Goal: Task Accomplishment & Management: Complete application form

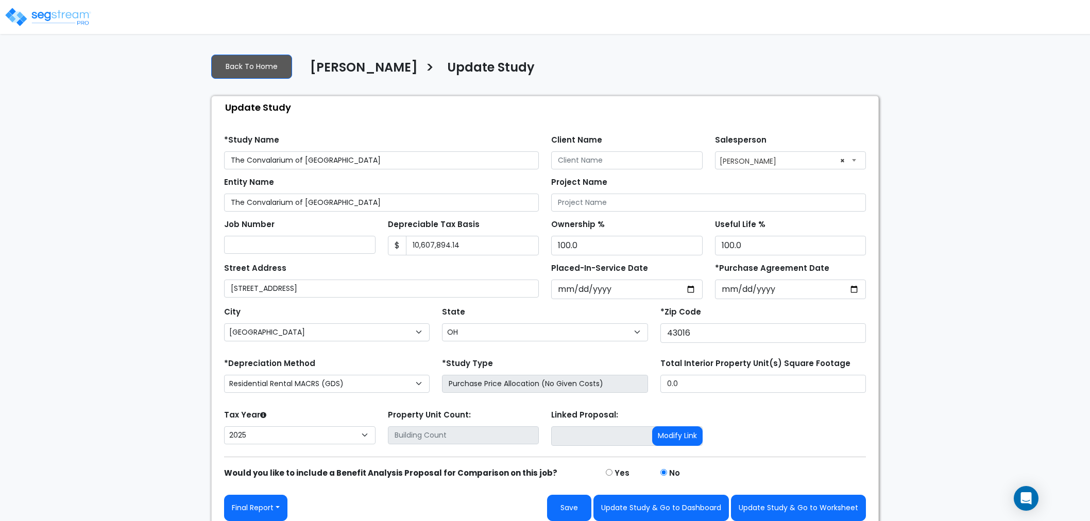
select select "OH"
select select "2025"
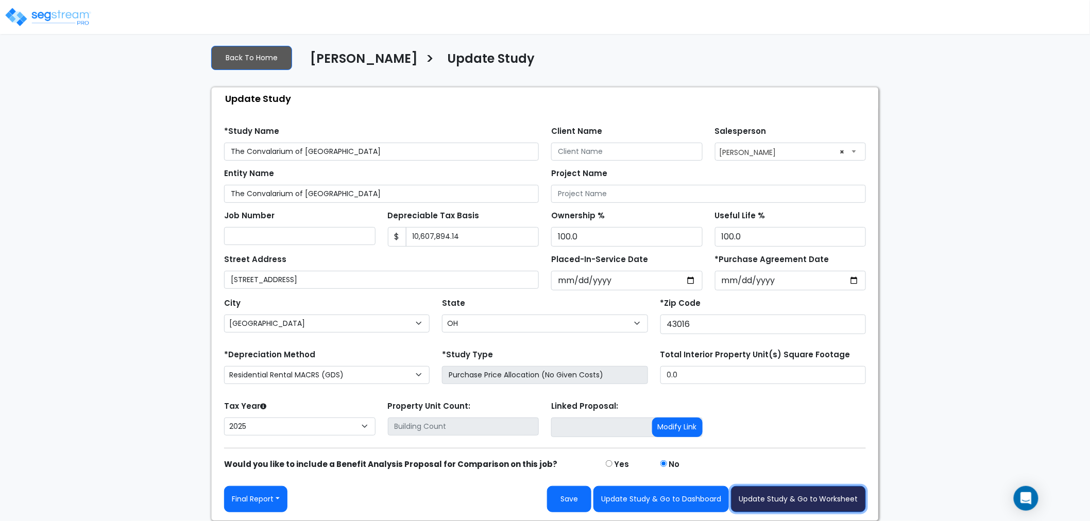
click at [805, 500] on button "Update Study & Go to Worksheet" at bounding box center [798, 499] width 135 height 26
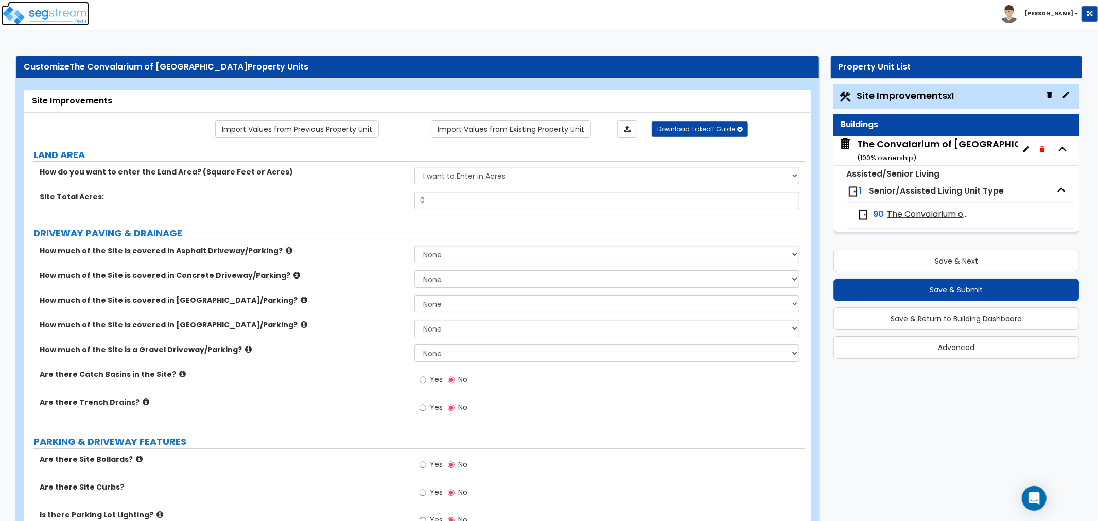
click at [76, 14] on img at bounding box center [46, 15] width 88 height 21
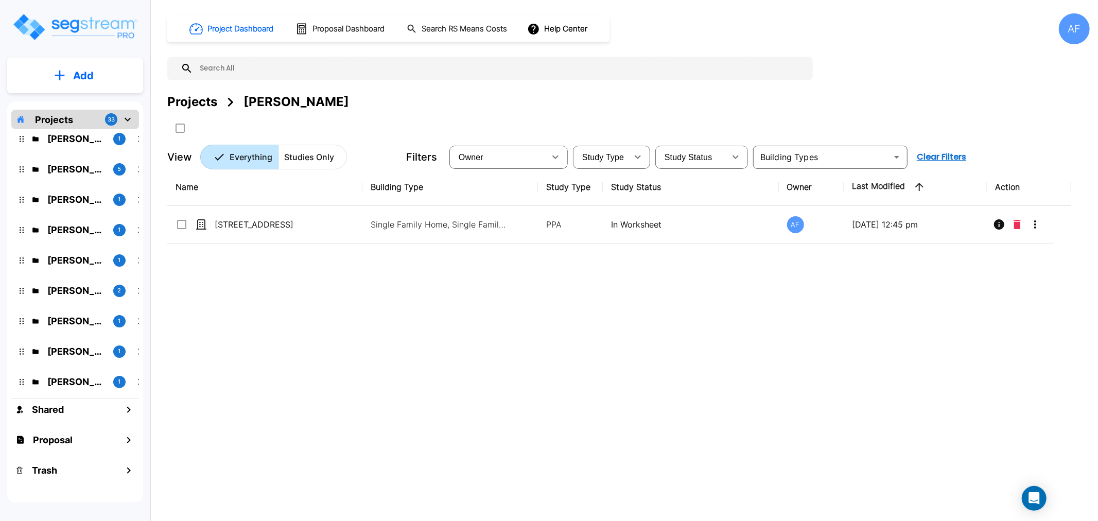
scroll to position [171, 0]
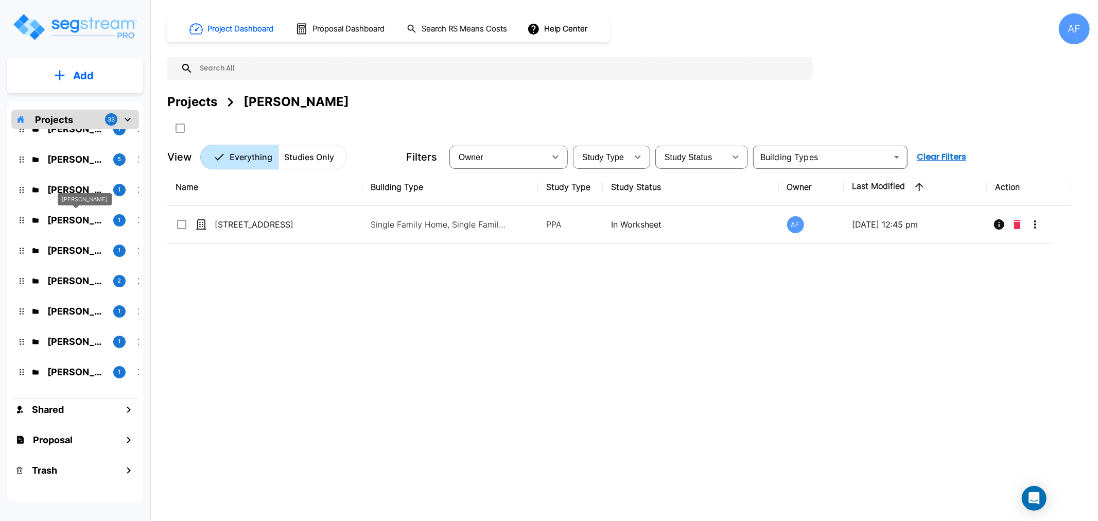
click at [65, 222] on p "Abba Stein" at bounding box center [76, 220] width 58 height 14
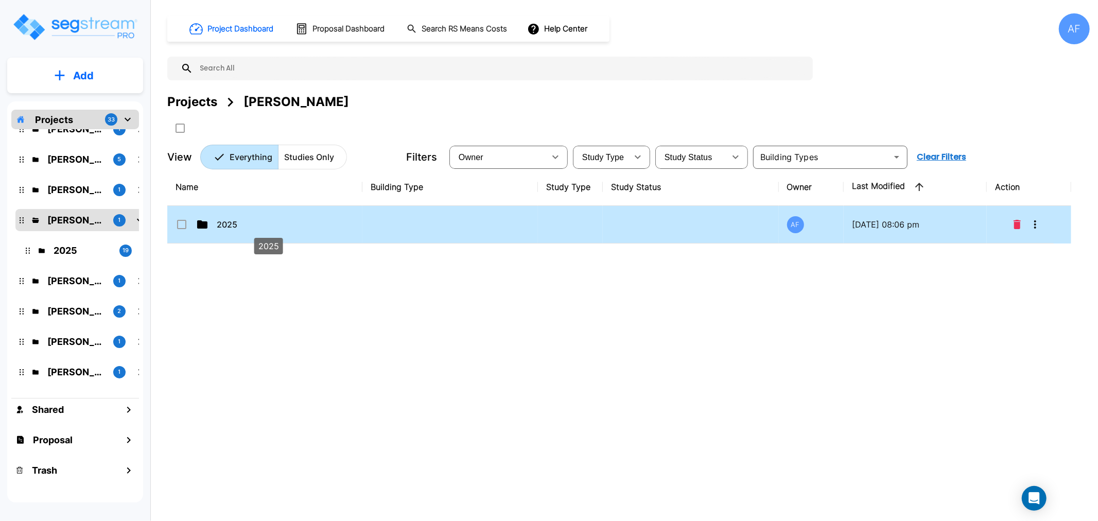
click at [223, 226] on p "2025" at bounding box center [268, 224] width 103 height 12
checkbox input "true"
click at [223, 226] on p "2025" at bounding box center [268, 224] width 103 height 12
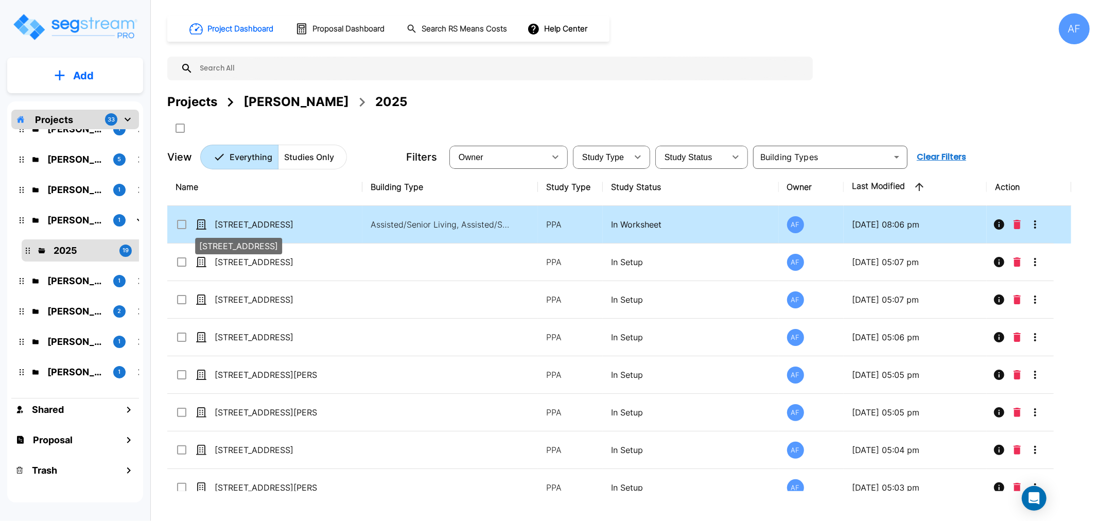
click at [260, 223] on p "[STREET_ADDRESS]" at bounding box center [266, 224] width 103 height 12
checkbox input "false"
click at [260, 223] on p "[STREET_ADDRESS]" at bounding box center [266, 224] width 103 height 12
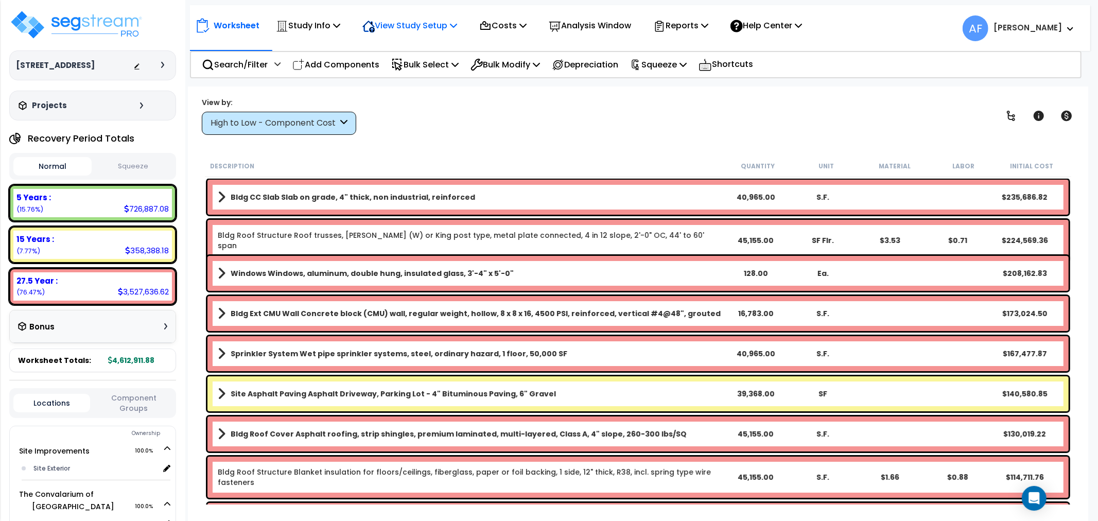
click at [421, 27] on p "View Study Setup" at bounding box center [410, 26] width 95 height 14
click at [411, 67] on link "View Questionnaire" at bounding box center [408, 70] width 102 height 21
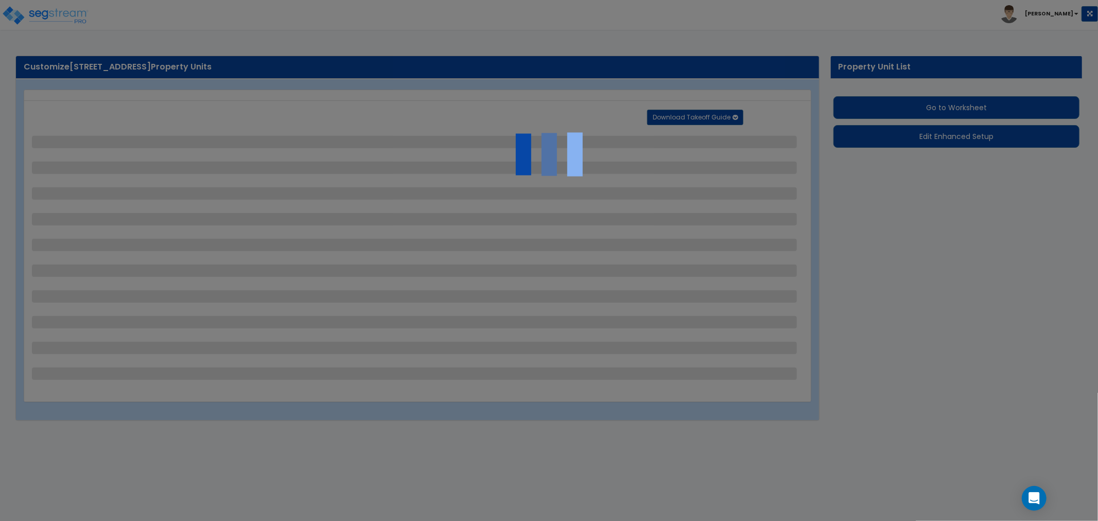
select select "2"
select select "1"
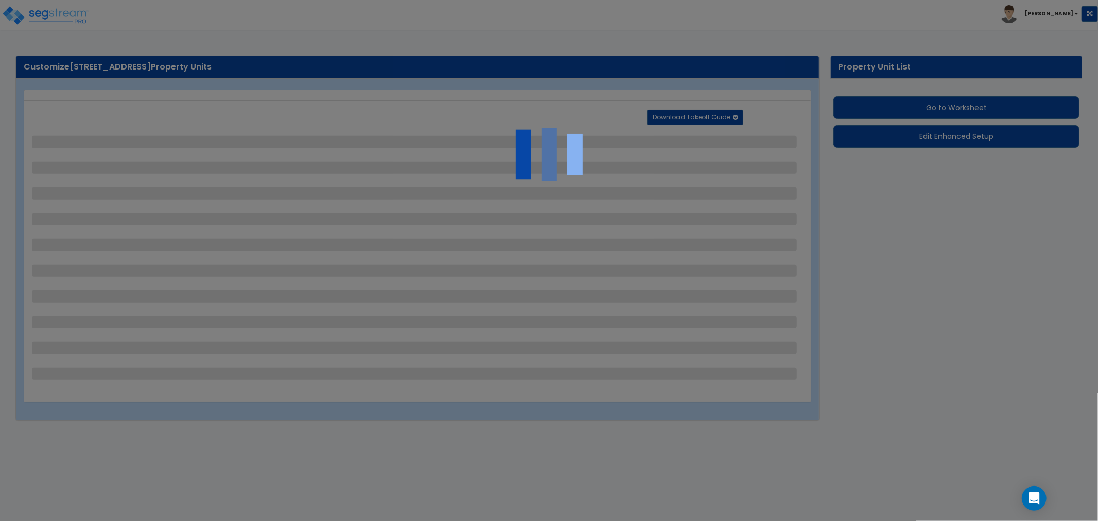
select select "1"
select select "2"
select select "1"
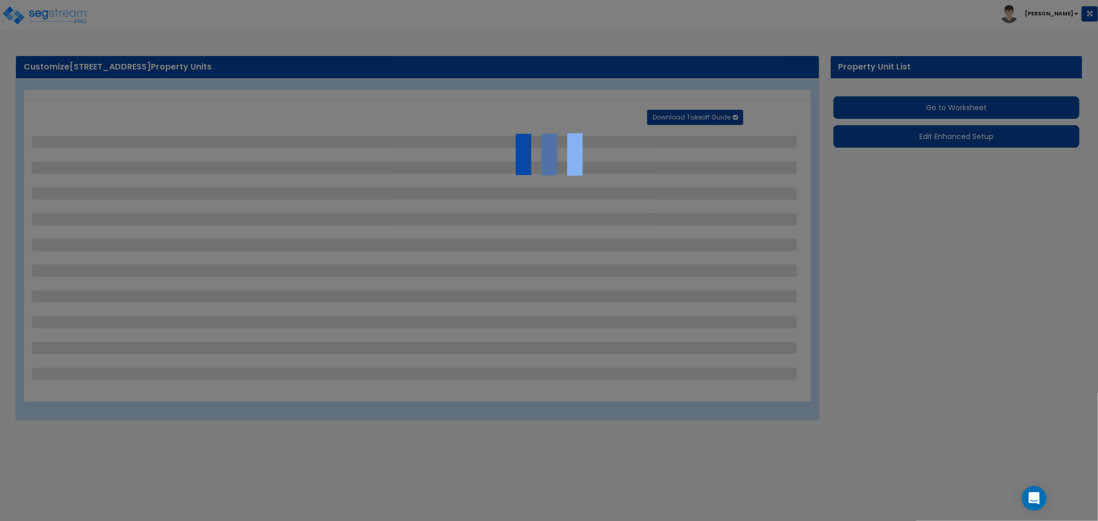
select select "1"
select select "2"
select select "1"
select select "2"
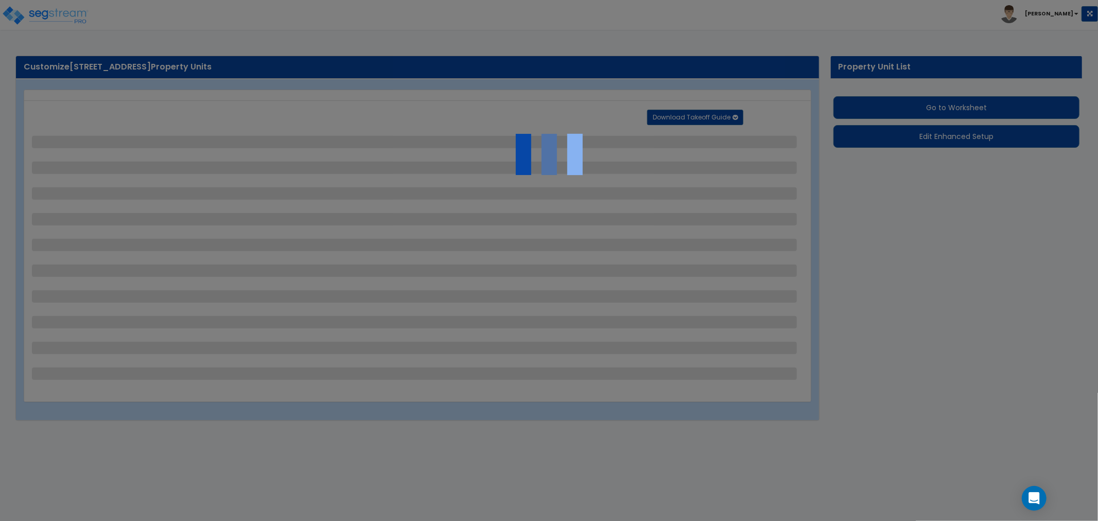
select select "1"
select select "2"
select select "3"
select select "1"
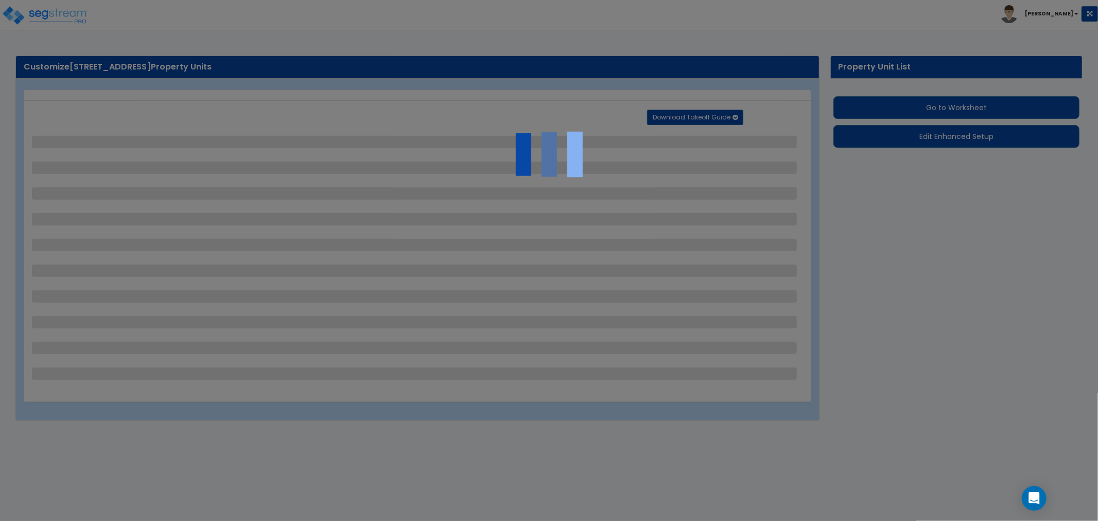
select select "2"
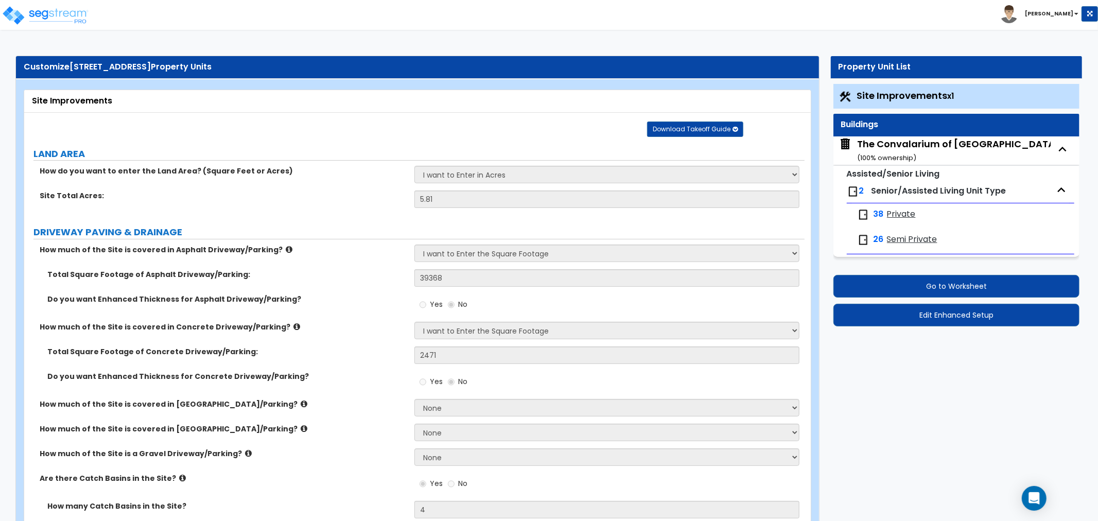
click at [906, 214] on span "Private" at bounding box center [901, 215] width 29 height 12
select select "3"
select select "1"
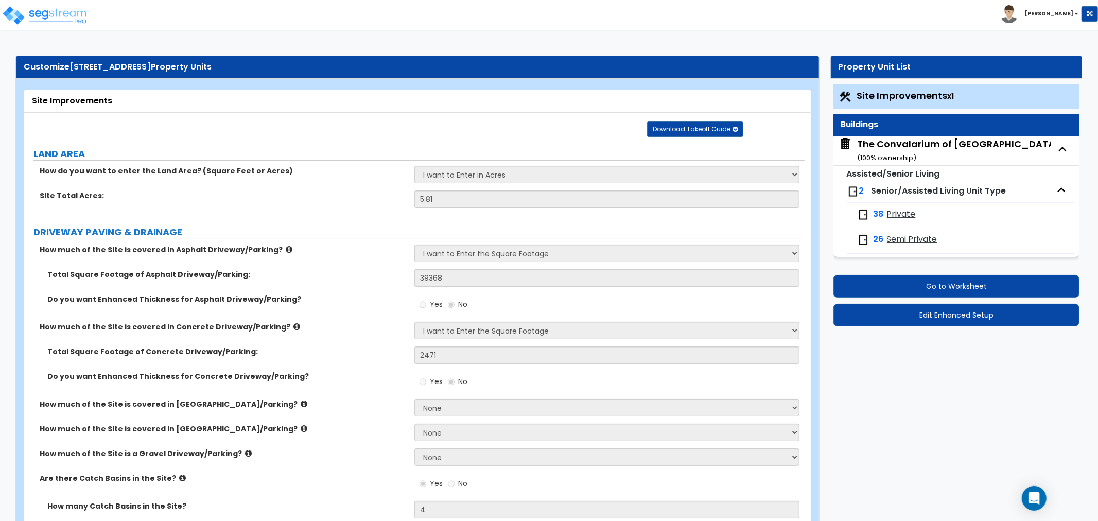
select select "3"
select select "1"
select select "2"
select select "1"
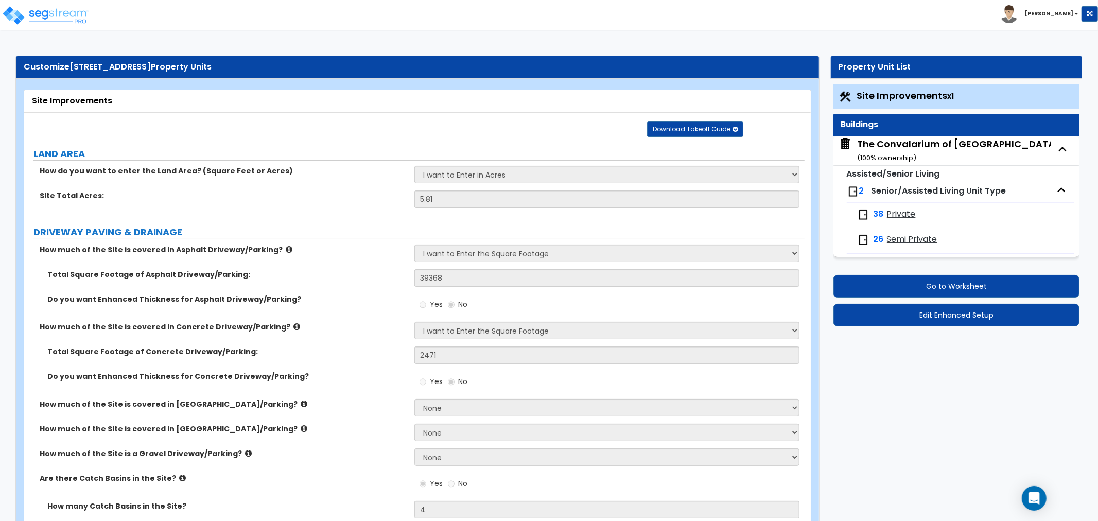
select select "1"
select select "4"
select select "3"
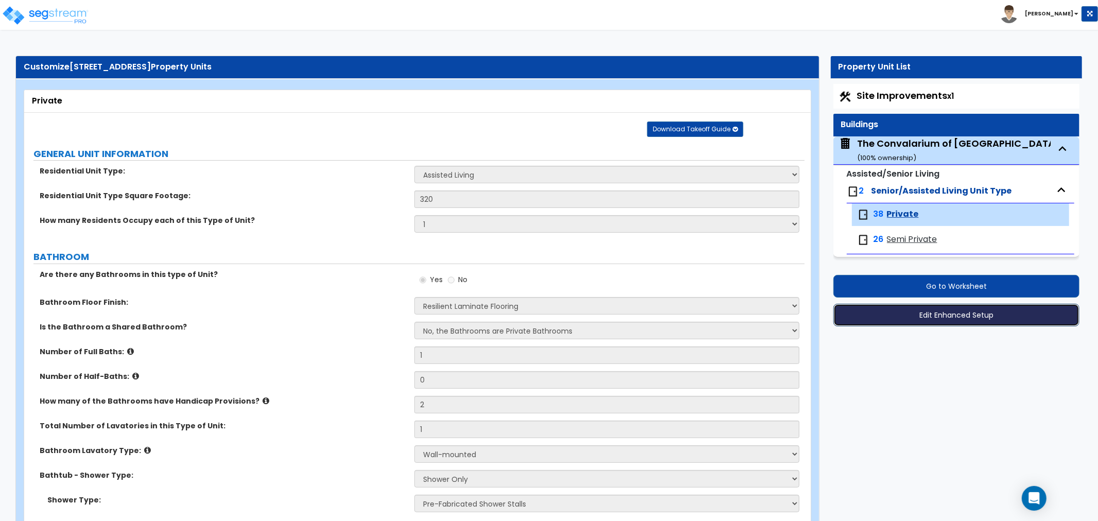
click at [952, 310] on button "Edit Enhanced Setup" at bounding box center [957, 315] width 246 height 23
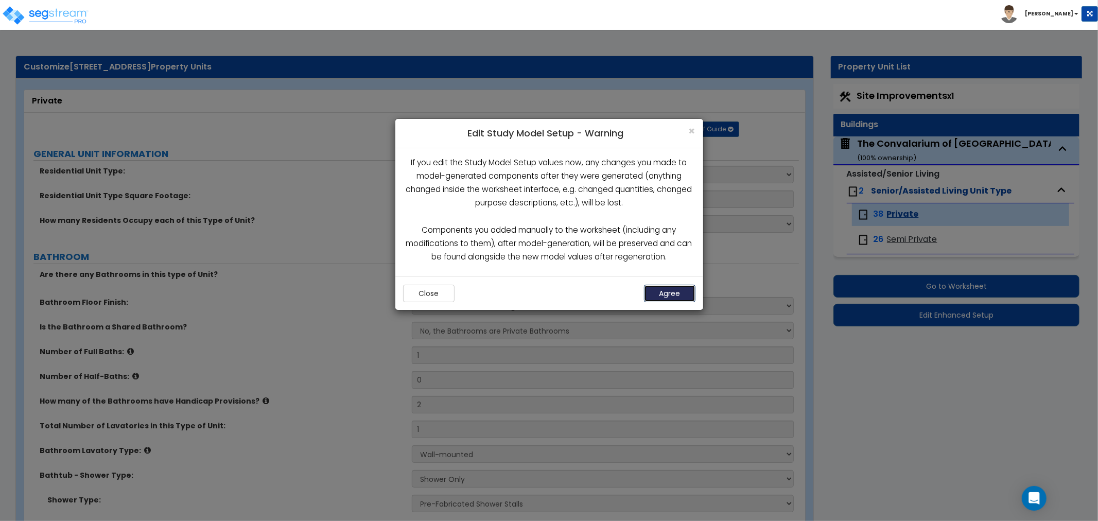
click at [664, 302] on button "Agree" at bounding box center [669, 294] width 51 height 18
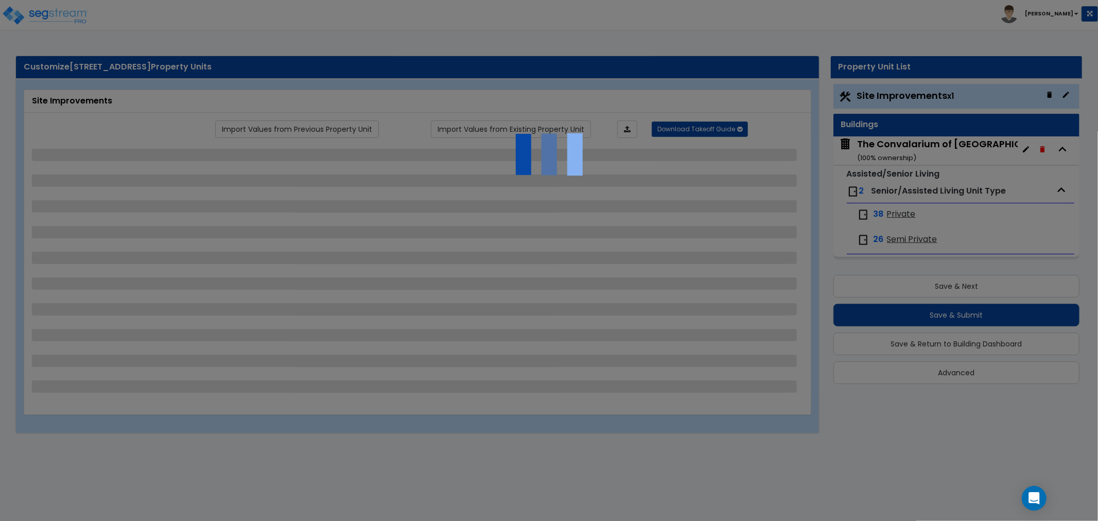
select select "2"
select select "1"
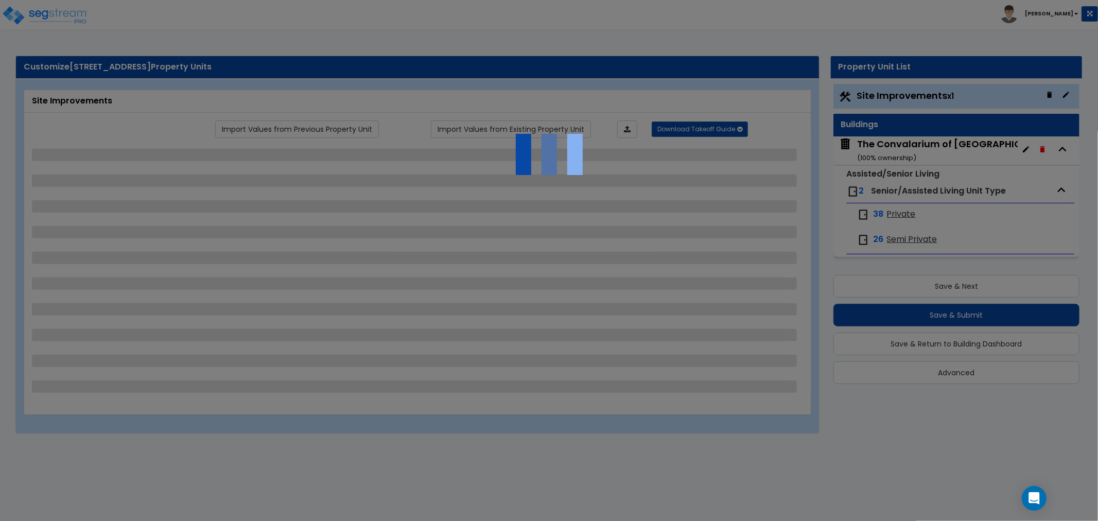
select select "1"
select select "2"
select select "1"
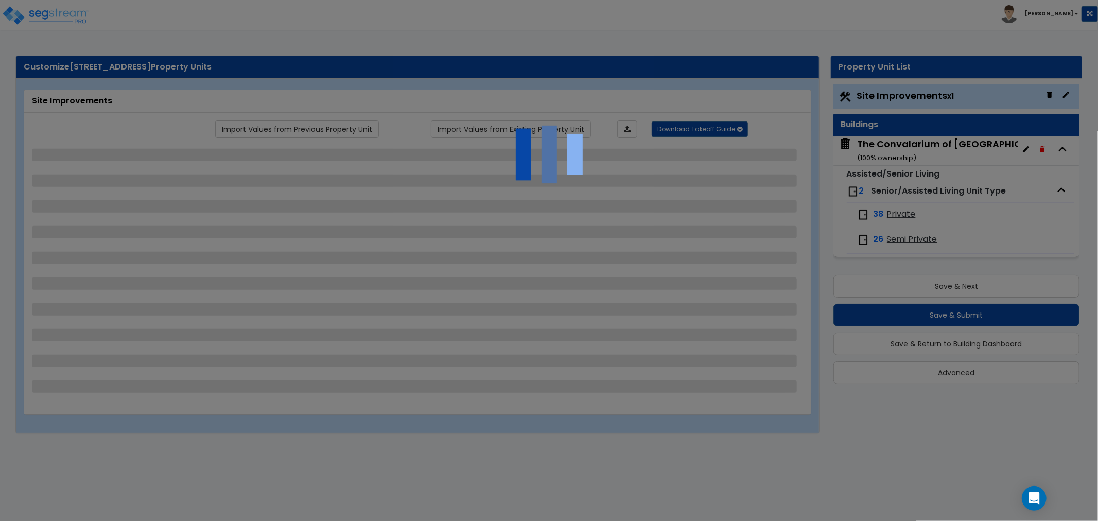
select select "1"
select select "2"
select select "1"
select select "2"
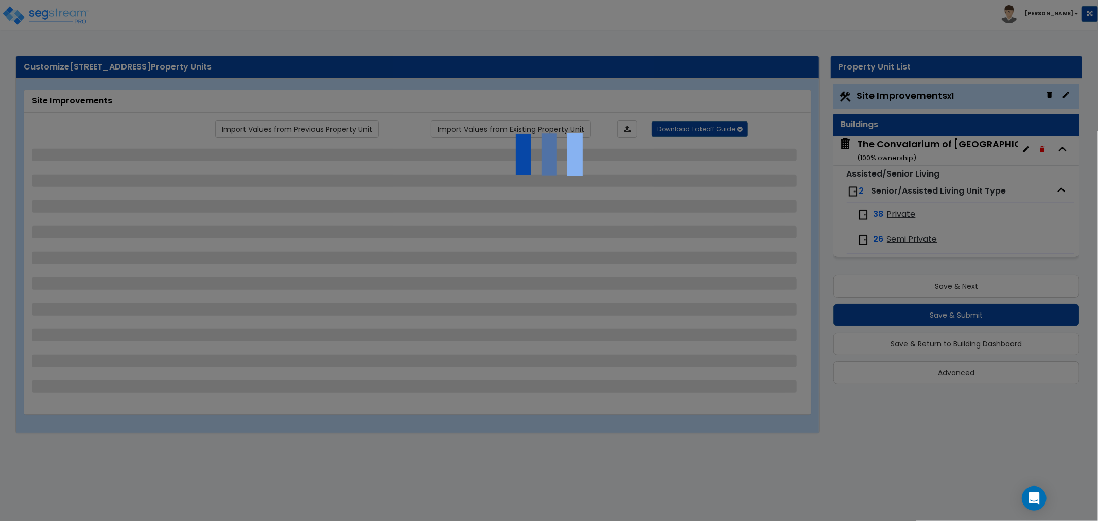
select select "1"
select select "2"
select select "3"
select select "1"
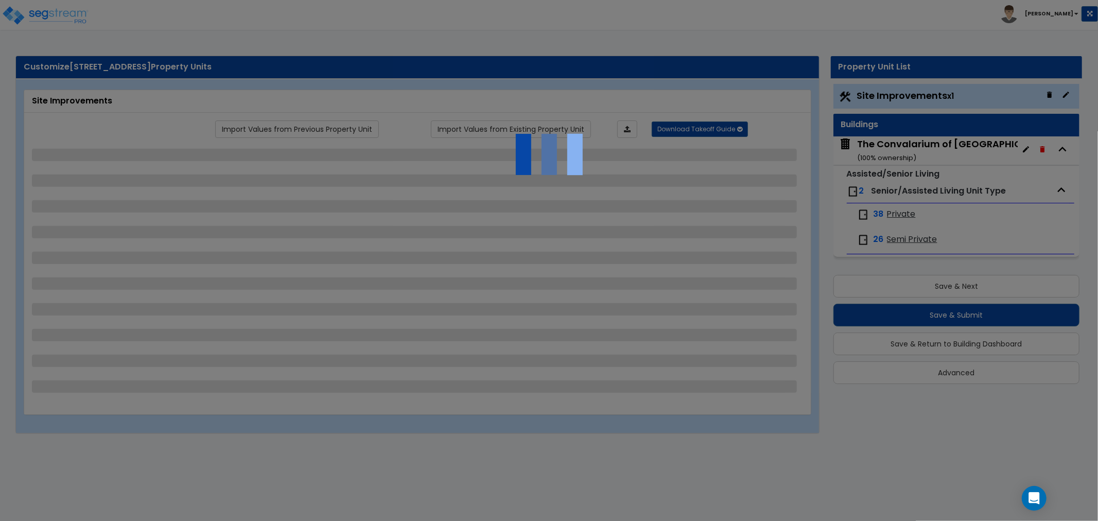
select select "2"
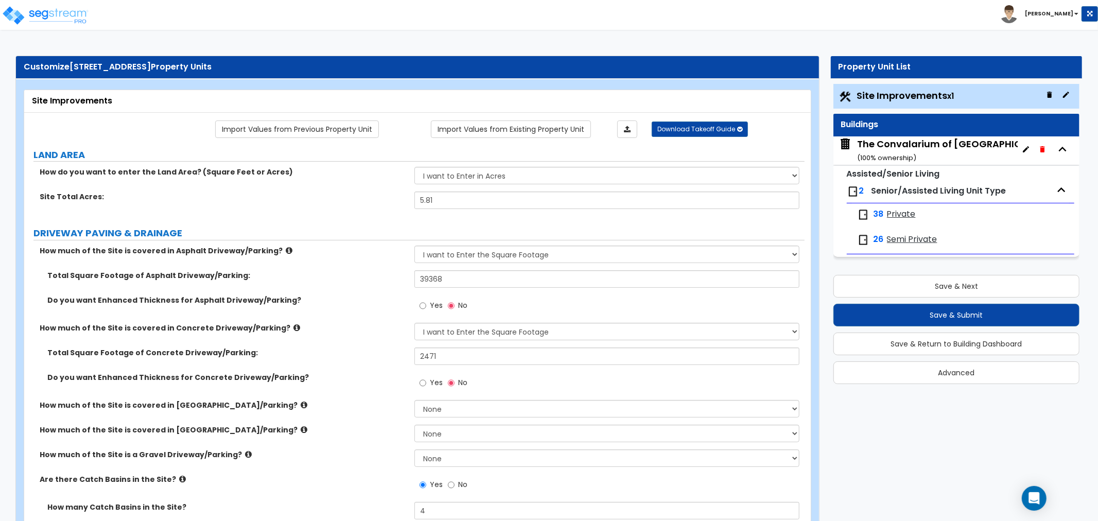
click at [895, 215] on span "Private" at bounding box center [901, 215] width 29 height 12
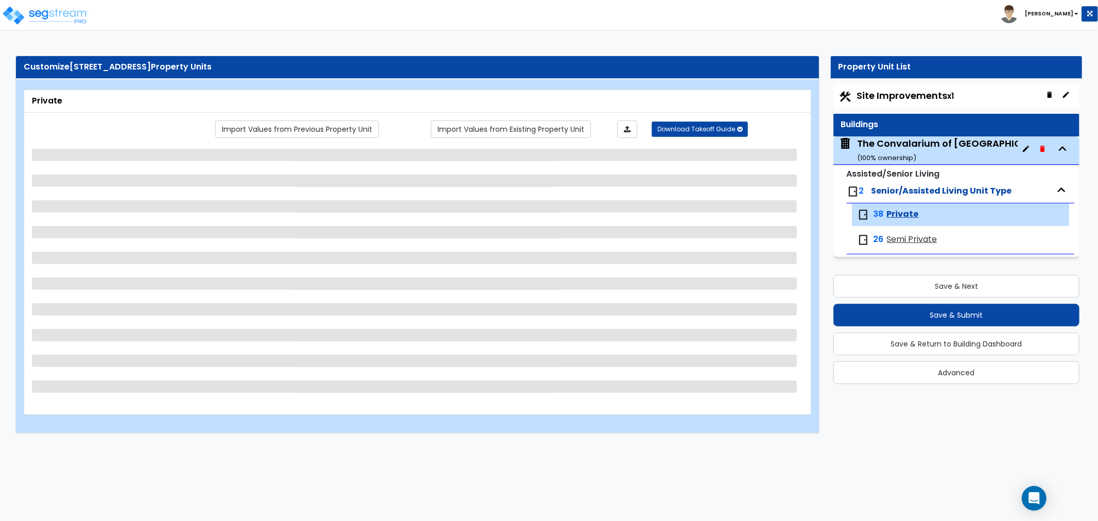
select select "3"
select select "1"
select select "3"
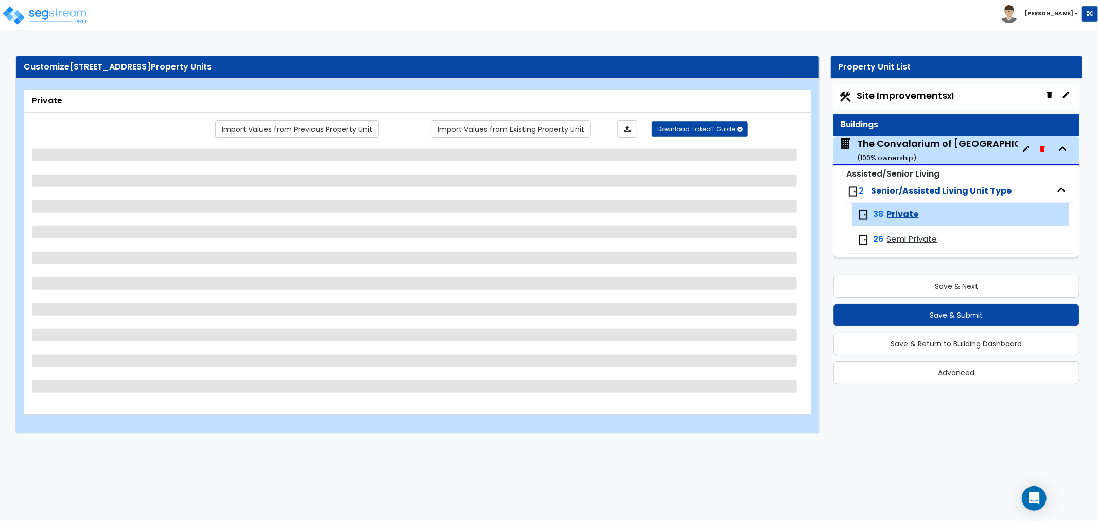
select select "1"
select select "2"
select select "1"
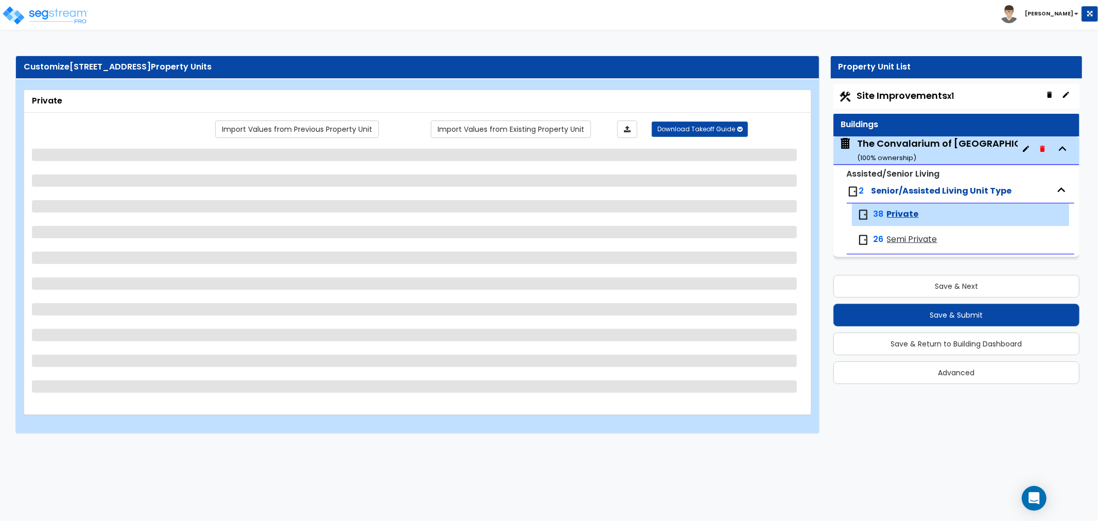
select select "4"
select select "3"
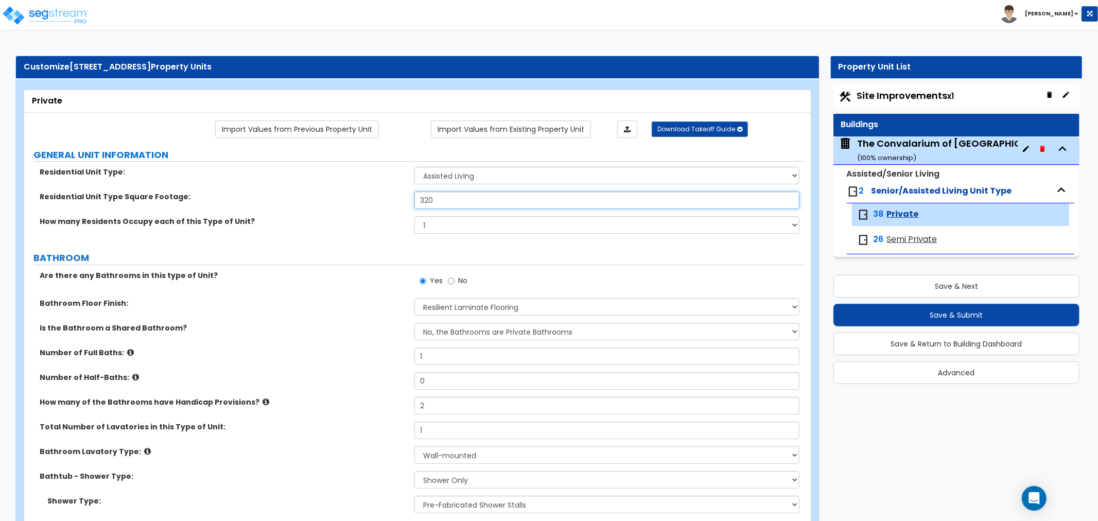
drag, startPoint x: 442, startPoint y: 199, endPoint x: 349, endPoint y: 204, distance: 93.3
click at [349, 204] on div "Residential Unit Type Square Footage: 320" at bounding box center [414, 204] width 781 height 25
type input "251"
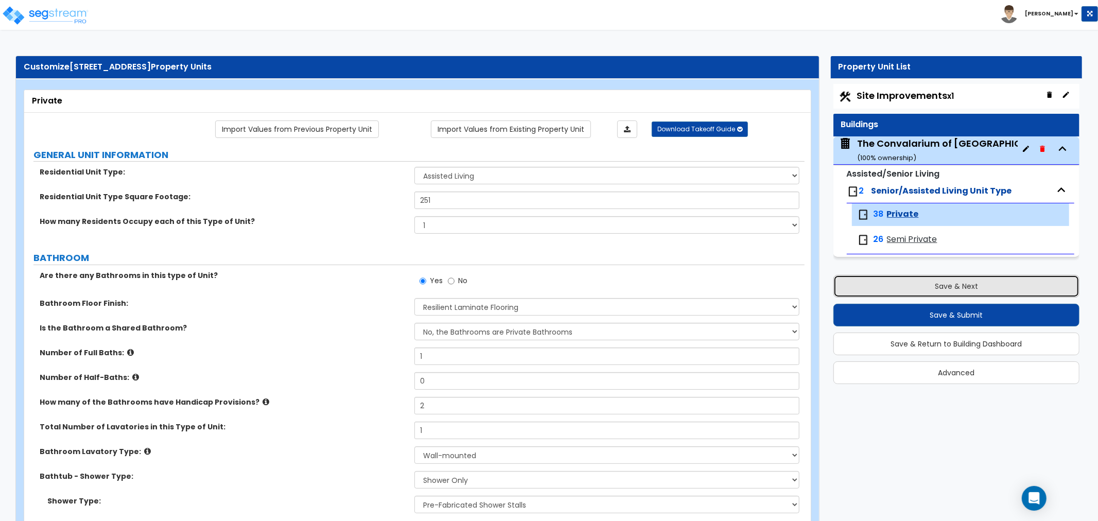
drag, startPoint x: 937, startPoint y: 284, endPoint x: 884, endPoint y: 278, distance: 53.9
click at [937, 284] on button "Save & Next" at bounding box center [957, 286] width 246 height 23
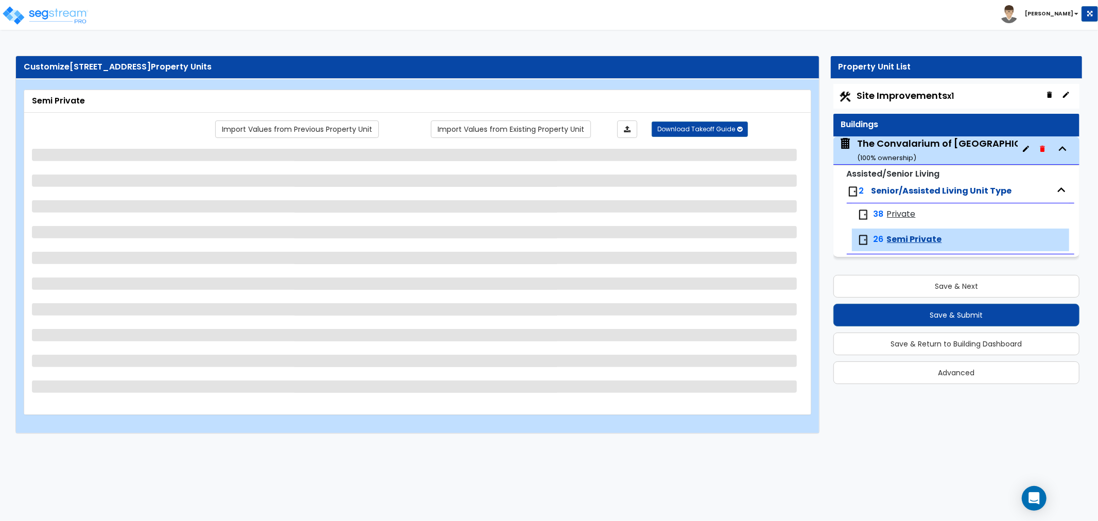
select select "2"
select select "5"
select select "1"
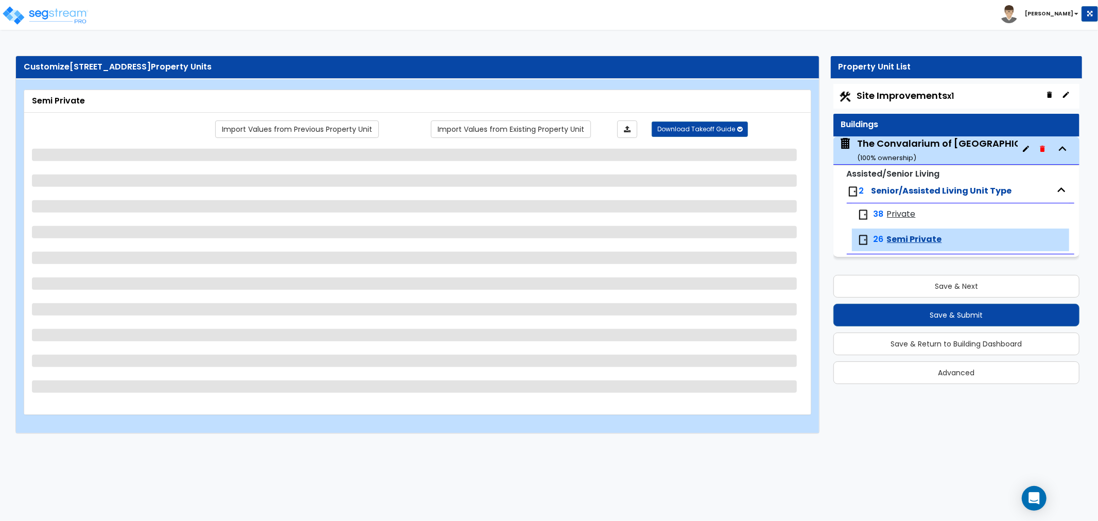
select select "3"
select select "1"
select select "2"
select select "1"
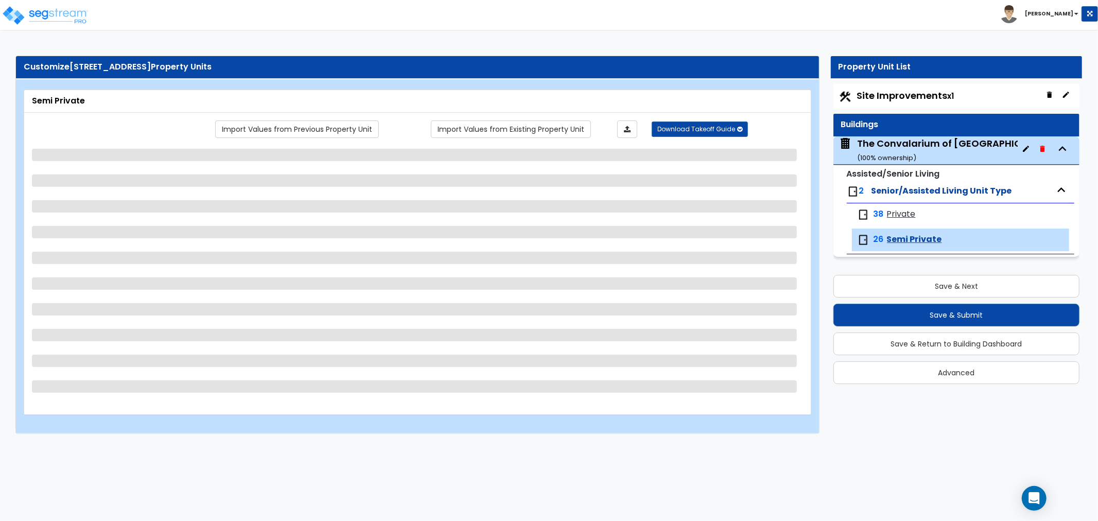
select select "4"
select select "2"
select select "3"
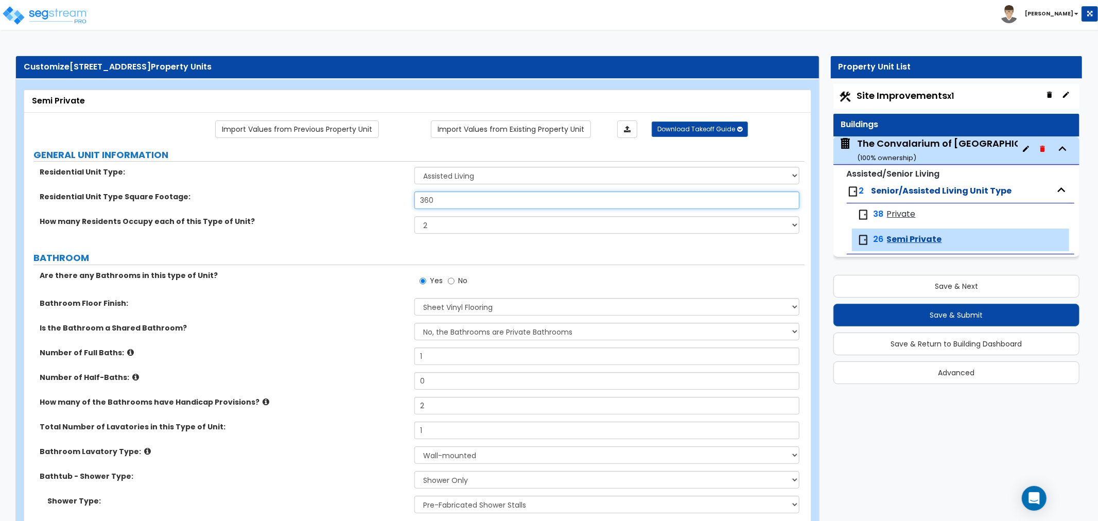
click at [390, 207] on div "Residential Unit Type Square Footage: 360" at bounding box center [414, 204] width 781 height 25
type input "273"
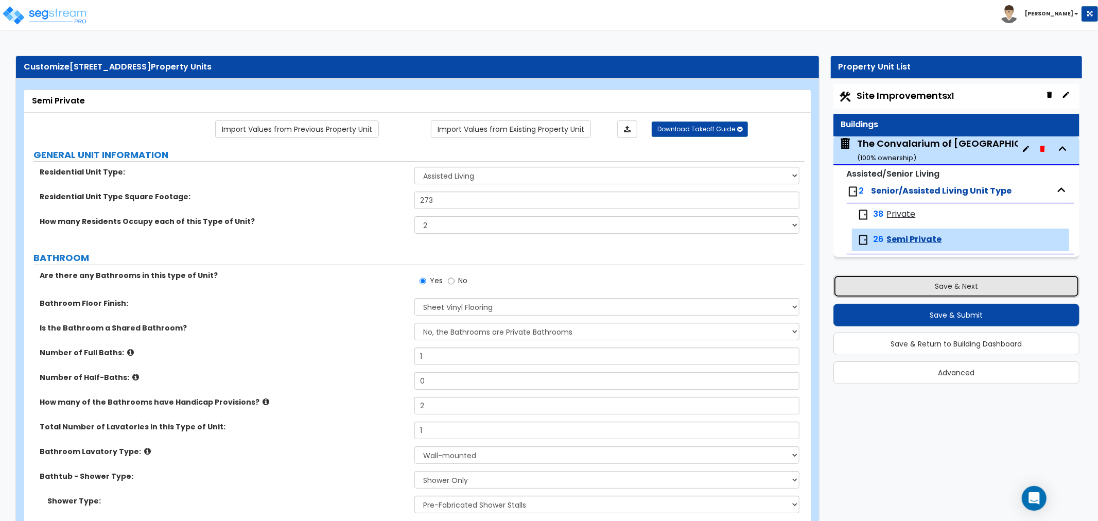
click at [953, 280] on button "Save & Next" at bounding box center [957, 286] width 246 height 23
select select "2"
select select "1"
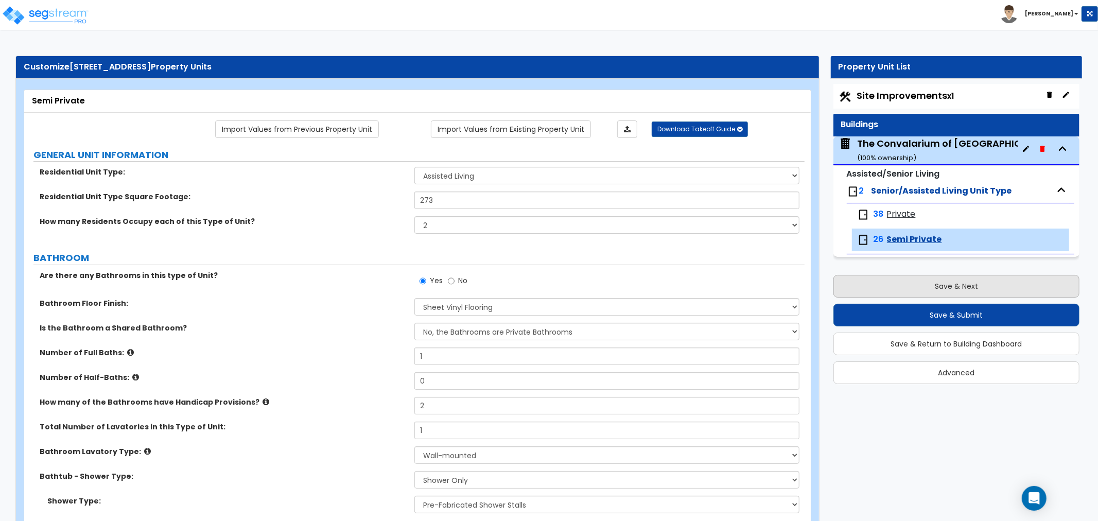
select select "1"
select select "2"
select select "1"
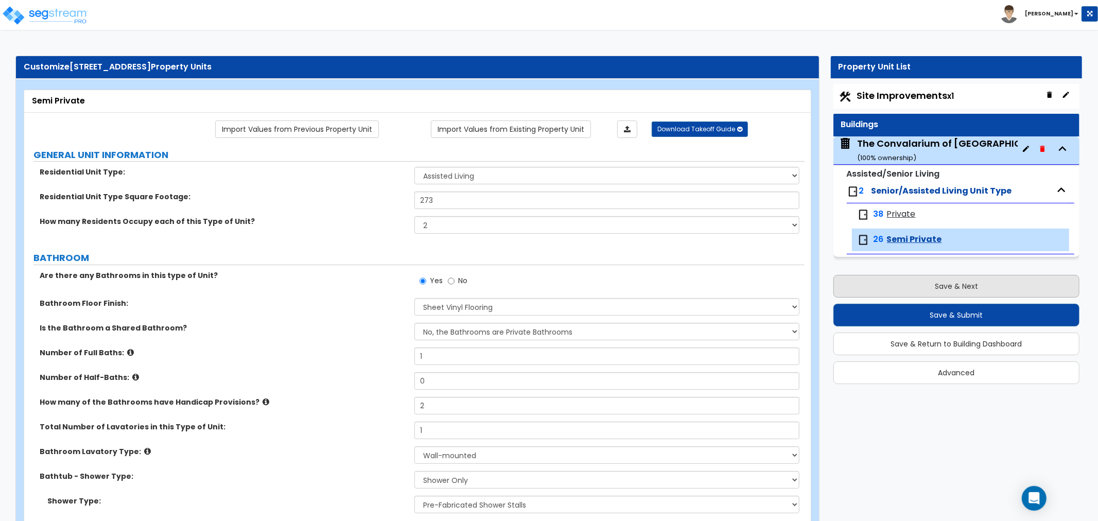
select select "1"
select select "2"
select select "1"
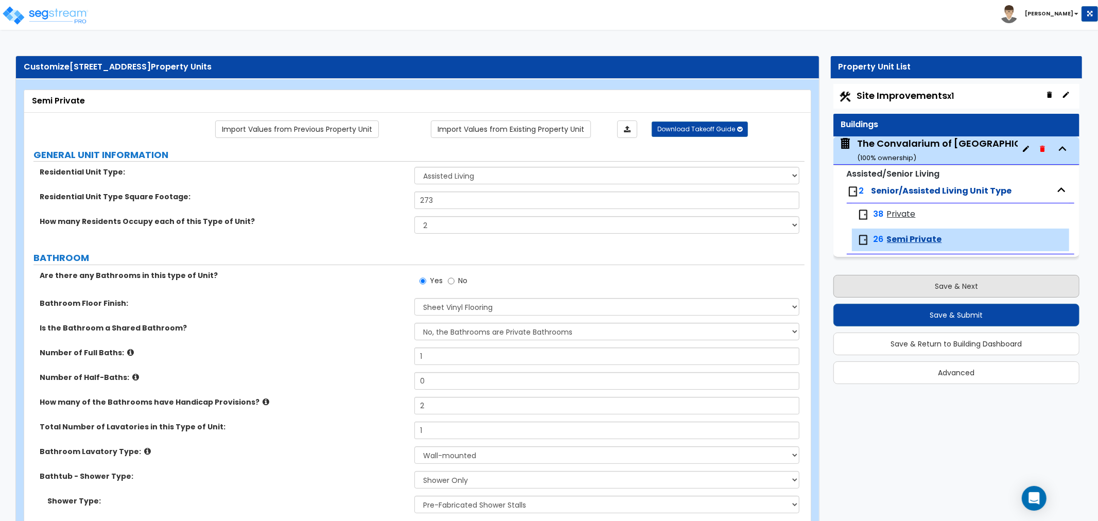
select select "2"
select select "1"
select select "2"
select select "3"
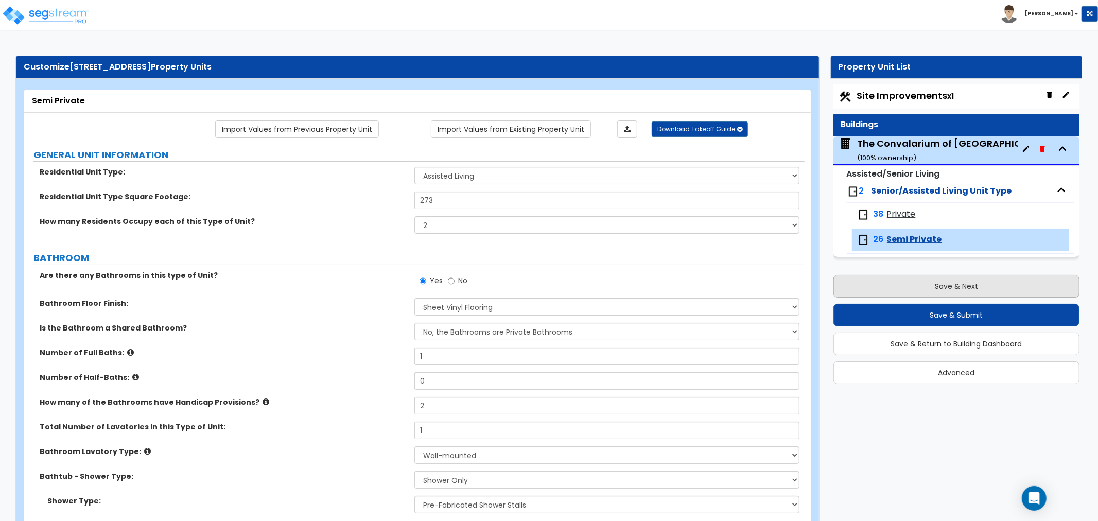
select select "1"
select select "2"
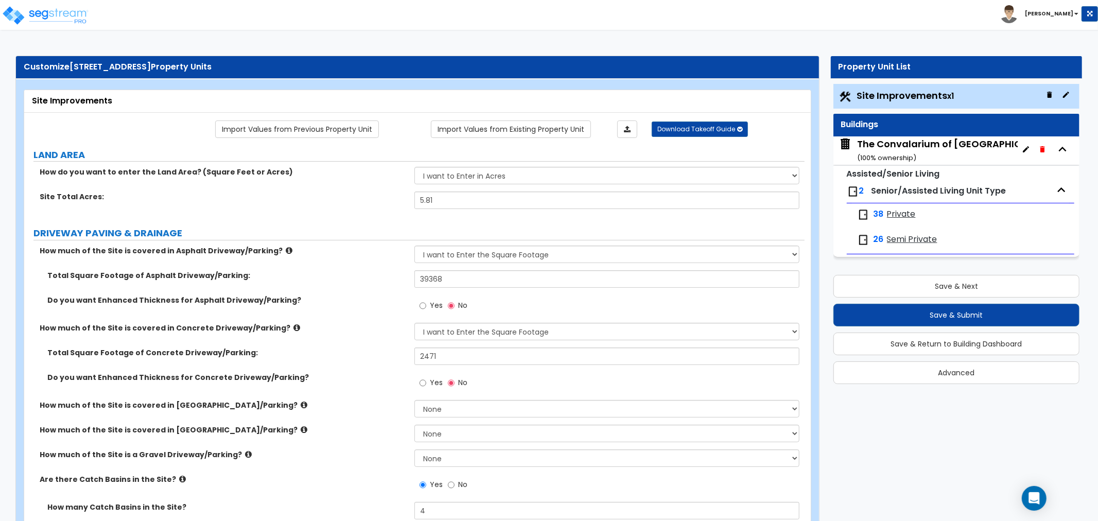
click at [899, 149] on div "The Convalarium of Dublin ( 100 % ownership)" at bounding box center [958, 150] width 202 height 26
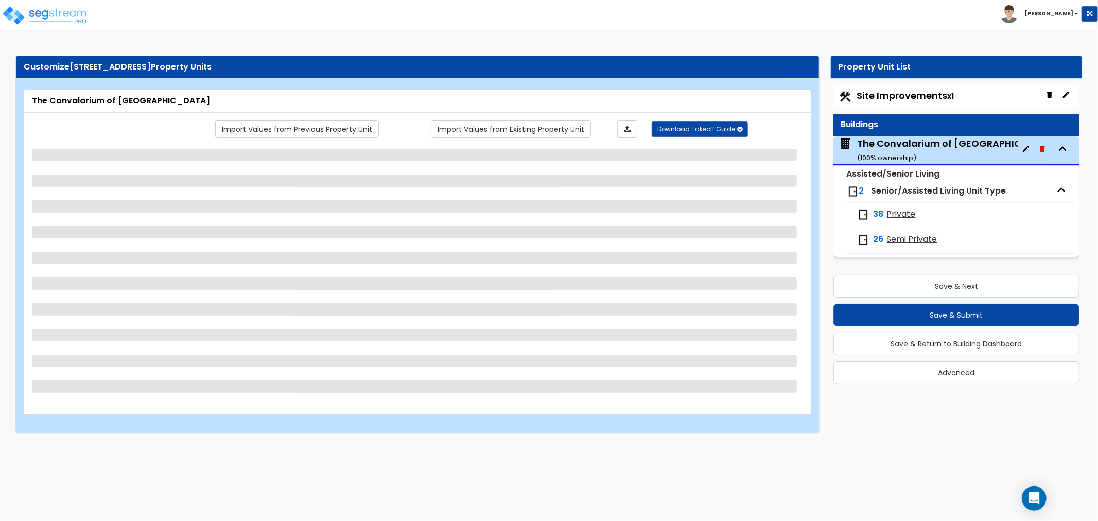
select select "2"
select select "1"
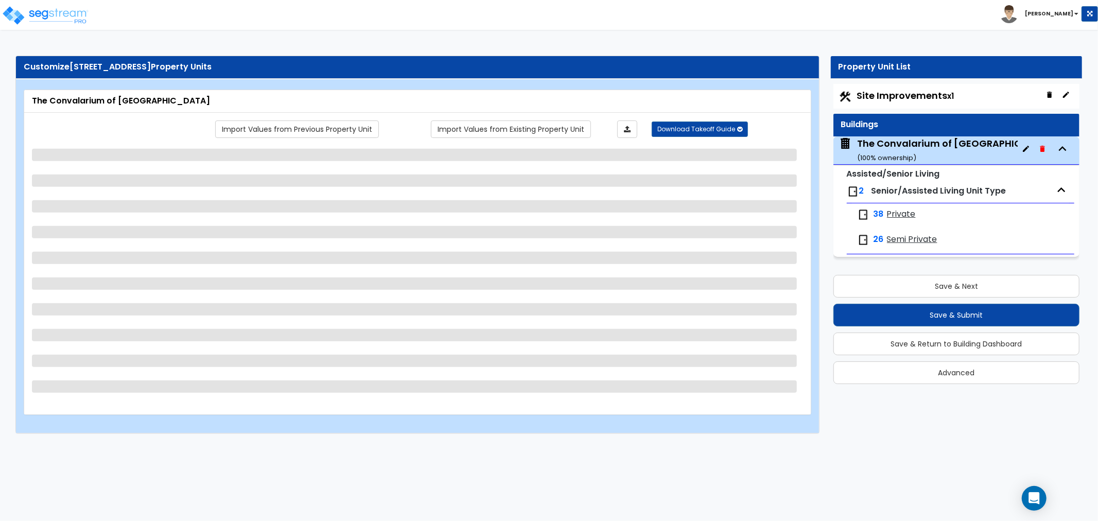
select select "1"
select select "6"
select select "2"
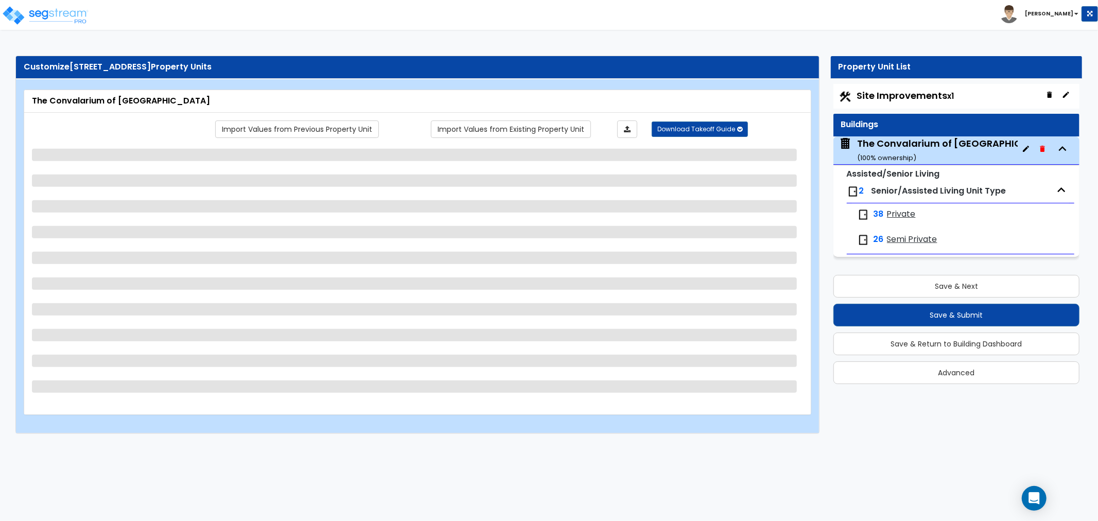
select select "7"
select select "3"
select select "1"
select select "2"
select select "1"
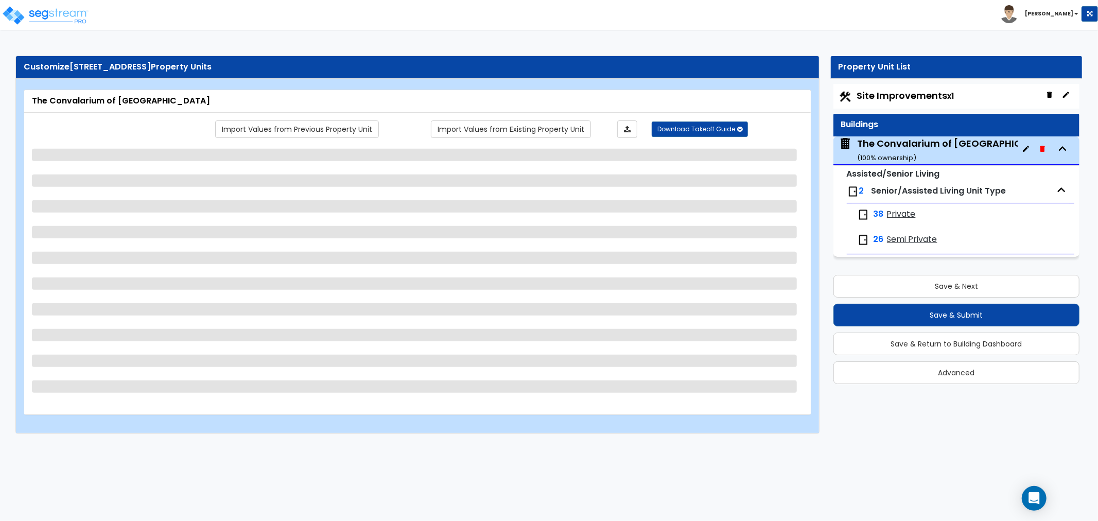
select select "1"
select select "3"
select select "2"
select select "5"
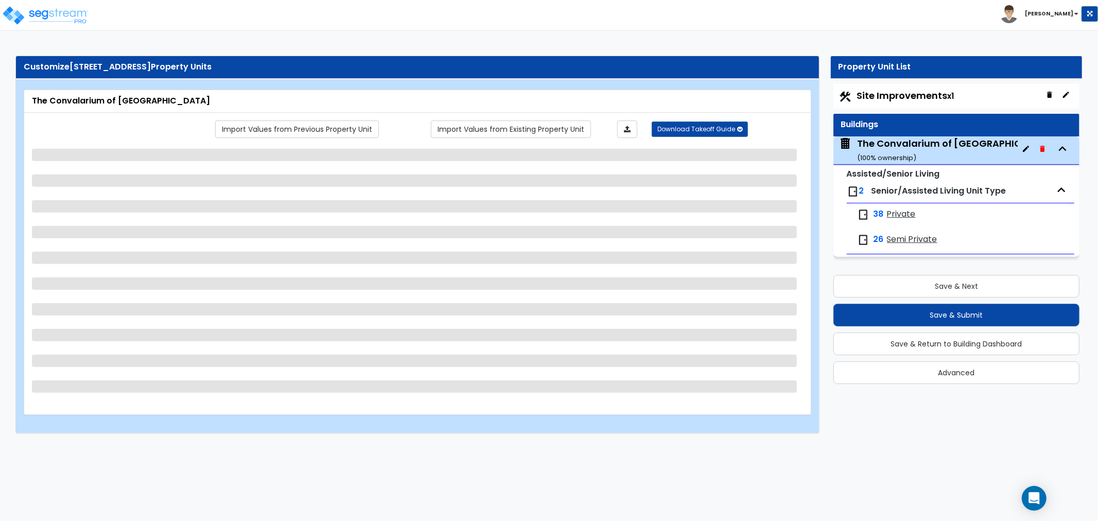
select select "2"
select select "3"
select select "1"
select select "2"
select select "4"
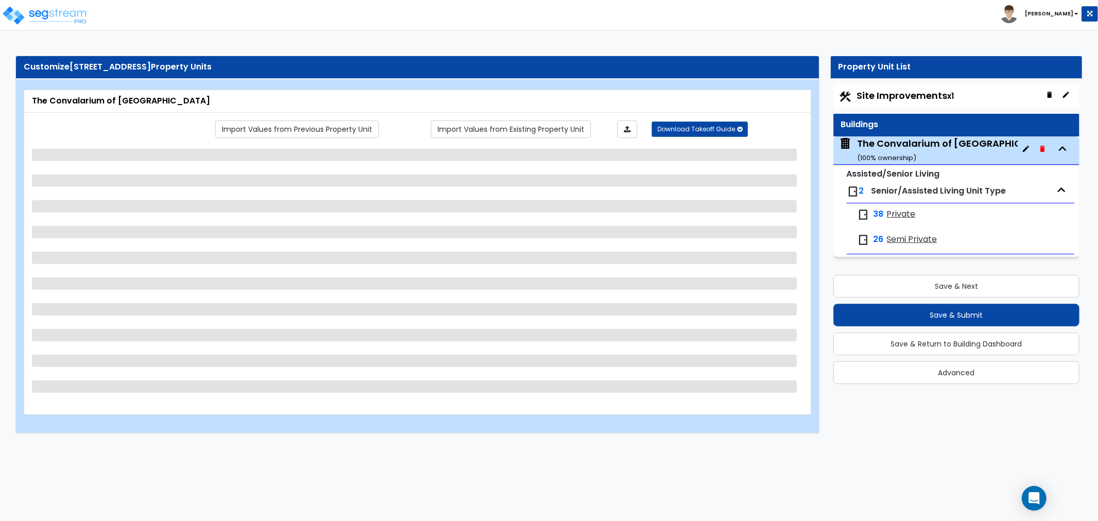
select select "2"
select select "3"
select select "1"
select select "3"
select select "1"
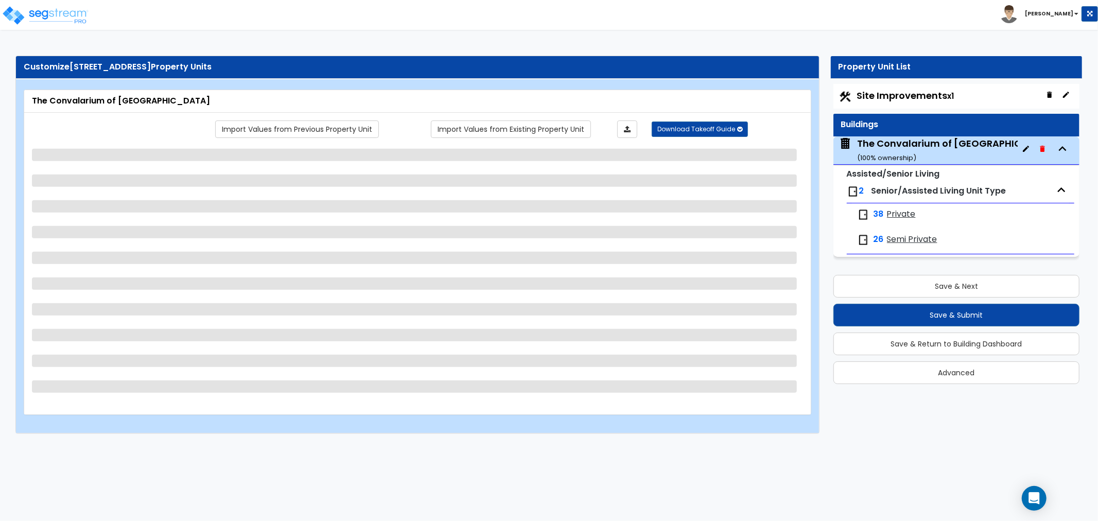
select select "3"
select select "1"
select select "2"
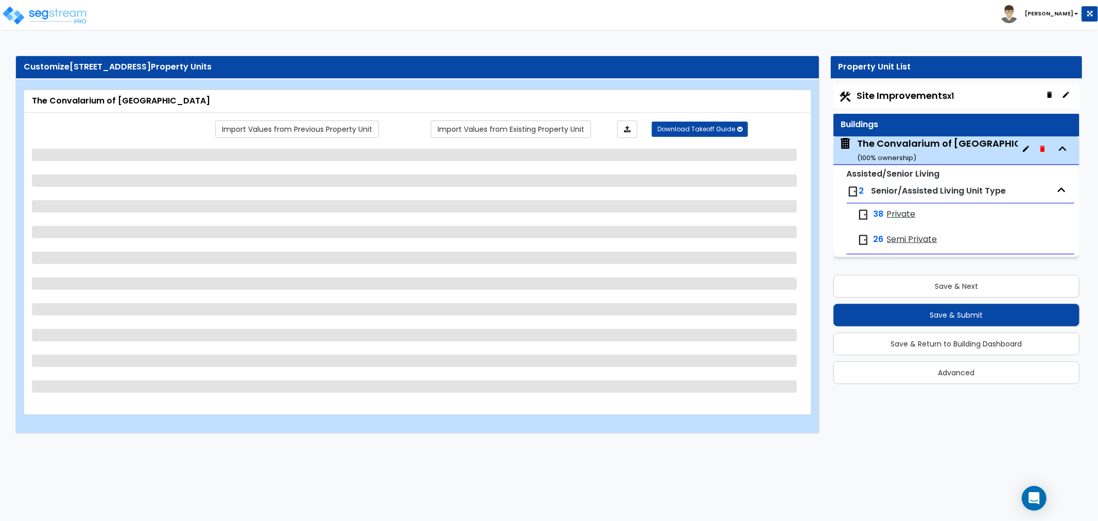
select select "1"
select select "2"
select select "1"
select select "2"
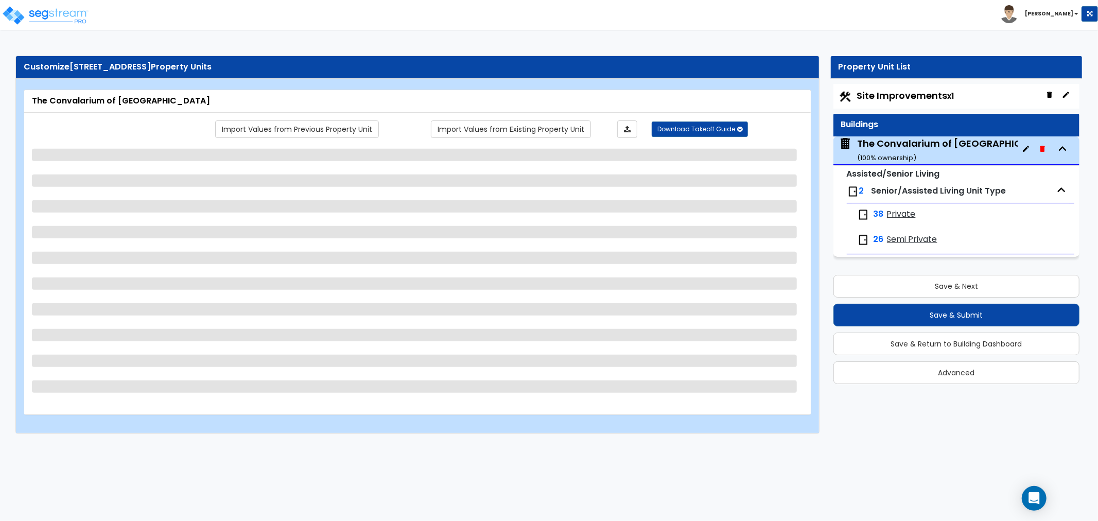
select select "4"
select select "5"
select select "1"
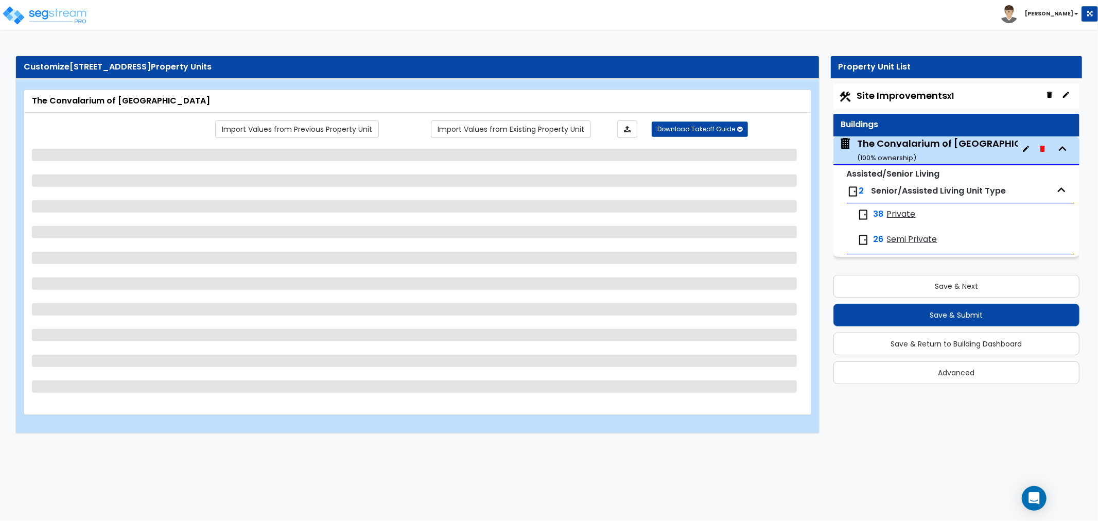
select select "2"
select select "3"
select select "4"
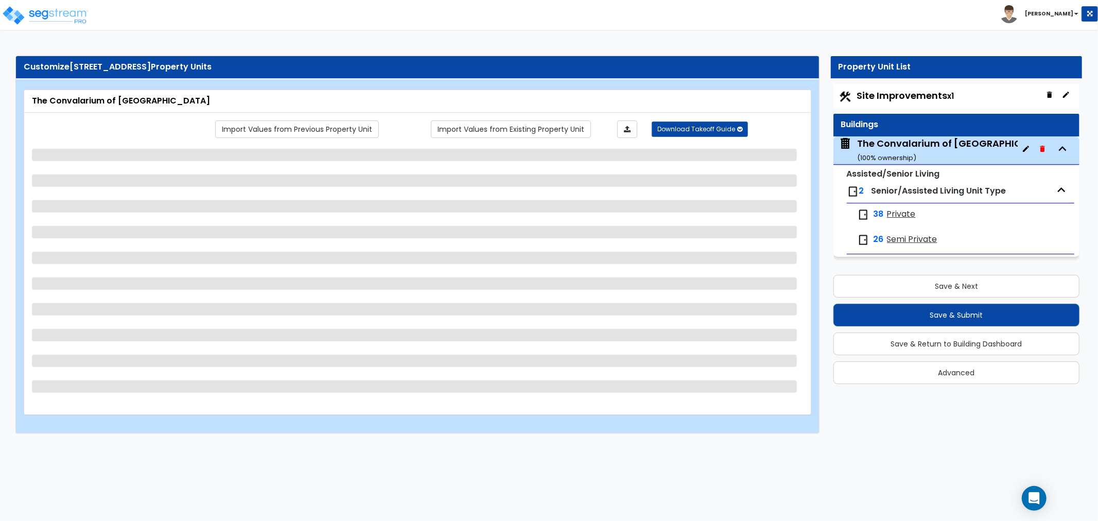
select select "1"
select select "2"
select select "1"
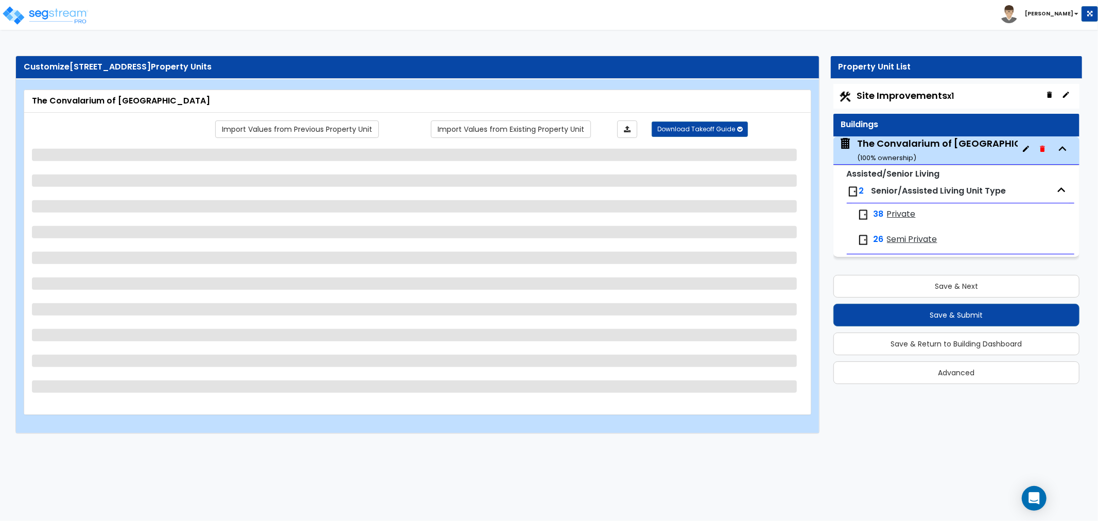
select select "3"
select select "2"
select select "3"
select select "2"
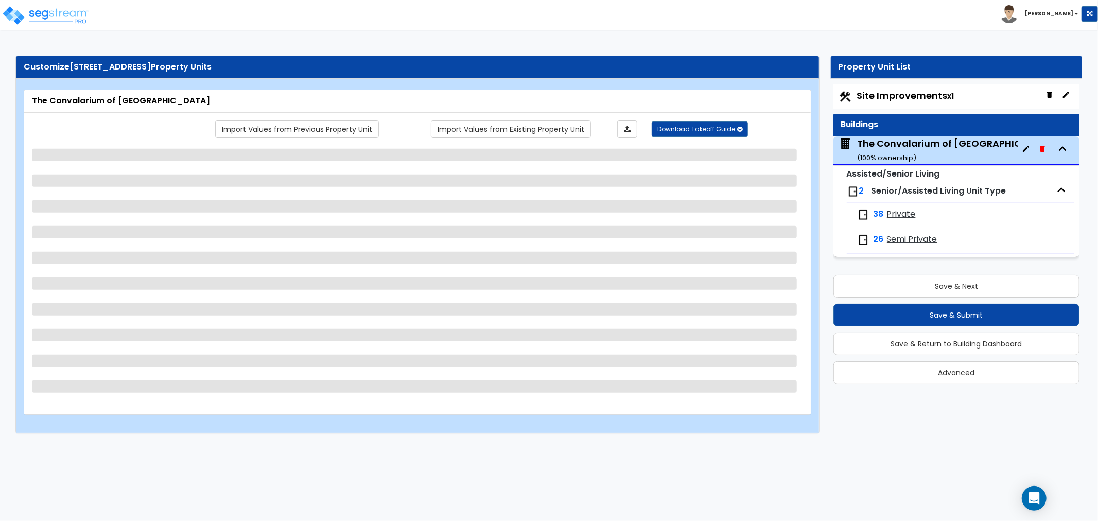
select select "1"
select select "4"
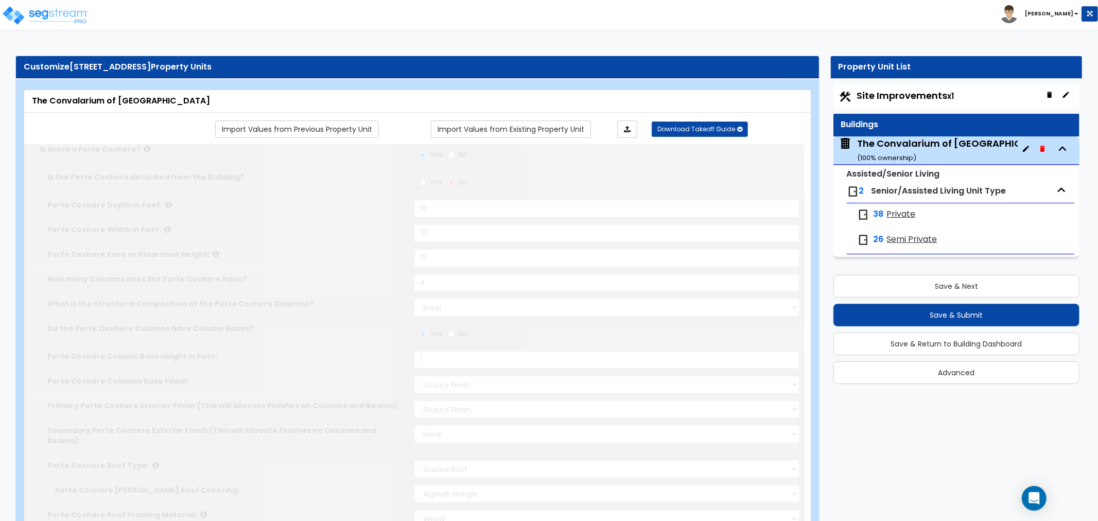
radio input "true"
select select "2"
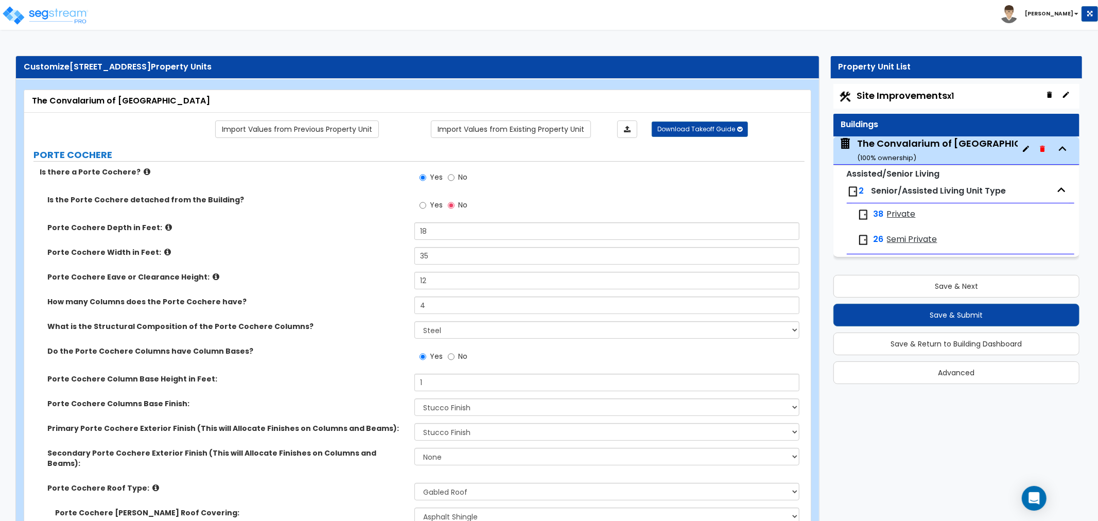
click at [382, 202] on label "Is the Porte Cochere detached from the Building?" at bounding box center [226, 200] width 359 height 10
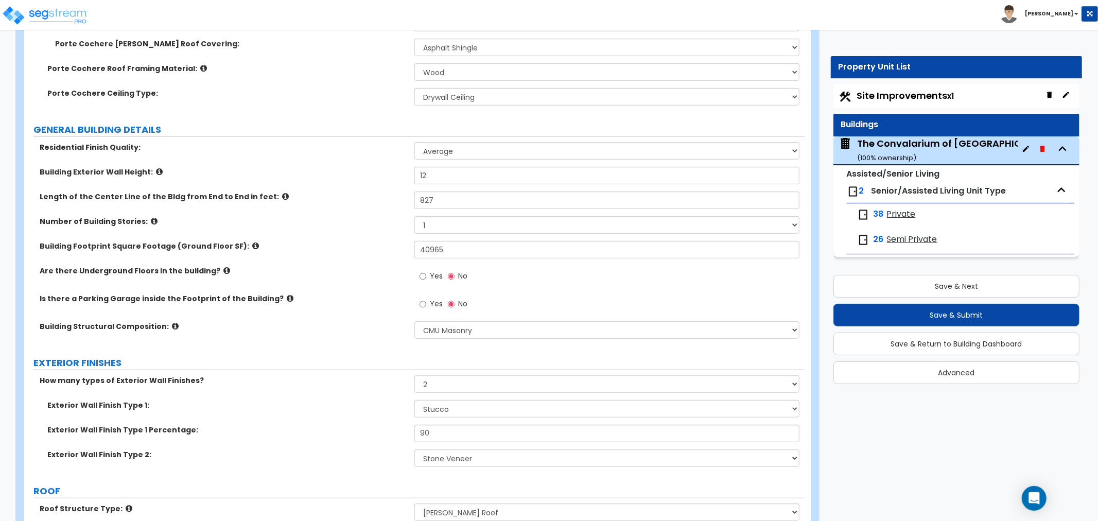
scroll to position [2503, 0]
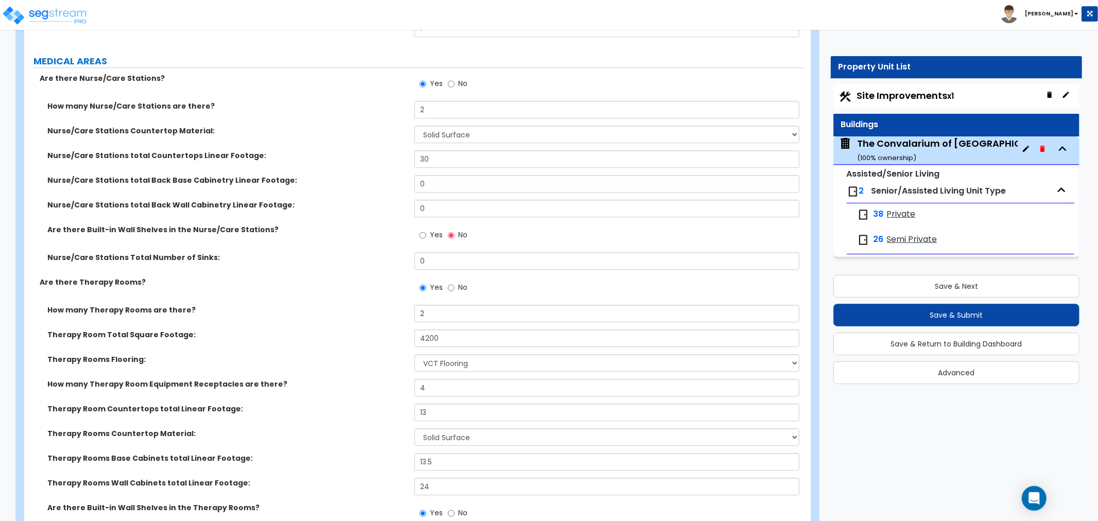
click at [285, 277] on div "Are there Therapy Rooms? Yes No" at bounding box center [414, 291] width 781 height 28
drag, startPoint x: 443, startPoint y: 316, endPoint x: 362, endPoint y: 319, distance: 81.4
click at [362, 330] on div "Therapy Room Total Square Footage: 4200" at bounding box center [414, 342] width 781 height 25
type input "1,482"
click at [346, 330] on label "Therapy Room Total Square Footage:" at bounding box center [226, 335] width 359 height 10
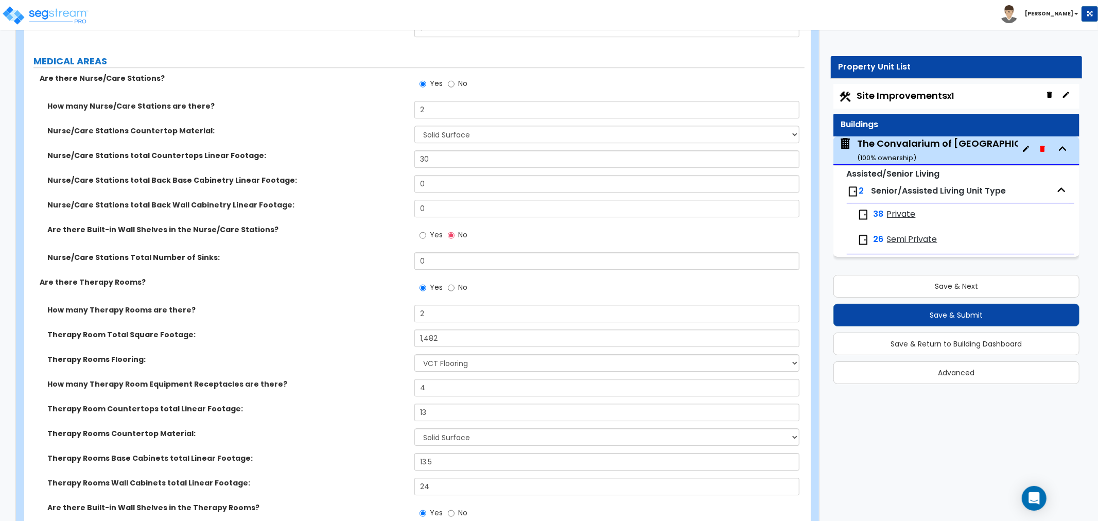
scroll to position [3330, 0]
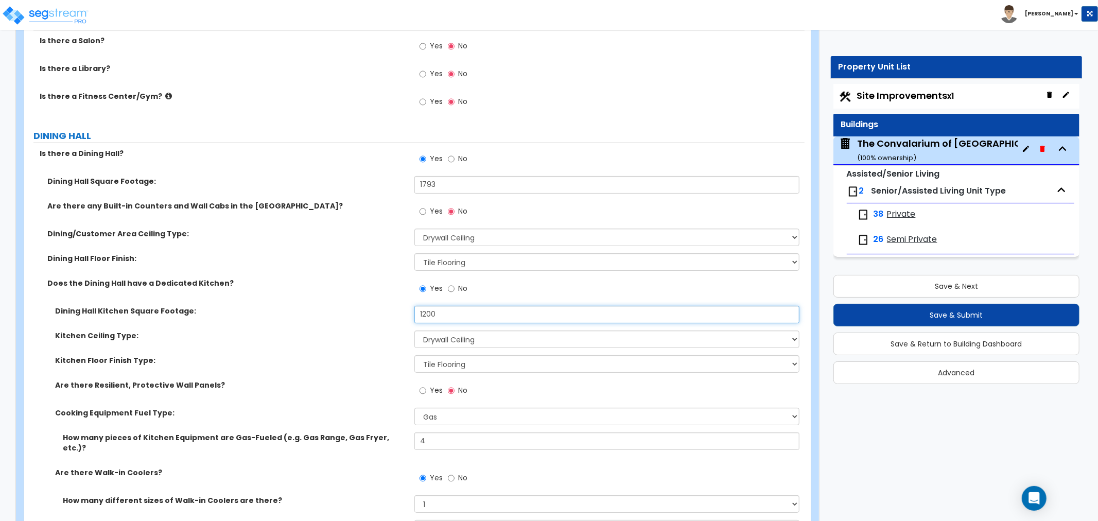
drag, startPoint x: 443, startPoint y: 290, endPoint x: 392, endPoint y: 290, distance: 51.5
click at [392, 306] on div "Dining Hall Kitchen Square Footage: 1200" at bounding box center [414, 318] width 781 height 25
type input "1,190"
click at [346, 306] on label "Dining Hall Kitchen Square Footage:" at bounding box center [231, 311] width 352 height 10
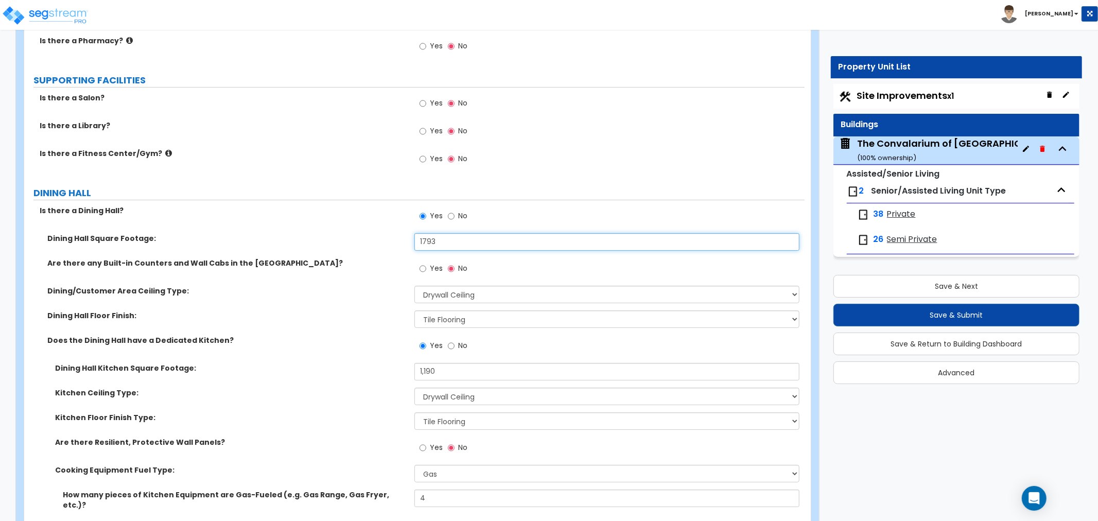
drag, startPoint x: 444, startPoint y: 220, endPoint x: 400, endPoint y: 225, distance: 45.1
click at [400, 233] on div "Dining Hall Square Footage: 1793" at bounding box center [414, 245] width 781 height 25
type input "1,010"
click at [398, 233] on label "Dining Hall Square Footage:" at bounding box center [226, 238] width 359 height 10
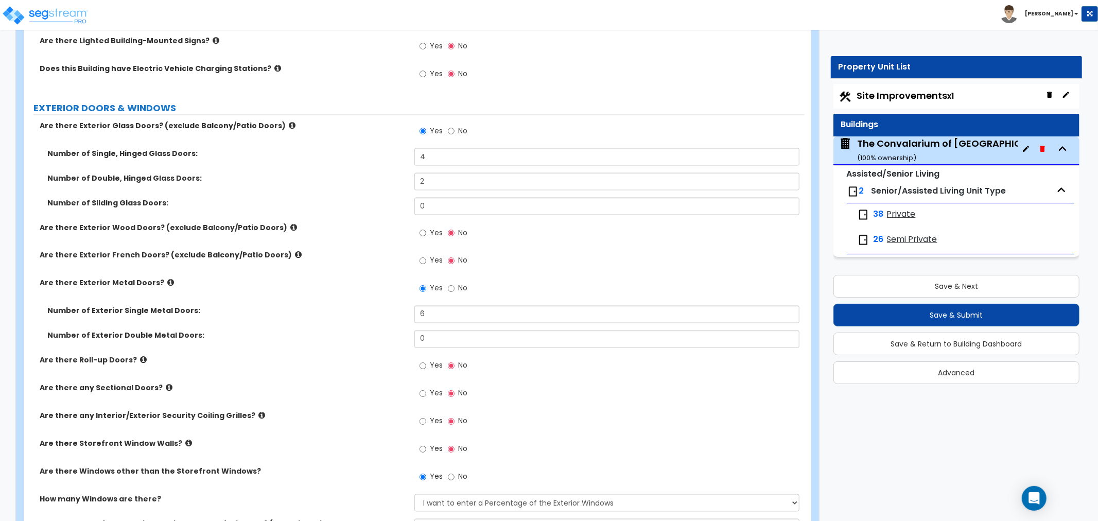
scroll to position [1430, 0]
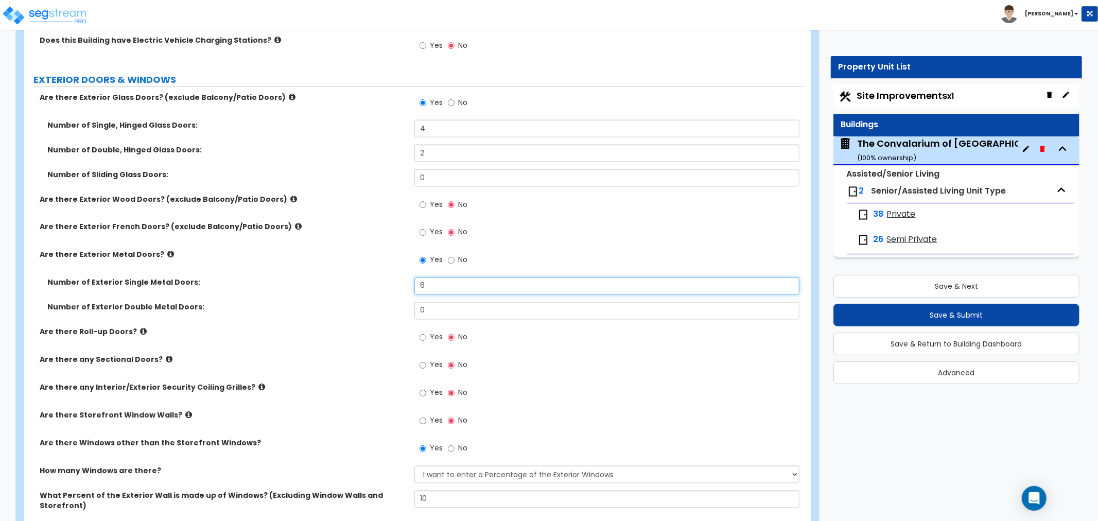
drag, startPoint x: 438, startPoint y: 275, endPoint x: 351, endPoint y: 285, distance: 87.0
click at [351, 285] on div "Number of Exterior Single Metal Doors: 6" at bounding box center [414, 290] width 781 height 25
type input "4"
click at [277, 302] on label "Number of Exterior Double Metal Doors:" at bounding box center [226, 307] width 359 height 10
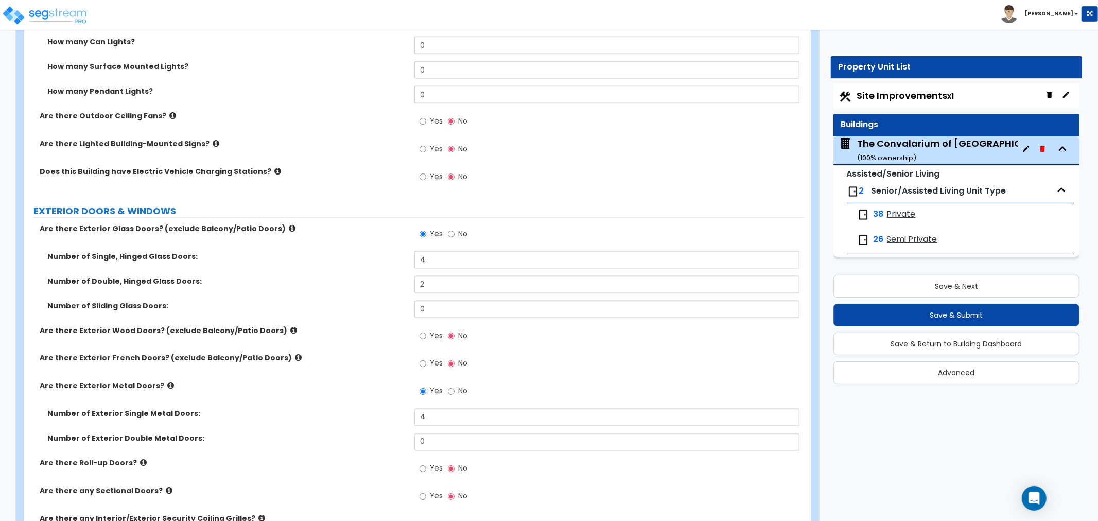
scroll to position [1316, 0]
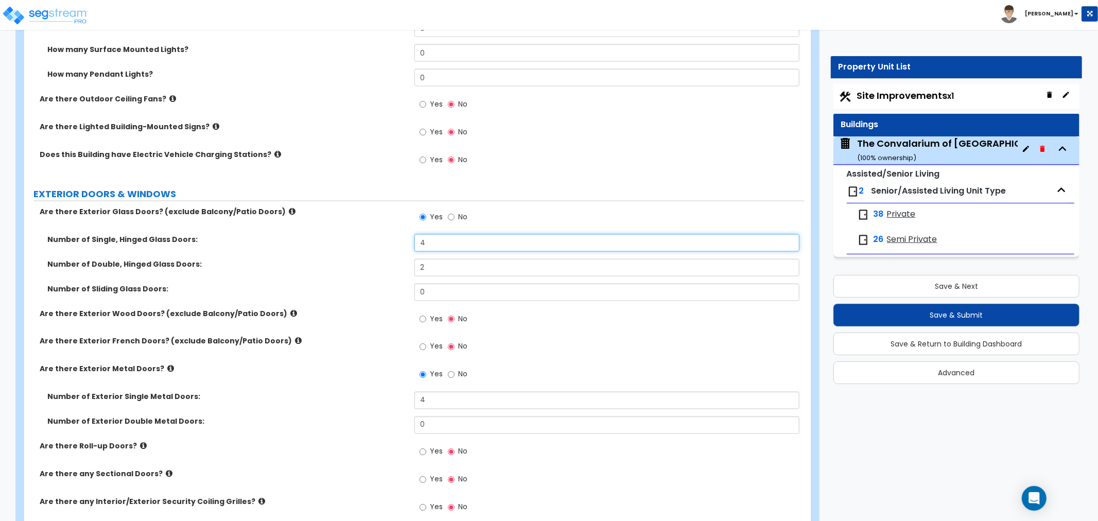
click at [436, 234] on input "4" at bounding box center [607, 243] width 385 height 18
drag, startPoint x: 425, startPoint y: 260, endPoint x: 395, endPoint y: 256, distance: 30.1
click at [395, 259] on div "Number of Double, Hinged Glass Doors: 2" at bounding box center [414, 271] width 781 height 25
type input "1"
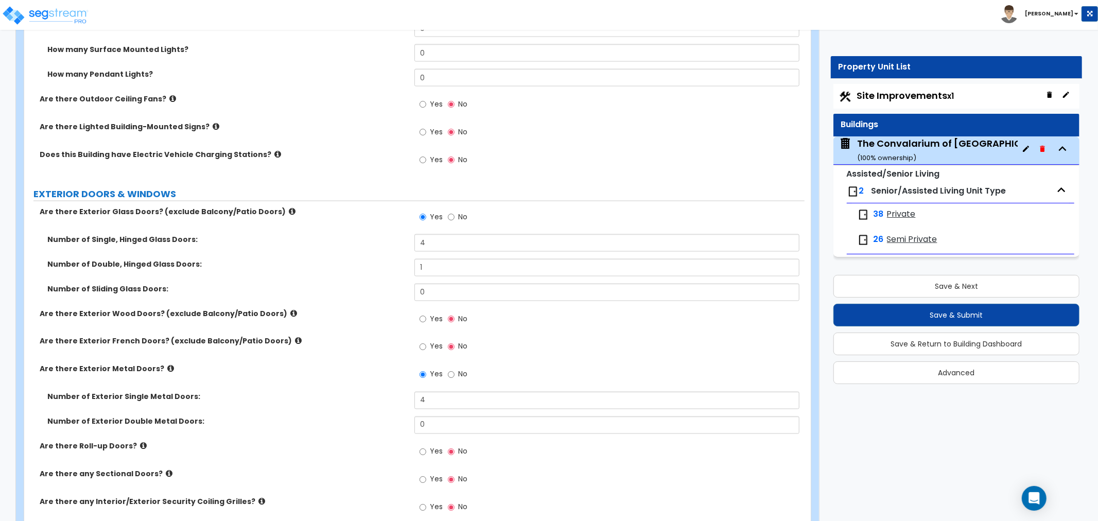
click at [345, 271] on div "Number of Double, Hinged Glass Doors: 1" at bounding box center [414, 271] width 781 height 25
drag, startPoint x: 432, startPoint y: 252, endPoint x: 399, endPoint y: 255, distance: 32.5
click at [399, 259] on div "Number of Double, Hinged Glass Doors: 1" at bounding box center [414, 271] width 781 height 25
click at [386, 259] on label "Number of Double, Hinged Glass Doors:" at bounding box center [226, 264] width 359 height 10
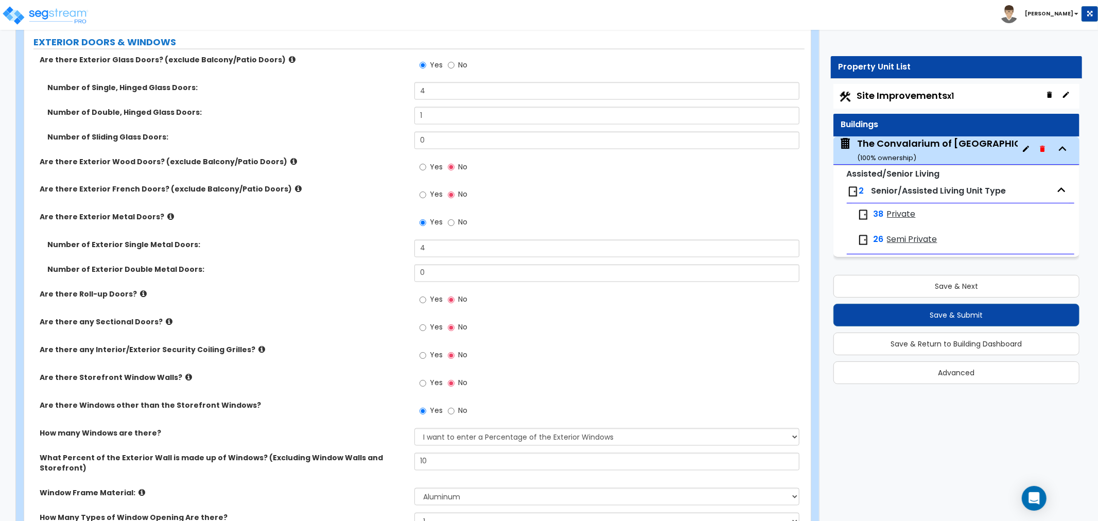
scroll to position [1487, 0]
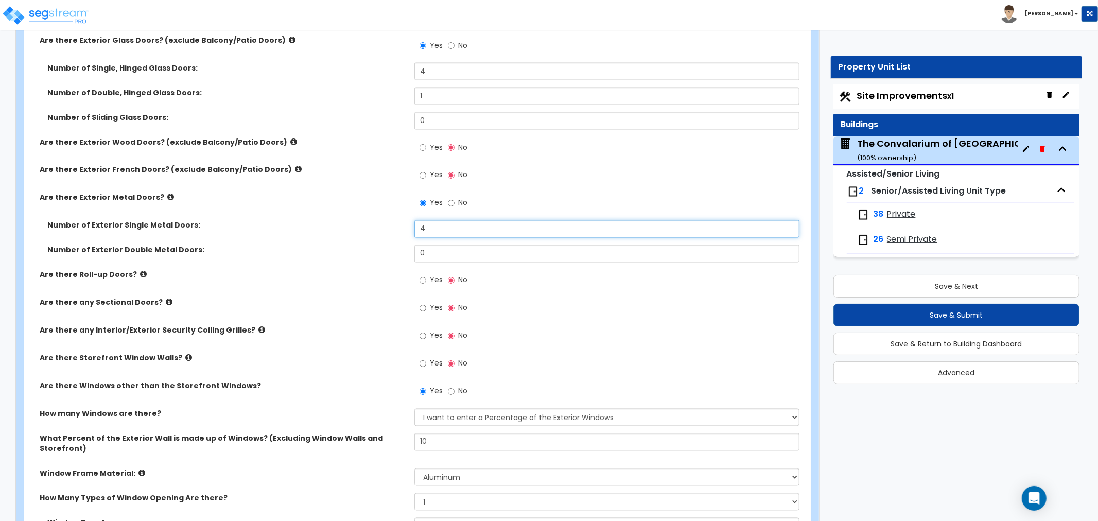
drag, startPoint x: 436, startPoint y: 219, endPoint x: 403, endPoint y: 222, distance: 32.5
click at [403, 222] on div "Number of Exterior Single Metal Doors: 4" at bounding box center [414, 232] width 781 height 25
click at [300, 273] on div "Are there Roll-up Doors? Yes No" at bounding box center [414, 284] width 781 height 28
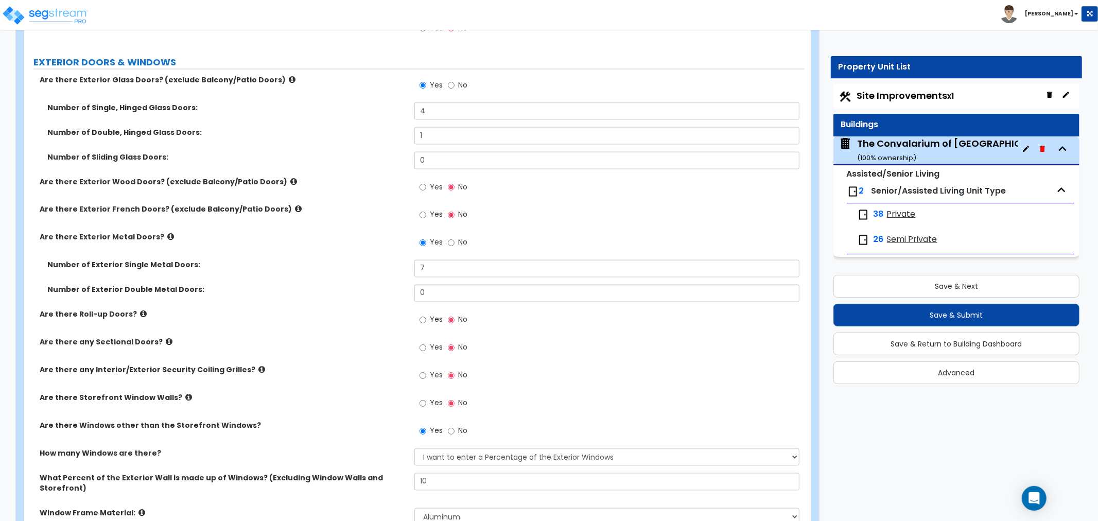
scroll to position [1430, 0]
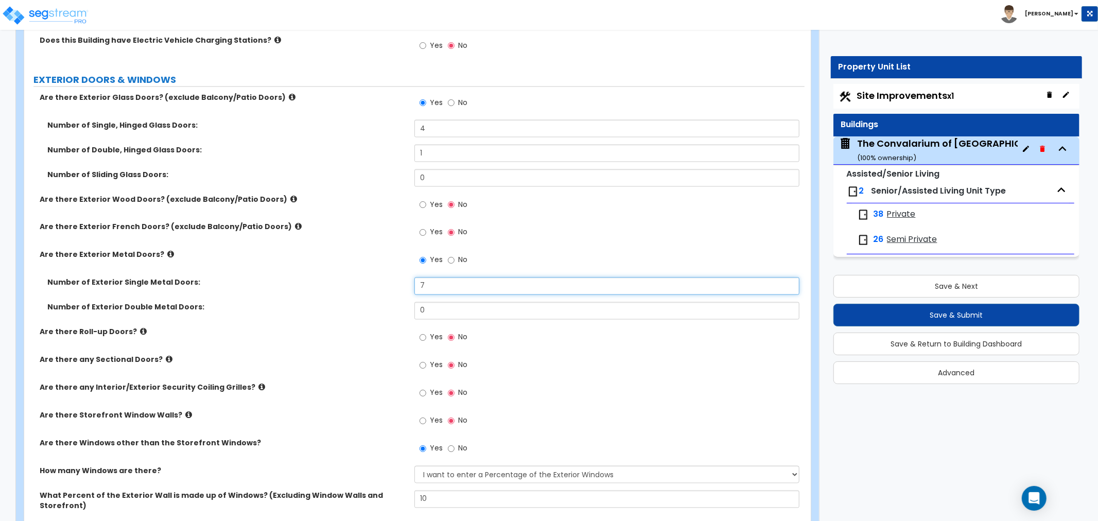
drag, startPoint x: 421, startPoint y: 276, endPoint x: 397, endPoint y: 279, distance: 24.3
click at [398, 279] on div "Number of Exterior Single Metal Doors: 7" at bounding box center [414, 290] width 781 height 25
type input "8"
click at [343, 302] on label "Number of Exterior Double Metal Doors:" at bounding box center [226, 307] width 359 height 10
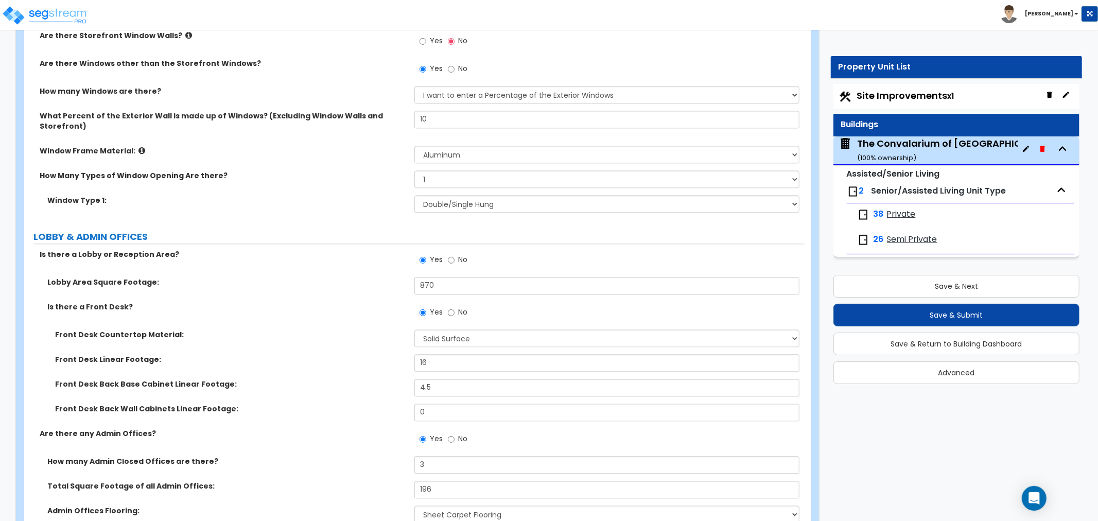
scroll to position [1831, 0]
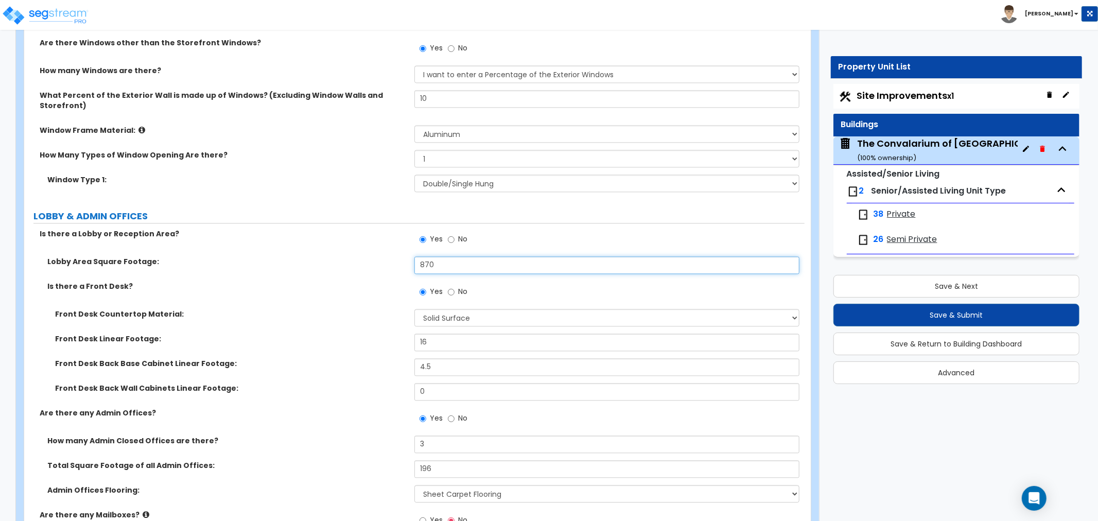
drag, startPoint x: 443, startPoint y: 248, endPoint x: 401, endPoint y: 249, distance: 42.8
click at [401, 256] on div "Lobby Area Square Footage: 870" at bounding box center [414, 268] width 781 height 25
type input "1,551"
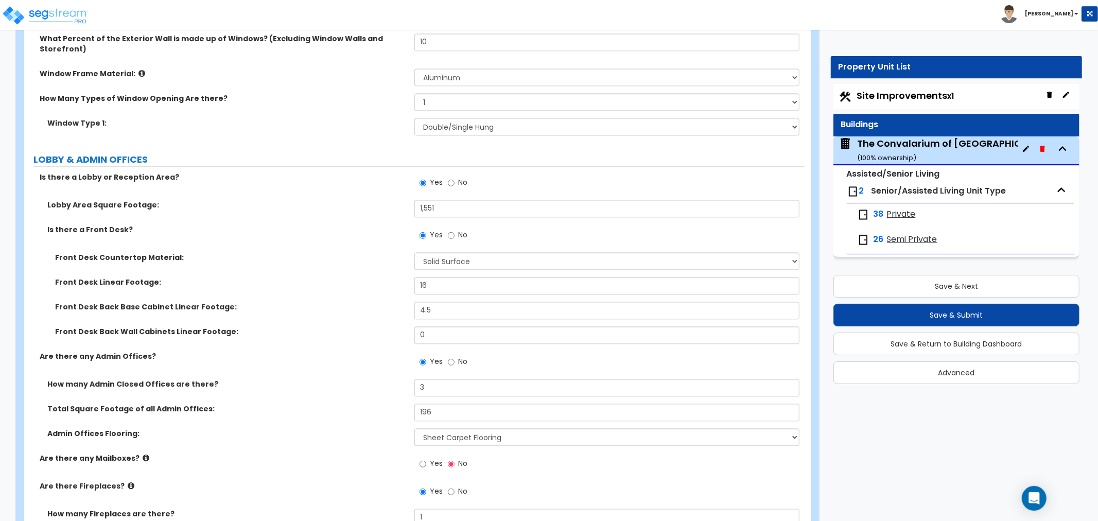
scroll to position [1888, 0]
drag, startPoint x: 440, startPoint y: 264, endPoint x: 389, endPoint y: 273, distance: 52.2
click at [389, 277] on div "Front Desk Linear Footage: 16" at bounding box center [414, 289] width 781 height 25
type input "20"
click at [363, 301] on div "Front Desk Back Base Cabinet Linear Footage: 4.5" at bounding box center [414, 313] width 781 height 25
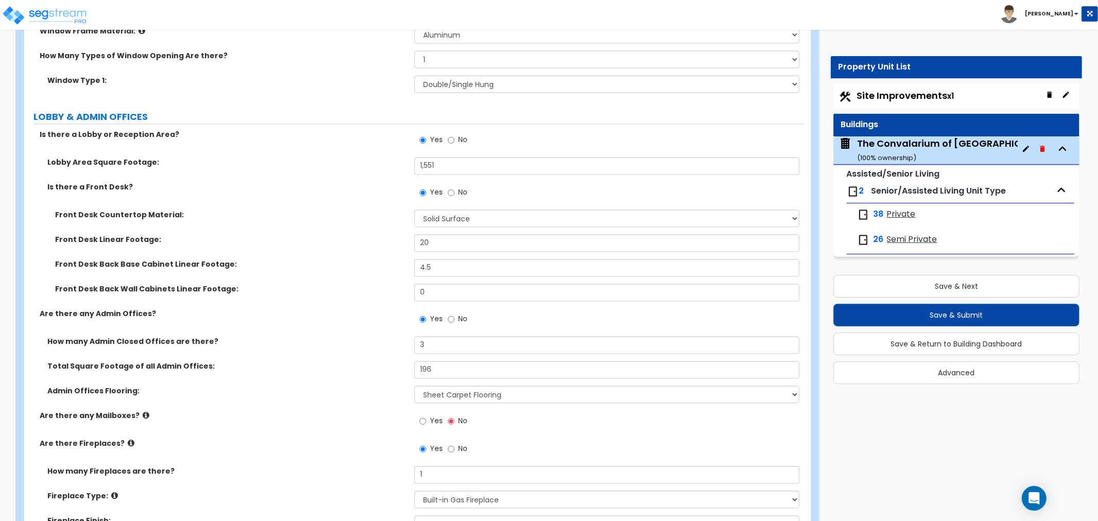
scroll to position [2002, 0]
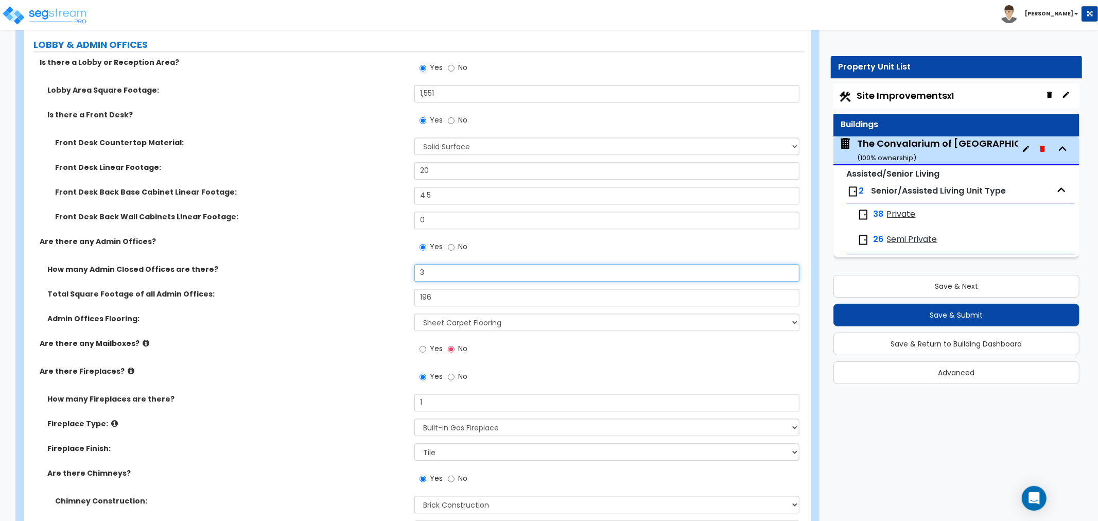
drag, startPoint x: 433, startPoint y: 252, endPoint x: 337, endPoint y: 253, distance: 95.8
click at [337, 264] on div "How many Admin Closed Offices are there? 3" at bounding box center [414, 276] width 781 height 25
type input "7"
click at [322, 289] on label "Total Square Footage of all Admin Offices:" at bounding box center [226, 294] width 359 height 10
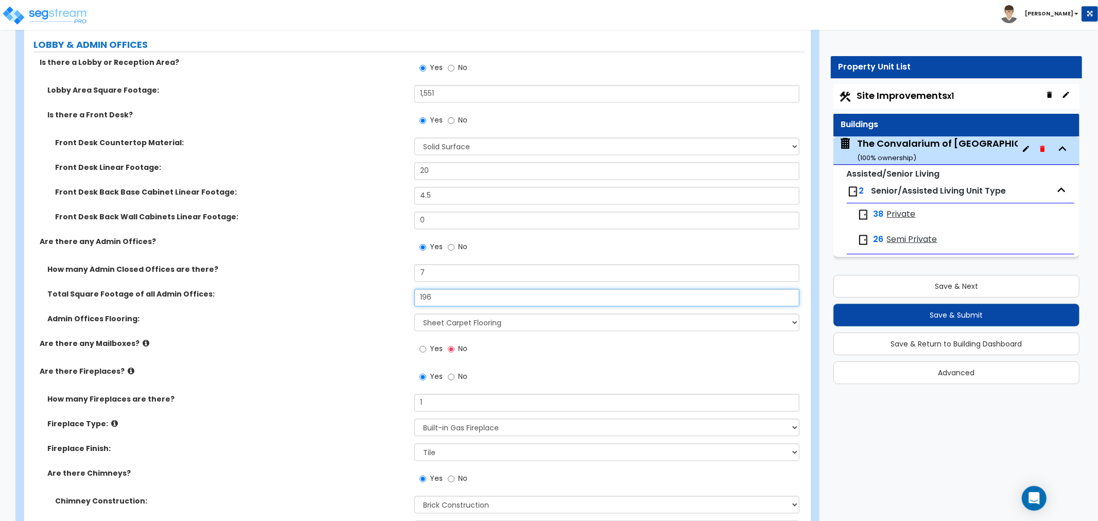
drag, startPoint x: 471, startPoint y: 274, endPoint x: 361, endPoint y: 277, distance: 110.2
click at [361, 289] on div "Total Square Footage of all Admin Offices: 196" at bounding box center [414, 301] width 781 height 25
type input "1,320"
click at [335, 289] on div "Total Square Footage of all Admin Offices: 1,320" at bounding box center [414, 301] width 781 height 25
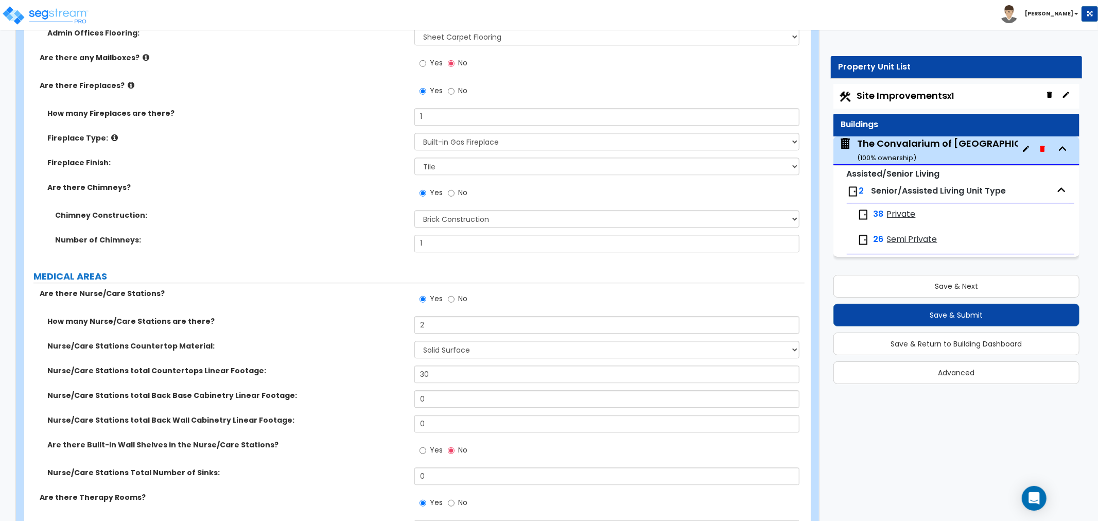
scroll to position [2288, 0]
drag, startPoint x: 454, startPoint y: 351, endPoint x: 322, endPoint y: 347, distance: 131.9
click at [322, 365] on div "Nurse/Care Stations total Countertops Linear Footage: 30" at bounding box center [414, 377] width 781 height 25
type input "36"
click at [366, 390] on div "Nurse/Care Stations total Back Base Cabinetry Linear Footage: 0" at bounding box center [414, 402] width 781 height 25
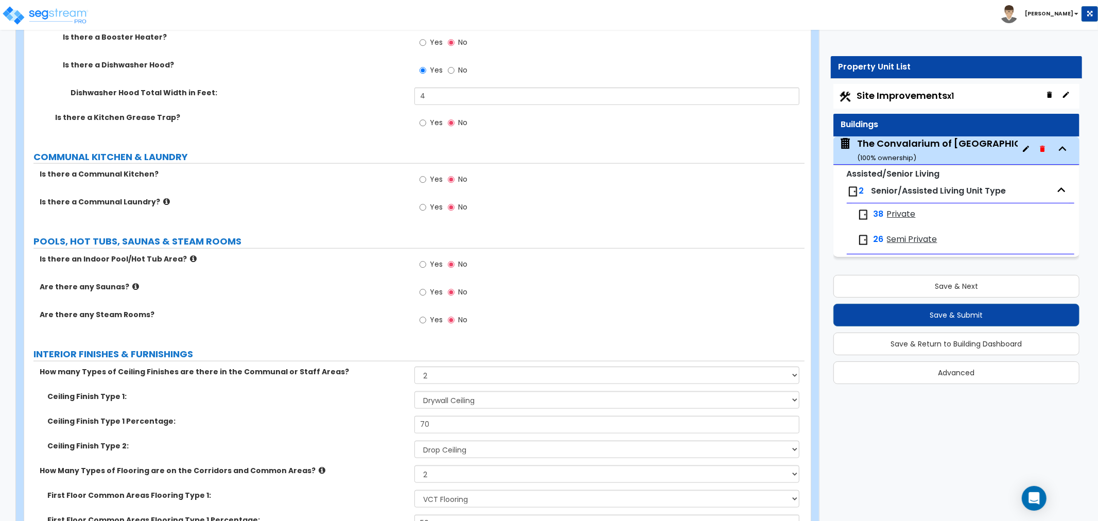
scroll to position [4119, 0]
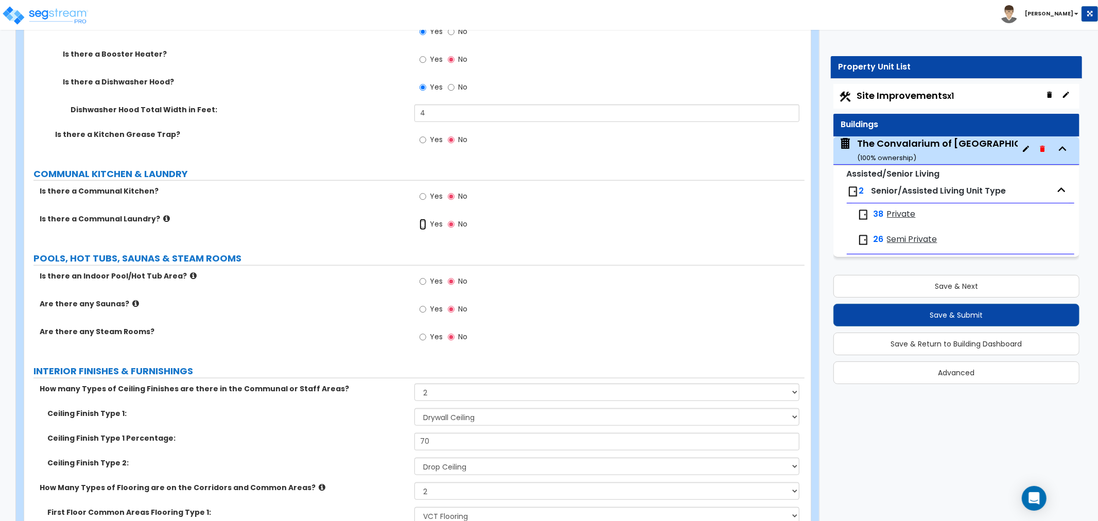
click at [421, 219] on input "Yes" at bounding box center [423, 224] width 7 height 11
radio input "true"
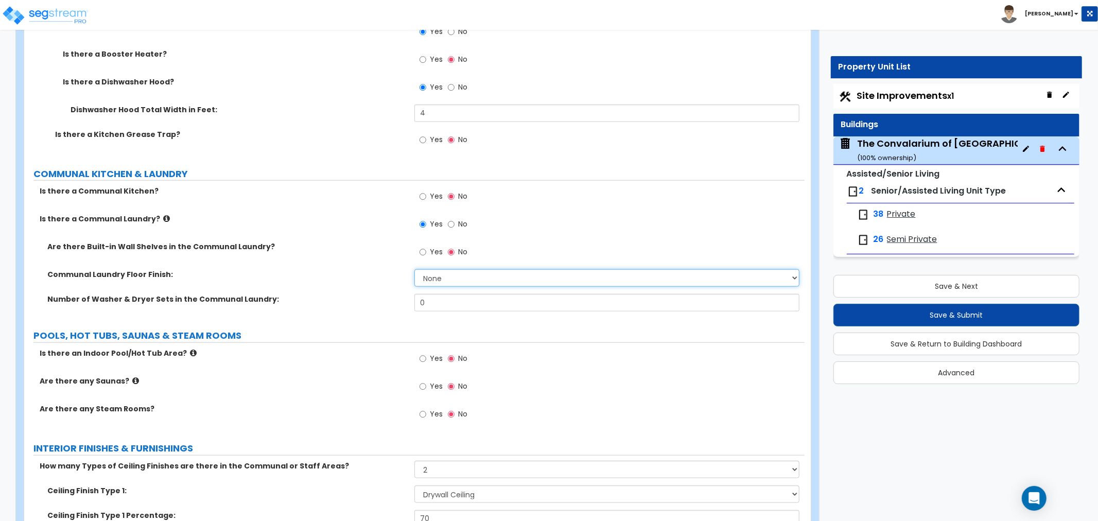
click at [439, 269] on select "None Tile Flooring Hardwood Flooring Resilient Laminate Flooring VCT Flooring S…" at bounding box center [607, 278] width 385 height 18
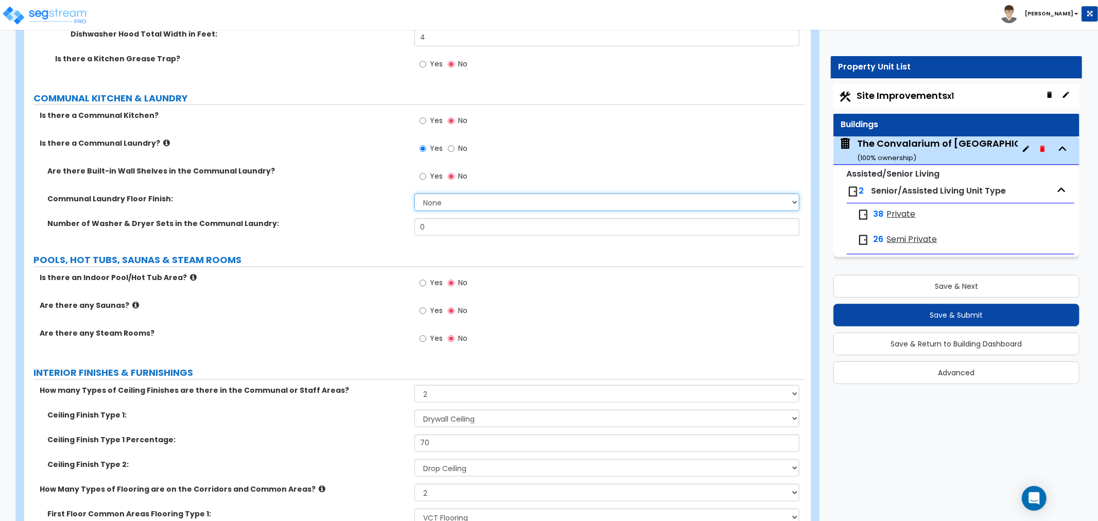
scroll to position [4177, 0]
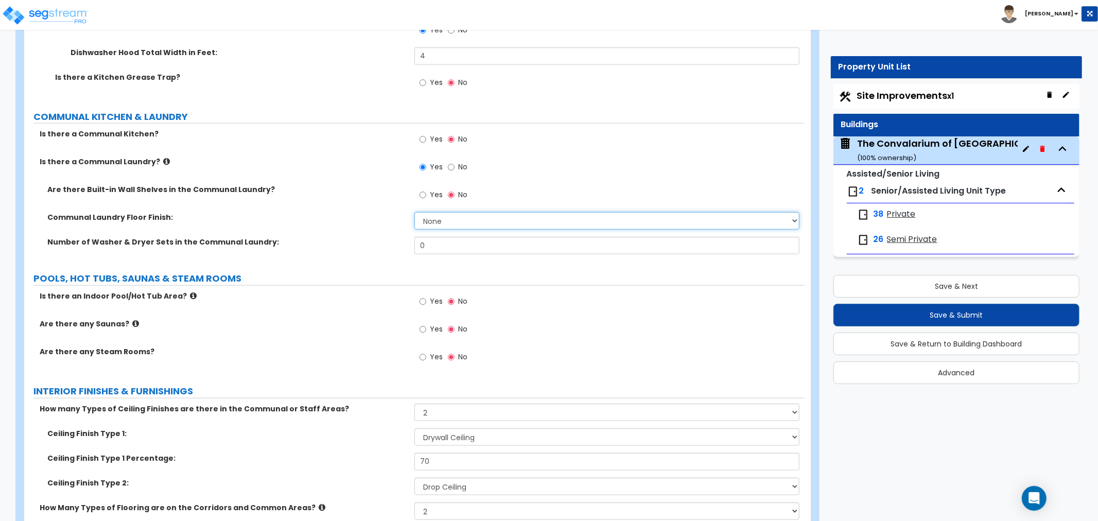
click at [454, 212] on select "None Tile Flooring Hardwood Flooring Resilient Laminate Flooring VCT Flooring S…" at bounding box center [607, 221] width 385 height 18
select select "4"
click at [415, 212] on select "None Tile Flooring Hardwood Flooring Resilient Laminate Flooring VCT Flooring S…" at bounding box center [607, 221] width 385 height 18
drag, startPoint x: 433, startPoint y: 210, endPoint x: 367, endPoint y: 212, distance: 66.0
click at [367, 237] on div "Number of Washer & Dryer Sets in the Communal Laundry: 0" at bounding box center [414, 249] width 781 height 25
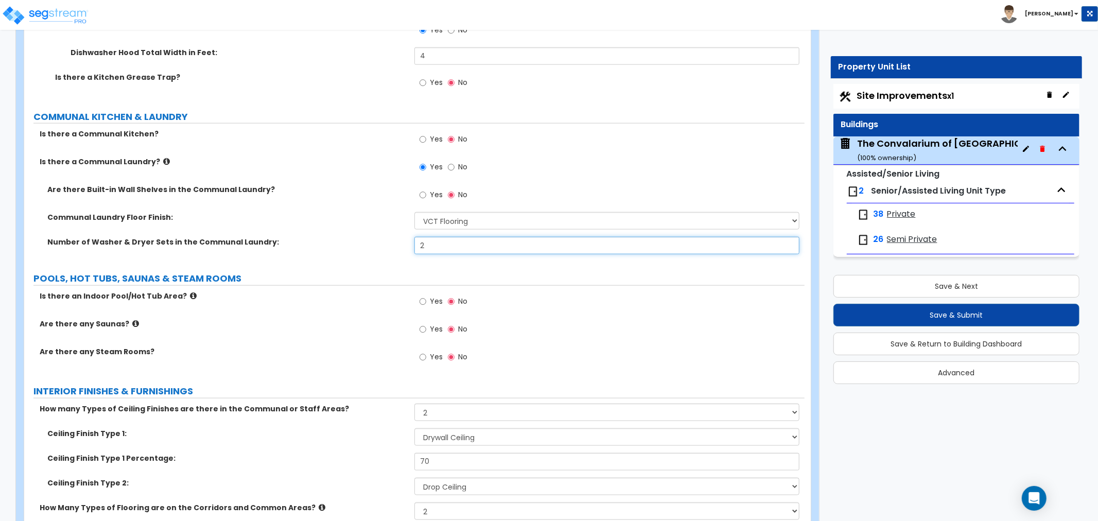
type input "2"
click at [302, 237] on div "Number of Washer & Dryer Sets in the Communal Laundry: 2" at bounding box center [414, 249] width 781 height 25
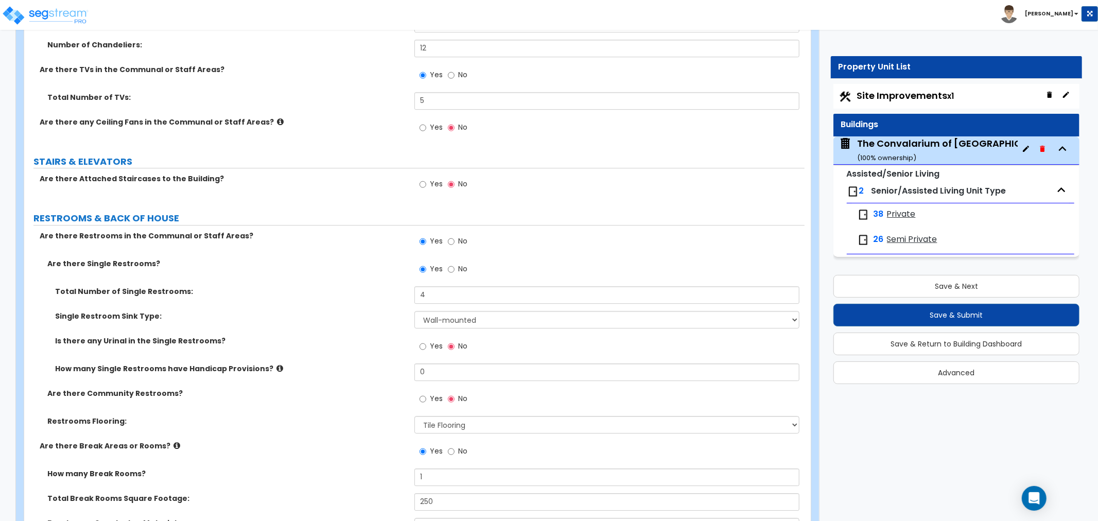
scroll to position [5836, 0]
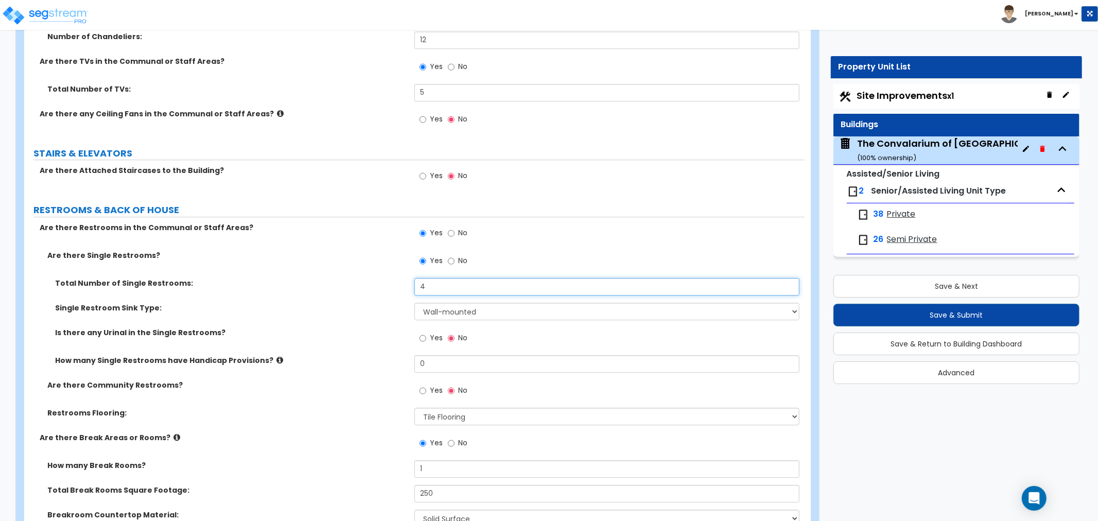
drag, startPoint x: 435, startPoint y: 250, endPoint x: 317, endPoint y: 253, distance: 117.4
click at [317, 278] on div "Total Number of Single Restrooms: 4" at bounding box center [414, 290] width 781 height 25
type input "5"
click at [341, 303] on label "Single Restroom Sink Type:" at bounding box center [231, 308] width 352 height 10
click at [444, 303] on select "Please Choose One Wall-mounted Vanity-mounted" at bounding box center [607, 312] width 385 height 18
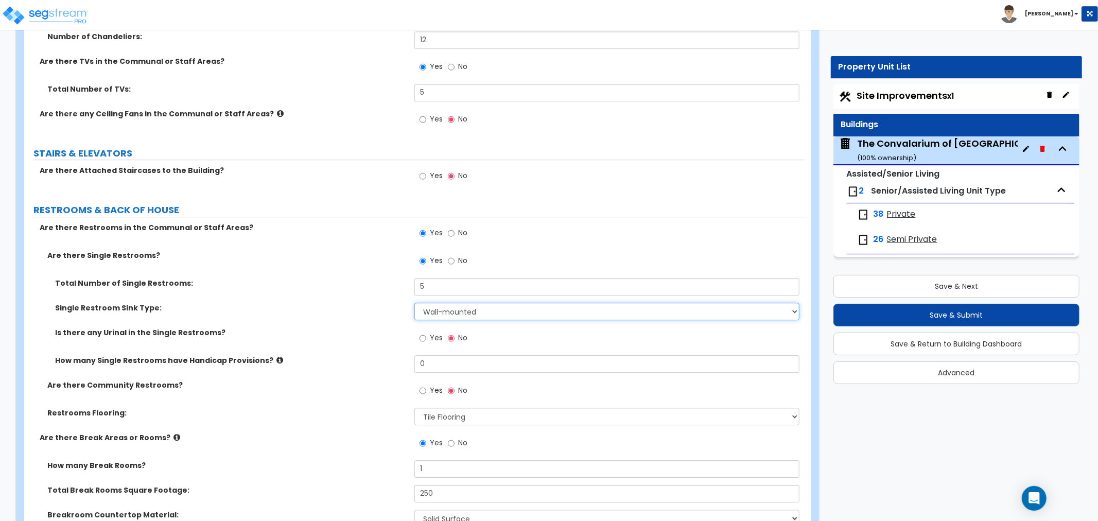
click at [444, 303] on select "Please Choose One Wall-mounted Vanity-mounted" at bounding box center [607, 312] width 385 height 18
click at [422, 385] on input "Yes" at bounding box center [423, 390] width 7 height 11
radio input "true"
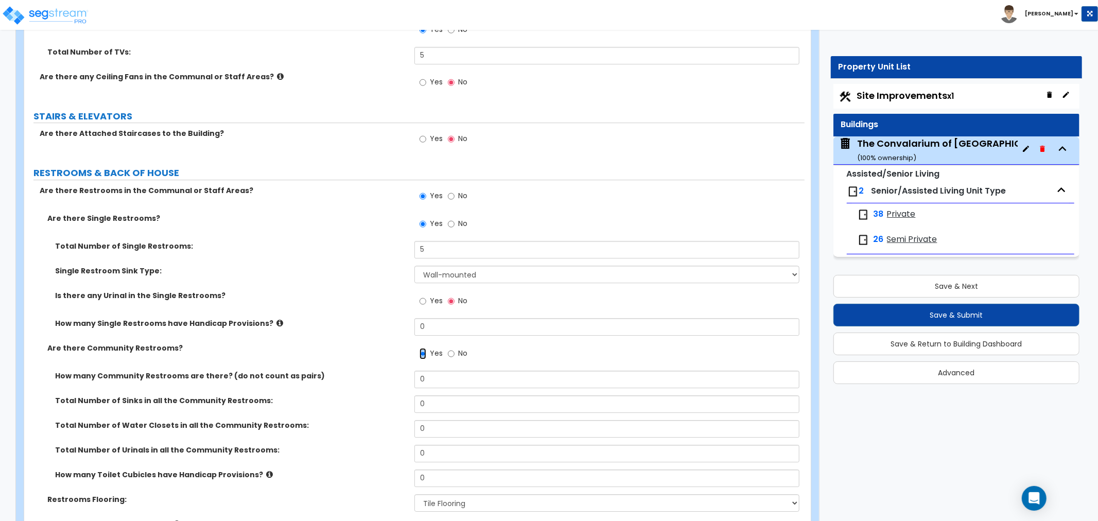
scroll to position [5893, 0]
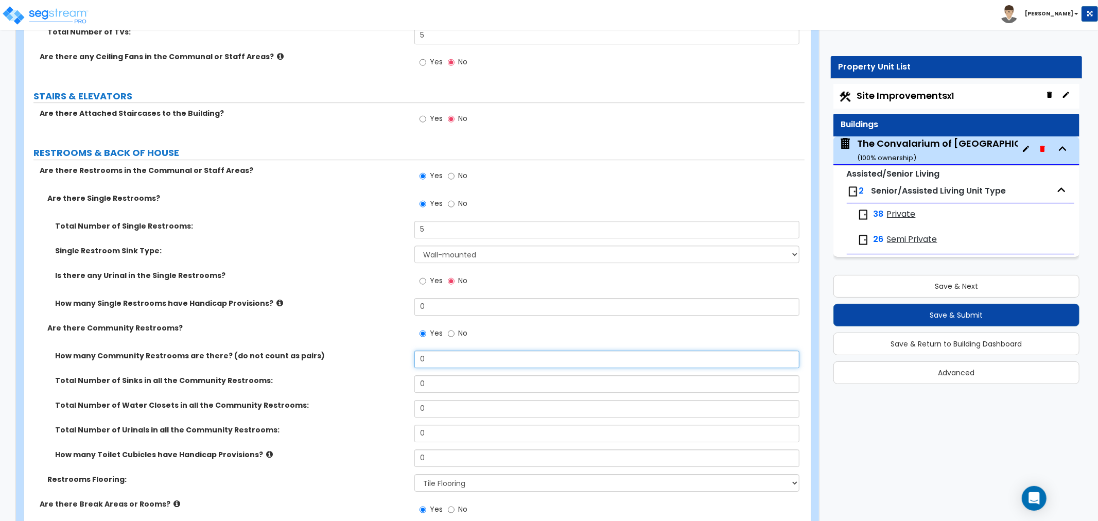
drag, startPoint x: 439, startPoint y: 328, endPoint x: 342, endPoint y: 331, distance: 96.9
click at [342, 351] on div "How many Community Restrooms are there? (do not count as pairs) 0" at bounding box center [414, 363] width 781 height 25
type input "2"
click at [346, 351] on div "How many Community Restrooms are there? (do not count as pairs) 2" at bounding box center [414, 363] width 781 height 25
drag, startPoint x: 439, startPoint y: 351, endPoint x: 403, endPoint y: 356, distance: 36.4
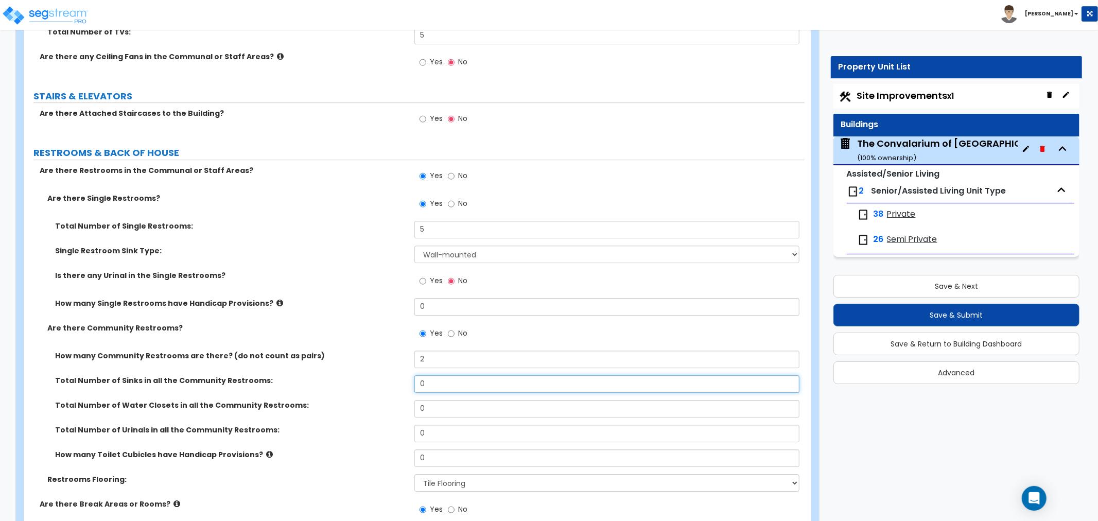
click at [403, 375] on div "Total Number of Sinks in all the Community Restrooms: 0" at bounding box center [414, 387] width 781 height 25
type input "1"
click at [396, 400] on div "Total Number of Water Closets in all the Community Restrooms: 0" at bounding box center [414, 412] width 781 height 25
drag, startPoint x: 436, startPoint y: 378, endPoint x: 366, endPoint y: 376, distance: 69.5
click at [366, 400] on div "Total Number of Water Closets in all the Community Restrooms: 0" at bounding box center [414, 412] width 781 height 25
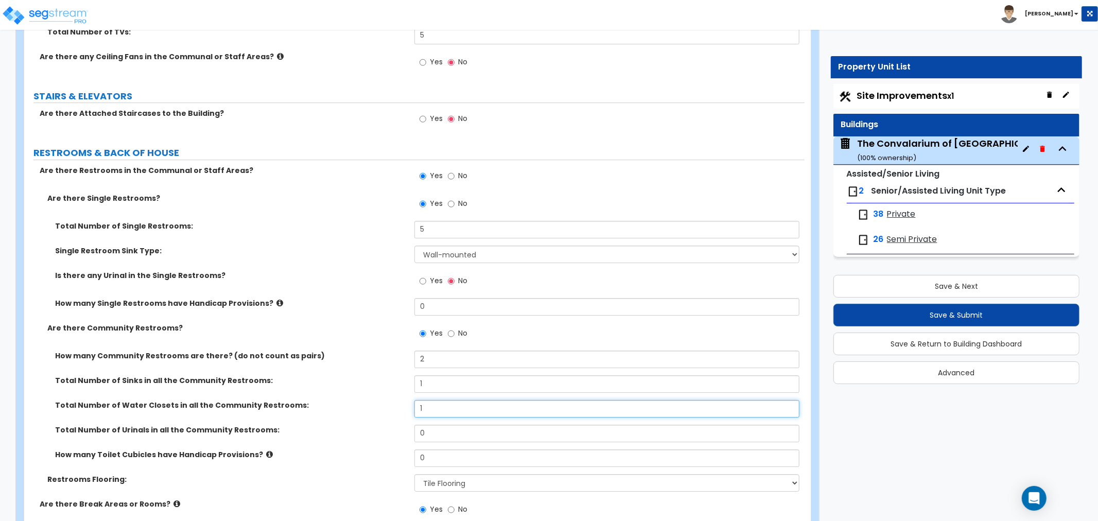
type input "1"
click at [338, 375] on div "Total Number of Sinks in all the Community Restrooms: 1" at bounding box center [414, 387] width 781 height 25
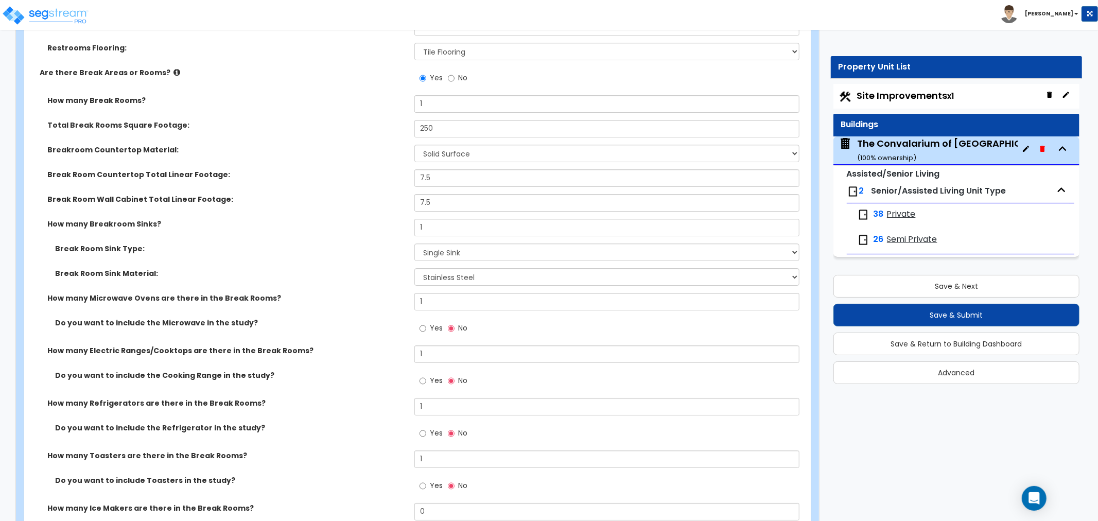
scroll to position [6179, 0]
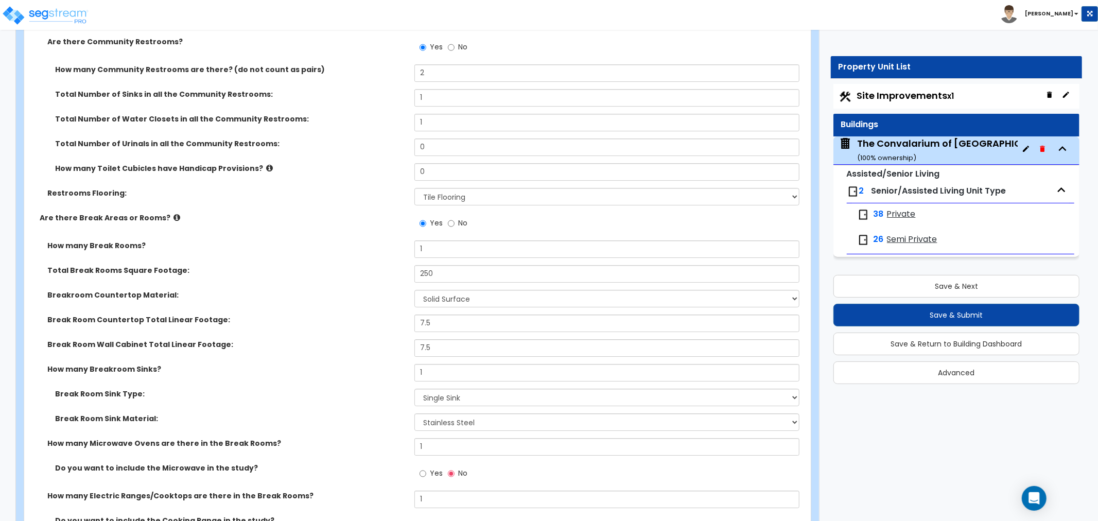
click at [298, 240] on label "How many Break Rooms?" at bounding box center [226, 245] width 359 height 10
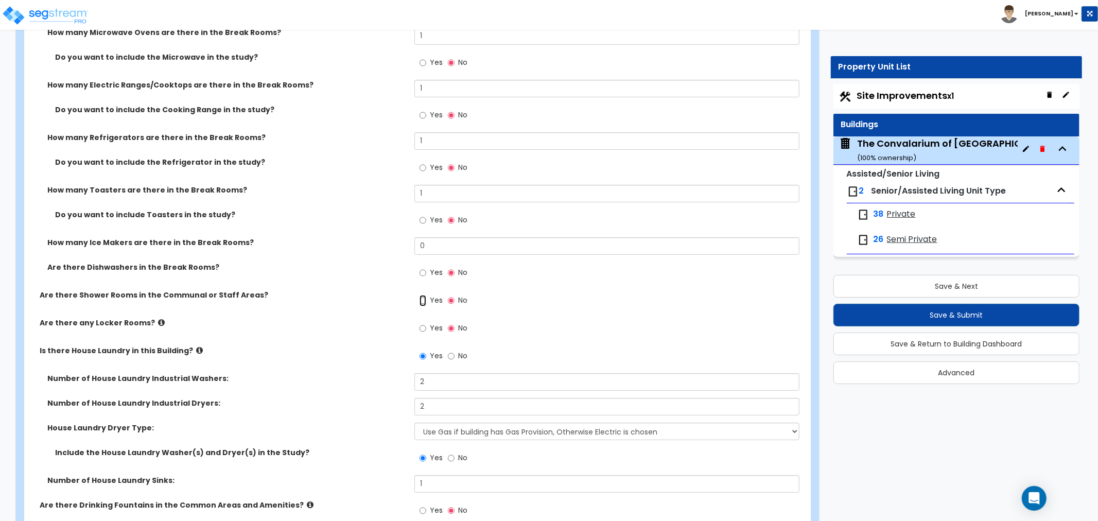
click at [423, 295] on input "Yes" at bounding box center [423, 300] width 7 height 11
radio input "true"
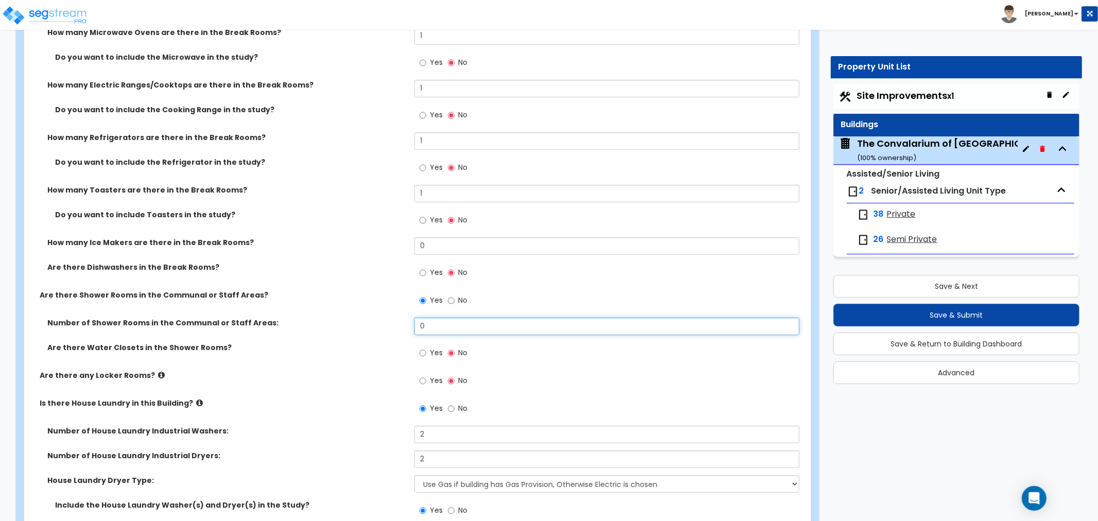
drag, startPoint x: 435, startPoint y: 294, endPoint x: 395, endPoint y: 294, distance: 40.2
click at [395, 318] on div "Number of Shower Rooms in the Communal or Staff Areas: 0" at bounding box center [414, 330] width 781 height 25
type input "2"
click at [424, 348] on input "Yes" at bounding box center [423, 353] width 7 height 11
radio input "true"
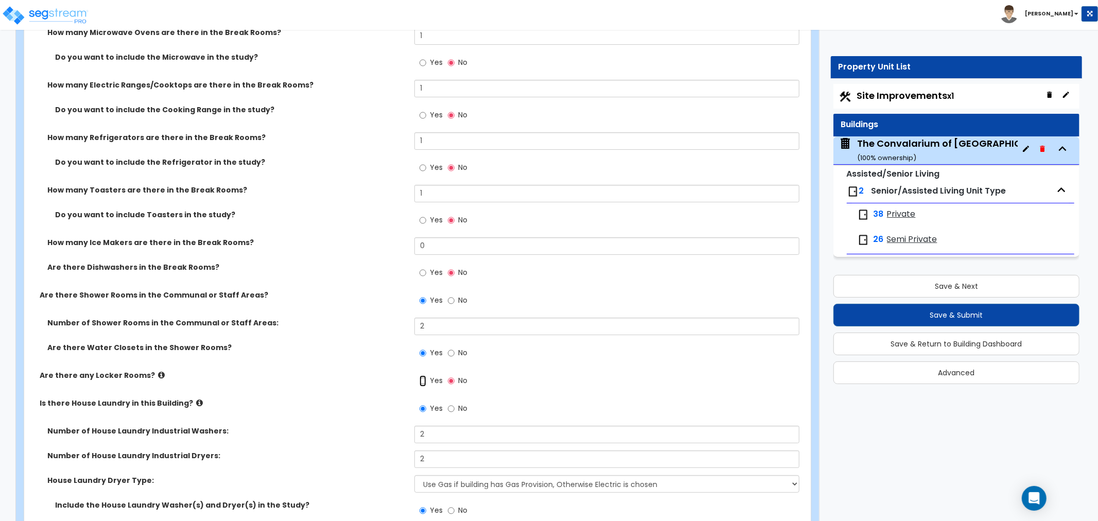
click at [424, 375] on input "Yes" at bounding box center [423, 380] width 7 height 11
radio input "true"
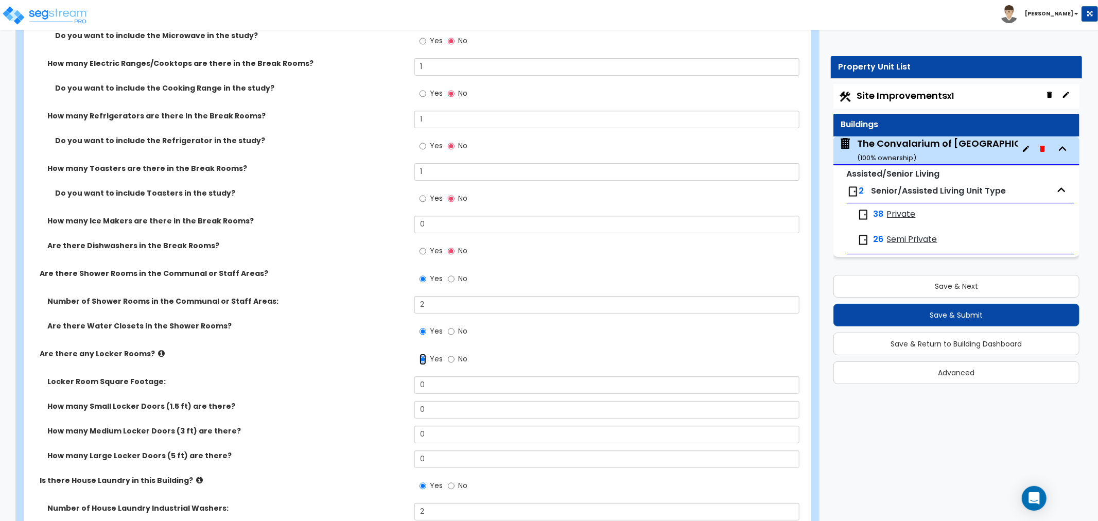
scroll to position [6648, 0]
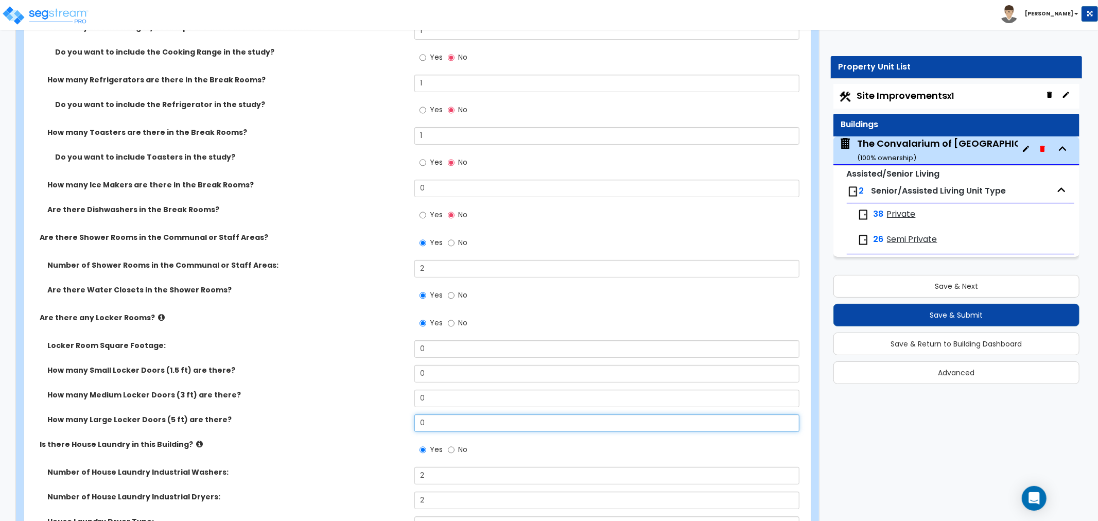
drag, startPoint x: 440, startPoint y: 392, endPoint x: 394, endPoint y: 387, distance: 46.2
click at [397, 415] on div "How many Large Locker Doors (5 ft) are there? 0" at bounding box center [414, 427] width 781 height 25
type input "7"
click at [346, 415] on div "How many Large Locker Doors (5 ft) are there? 7" at bounding box center [414, 427] width 781 height 25
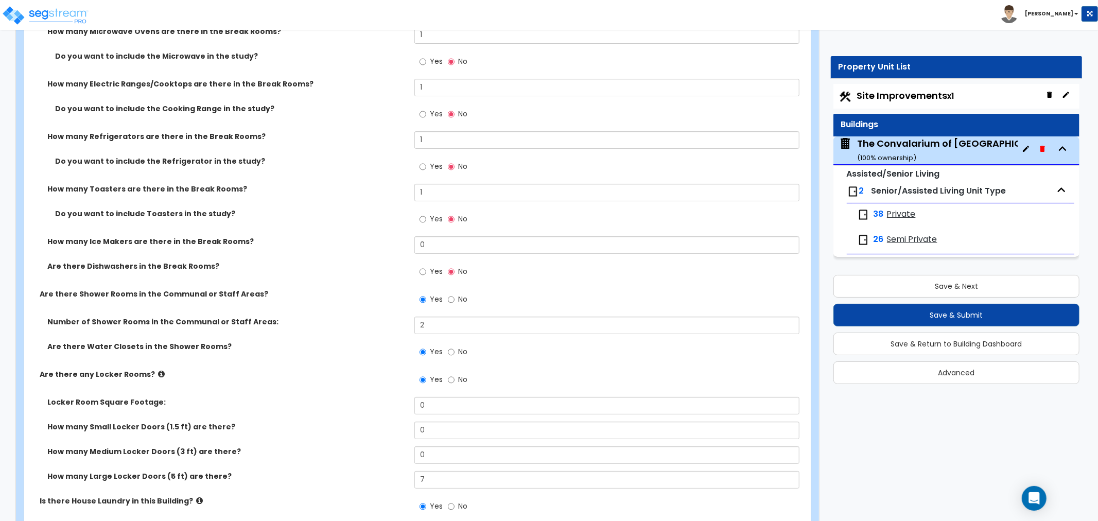
scroll to position [6590, 0]
click at [449, 348] on input "No" at bounding box center [451, 353] width 7 height 11
radio input "false"
radio input "true"
click at [888, 98] on span "Site Improvements x1" at bounding box center [905, 95] width 97 height 13
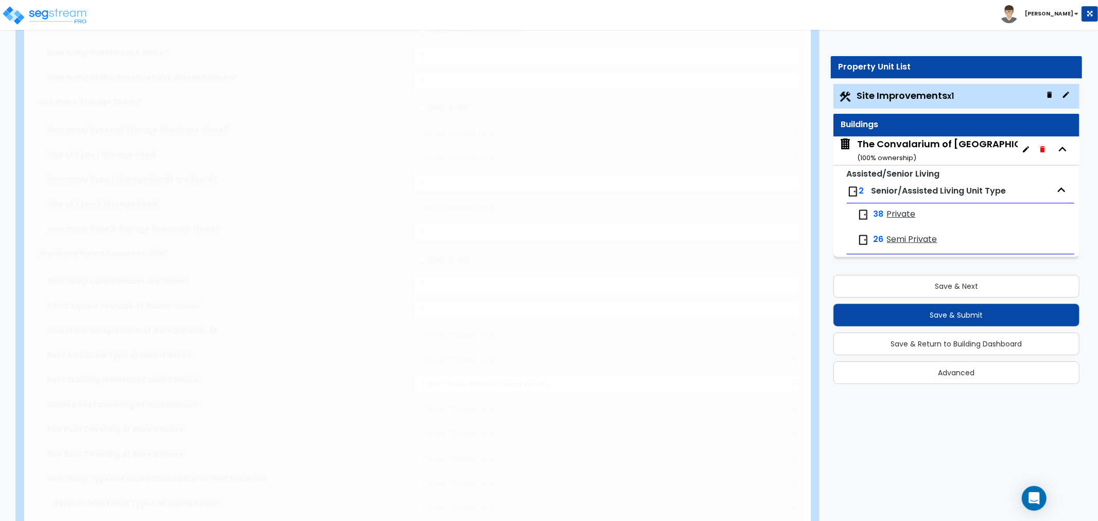
type input "5.81"
select select "2"
type input "39368"
select select "2"
type input "2471"
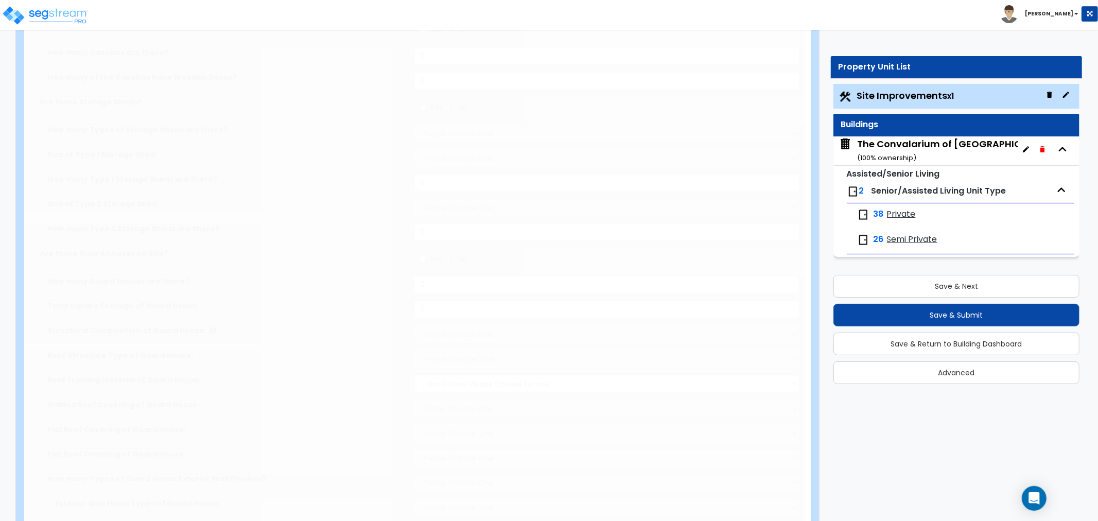
radio input "true"
type input "4"
radio input "true"
type input "4"
radio input "true"
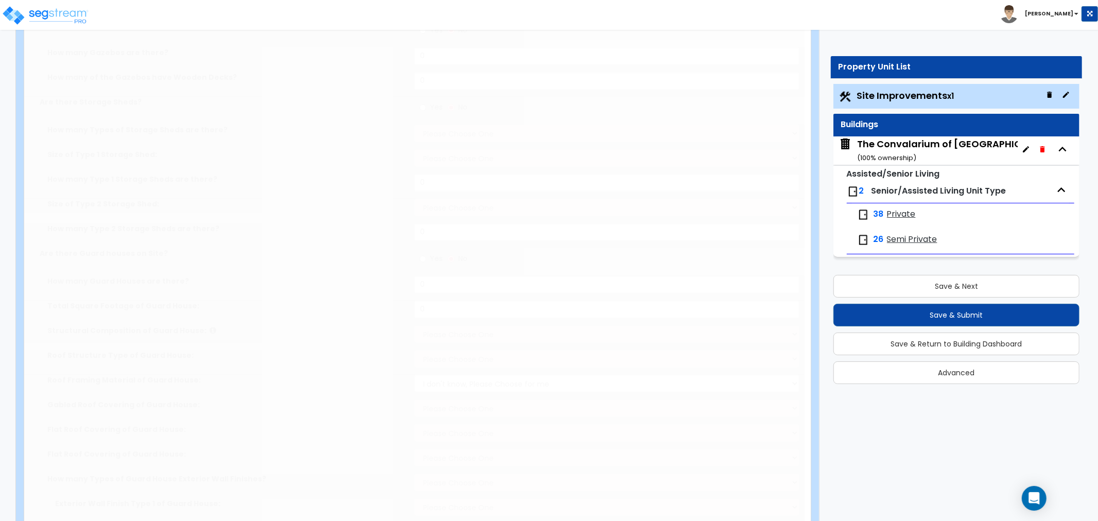
select select "1"
type input "1241"
radio input "true"
select select "1"
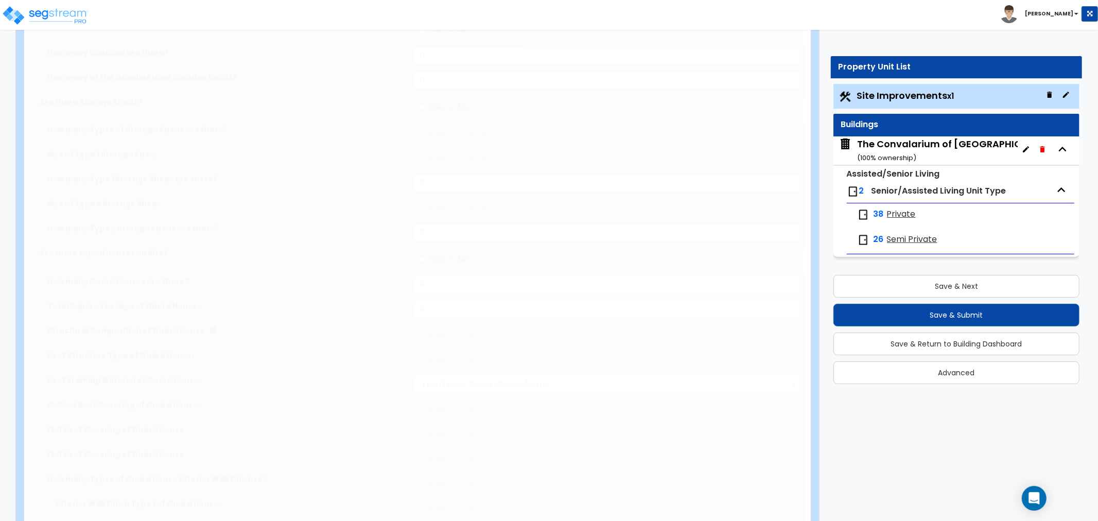
select select "1"
type input "3"
radio input "true"
type input "3"
radio input "true"
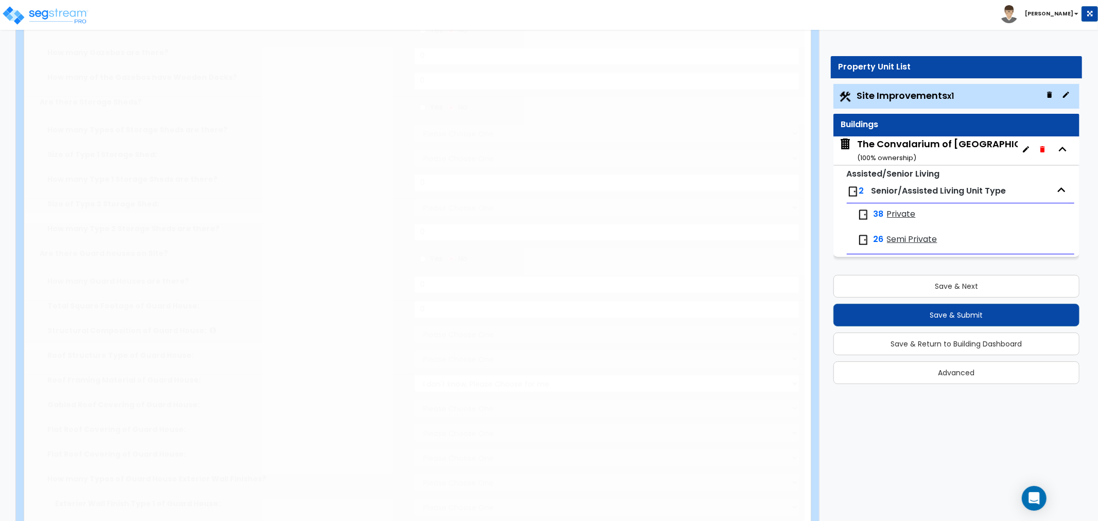
select select "1"
type input "73"
radio input "true"
select select "2"
type input "1252"
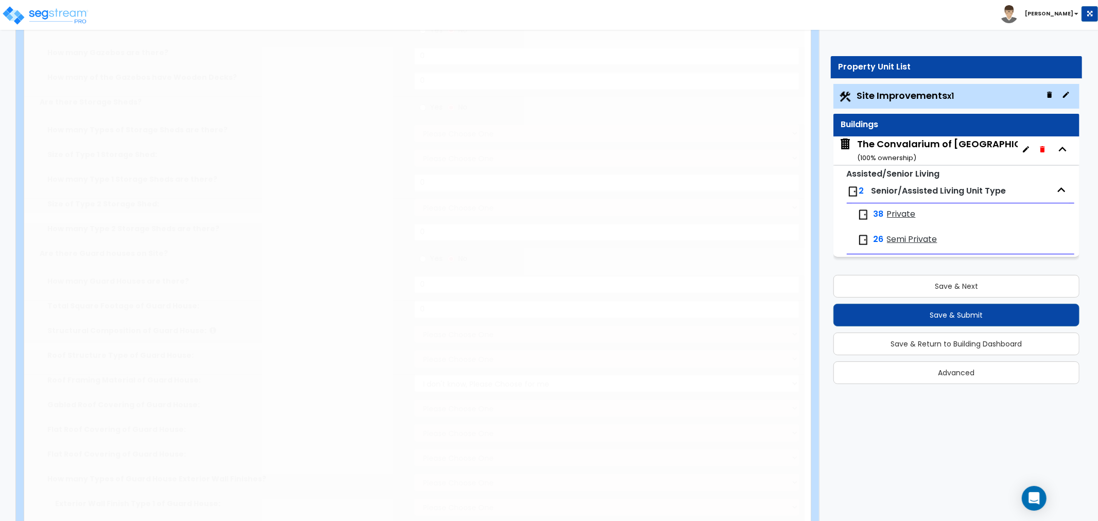
select select "1"
radio input "true"
select select "1"
select select "2"
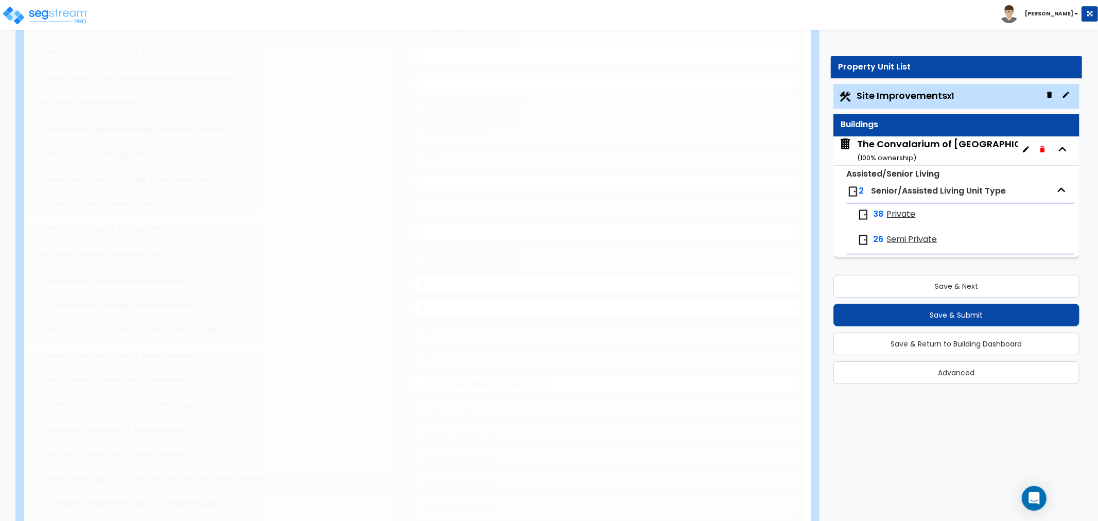
select select "1"
type input "360"
select select "1"
radio input "true"
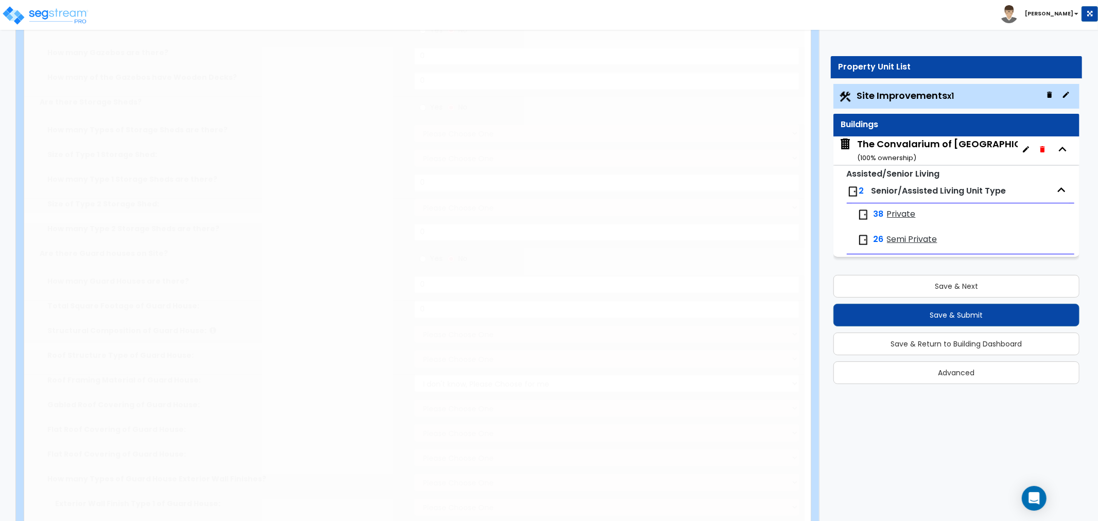
type input "110"
type input "3"
radio input "true"
select select "2"
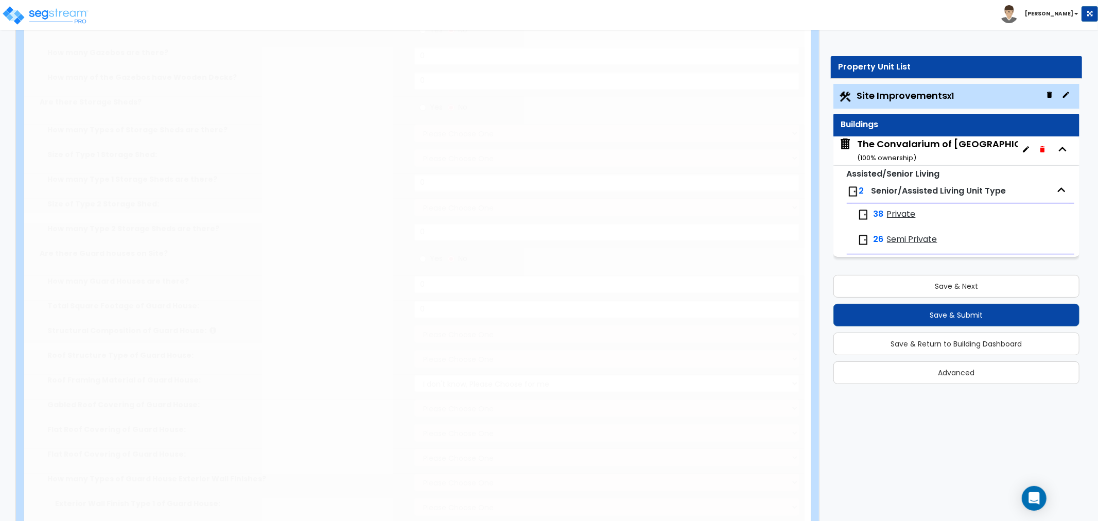
type input "84520"
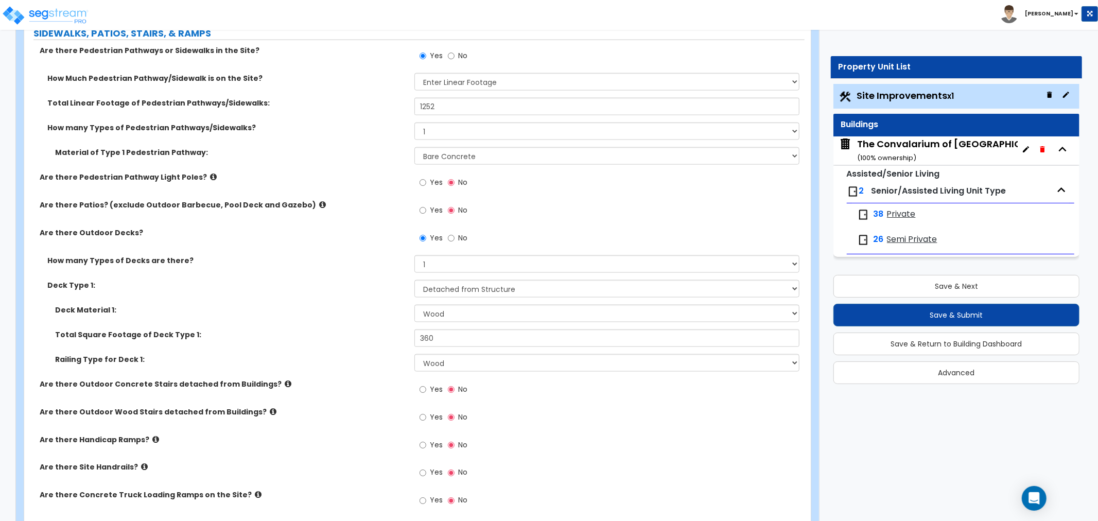
scroll to position [1201, 0]
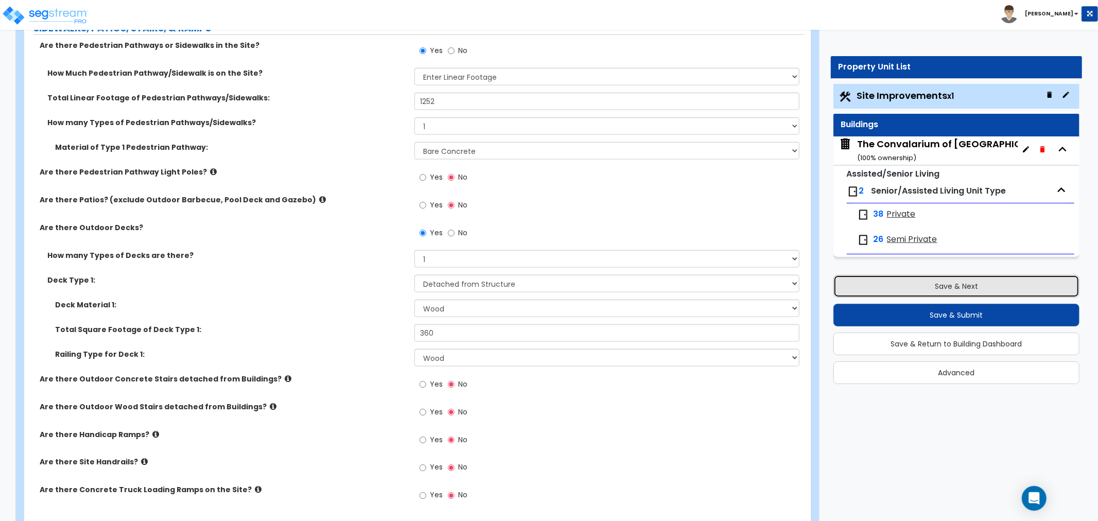
click at [939, 284] on button "Save & Next" at bounding box center [957, 286] width 246 height 23
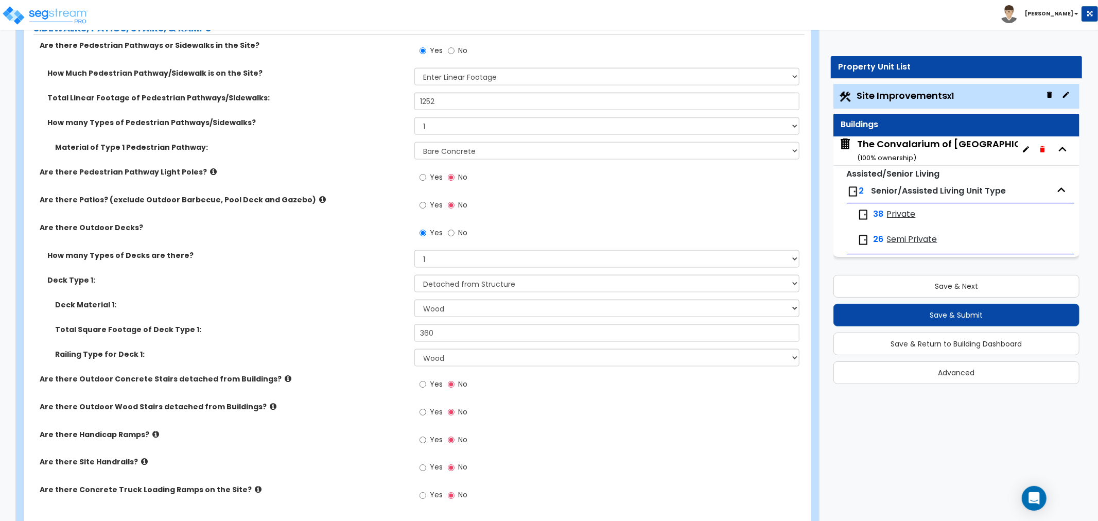
scroll to position [0, 0]
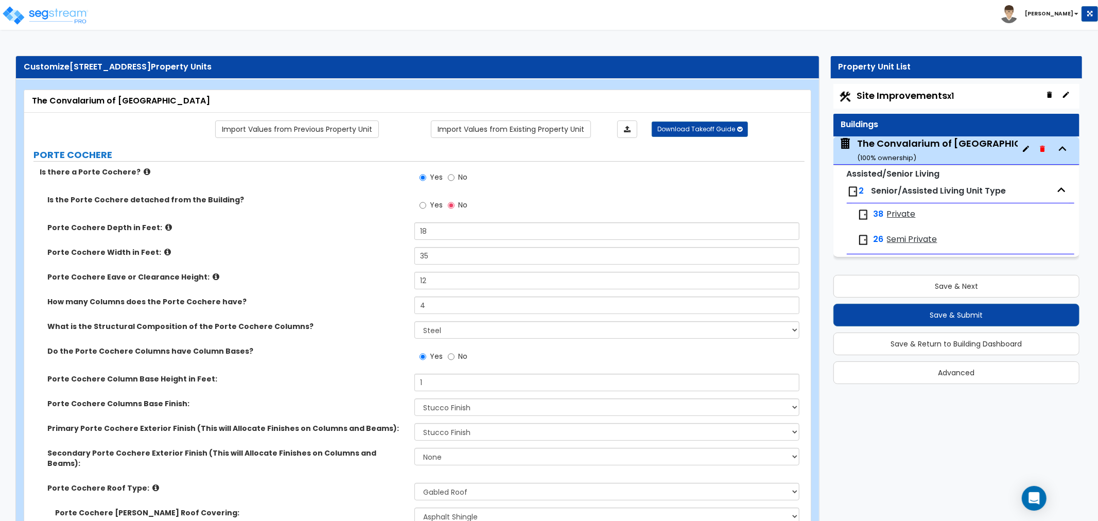
click at [322, 210] on div "Is the Porte Cochere detached from the Building? Yes No" at bounding box center [414, 209] width 781 height 28
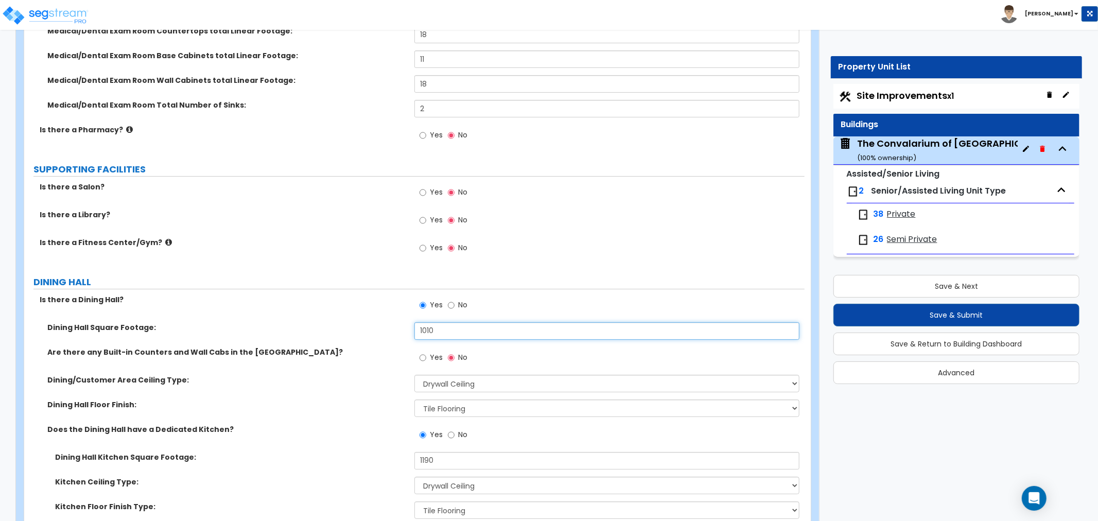
drag, startPoint x: 457, startPoint y: 306, endPoint x: 378, endPoint y: 310, distance: 78.9
click at [378, 322] on div "Dining Hall Square Footage: 1010" at bounding box center [414, 334] width 781 height 25
click at [270, 210] on div "Is there a Library? Yes No" at bounding box center [414, 224] width 781 height 28
click at [264, 237] on div "Is there a Fitness Center/Gym? Yes No" at bounding box center [414, 251] width 781 height 28
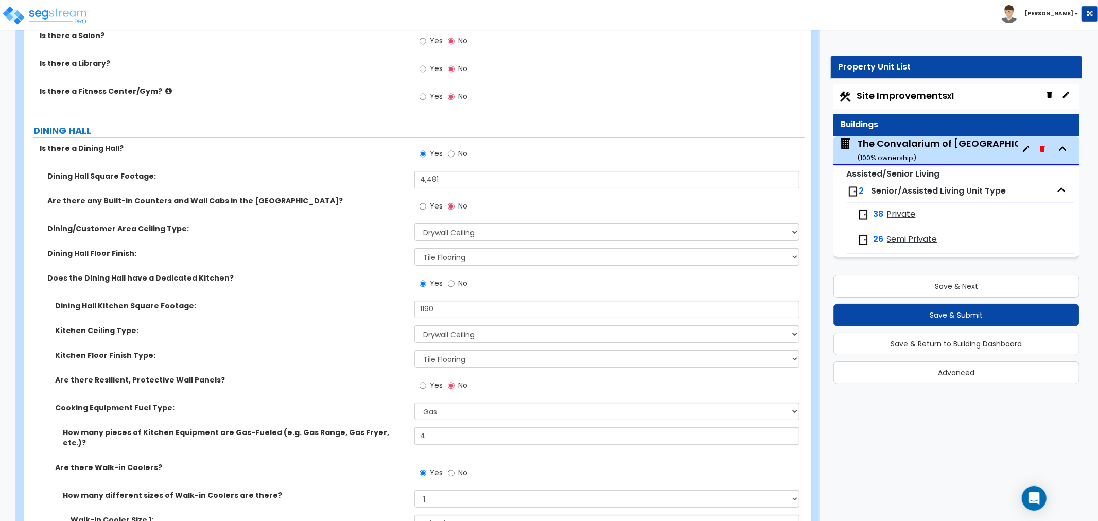
scroll to position [3355, 0]
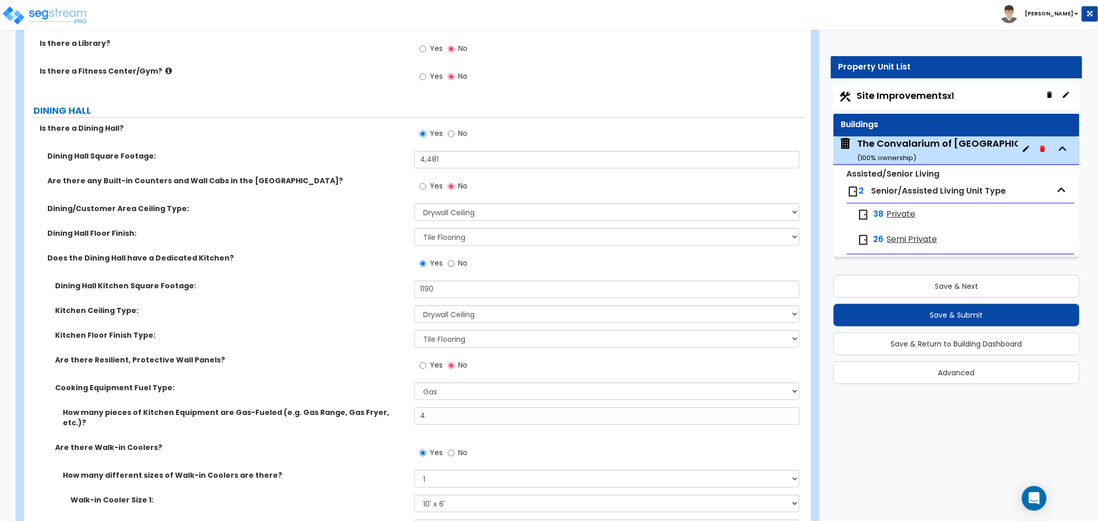
click at [912, 100] on span "Site Improvements x1" at bounding box center [905, 95] width 97 height 13
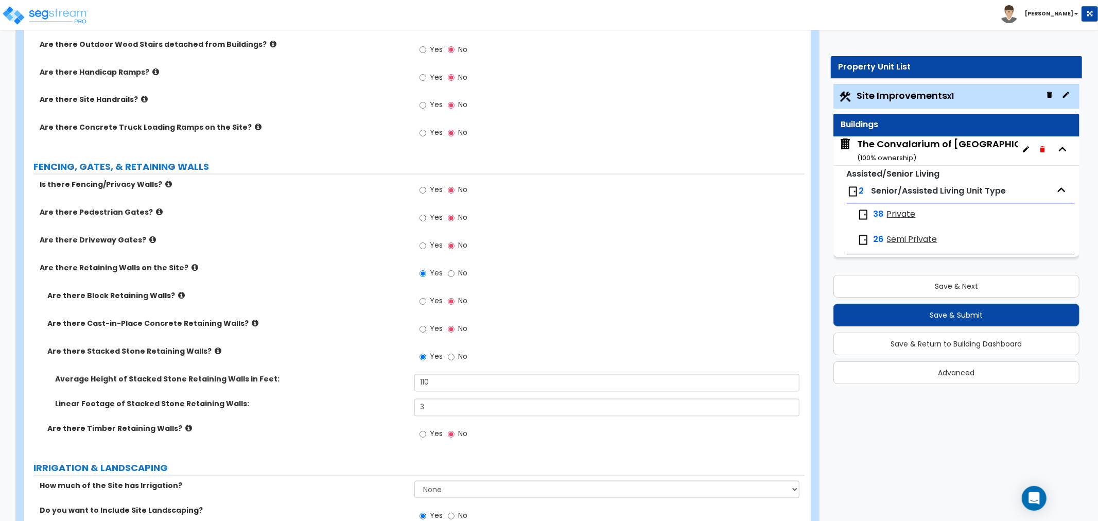
scroll to position [1545, 0]
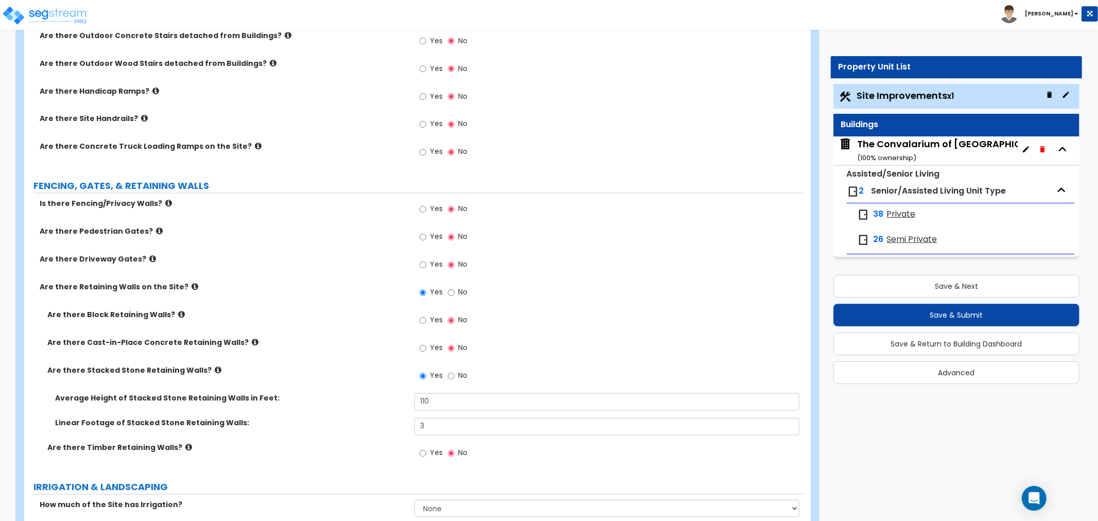
click at [297, 164] on div "Are there Concrete Truck Loading Ramps on the Site? Yes No" at bounding box center [414, 156] width 781 height 28
click at [424, 208] on input "Yes" at bounding box center [423, 209] width 7 height 11
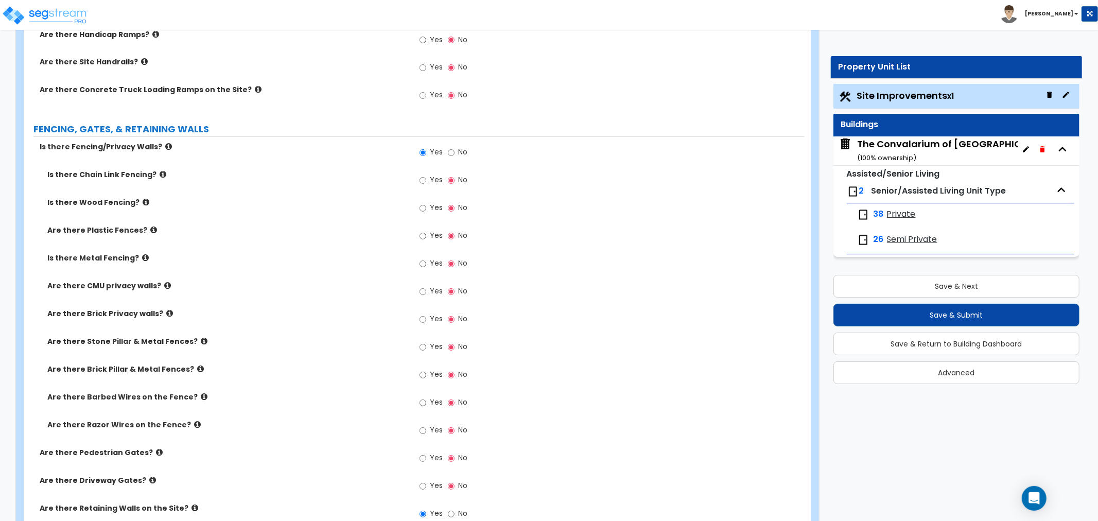
scroll to position [1602, 0]
click at [421, 180] on input "Yes" at bounding box center [423, 180] width 7 height 11
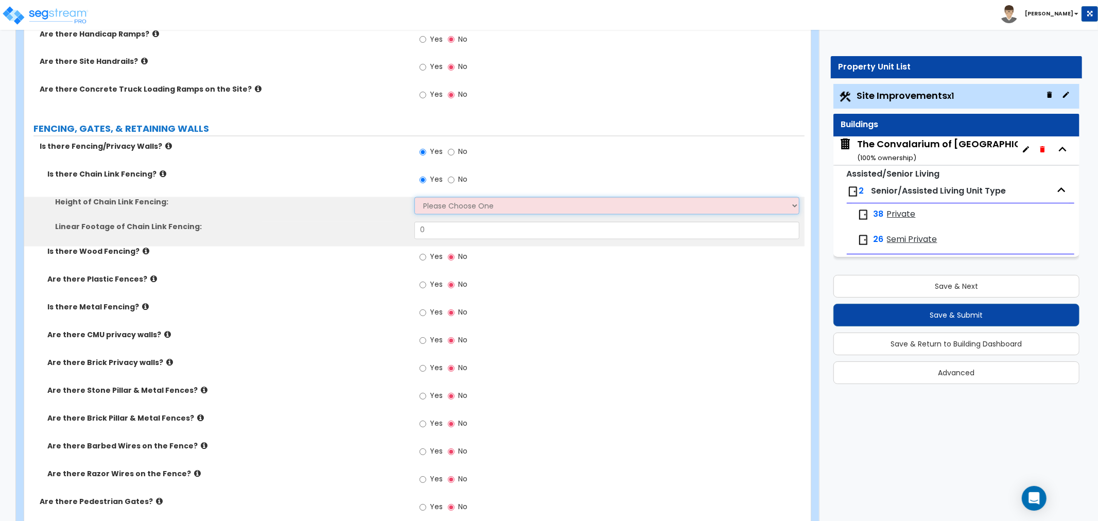
click at [459, 209] on select "Please Choose One 3 feet 4 feet 5 feet 6 feet 10 feet 12 feet" at bounding box center [607, 206] width 385 height 18
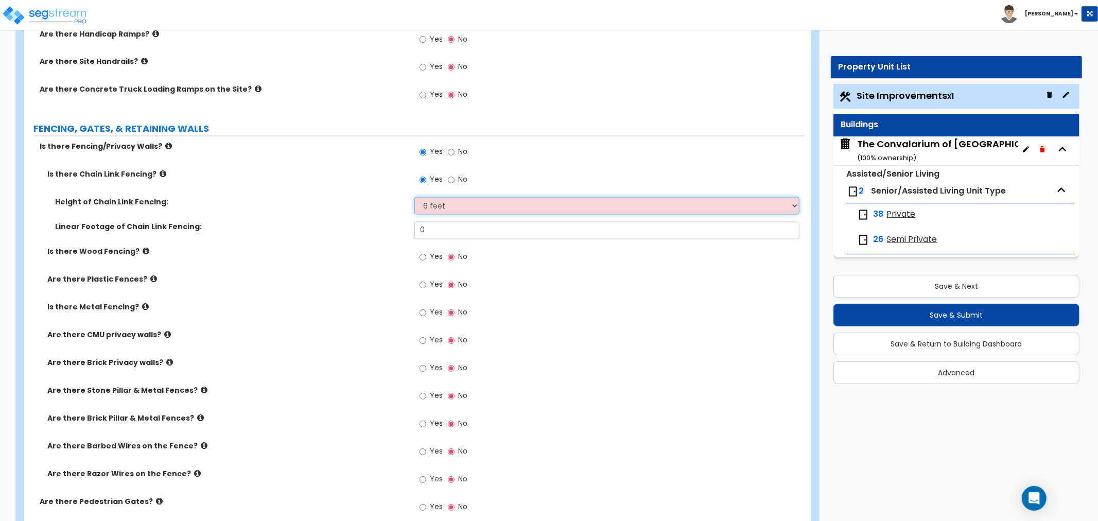
click at [415, 197] on select "Please Choose One 3 feet 4 feet 5 feet 6 feet 10 feet 12 feet" at bounding box center [607, 206] width 385 height 18
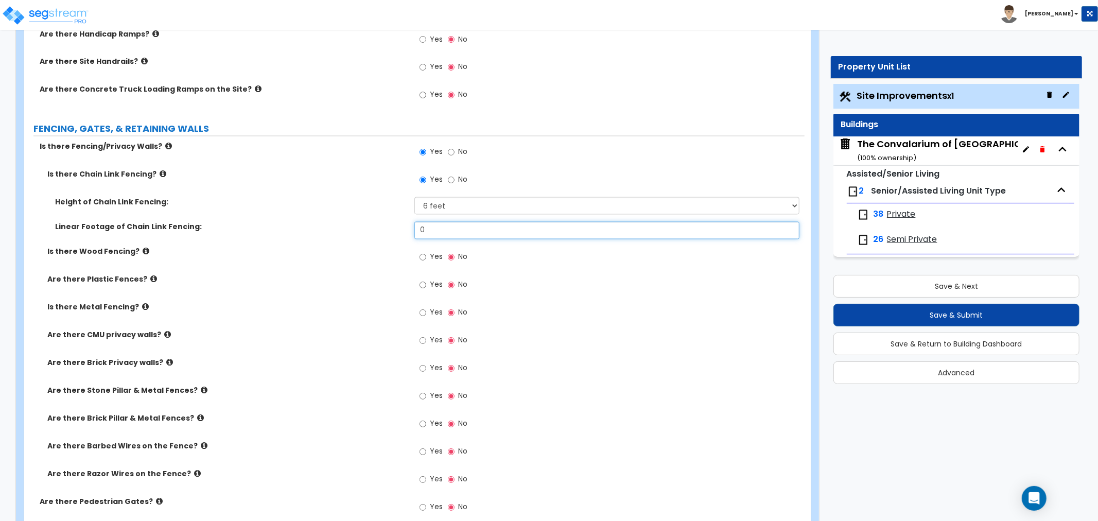
drag, startPoint x: 418, startPoint y: 235, endPoint x: 383, endPoint y: 242, distance: 35.6
click at [383, 242] on div "Linear Footage of Chain Link Fencing: 0" at bounding box center [414, 234] width 781 height 25
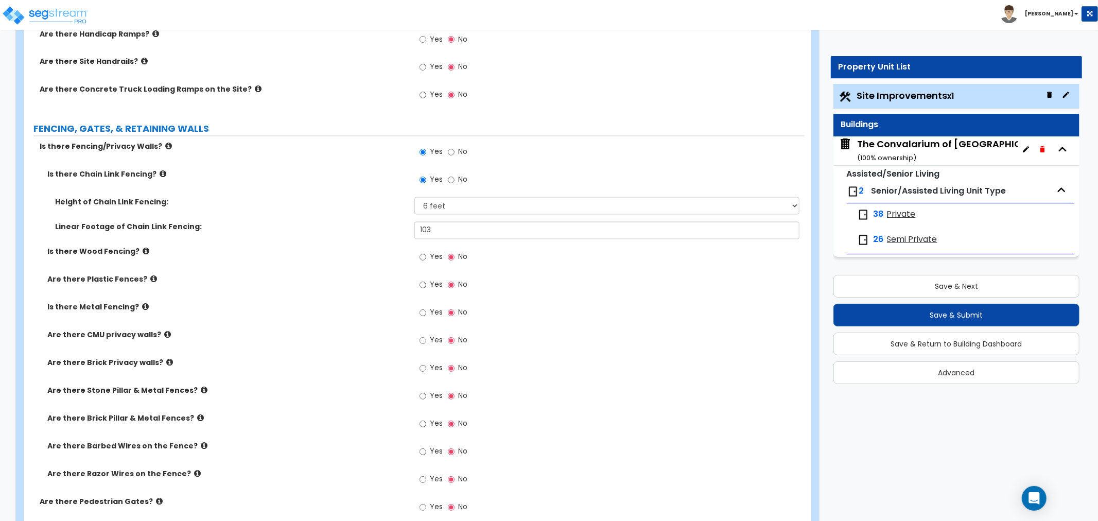
click at [376, 242] on div "Linear Footage of Chain Link Fencing: 103" at bounding box center [414, 234] width 781 height 25
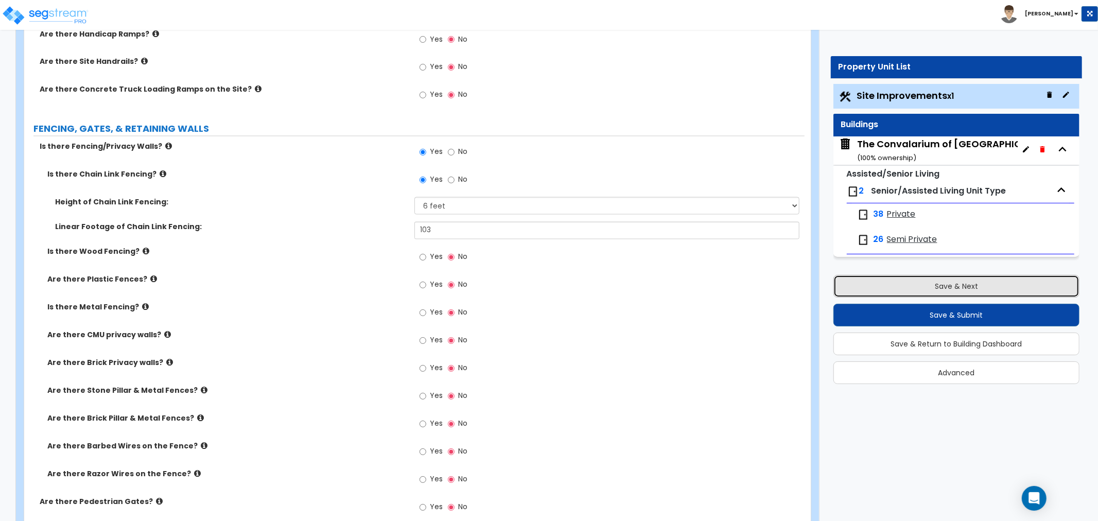
drag, startPoint x: 934, startPoint y: 281, endPoint x: 915, endPoint y: 285, distance: 19.6
click at [934, 281] on button "Save & Next" at bounding box center [957, 286] width 246 height 23
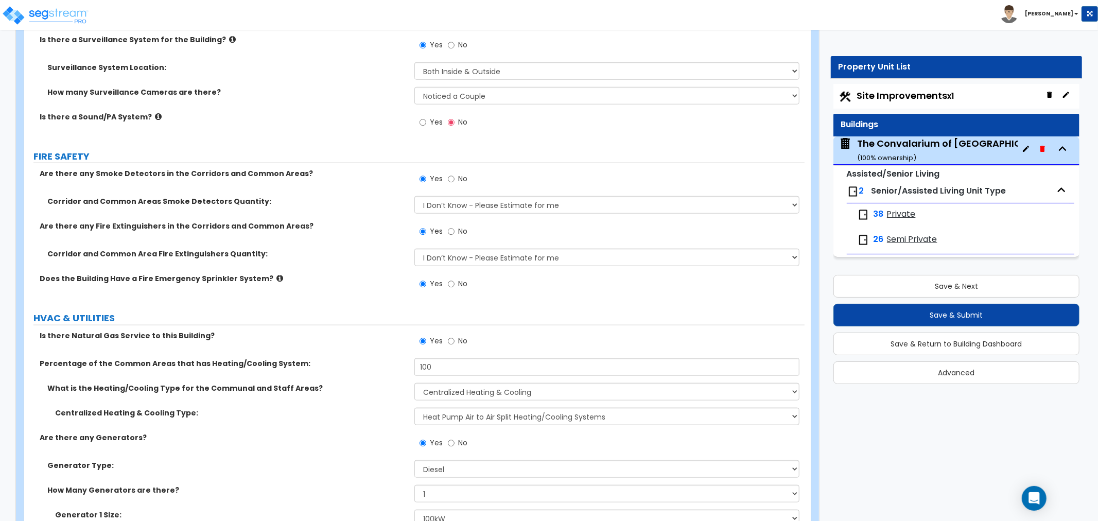
scroll to position [7346, 0]
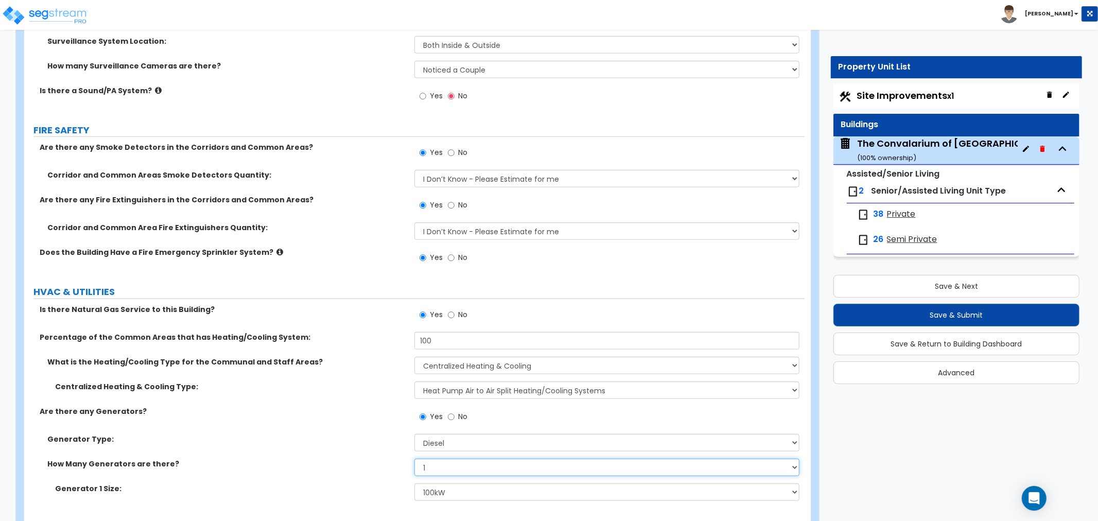
click at [465, 459] on select "None 1 2 3" at bounding box center [607, 468] width 385 height 18
click at [415, 459] on select "None 1 2 3" at bounding box center [607, 468] width 385 height 18
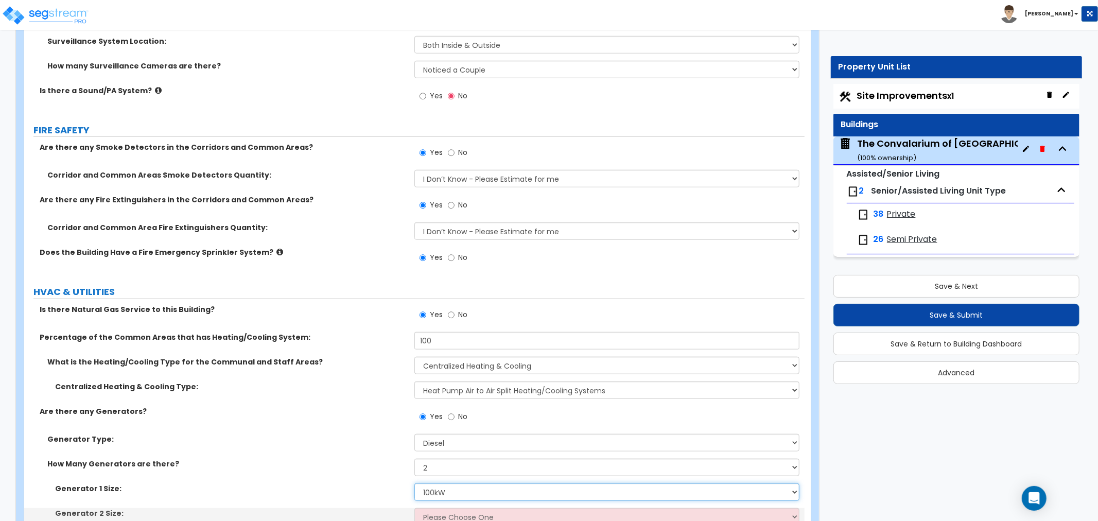
click at [443, 484] on select "Please Choose One 30kW 50kW 75kW 100kW 125 kW 150 kW 175 kW 200 kW 250 kW 300 k…" at bounding box center [607, 493] width 385 height 18
click at [415, 484] on select "Please Choose One 30kW 50kW 75kW 100kW 125 kW 150 kW 175 kW 200 kW 250 kW 300 k…" at bounding box center [607, 493] width 385 height 18
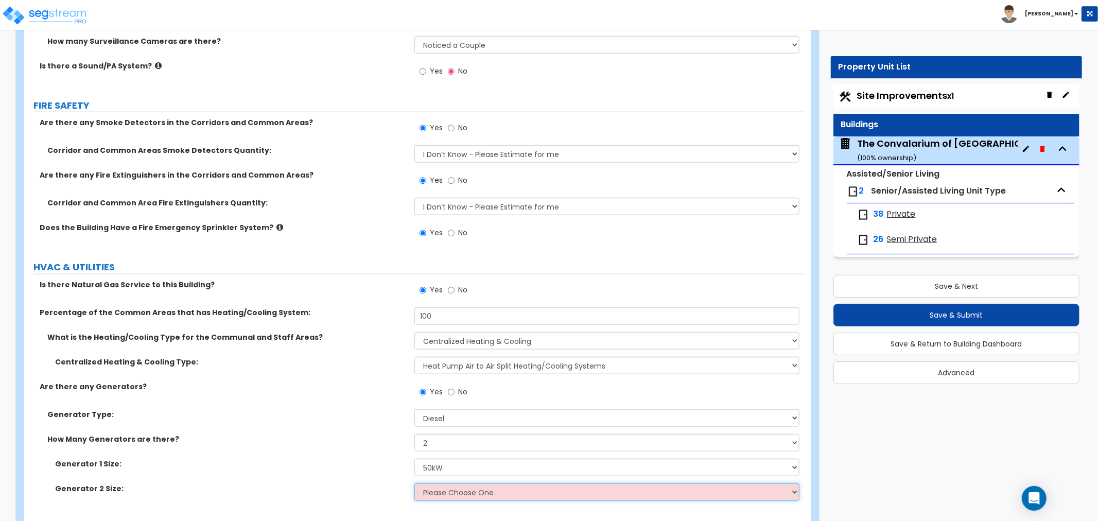
click at [438, 484] on select "Please Choose One 30kW 50kW 75kW 100kW 125 kW 150 kW 175 kW 200 kW 250 kW 300 k…" at bounding box center [607, 493] width 385 height 18
click at [387, 459] on label "Generator 1 Size:" at bounding box center [231, 464] width 352 height 10
click at [456, 484] on select "Please Choose One 30kW 50kW 75kW 100kW 125 kW 150 kW 175 kW 200 kW 250 kW 300 k…" at bounding box center [607, 493] width 385 height 18
click at [415, 484] on select "Please Choose One 30kW 50kW 75kW 100kW 125 kW 150 kW 175 kW 200 kW 250 kW 300 k…" at bounding box center [607, 493] width 385 height 18
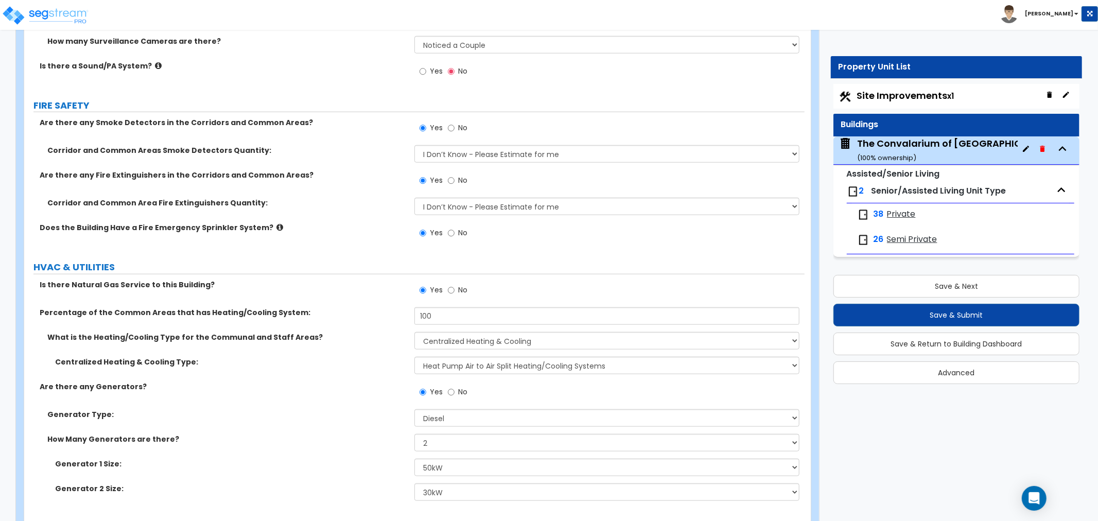
click at [339, 434] on div "How Many Generators are there? None 1 2 3" at bounding box center [414, 446] width 781 height 25
click at [485, 409] on select "Please Choose One Gas Diesel" at bounding box center [607, 418] width 385 height 18
click at [444, 409] on select "Please Choose One Gas Diesel" at bounding box center [607, 418] width 385 height 18
click at [415, 409] on select "Please Choose One Gas Diesel" at bounding box center [607, 418] width 385 height 18
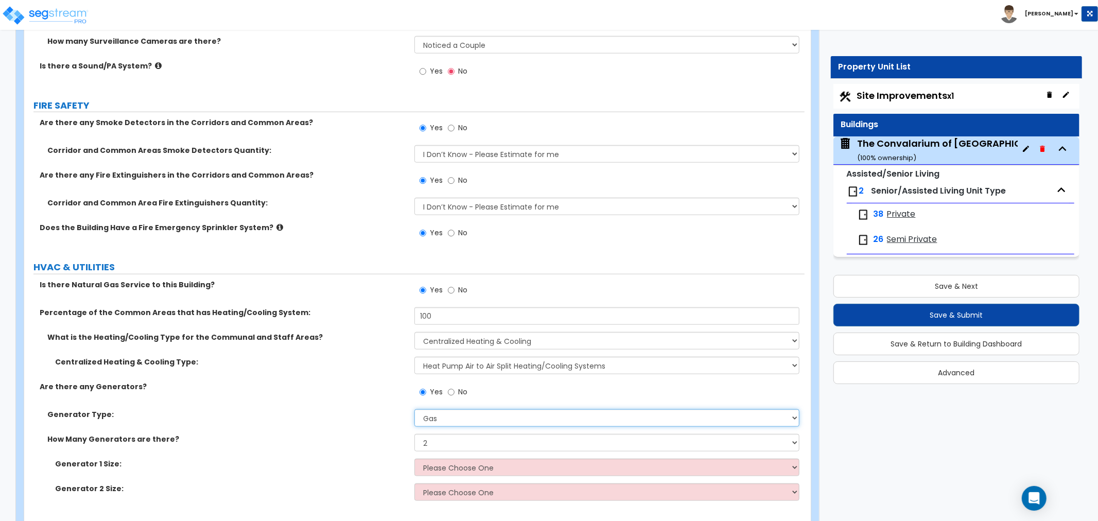
click at [462, 409] on select "Please Choose One Gas Diesel" at bounding box center [607, 418] width 385 height 18
click at [415, 409] on select "Please Choose One Gas Diesel" at bounding box center [607, 418] width 385 height 18
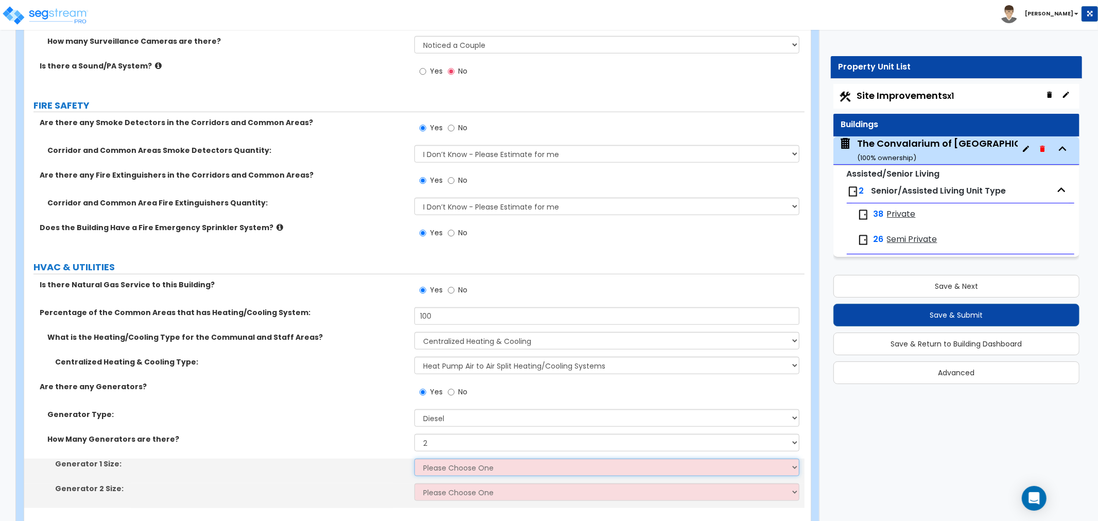
click at [445, 459] on select "Please Choose One 30kW 50kW 75kW 100kW 125 kW 150 kW 175 kW 200 kW 250 kW 300 k…" at bounding box center [607, 468] width 385 height 18
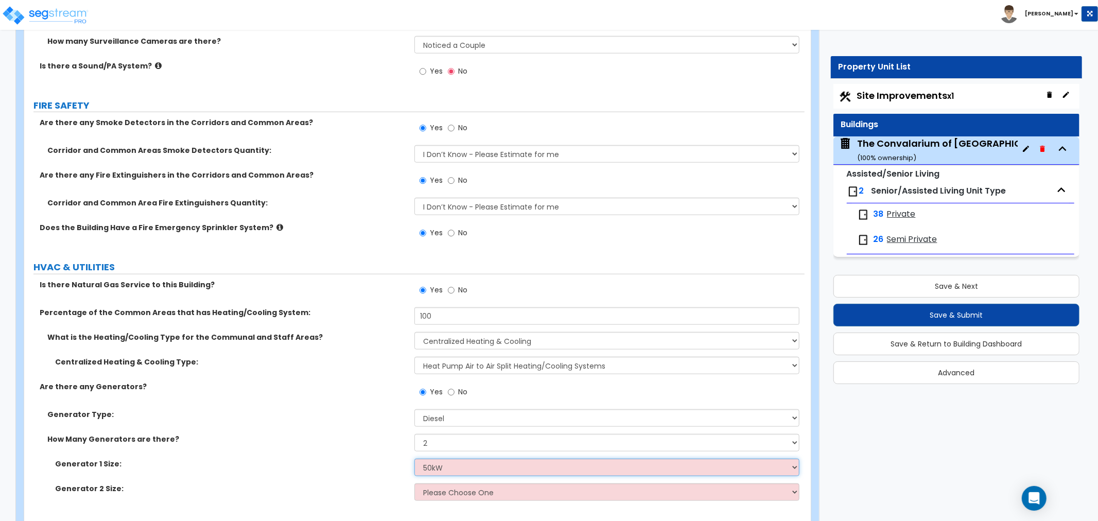
click at [415, 459] on select "Please Choose One 30kW 50kW 75kW 100kW 125 kW 150 kW 175 kW 200 kW 250 kW 300 k…" at bounding box center [607, 468] width 385 height 18
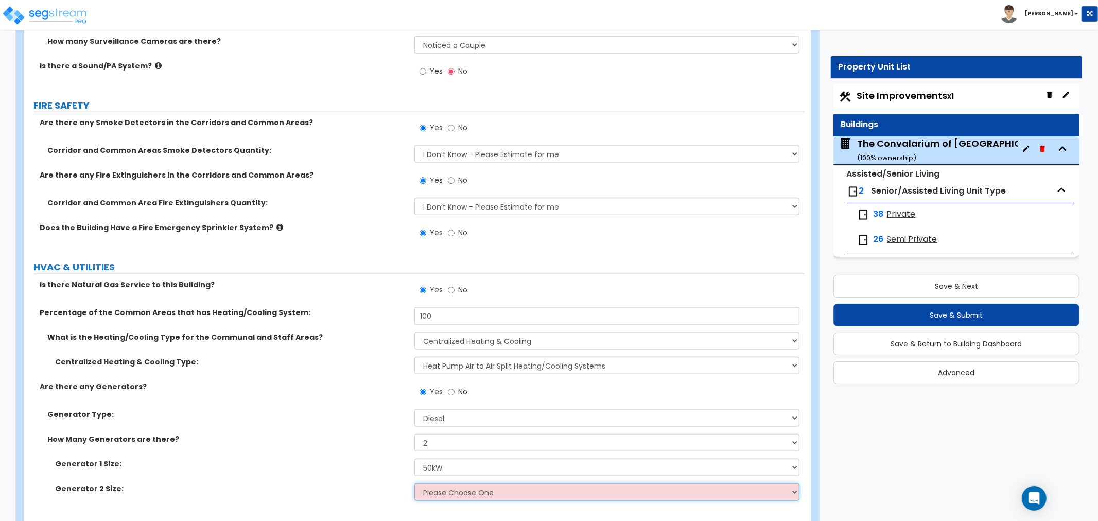
click at [460, 484] on select "Please Choose One 30kW 50kW 75kW 100kW 125 kW 150 kW 175 kW 200 kW 250 kW 300 k…" at bounding box center [607, 493] width 385 height 18
click at [415, 484] on select "Please Choose One 30kW 50kW 75kW 100kW 125 kW 150 kW 175 kW 200 kW 250 kW 300 k…" at bounding box center [607, 493] width 385 height 18
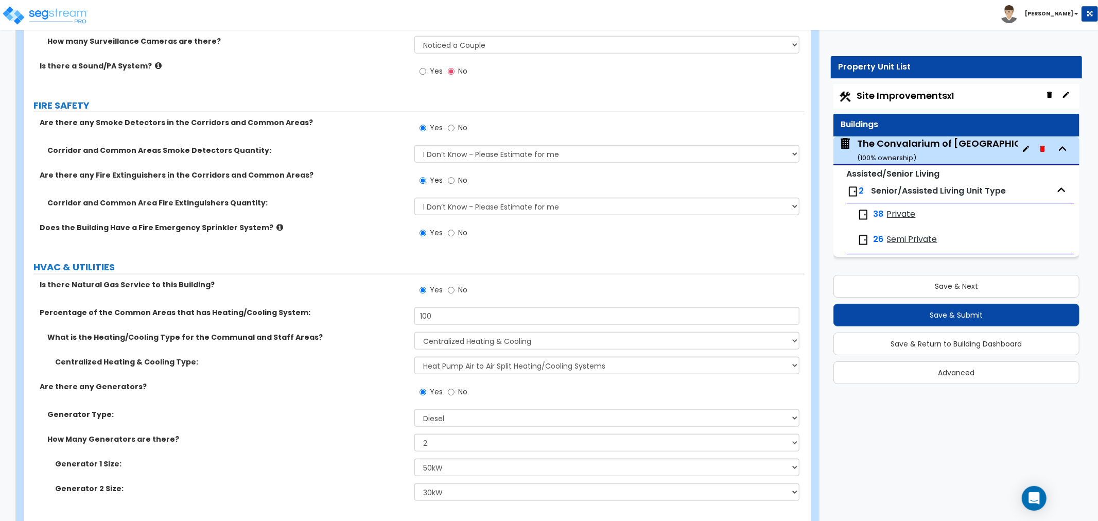
click at [335, 434] on label "How Many Generators are there?" at bounding box center [226, 439] width 359 height 10
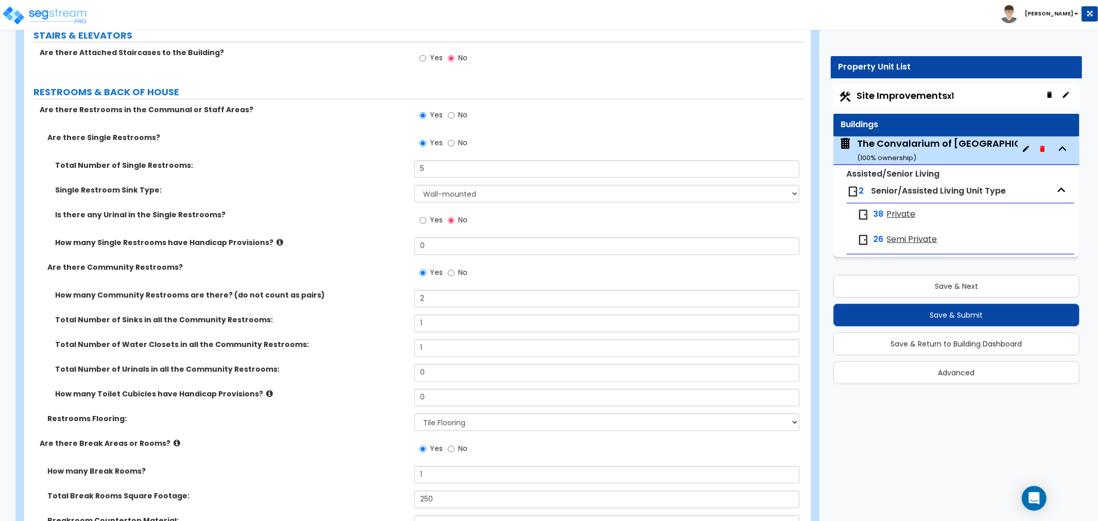
scroll to position [5712, 0]
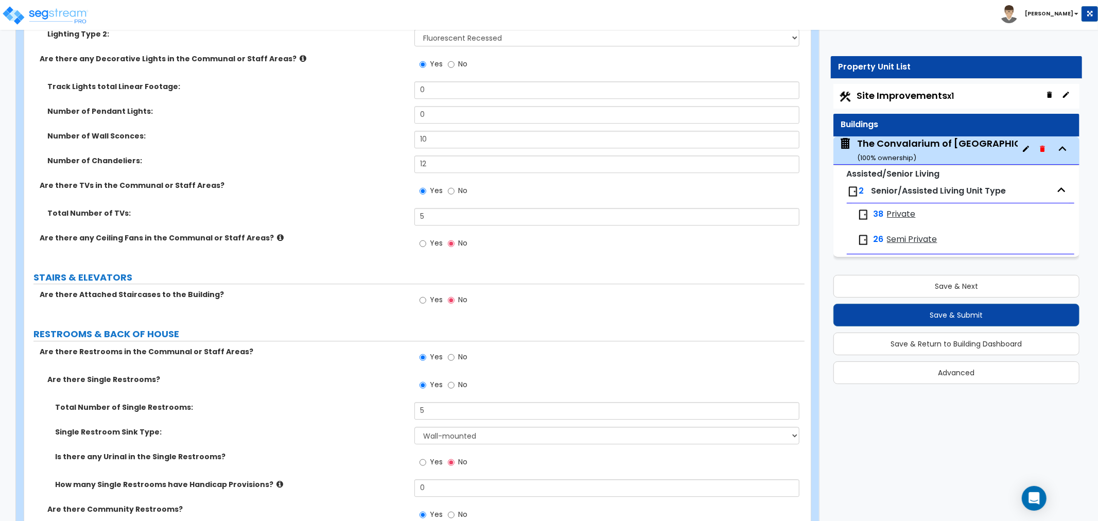
click at [929, 95] on span "Site Improvements x1" at bounding box center [905, 95] width 97 height 13
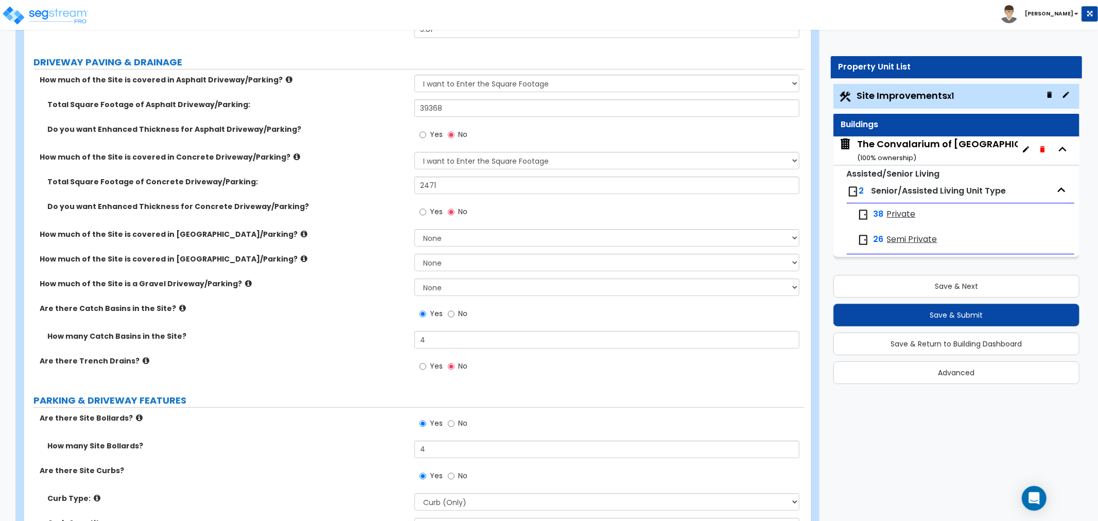
scroll to position [171, 0]
click at [297, 328] on div "Are there Catch Basins in the Site? Yes No" at bounding box center [414, 317] width 781 height 28
click at [332, 340] on div "How many Catch Basins in the Site? 4" at bounding box center [414, 343] width 781 height 25
click at [283, 336] on label "How many Catch Basins in the Site?" at bounding box center [226, 336] width 359 height 10
click at [903, 144] on div "The Convalarium of Dublin ( 100 % ownership)" at bounding box center [958, 150] width 202 height 26
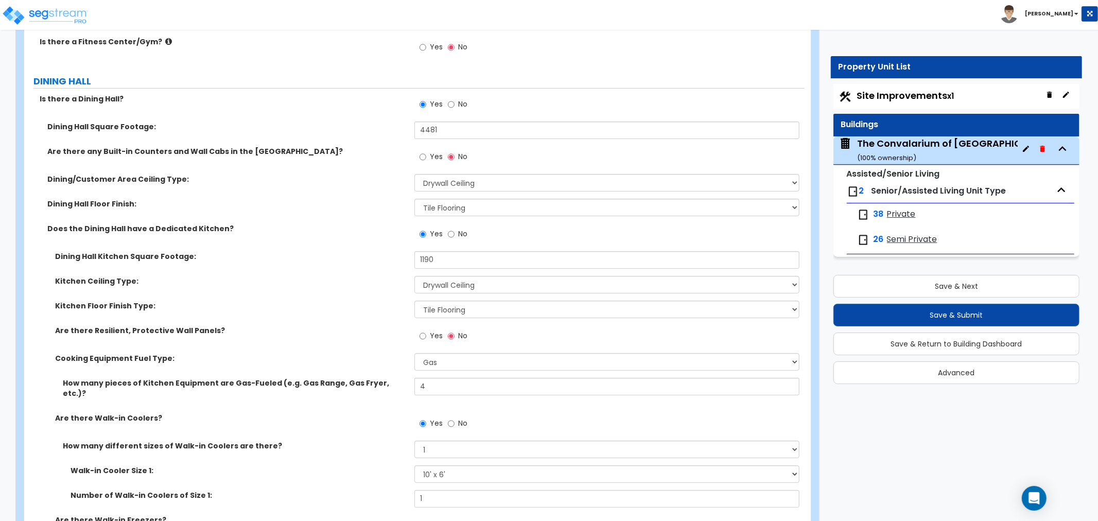
scroll to position [3445, 0]
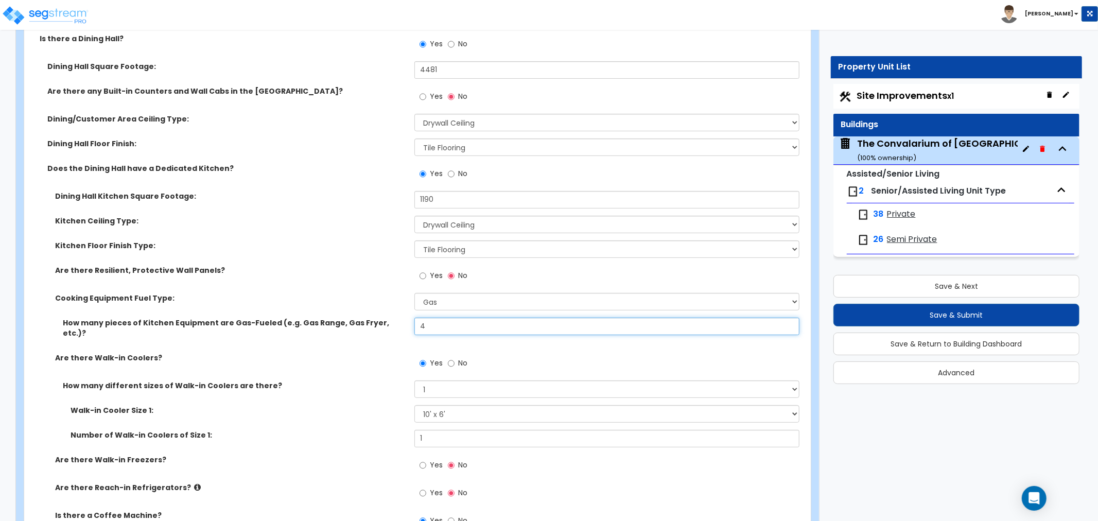
drag, startPoint x: 439, startPoint y: 306, endPoint x: 407, endPoint y: 305, distance: 31.4
click at [407, 318] on div "How many pieces of Kitchen Equipment are Gas-Fueled (e.g. Gas Range, Gas Fryer,…" at bounding box center [414, 335] width 781 height 35
click at [387, 381] on label "How many different sizes of Walk-in Coolers are there?" at bounding box center [235, 386] width 344 height 10
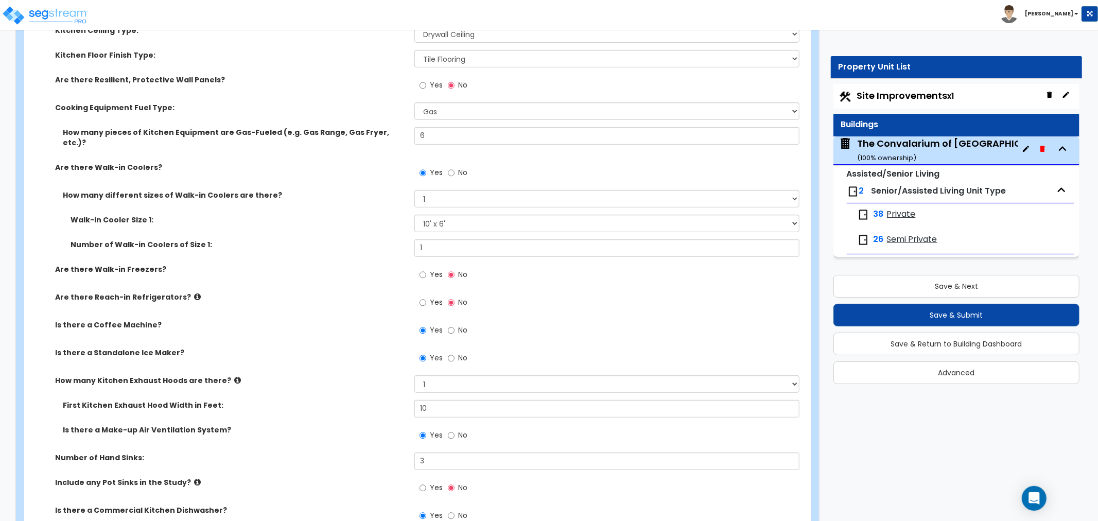
scroll to position [3616, 0]
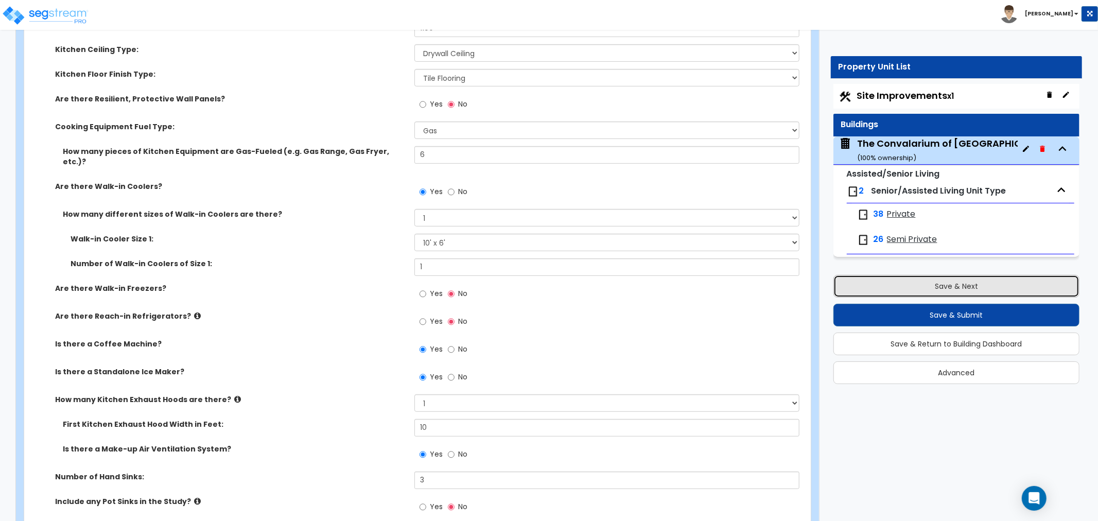
click at [938, 287] on button "Save & Next" at bounding box center [957, 286] width 246 height 23
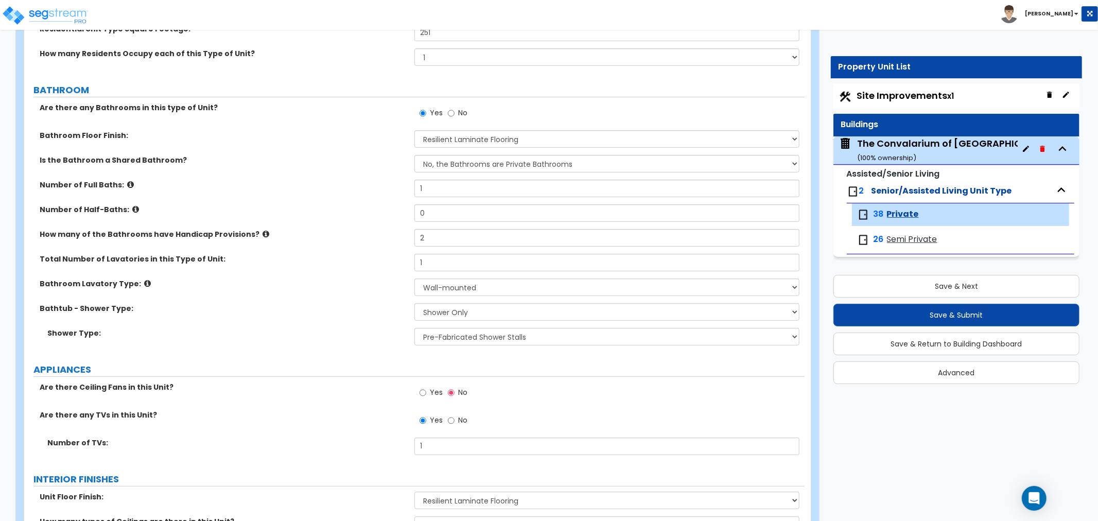
scroll to position [171, 0]
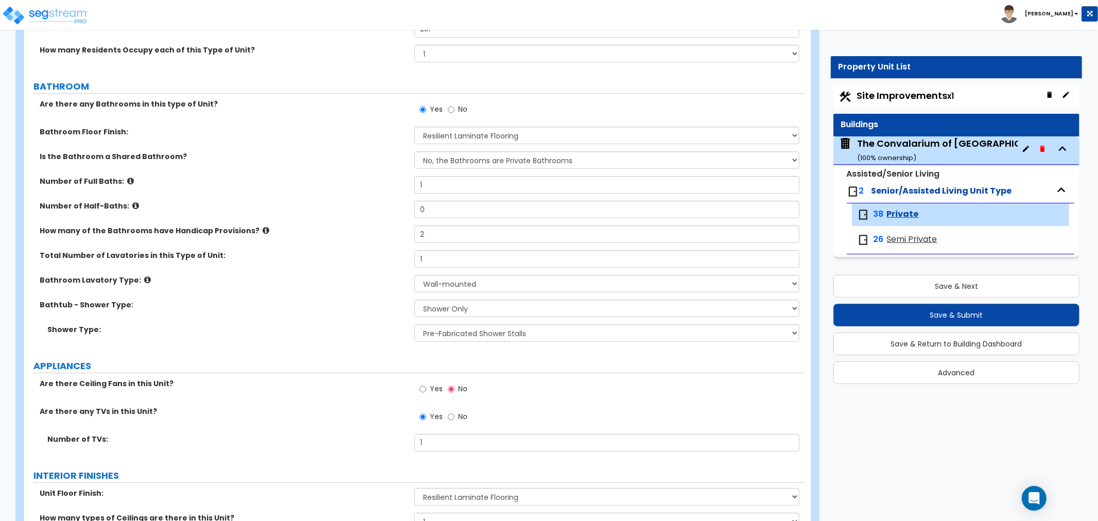
click at [906, 243] on span "Semi Private" at bounding box center [912, 240] width 50 height 12
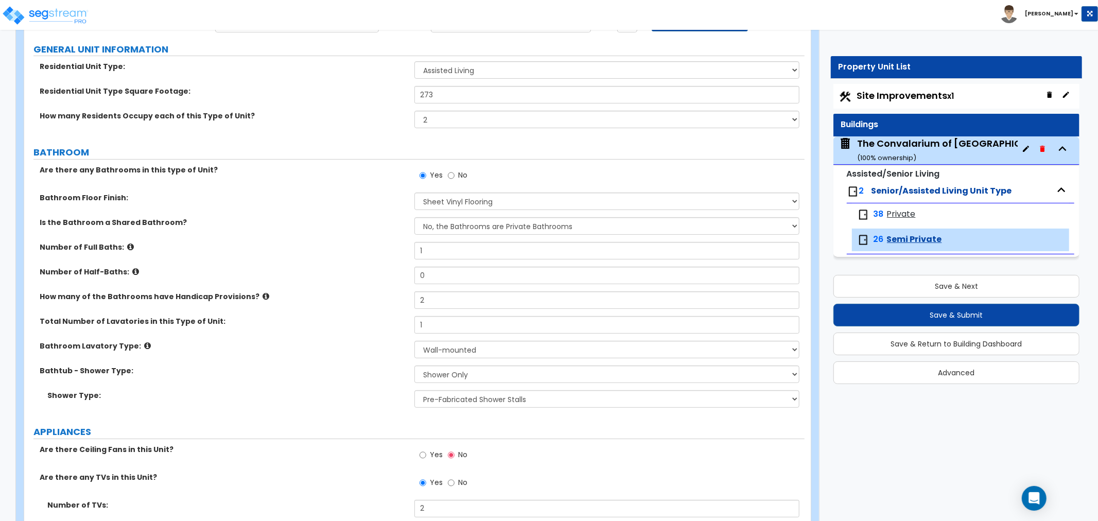
scroll to position [114, 0]
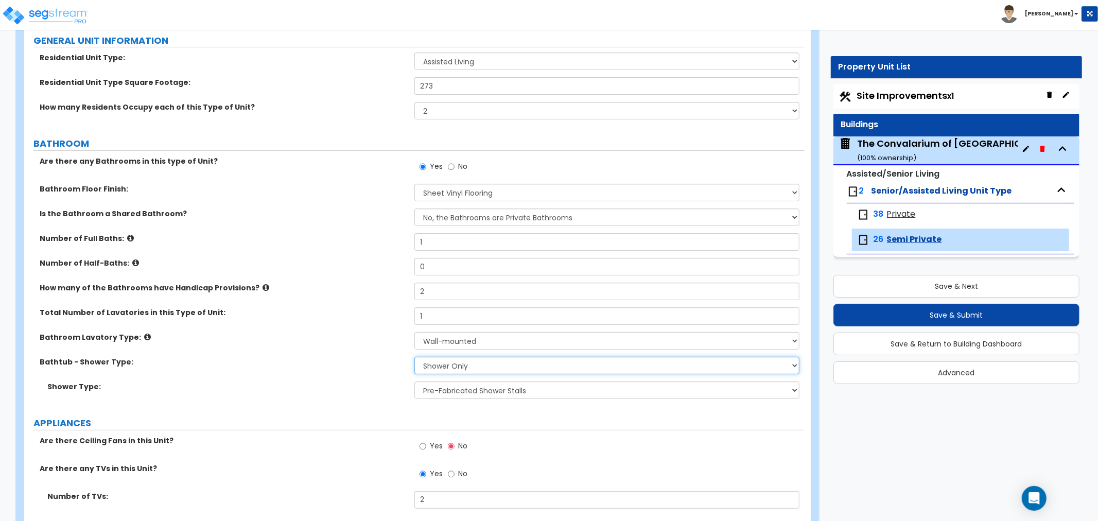
click at [463, 367] on select "No Showers or Bathtubs Shower Only Bathtub Only Shower-and-Bath Combo Dedicated…" at bounding box center [607, 366] width 385 height 18
click at [415, 357] on select "No Showers or Bathtubs Shower Only Bathtub Only Shower-and-Bath Combo Dedicated…" at bounding box center [607, 366] width 385 height 18
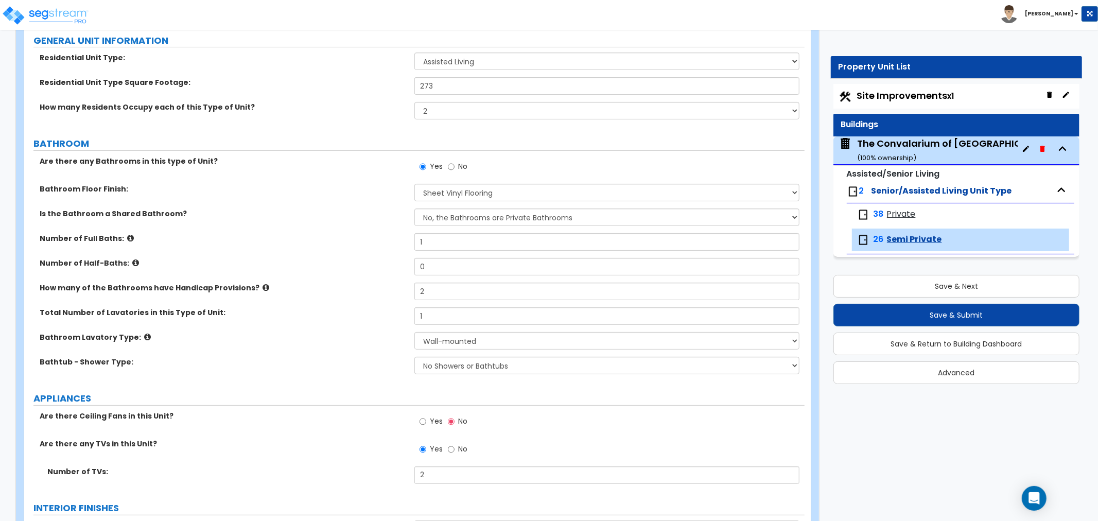
click at [347, 376] on div "Bathtub - Shower Type: No Showers or Bathtubs Shower Only Bathtub Only Shower-a…" at bounding box center [414, 369] width 781 height 25
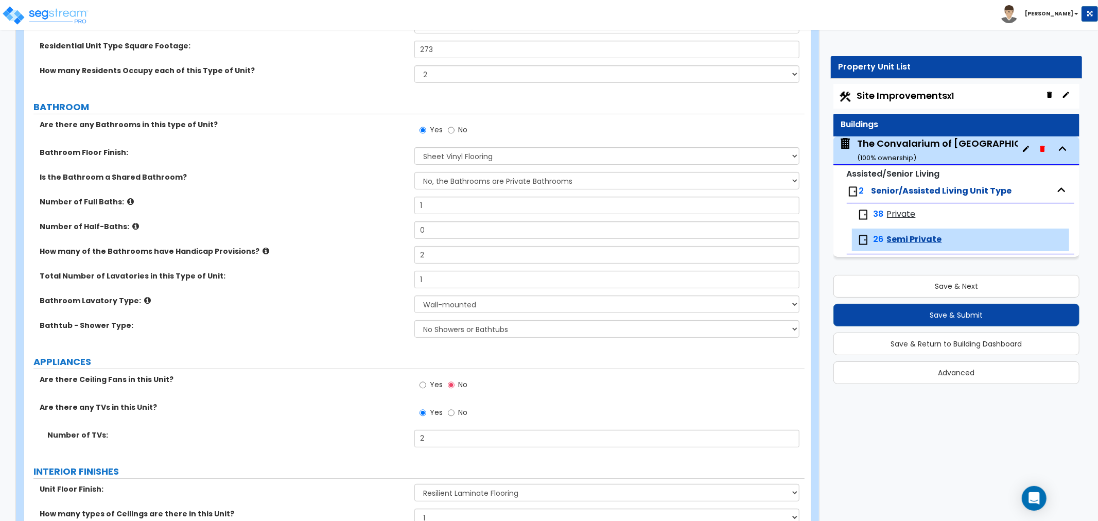
scroll to position [171, 0]
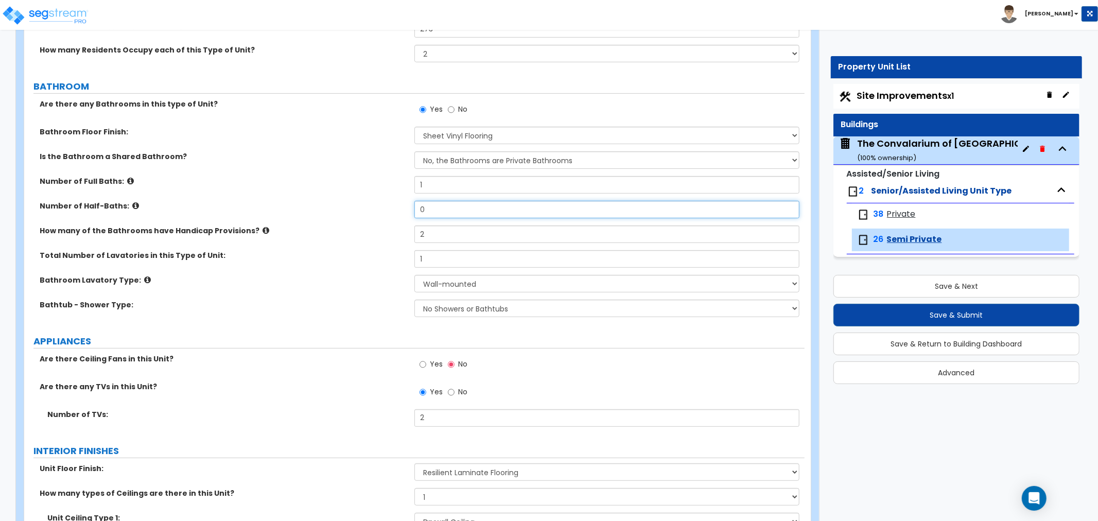
drag, startPoint x: 429, startPoint y: 209, endPoint x: 410, endPoint y: 208, distance: 19.1
click at [410, 208] on div "Number of Half-Baths: 0" at bounding box center [414, 213] width 781 height 25
drag, startPoint x: 408, startPoint y: 186, endPoint x: 394, endPoint y: 186, distance: 13.9
click at [394, 186] on div "Number of Full Baths: 1" at bounding box center [414, 188] width 781 height 25
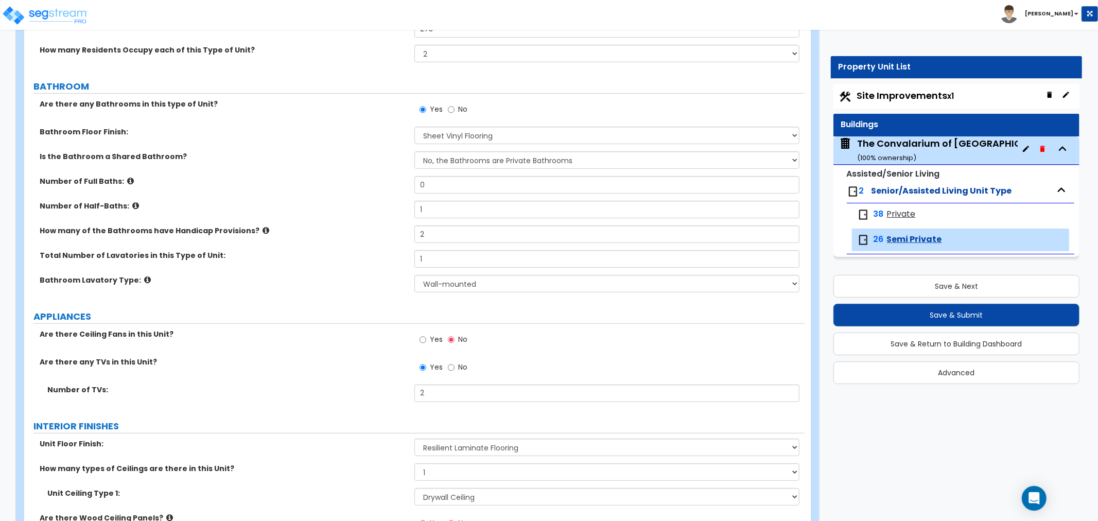
click at [330, 197] on div "Number of Full Baths: 0" at bounding box center [414, 188] width 781 height 25
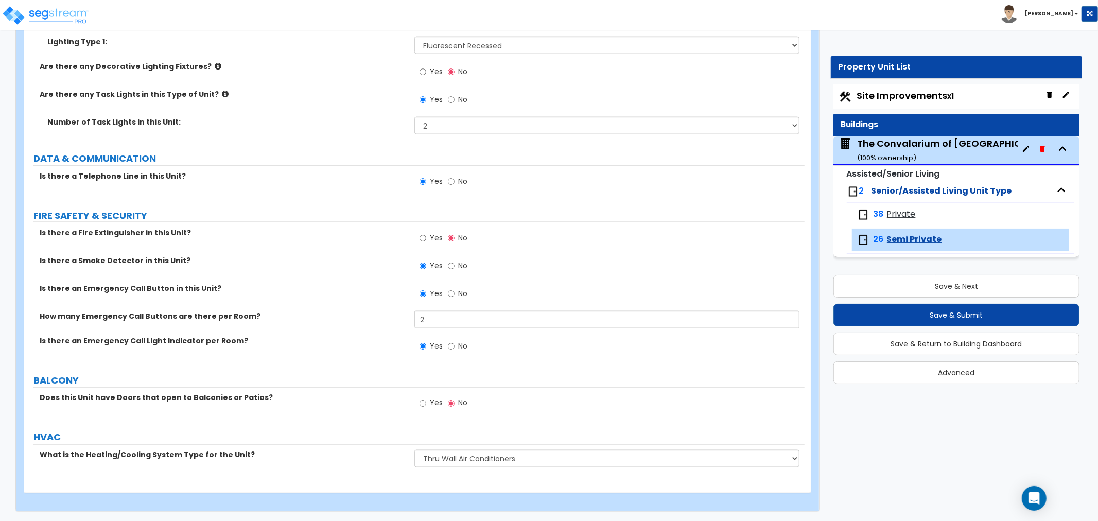
scroll to position [1250, 0]
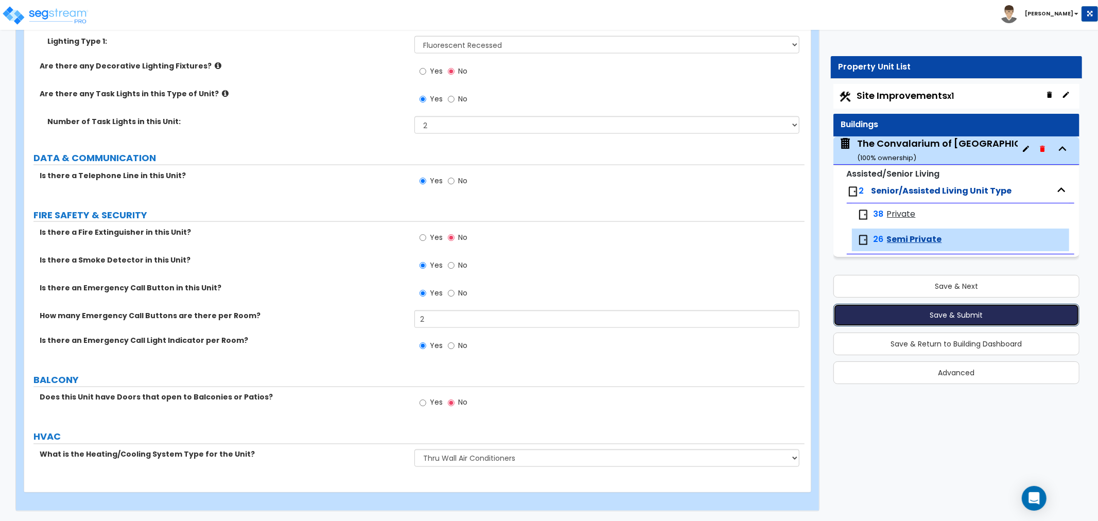
click at [956, 313] on button "Save & Submit" at bounding box center [957, 315] width 246 height 23
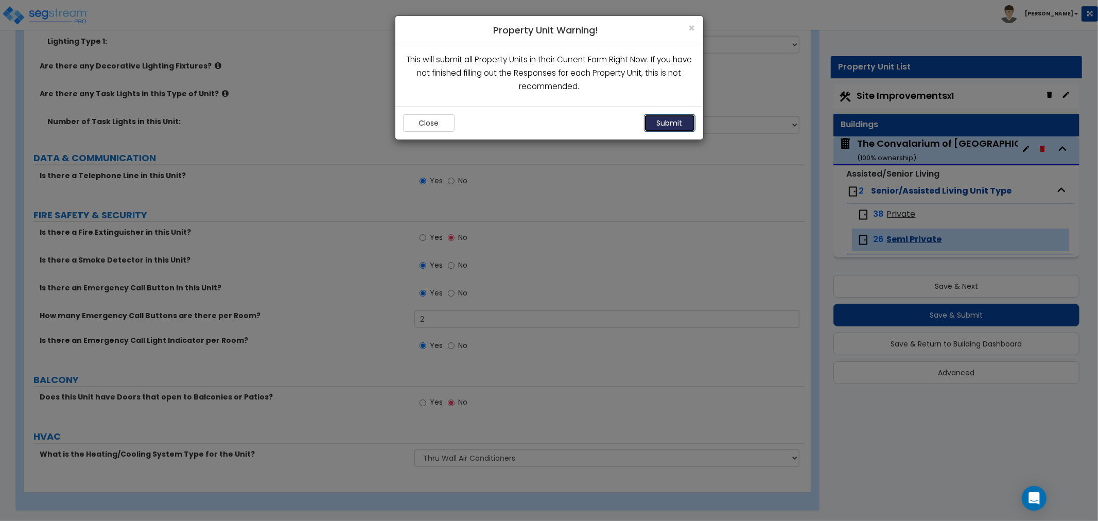
click at [662, 120] on button "Submit" at bounding box center [669, 123] width 51 height 18
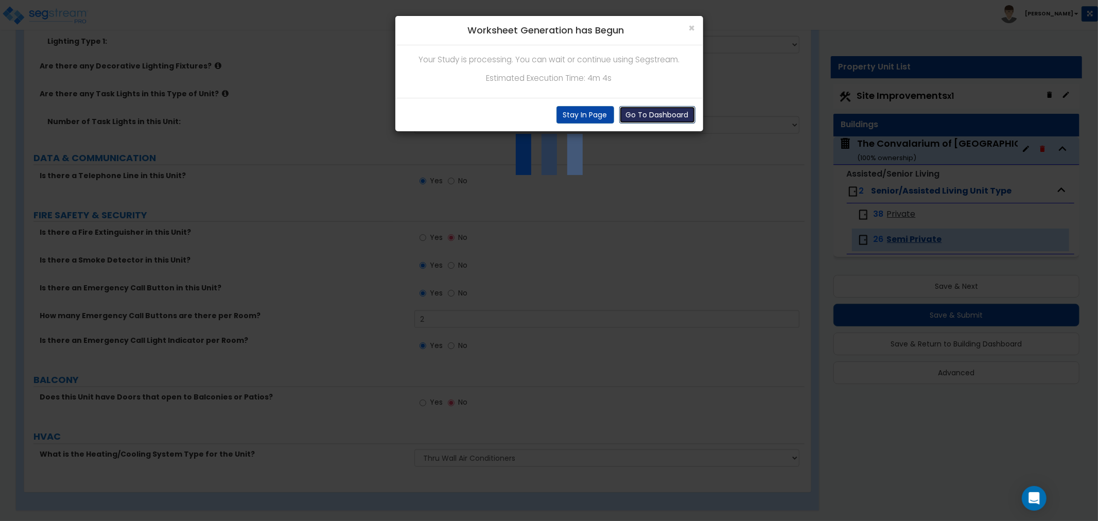
click at [637, 115] on button "Go To Dashboard" at bounding box center [657, 115] width 76 height 18
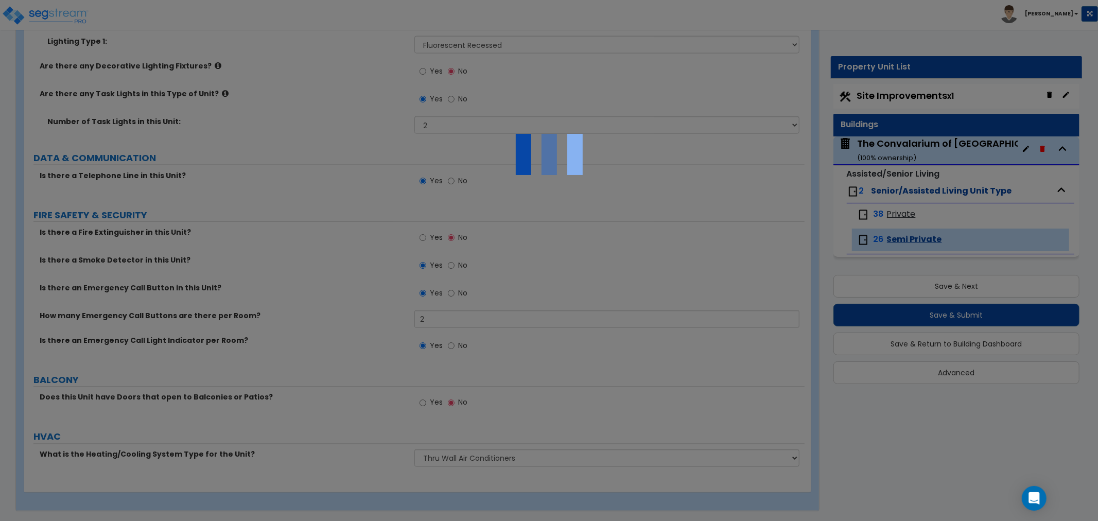
click at [637, 115] on div at bounding box center [549, 260] width 1098 height 521
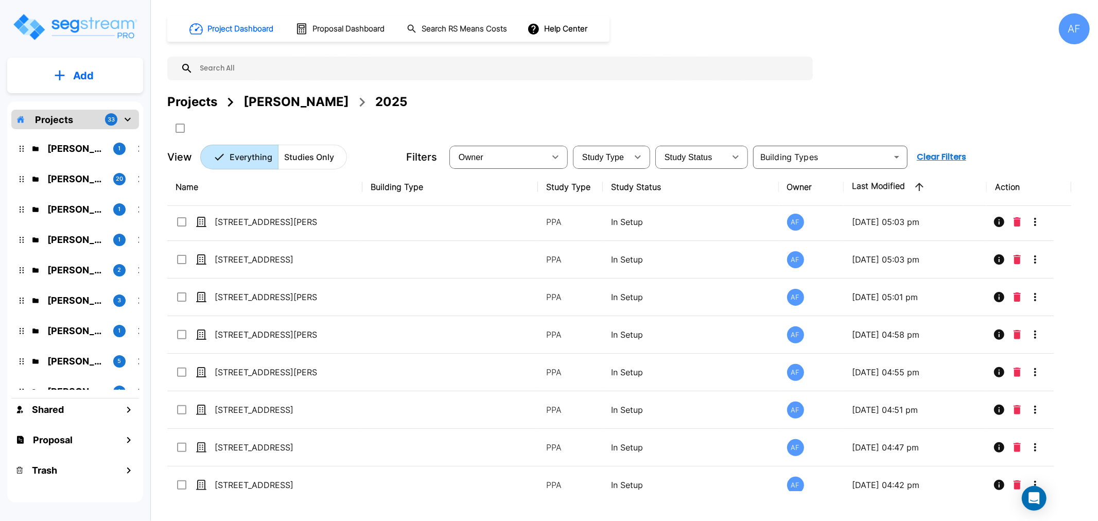
scroll to position [286, 0]
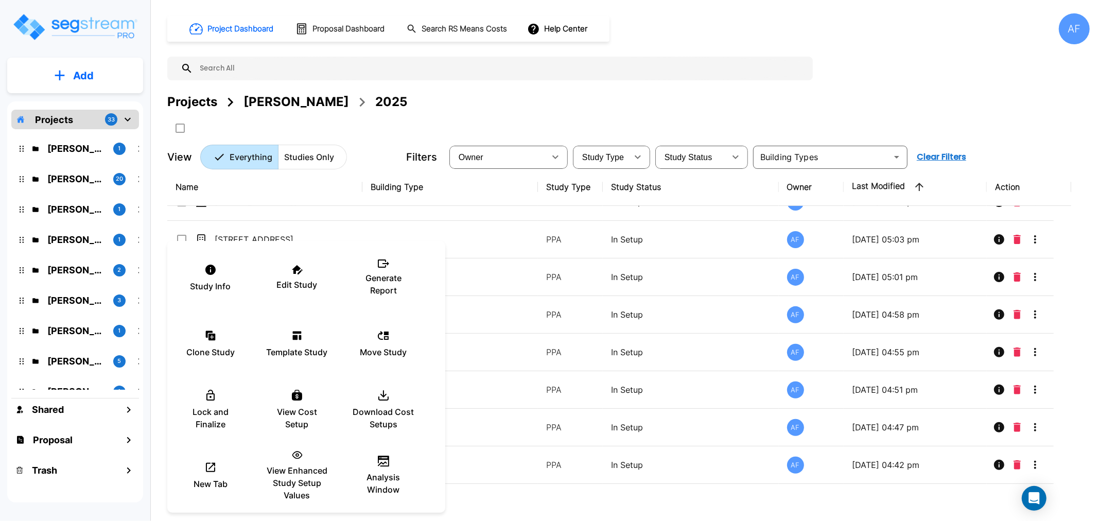
click at [612, 91] on div at bounding box center [549, 260] width 1098 height 521
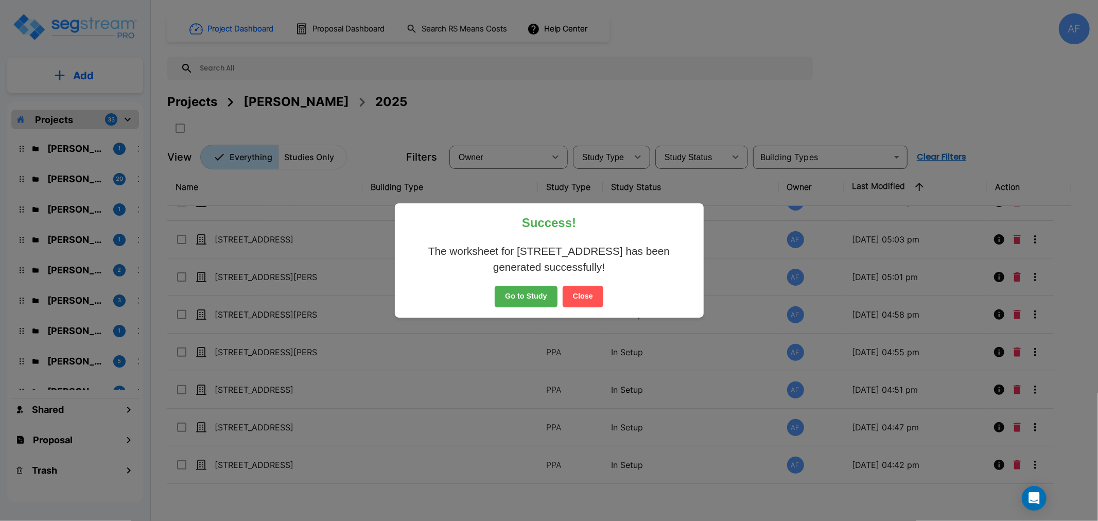
click at [525, 285] on div "Success! The worksheet for 6430 Post Road, Dublin OH 43016 has been generated s…" at bounding box center [549, 260] width 309 height 114
click at [523, 292] on button "Go to Study" at bounding box center [526, 297] width 63 height 22
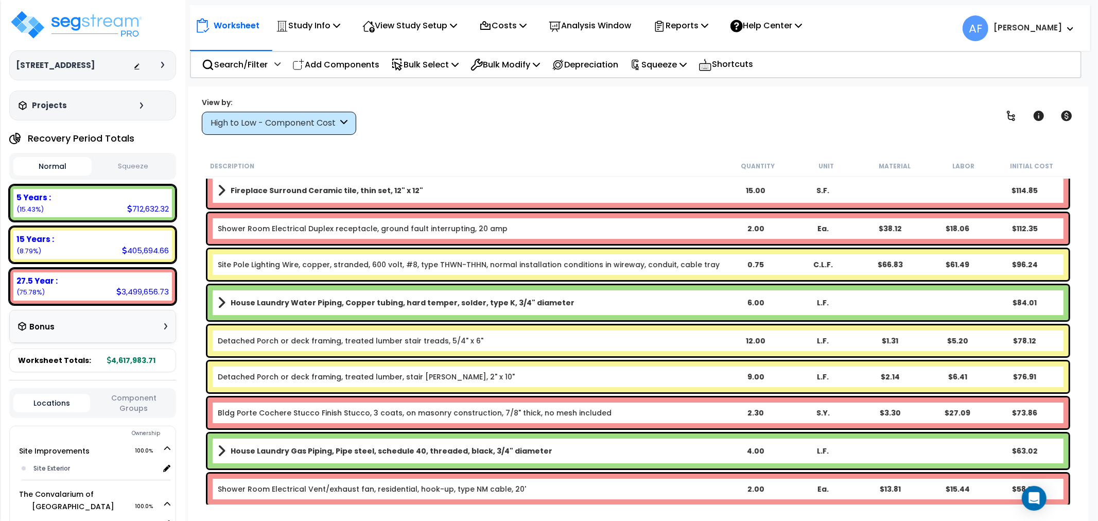
scroll to position [13112, 0]
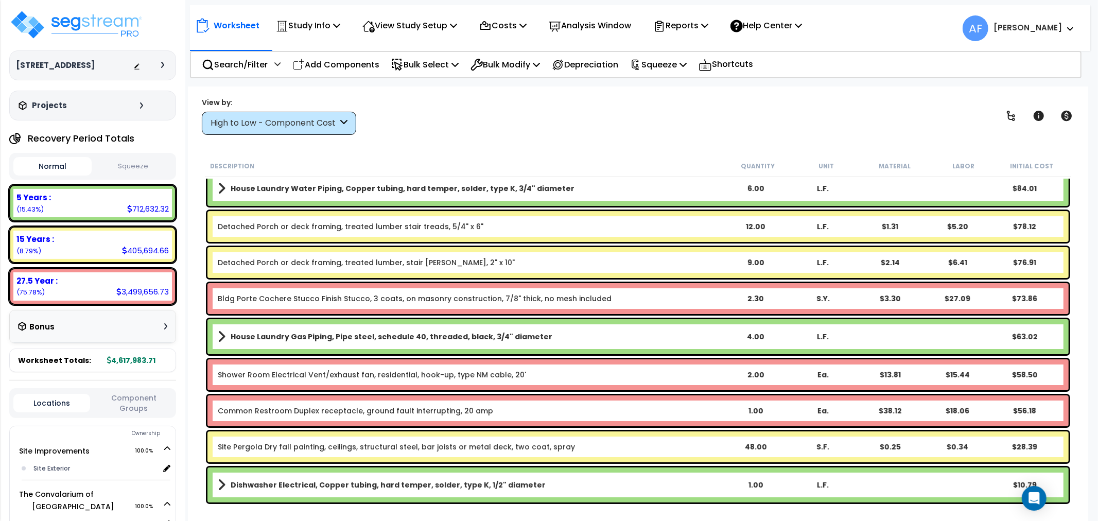
click at [317, 113] on div "High to Low - Component Cost" at bounding box center [279, 123] width 154 height 23
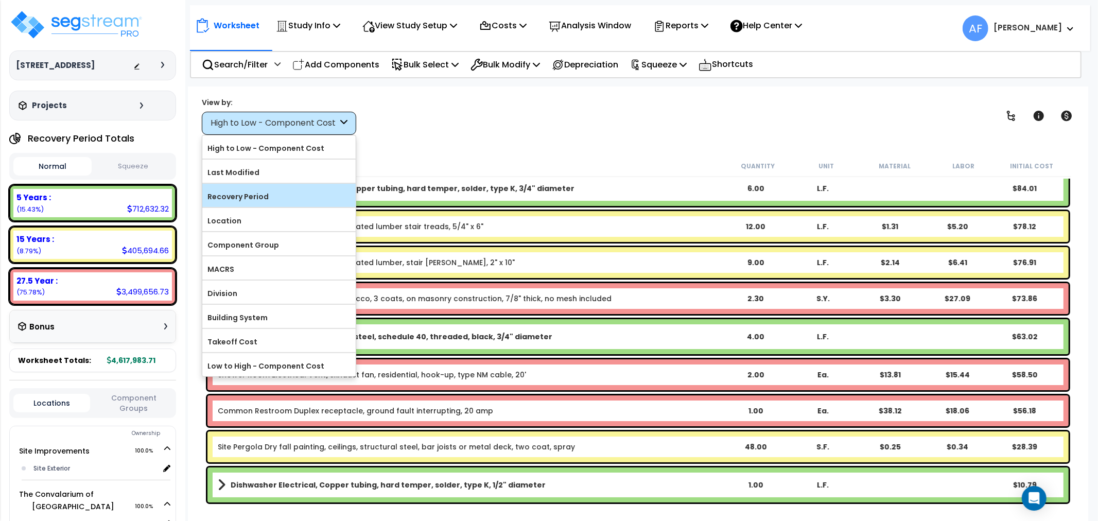
click at [235, 195] on label "Recovery Period" at bounding box center [278, 196] width 153 height 15
click at [0, 0] on input "Recovery Period" at bounding box center [0, 0] width 0 height 0
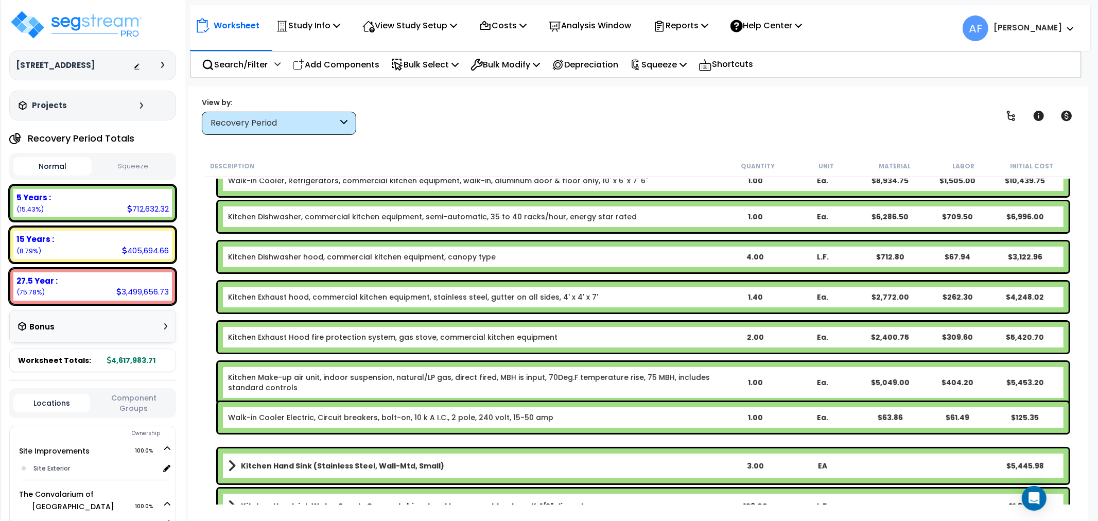
scroll to position [0, 0]
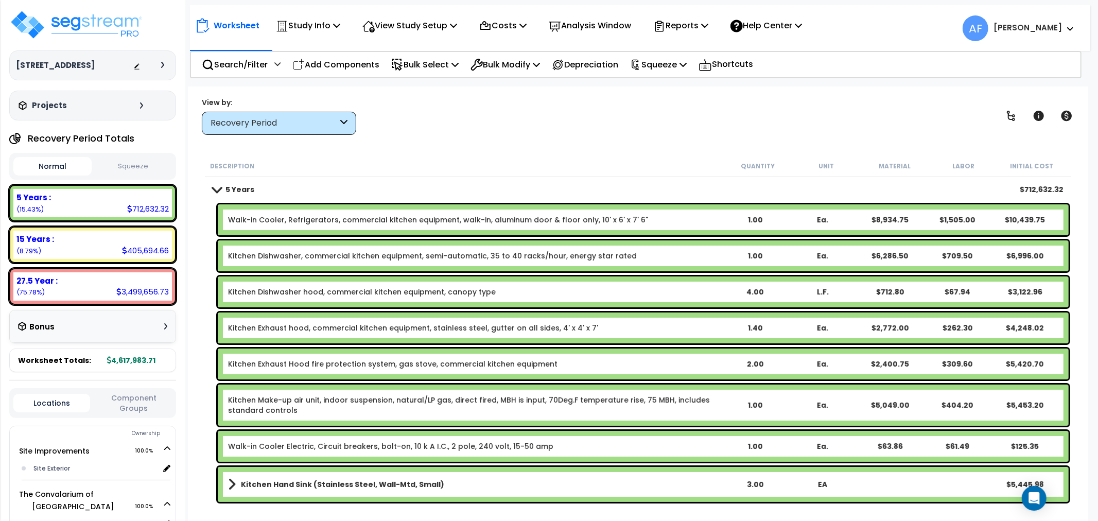
click at [217, 186] on span at bounding box center [216, 189] width 14 height 8
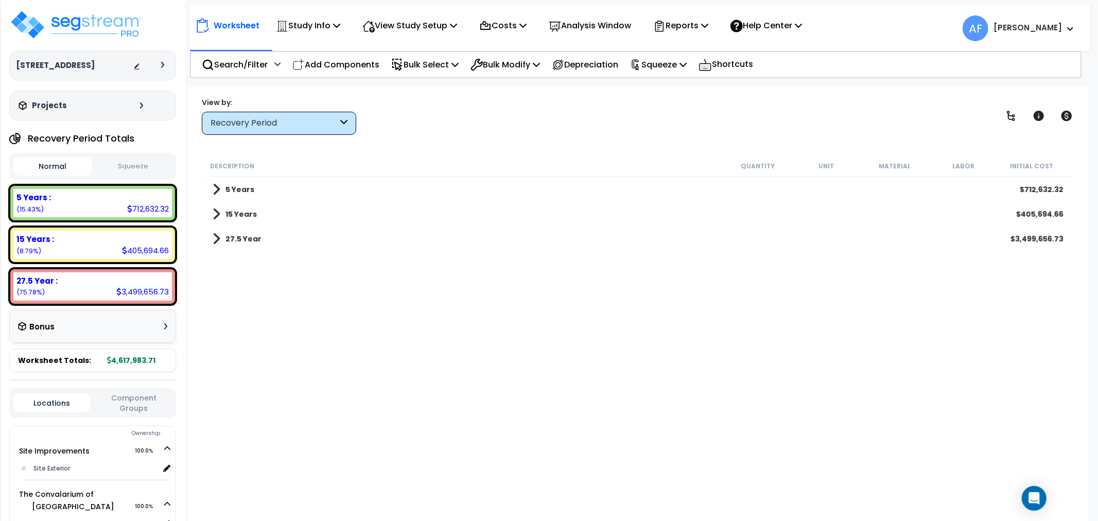
click at [220, 240] on link "27.5 Year" at bounding box center [237, 239] width 49 height 14
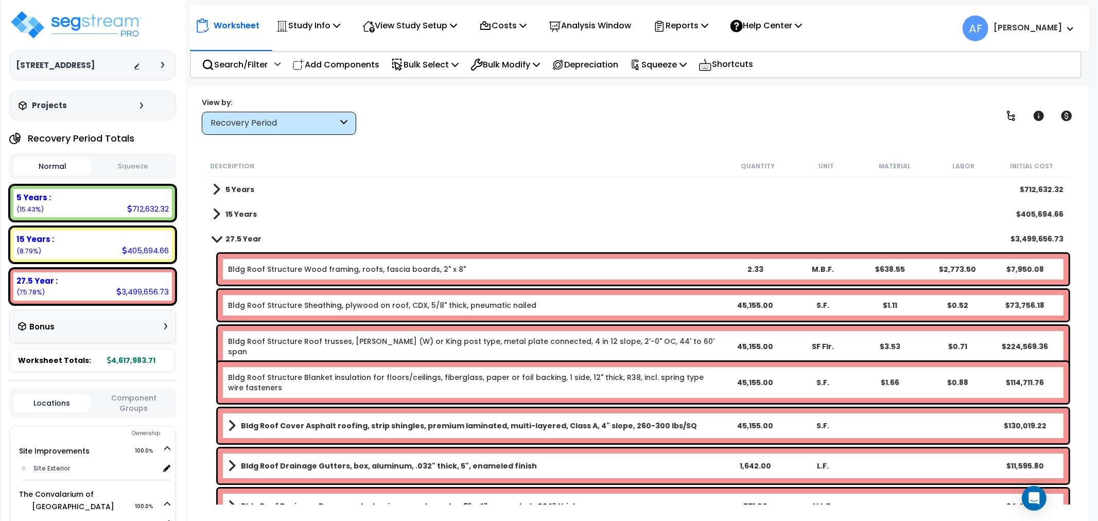
click at [220, 240] on span at bounding box center [216, 239] width 14 height 8
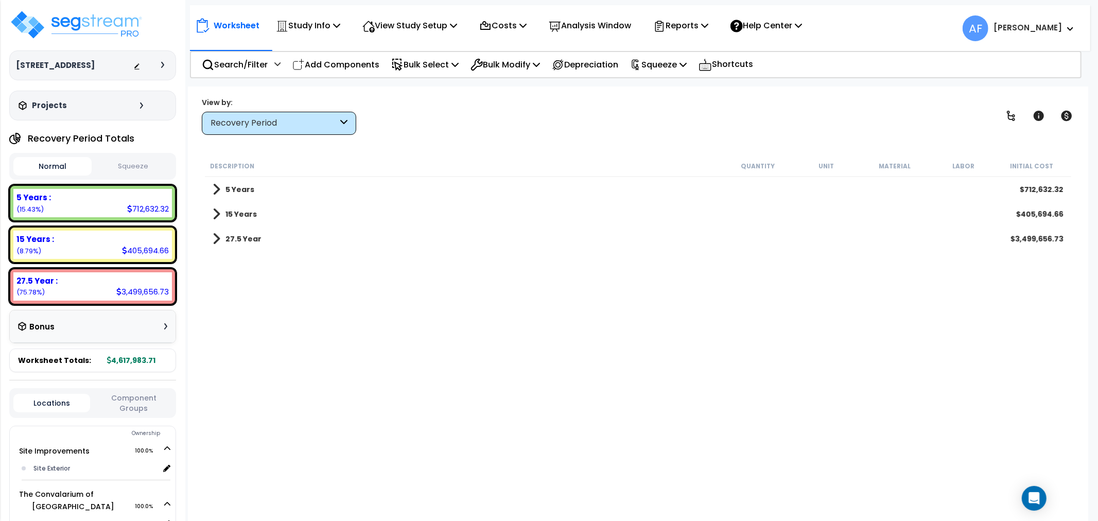
click at [267, 129] on div "Recovery Period" at bounding box center [274, 123] width 127 height 12
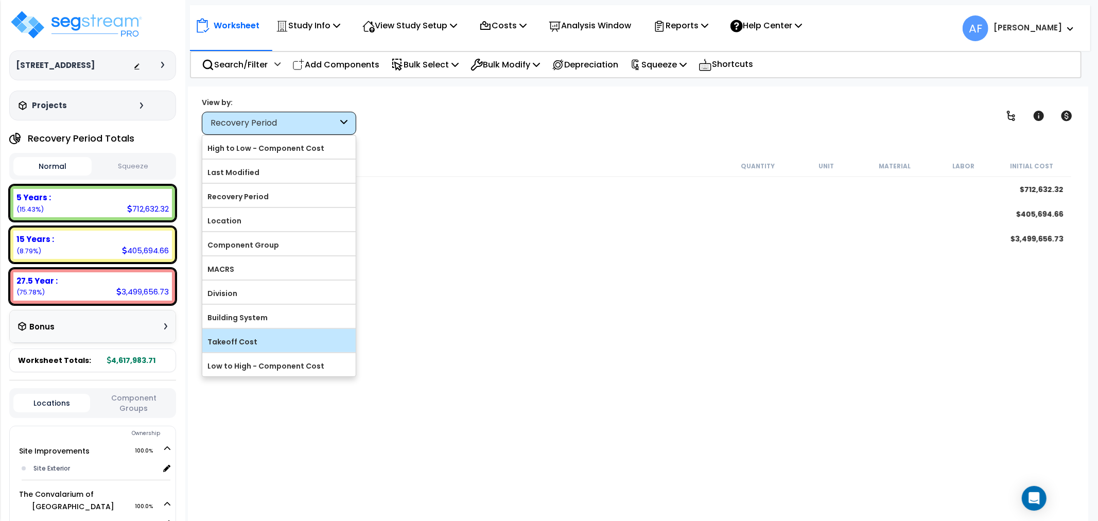
click at [257, 342] on label "Takeoff Cost" at bounding box center [278, 341] width 153 height 15
click at [0, 0] on input "Takeoff Cost" at bounding box center [0, 0] width 0 height 0
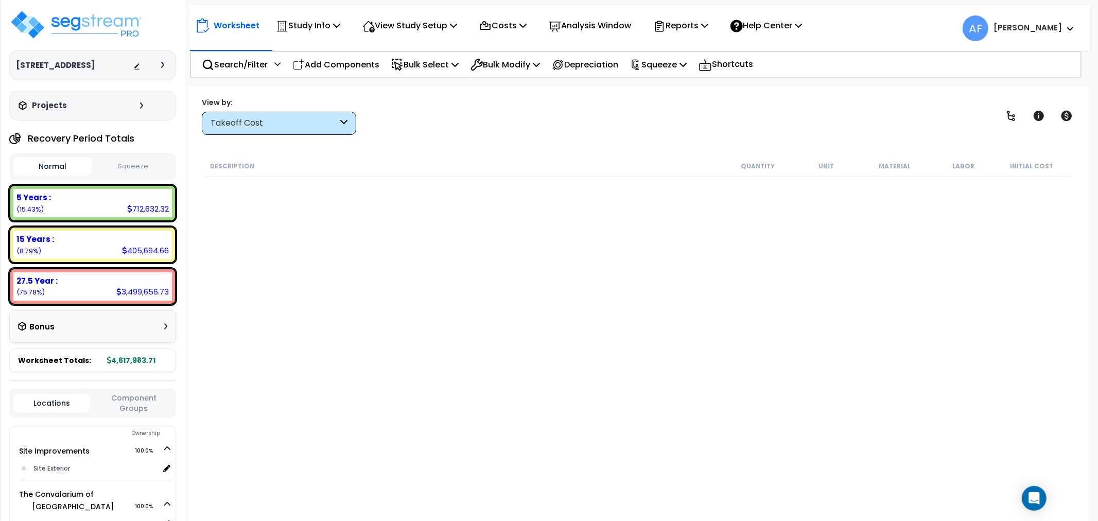
click at [314, 121] on div "Takeoff Cost" at bounding box center [274, 123] width 127 height 12
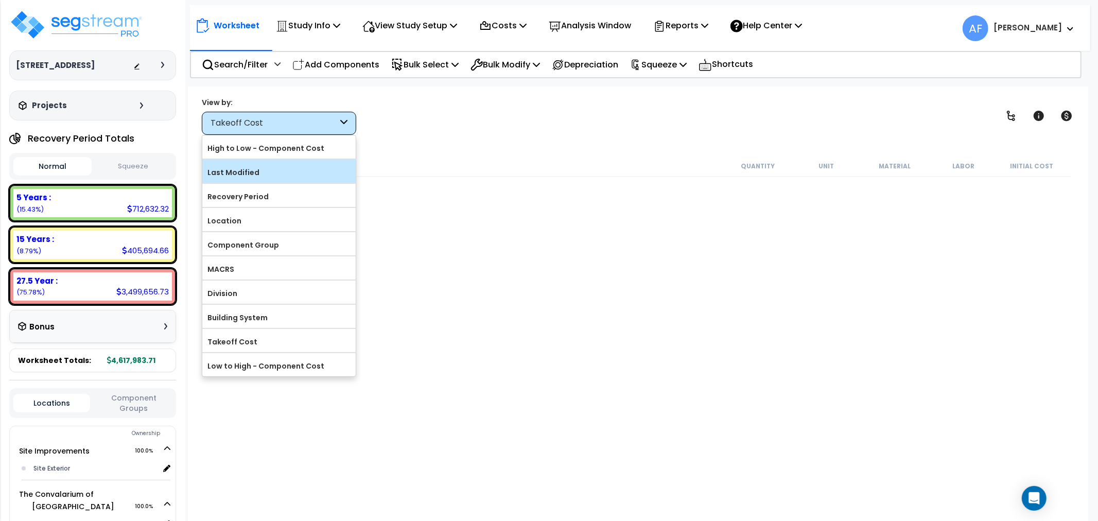
click at [244, 169] on label "Last Modified" at bounding box center [278, 172] width 153 height 15
click at [0, 0] on input "Last Modified" at bounding box center [0, 0] width 0 height 0
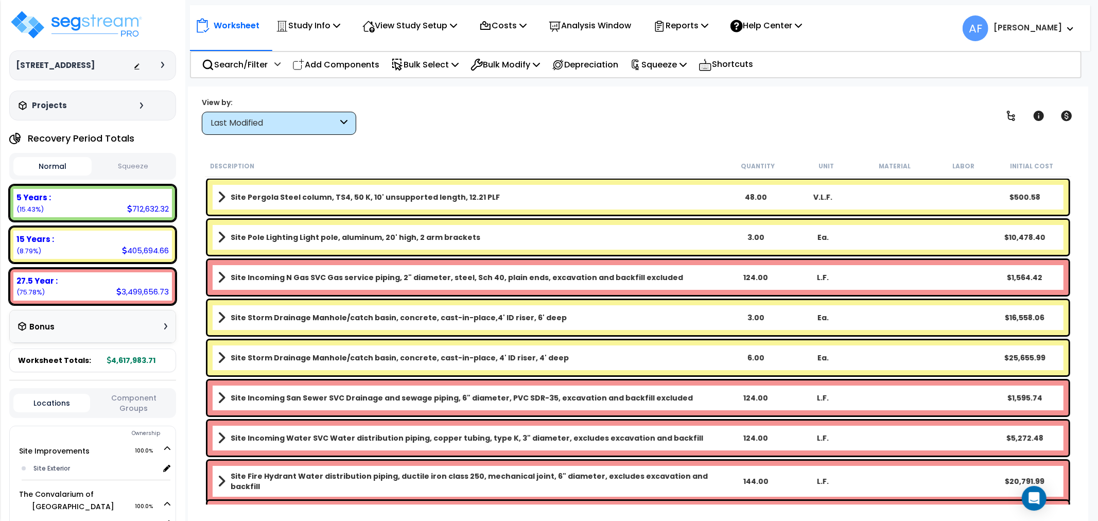
click at [316, 114] on div "Last Modified" at bounding box center [279, 123] width 154 height 23
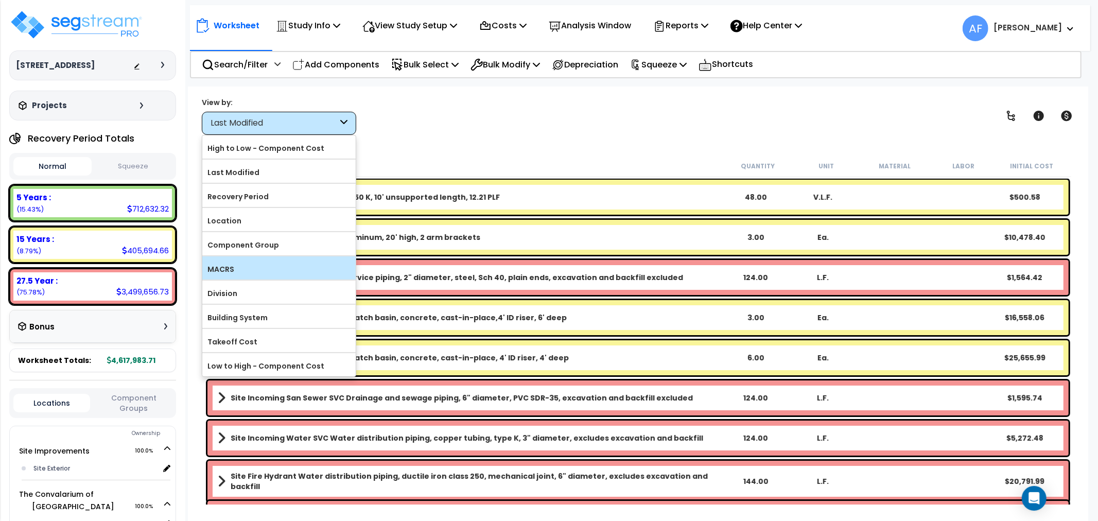
click at [244, 273] on label "MACRS" at bounding box center [278, 269] width 153 height 15
click at [0, 0] on input "MACRS" at bounding box center [0, 0] width 0 height 0
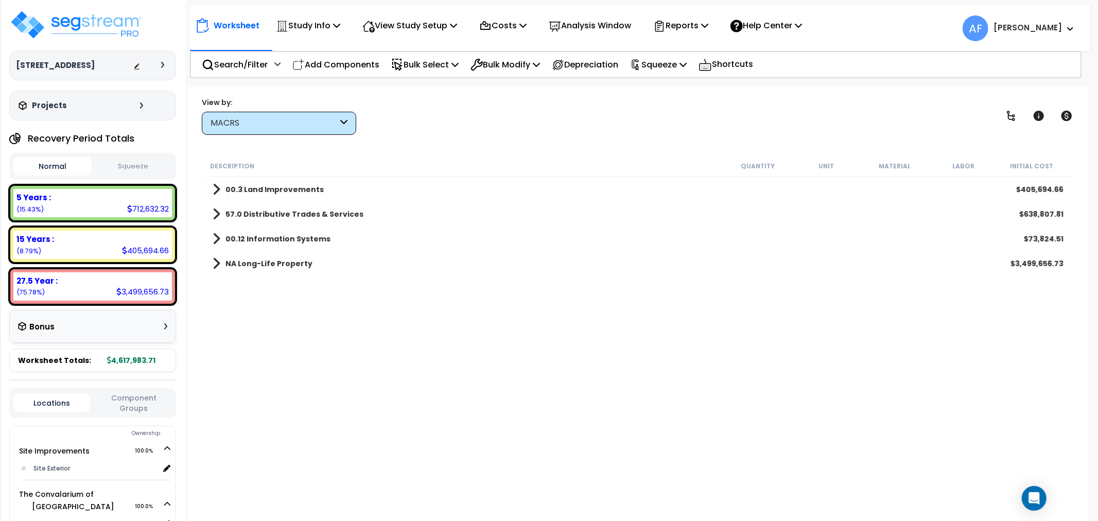
scroll to position [45, 0]
click at [215, 263] on span at bounding box center [217, 263] width 8 height 14
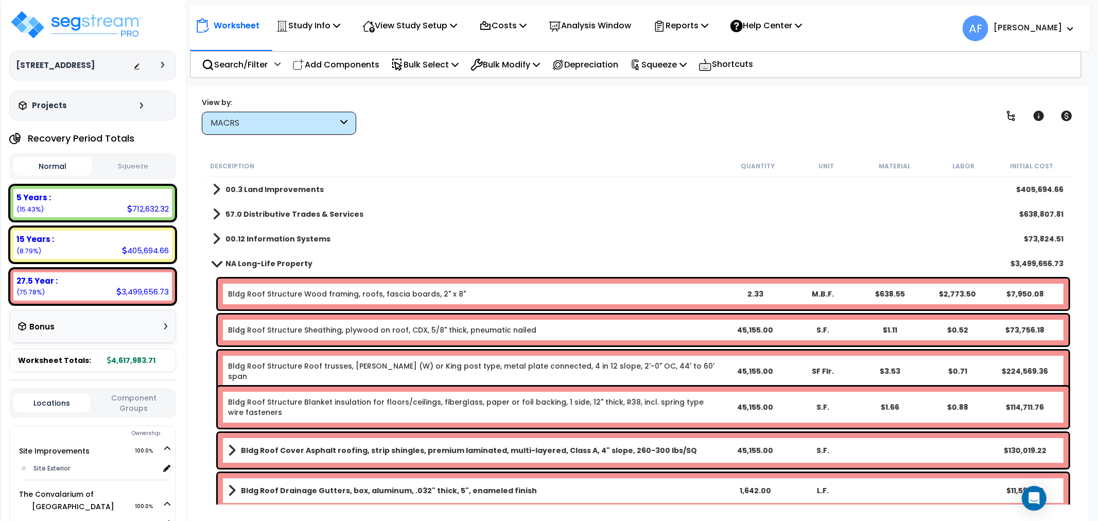
click at [217, 259] on link "NA Long-Life Property" at bounding box center [263, 263] width 100 height 14
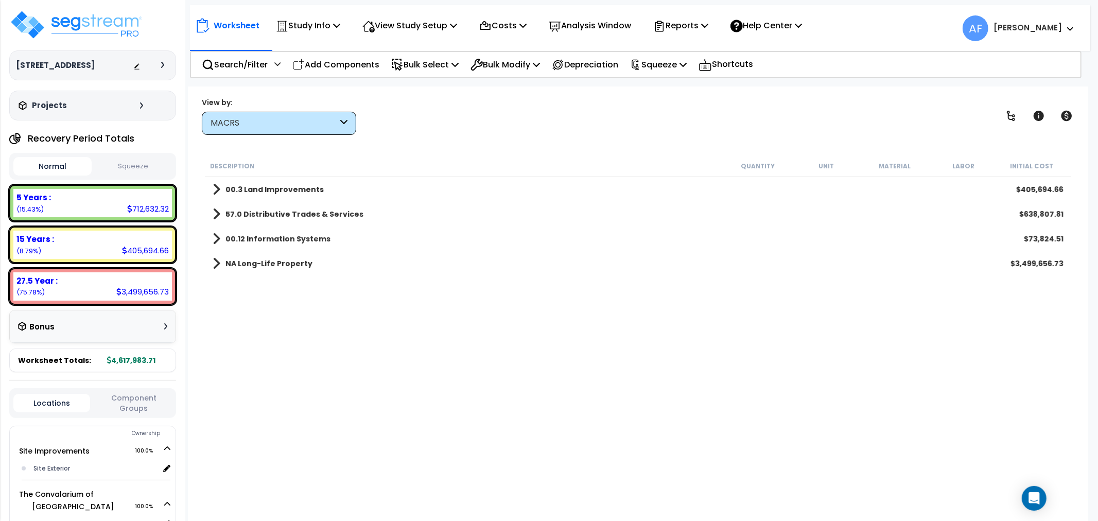
click at [253, 124] on div "MACRS" at bounding box center [274, 123] width 127 height 12
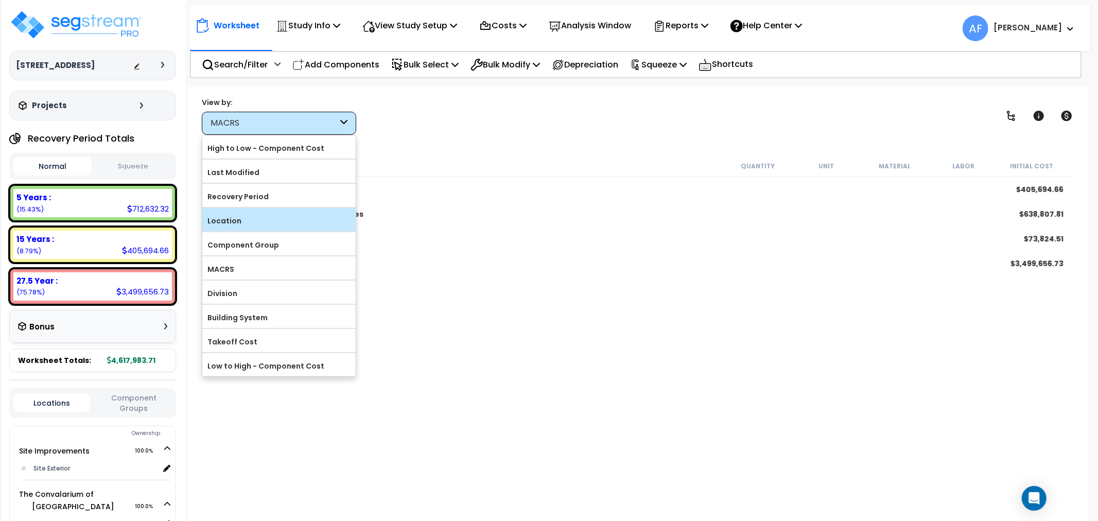
click at [245, 223] on label "Location" at bounding box center [278, 220] width 153 height 15
click at [0, 0] on input "Location" at bounding box center [0, 0] width 0 height 0
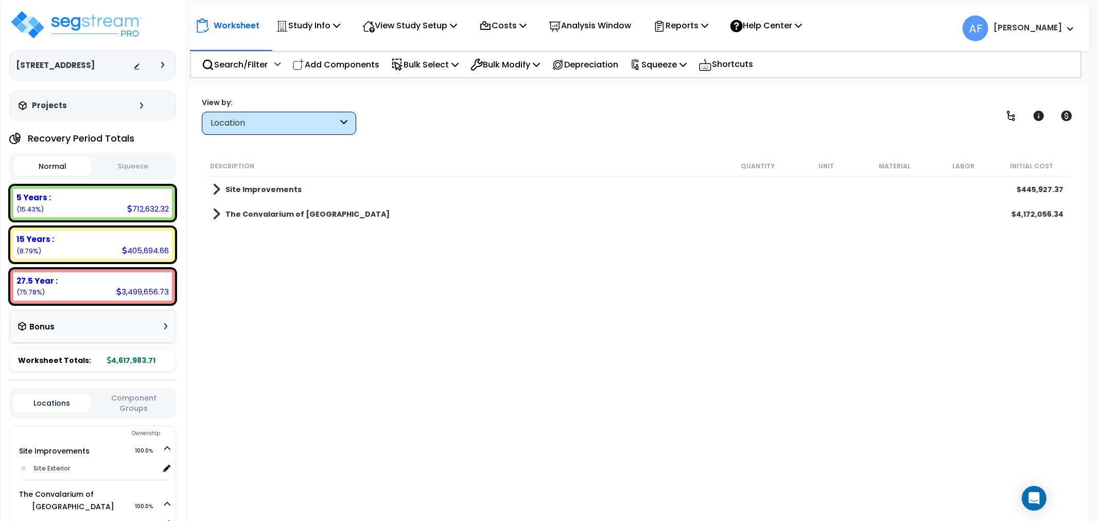
scroll to position [0, 0]
click at [218, 206] on div "The Convalarium of Dublin $4,172,056.34" at bounding box center [638, 214] width 861 height 25
click at [216, 213] on span at bounding box center [217, 214] width 8 height 14
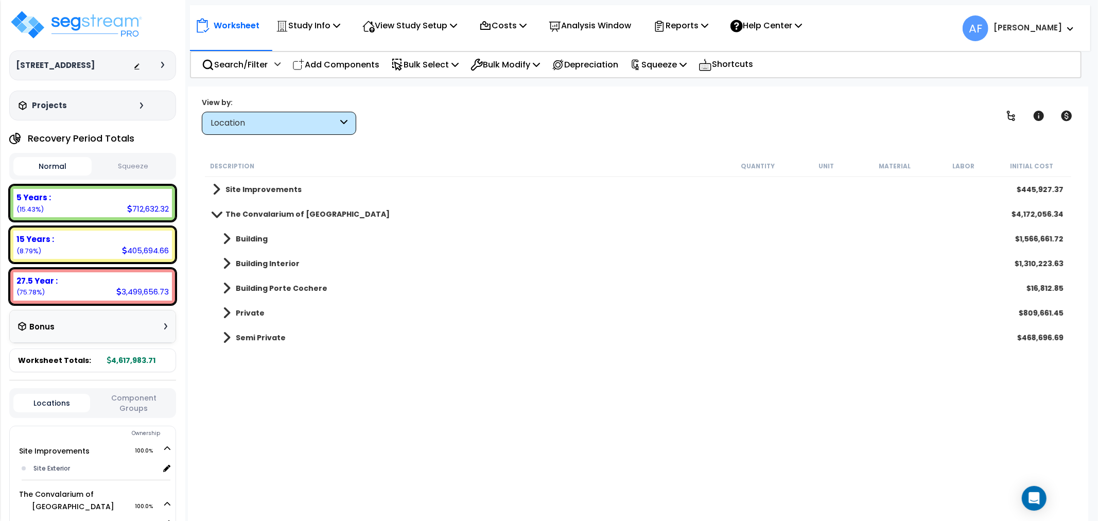
click at [229, 336] on span at bounding box center [227, 338] width 8 height 14
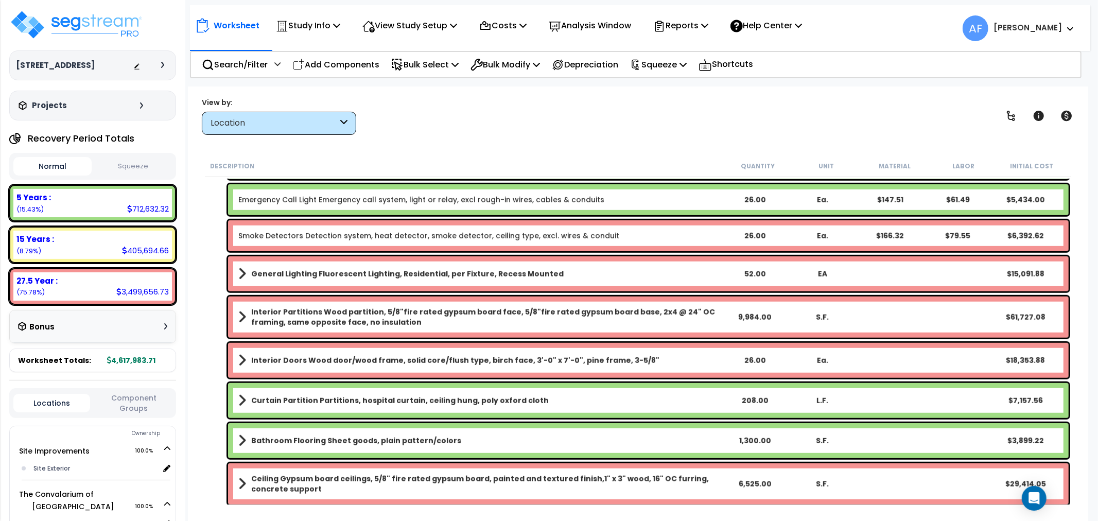
scroll to position [744, 0]
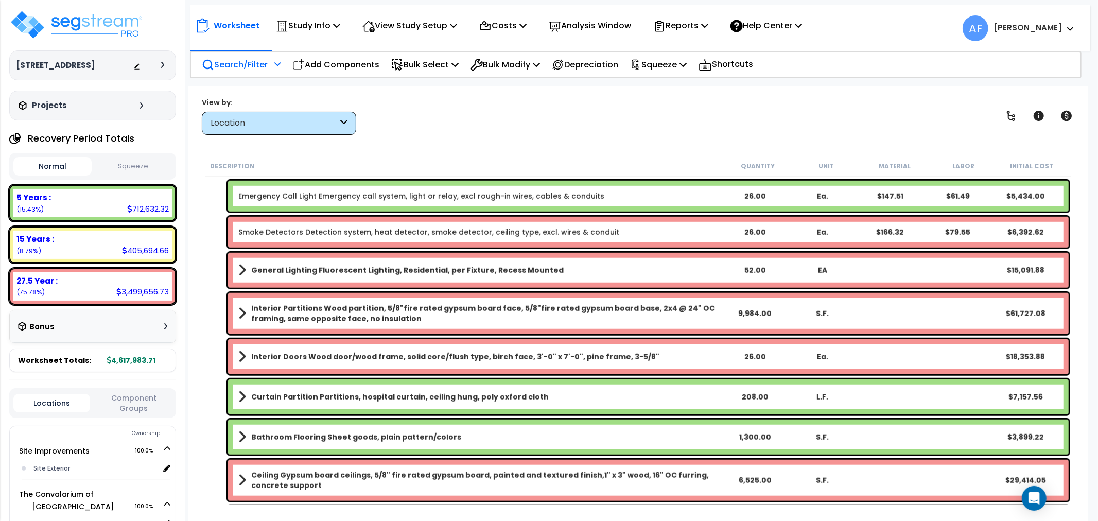
click at [247, 61] on p "Search/Filter" at bounding box center [235, 65] width 66 height 14
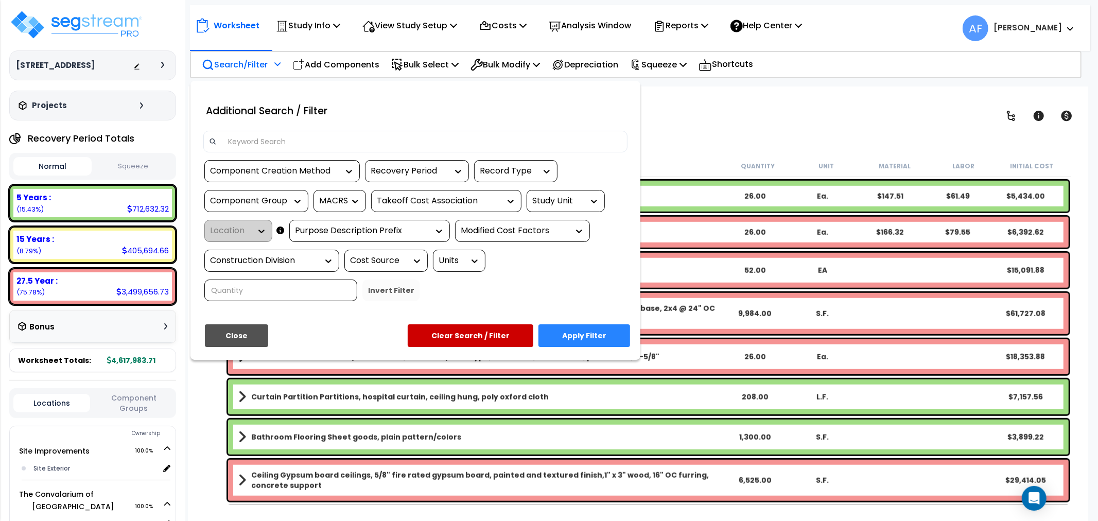
click at [256, 138] on input at bounding box center [422, 141] width 400 height 15
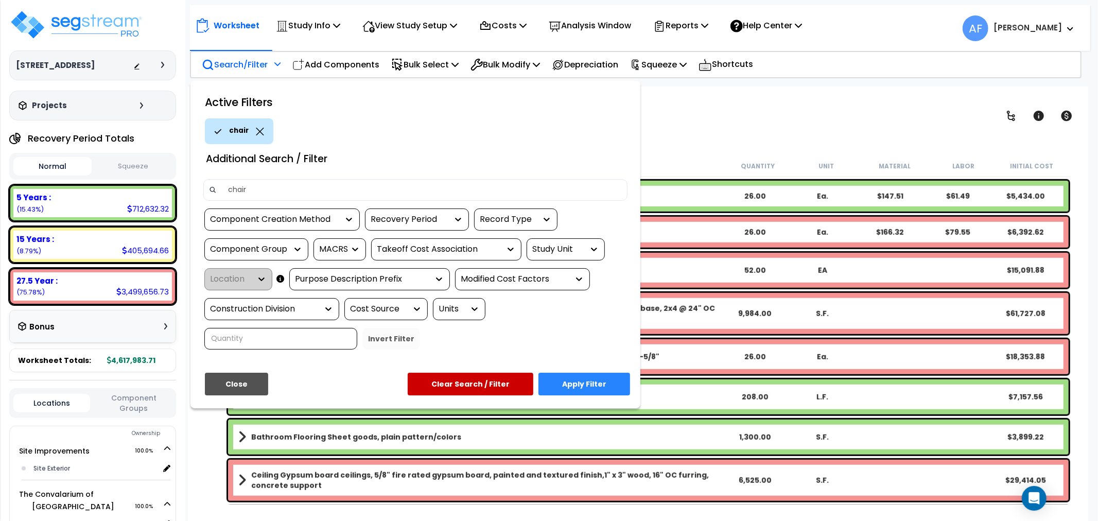
type input "chair"
click at [573, 378] on button "Apply Filter" at bounding box center [585, 384] width 92 height 23
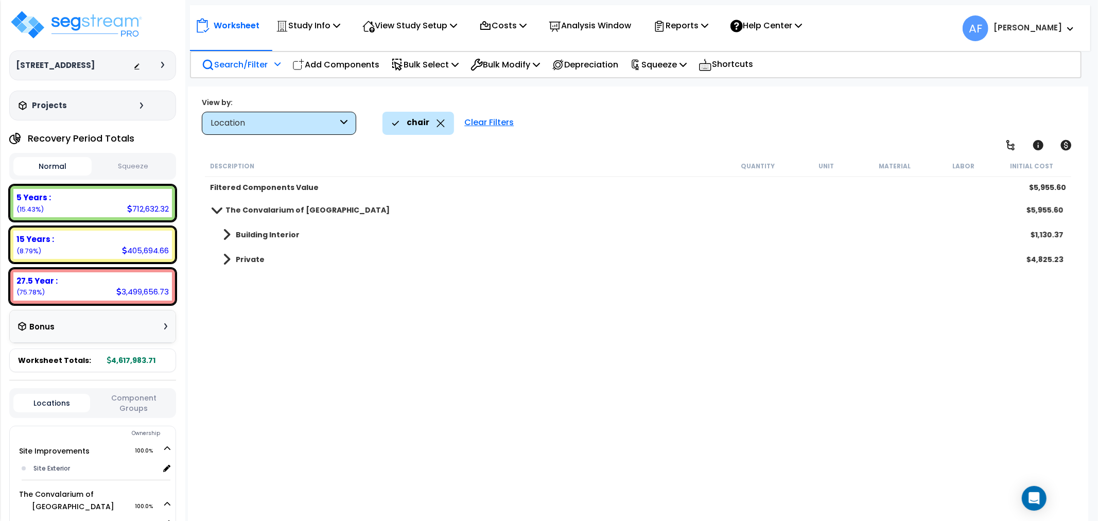
scroll to position [0, 0]
click at [227, 251] on div "Private $4,825.23" at bounding box center [638, 259] width 861 height 25
click at [231, 260] on link "Private" at bounding box center [239, 259] width 52 height 14
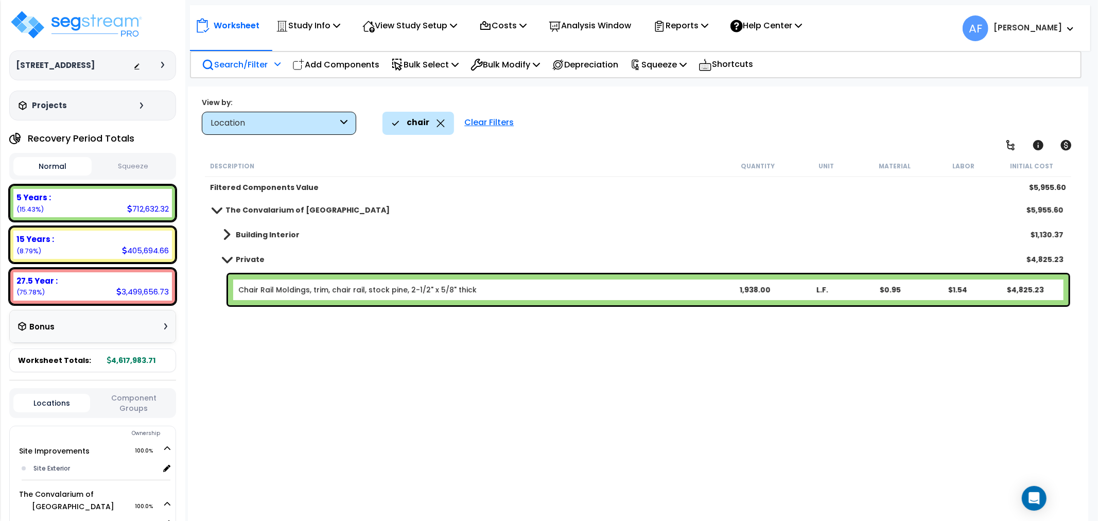
click at [231, 259] on span at bounding box center [226, 259] width 14 height 8
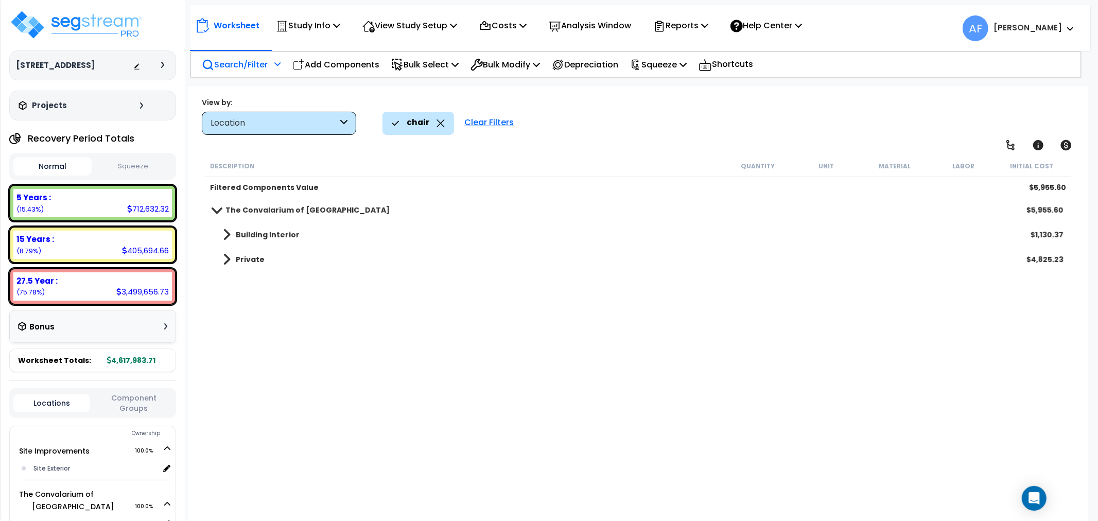
click at [437, 122] on icon at bounding box center [441, 123] width 8 height 8
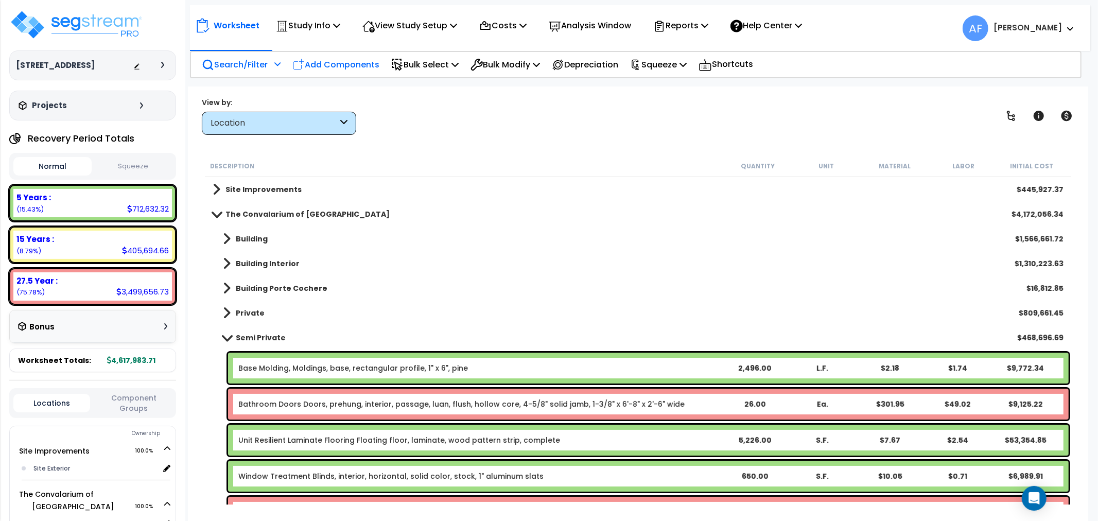
click at [341, 64] on p "Add Components" at bounding box center [335, 65] width 87 height 14
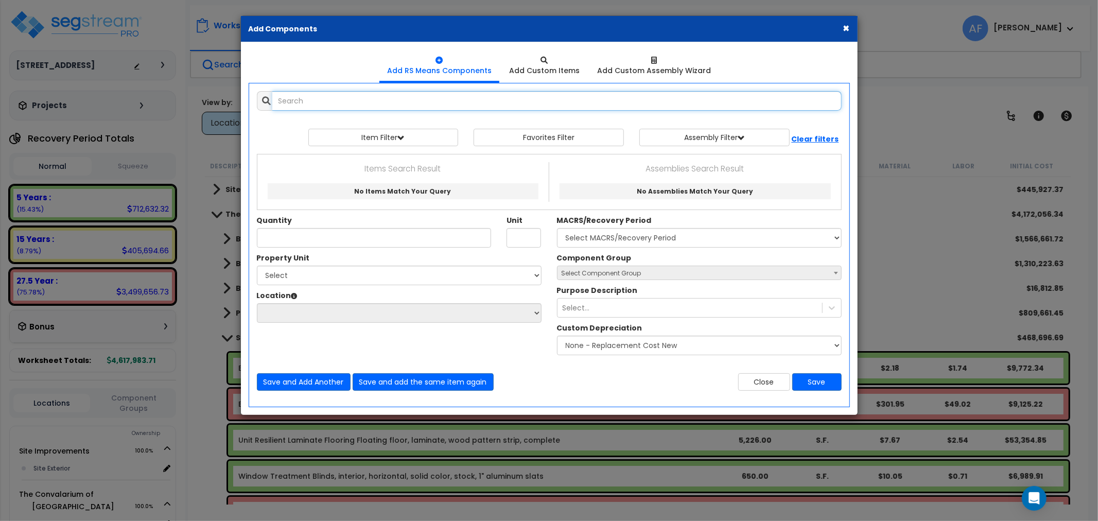
click at [291, 105] on input "text" at bounding box center [557, 101] width 570 height 20
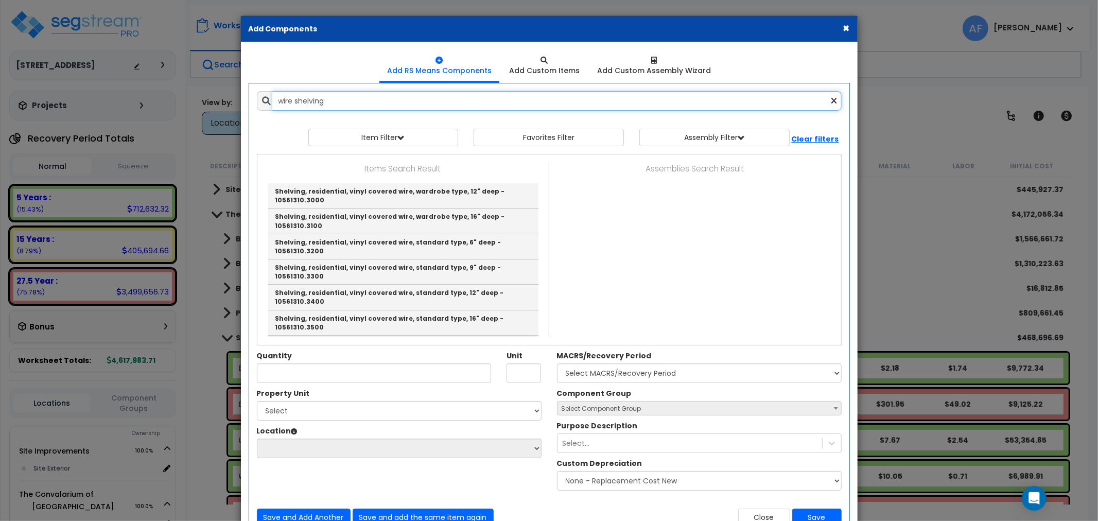
type input "wire shelving"
click at [845, 28] on button "×" at bounding box center [846, 28] width 7 height 11
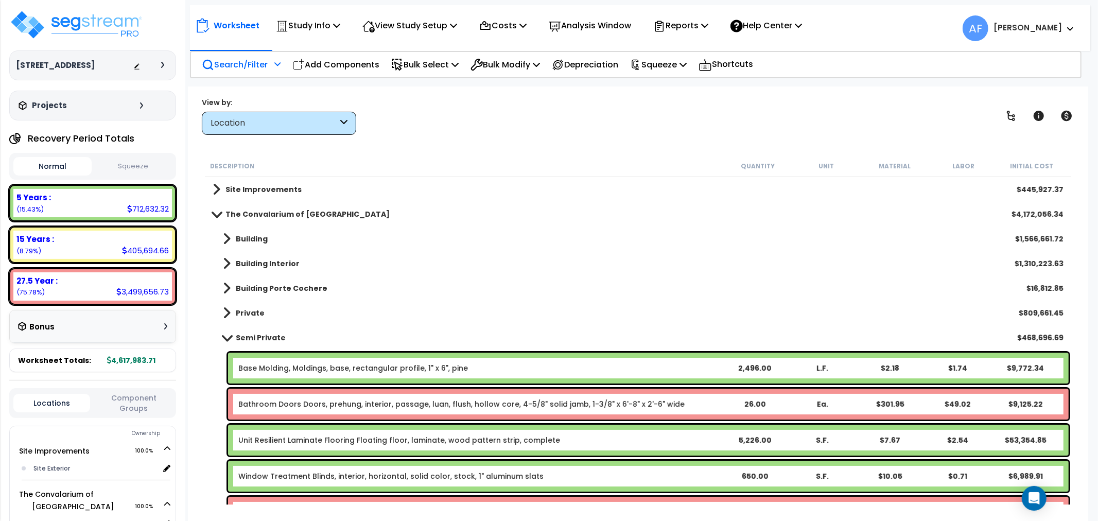
click at [258, 59] on p "Search/Filter" at bounding box center [235, 65] width 66 height 14
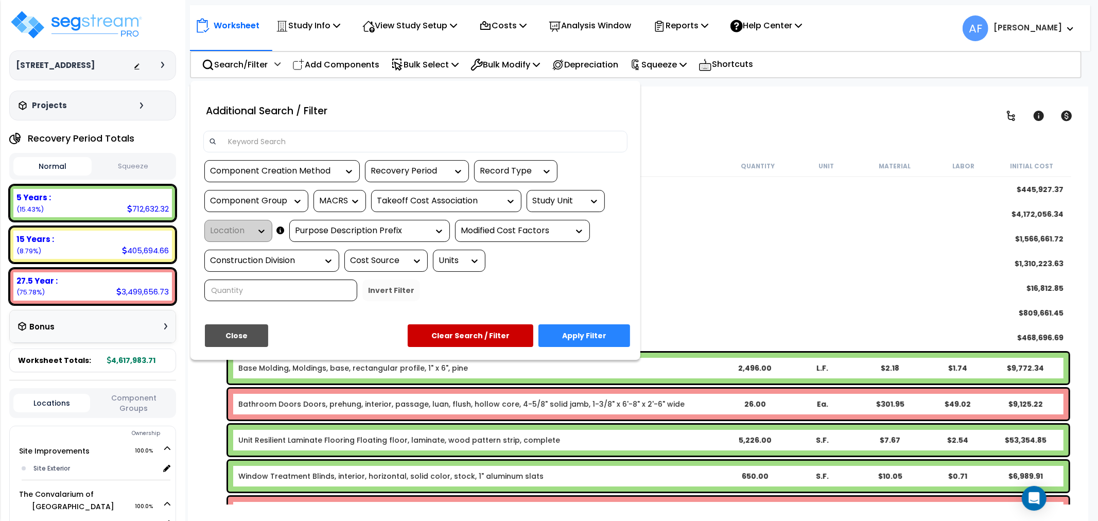
click at [250, 131] on div at bounding box center [415, 142] width 424 height 22
click at [248, 143] on input at bounding box center [422, 141] width 400 height 15
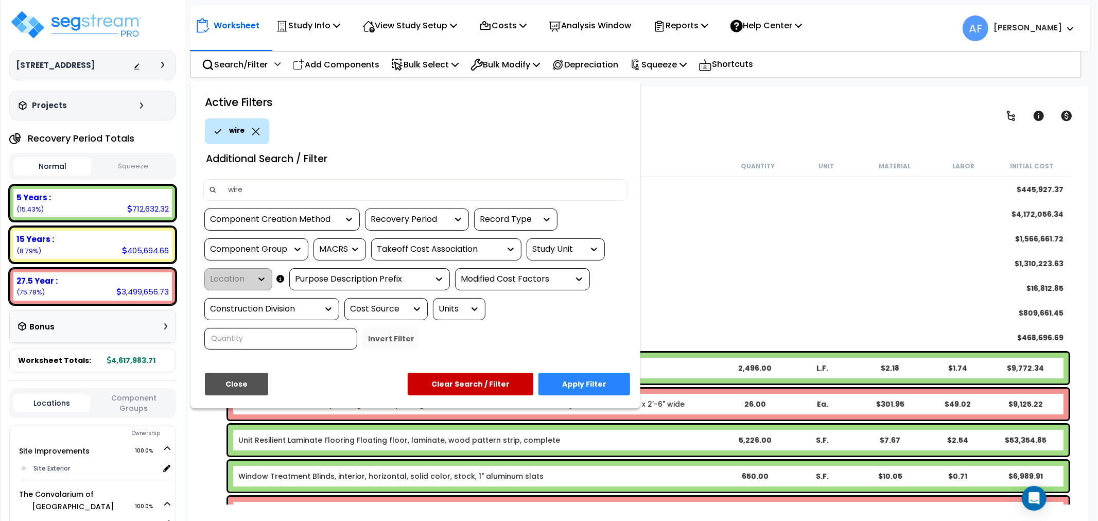
type input "wire"
click at [592, 375] on button "Apply Filter" at bounding box center [585, 384] width 92 height 23
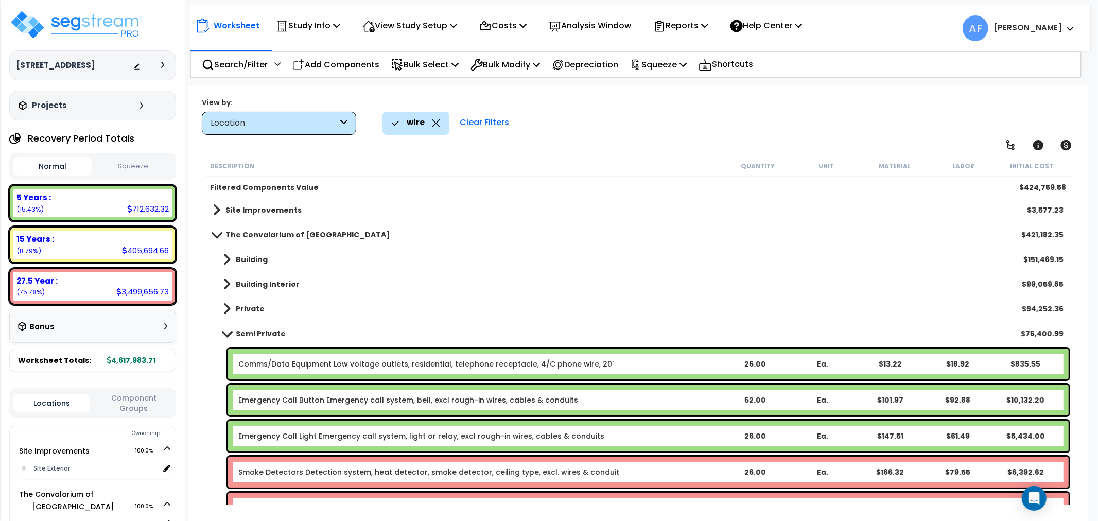
click at [222, 332] on span at bounding box center [226, 334] width 14 height 8
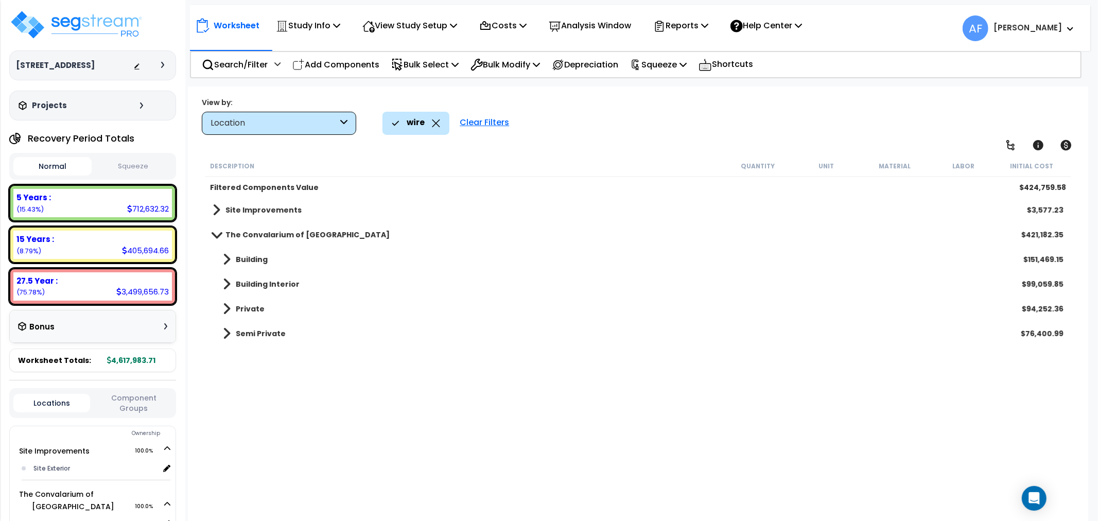
scroll to position [45, 0]
click at [230, 335] on link "Semi Private" at bounding box center [249, 333] width 73 height 14
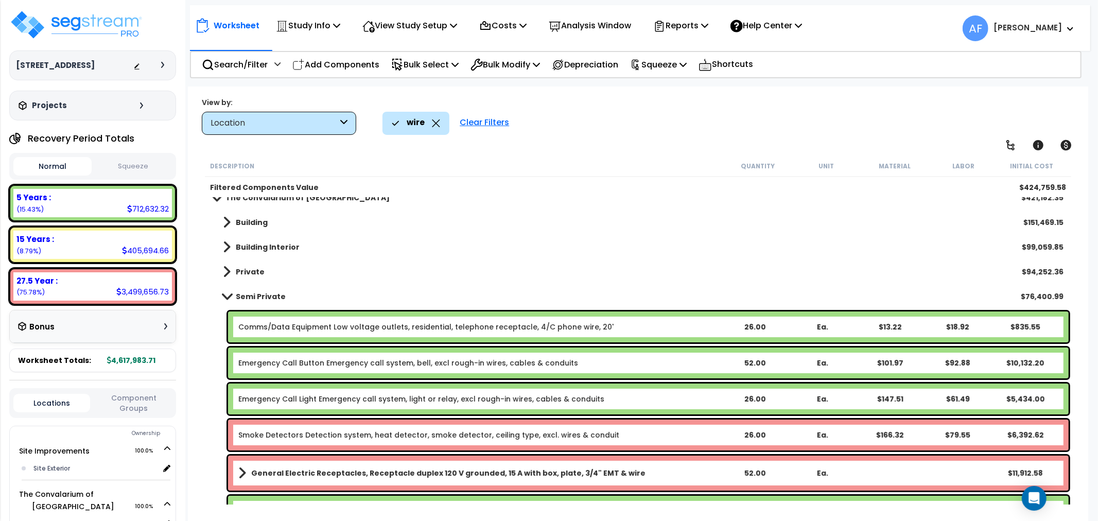
scroll to position [57, 0]
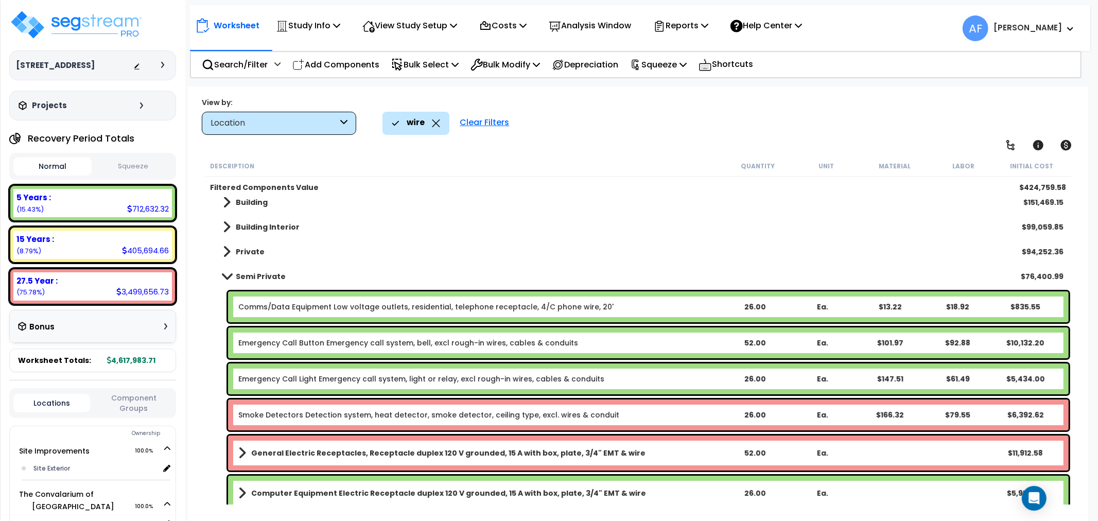
click at [227, 271] on link "Semi Private" at bounding box center [249, 276] width 73 height 14
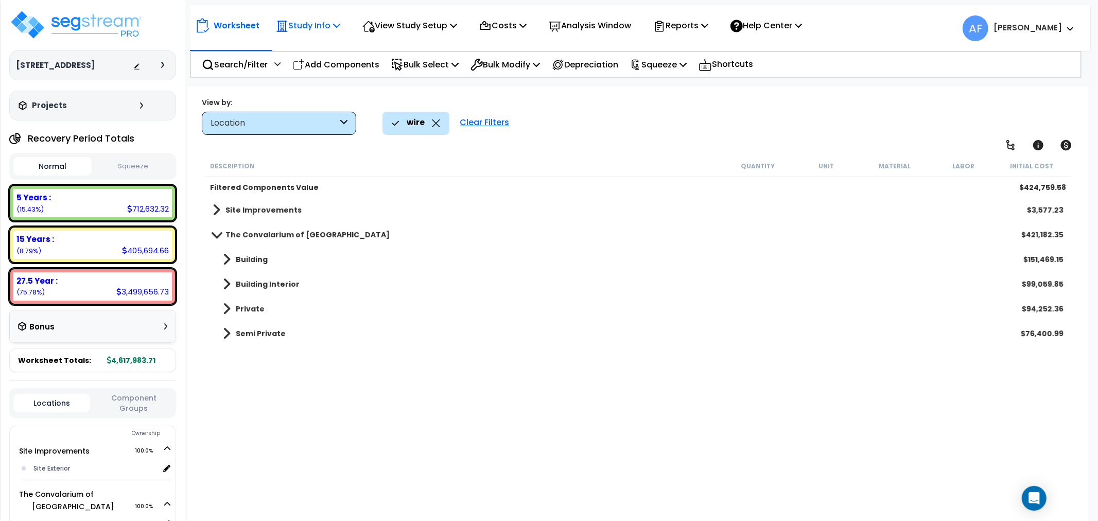
scroll to position [0, 0]
click at [256, 60] on p "Search/Filter" at bounding box center [235, 65] width 66 height 14
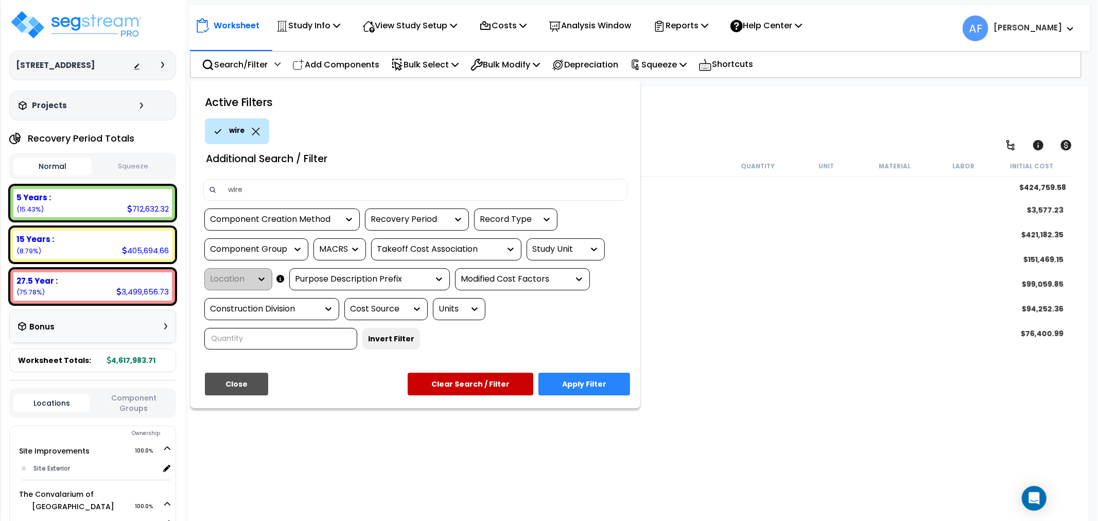
drag, startPoint x: 251, startPoint y: 191, endPoint x: 201, endPoint y: 193, distance: 50.0
click at [201, 193] on div "wire" at bounding box center [416, 193] width 440 height 29
type input "shelvi"
click at [578, 382] on button "Apply Filter" at bounding box center [585, 384] width 92 height 23
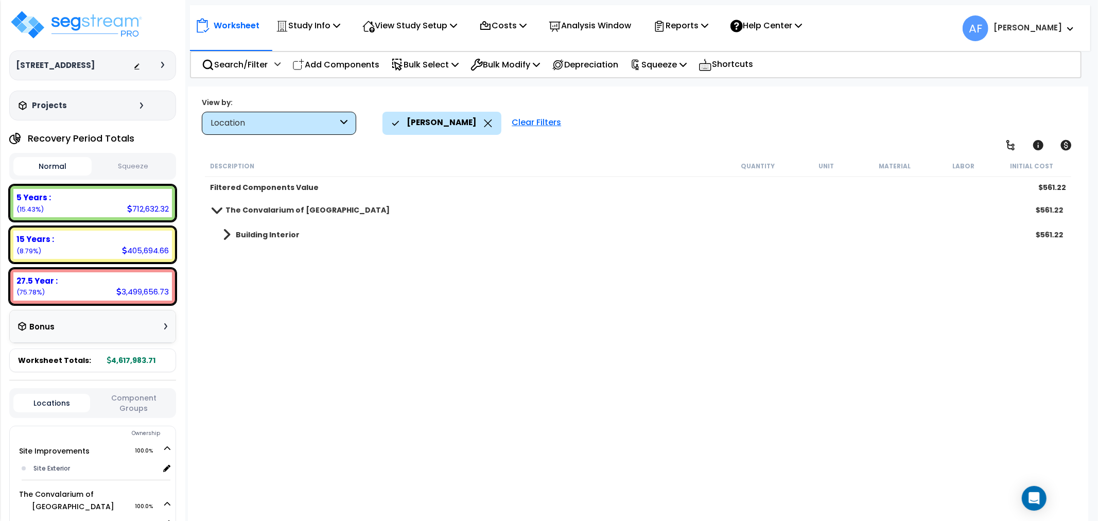
click at [230, 230] on link "Building Interior" at bounding box center [256, 235] width 87 height 14
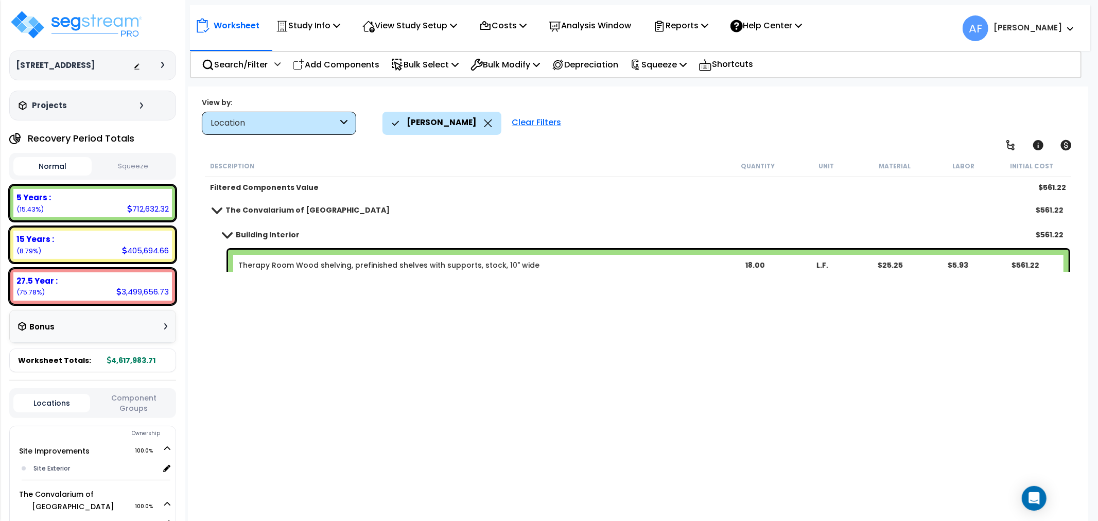
click at [484, 120] on icon at bounding box center [488, 123] width 8 height 8
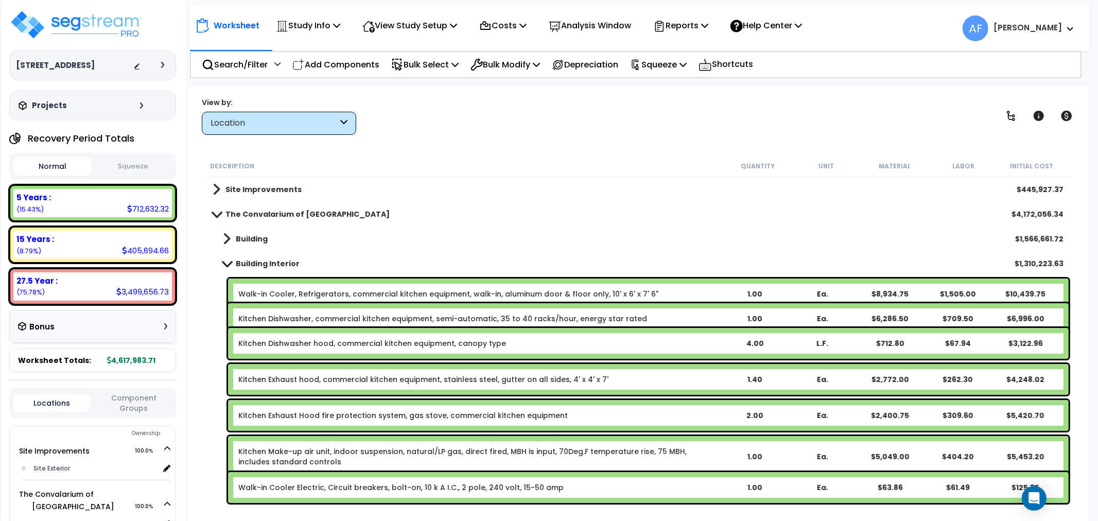
click at [228, 263] on span at bounding box center [226, 264] width 14 height 8
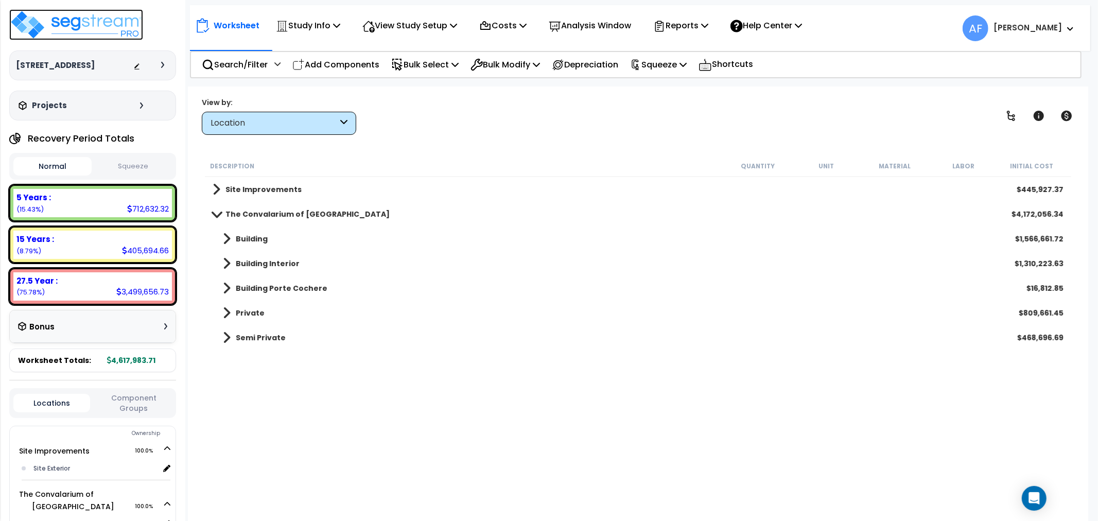
click at [111, 19] on img at bounding box center [76, 24] width 134 height 31
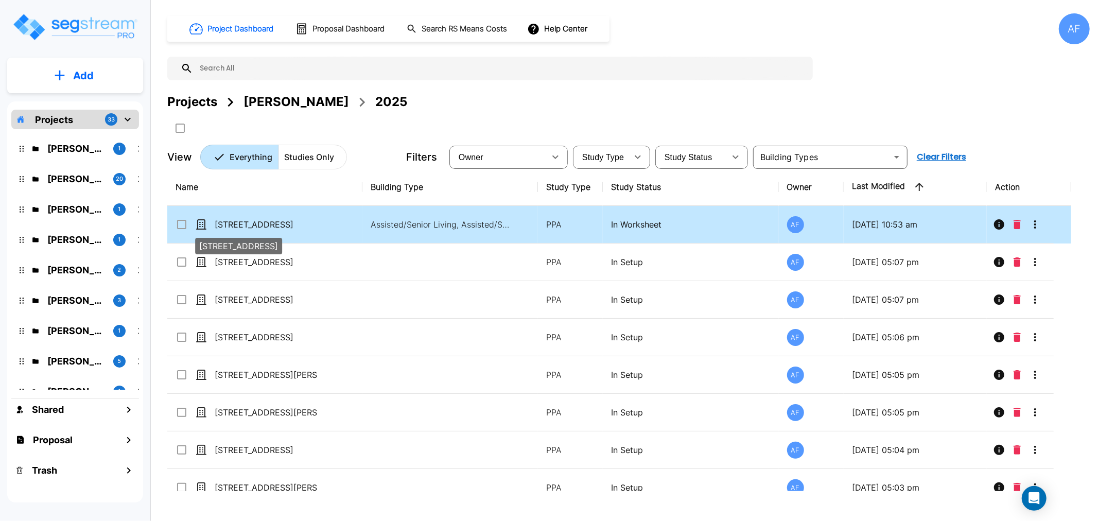
click at [237, 220] on p "[STREET_ADDRESS]" at bounding box center [266, 224] width 103 height 12
checkbox input "true"
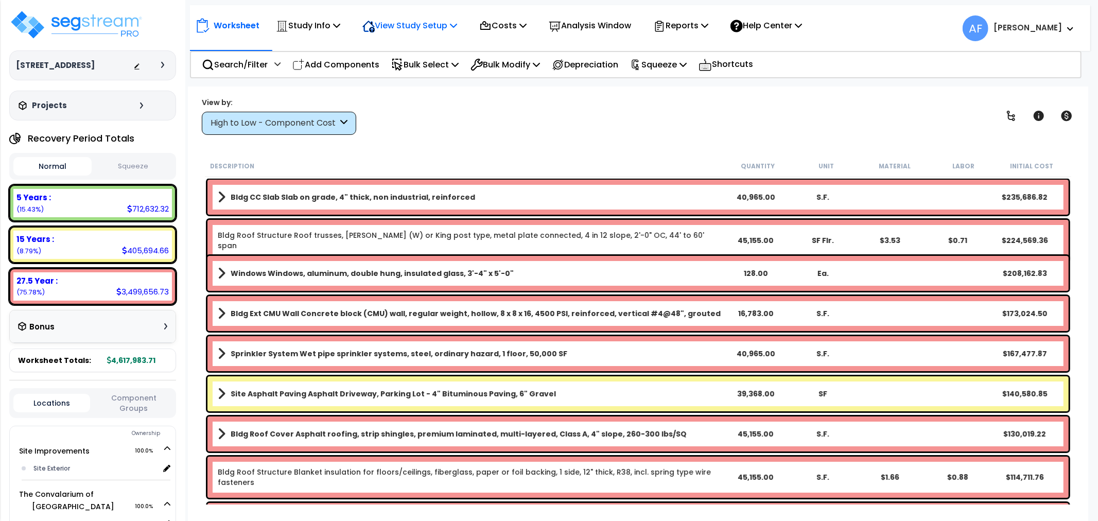
click at [415, 24] on p "View Study Setup" at bounding box center [410, 26] width 95 height 14
click at [402, 64] on link "View Questionnaire" at bounding box center [408, 70] width 102 height 21
click at [246, 68] on p "Search/Filter" at bounding box center [235, 65] width 66 height 14
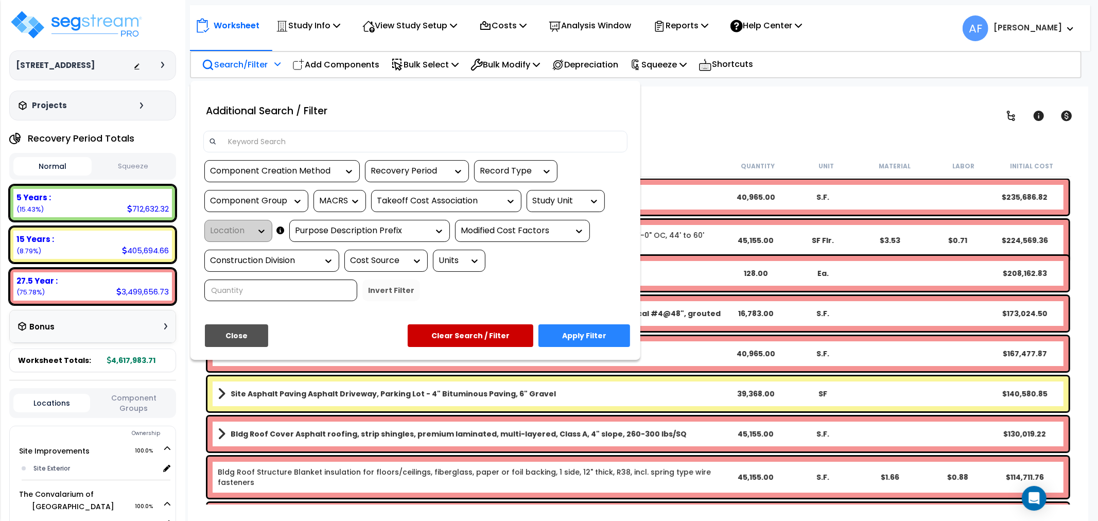
click at [254, 143] on input at bounding box center [422, 141] width 400 height 15
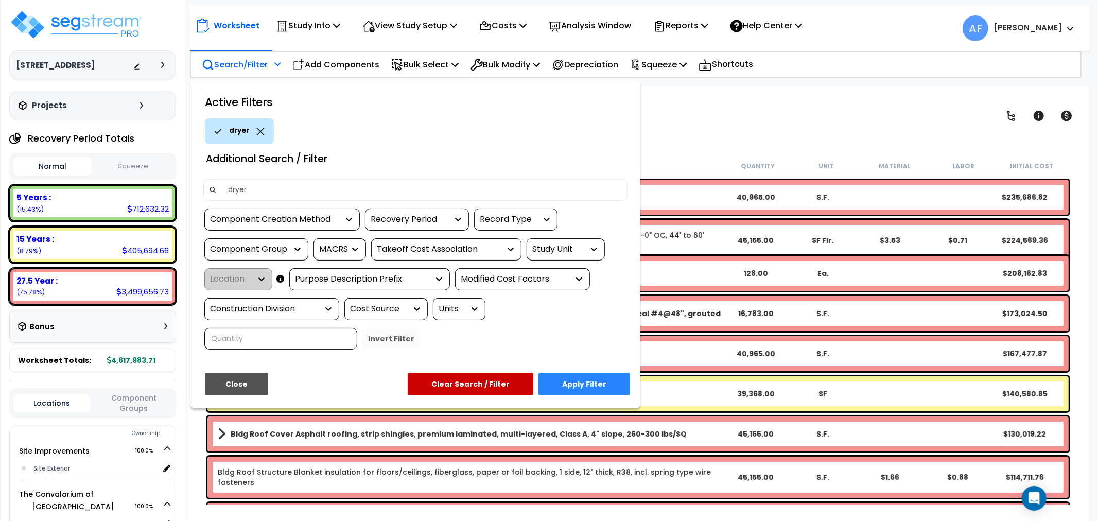
type input "dryer"
click at [591, 382] on button "Apply Filter" at bounding box center [585, 384] width 92 height 23
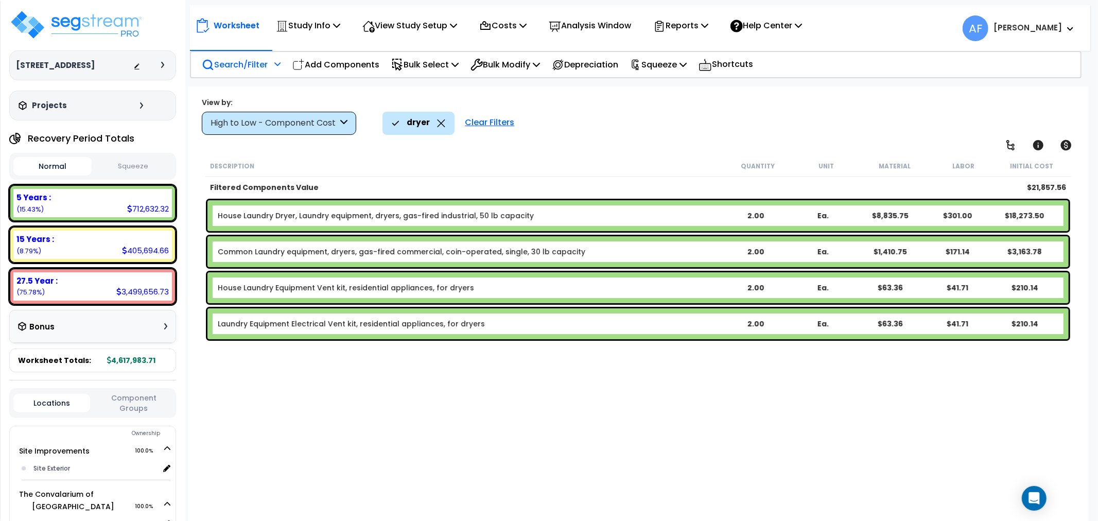
click at [746, 251] on div "2.00" at bounding box center [755, 252] width 67 height 10
click at [567, 152] on div "Worksheet Study Info Study Setup Add Property Unit Template study Clone study AF" at bounding box center [638, 347] width 901 height 521
click at [757, 212] on div "2.00" at bounding box center [755, 216] width 67 height 10
click at [749, 287] on div "2.00" at bounding box center [755, 288] width 67 height 10
click at [754, 323] on div "2.00" at bounding box center [755, 324] width 67 height 10
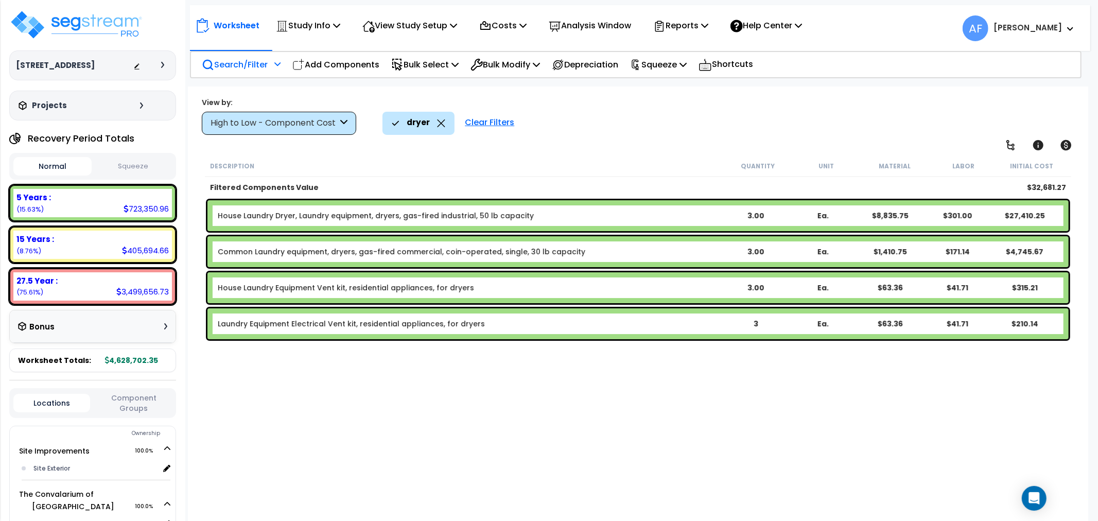
click at [721, 361] on div "Description Quantity Unit Material Labor Initial Cost Filtered Components Value…" at bounding box center [638, 330] width 870 height 349
click at [437, 119] on icon at bounding box center [441, 123] width 8 height 8
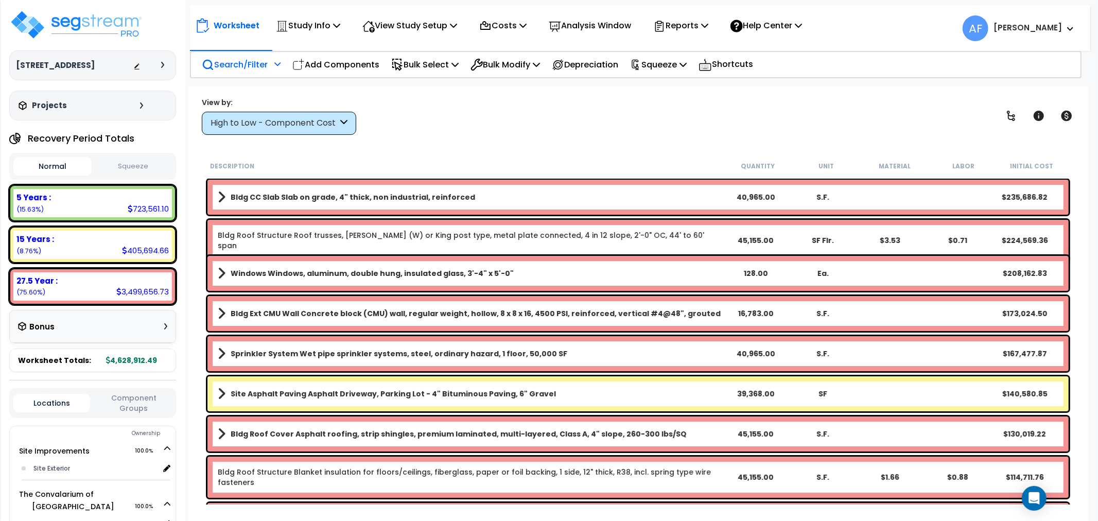
click at [242, 66] on p "Search/Filter" at bounding box center [235, 65] width 66 height 14
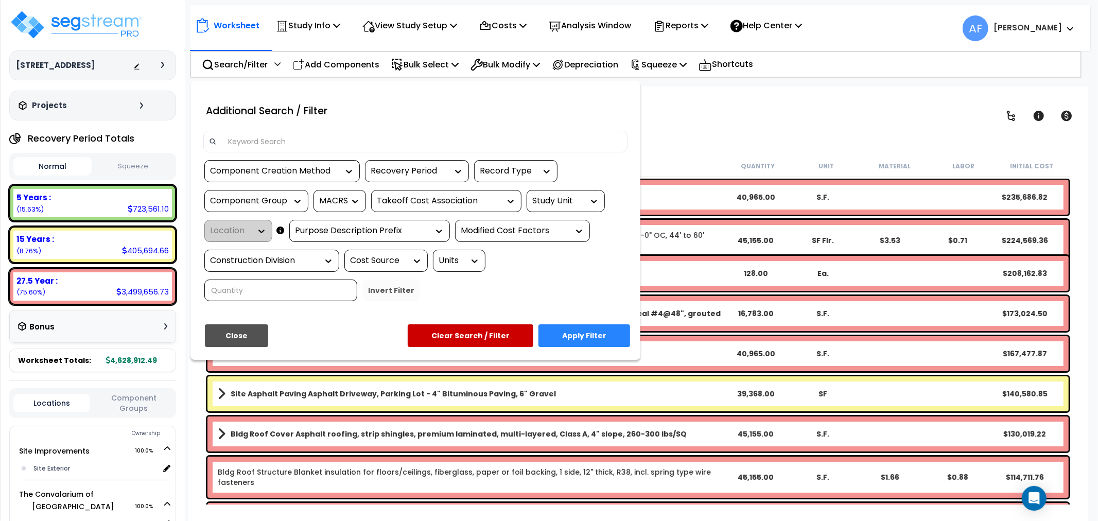
click at [239, 146] on input at bounding box center [422, 141] width 400 height 15
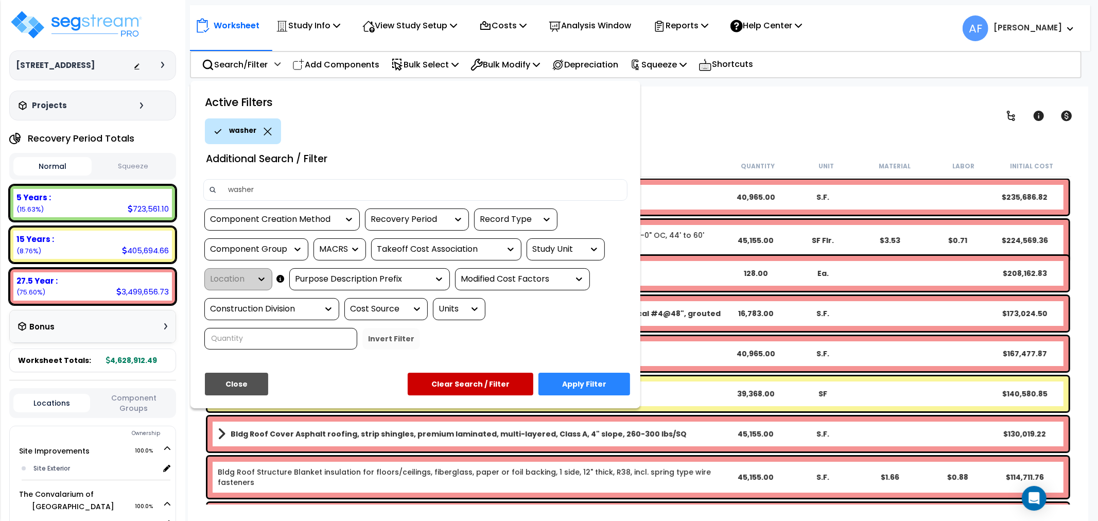
type input "washer"
click at [589, 373] on button "Apply Filter" at bounding box center [585, 384] width 92 height 23
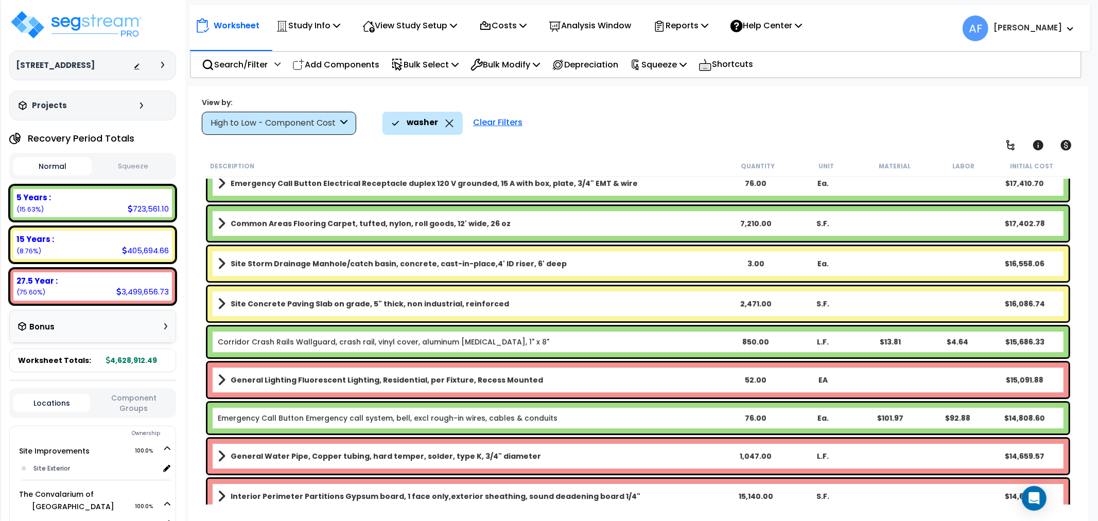
scroll to position [2632, 0]
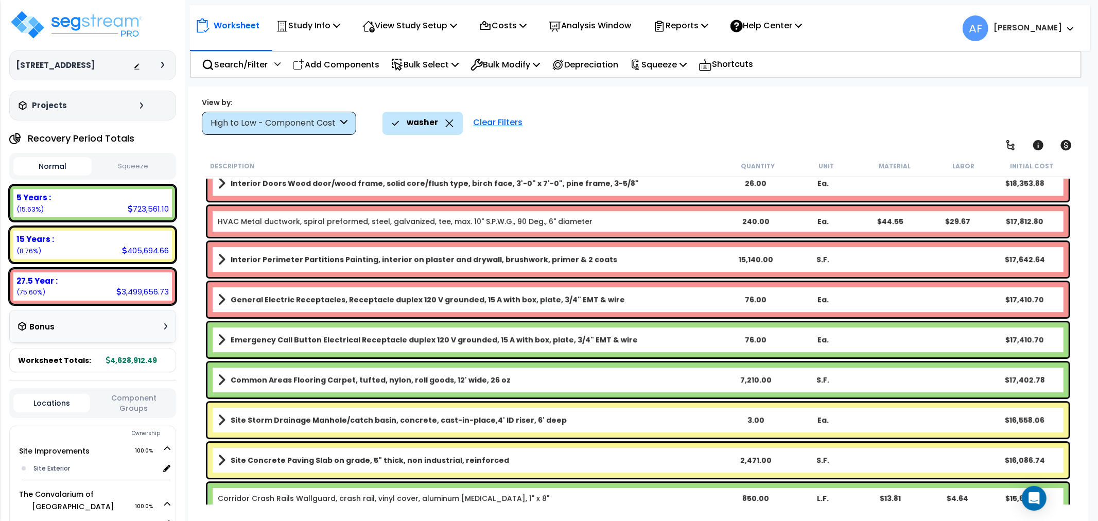
click at [275, 121] on div "High to Low - Component Cost" at bounding box center [274, 123] width 127 height 12
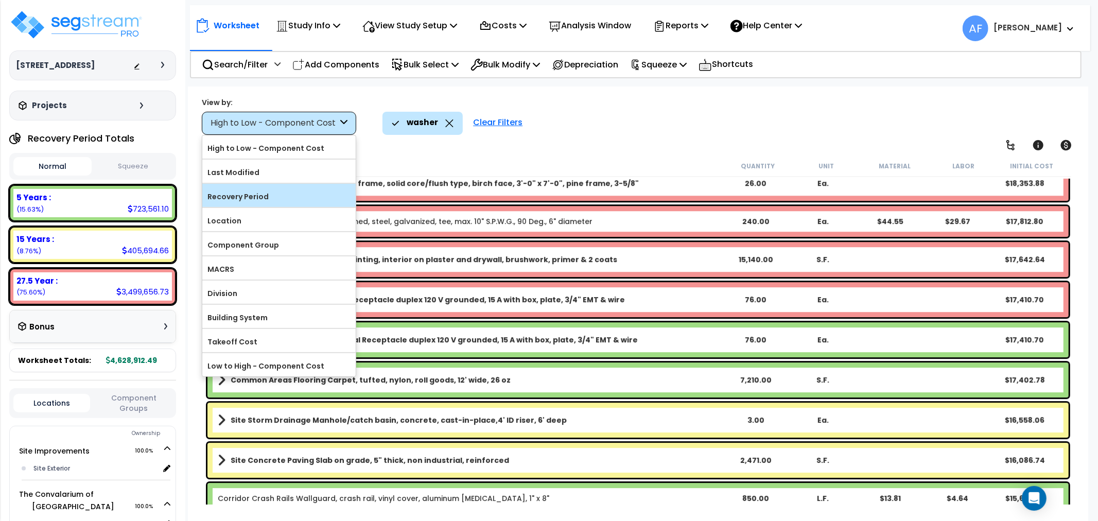
click at [242, 193] on label "Recovery Period" at bounding box center [278, 196] width 153 height 15
click at [0, 0] on input "Recovery Period" at bounding box center [0, 0] width 0 height 0
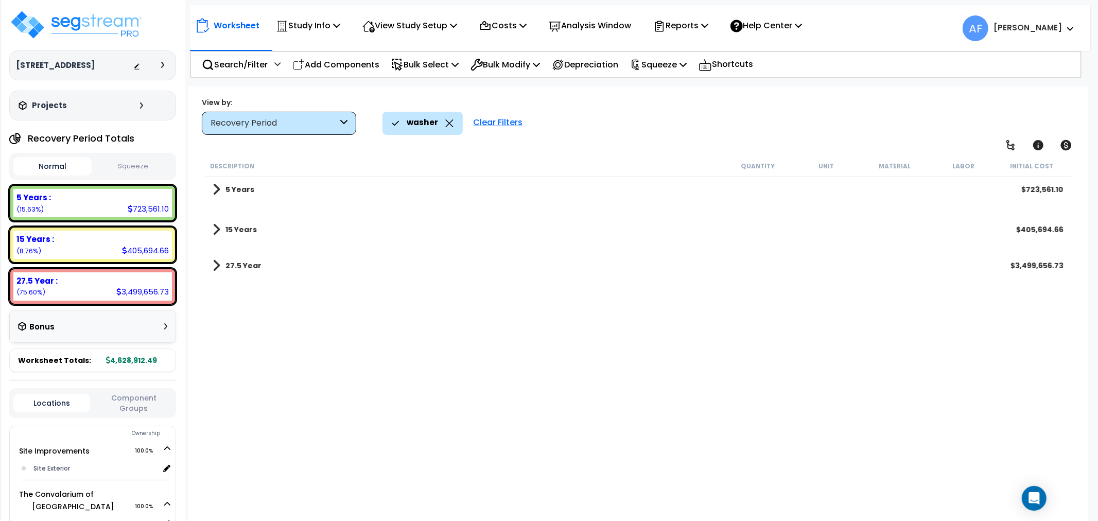
click at [226, 193] on b "5 Years" at bounding box center [240, 189] width 29 height 10
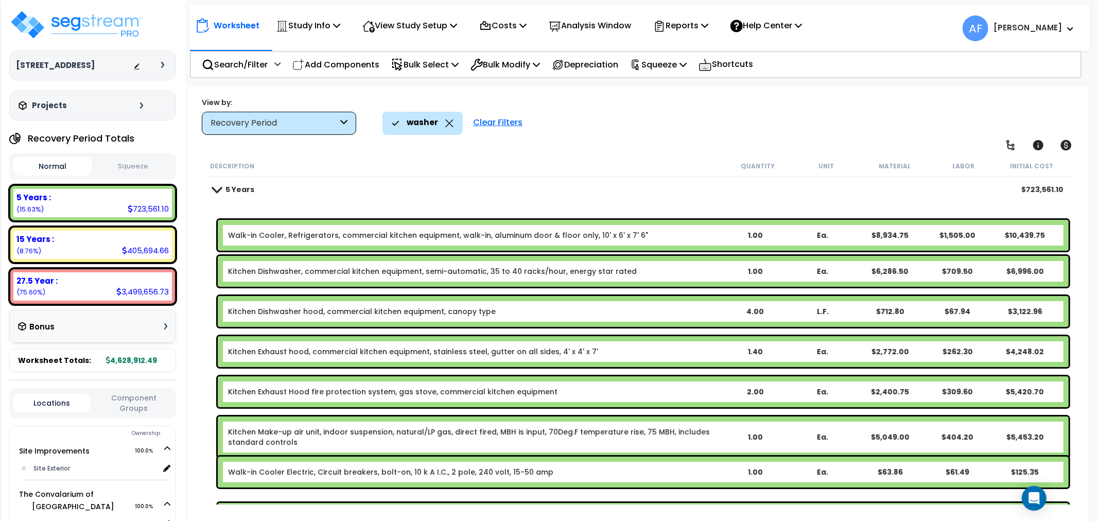
click at [448, 120] on icon at bounding box center [449, 123] width 8 height 8
click at [230, 62] on p "Search/Filter" at bounding box center [235, 65] width 66 height 14
click at [445, 125] on icon at bounding box center [449, 123] width 8 height 8
click at [233, 65] on p "Search/Filter" at bounding box center [235, 65] width 66 height 14
click at [502, 124] on div "Clear Filters" at bounding box center [498, 123] width 60 height 23
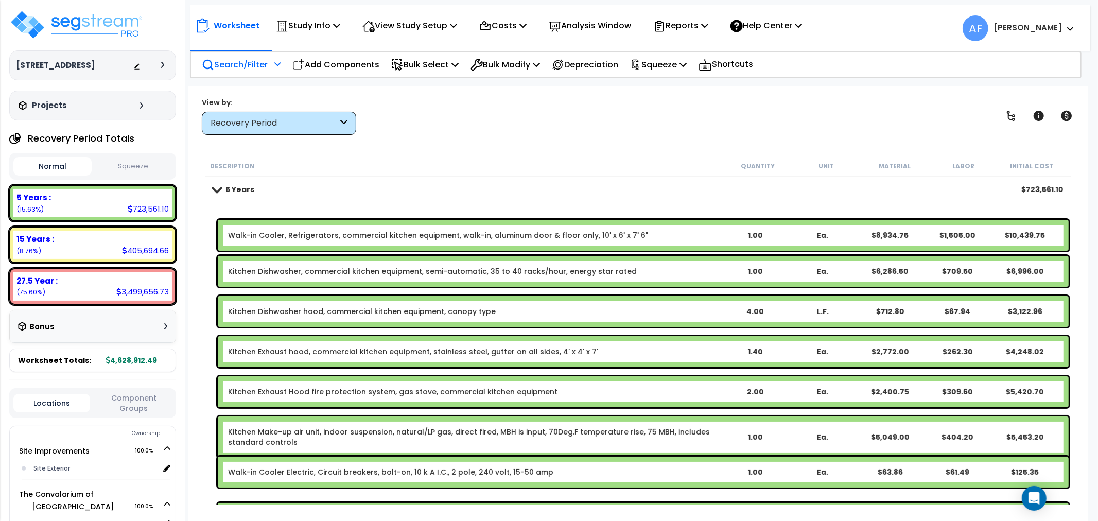
click at [246, 64] on p "Search/Filter" at bounding box center [235, 65] width 66 height 14
click at [218, 196] on link "5 Years" at bounding box center [234, 189] width 42 height 14
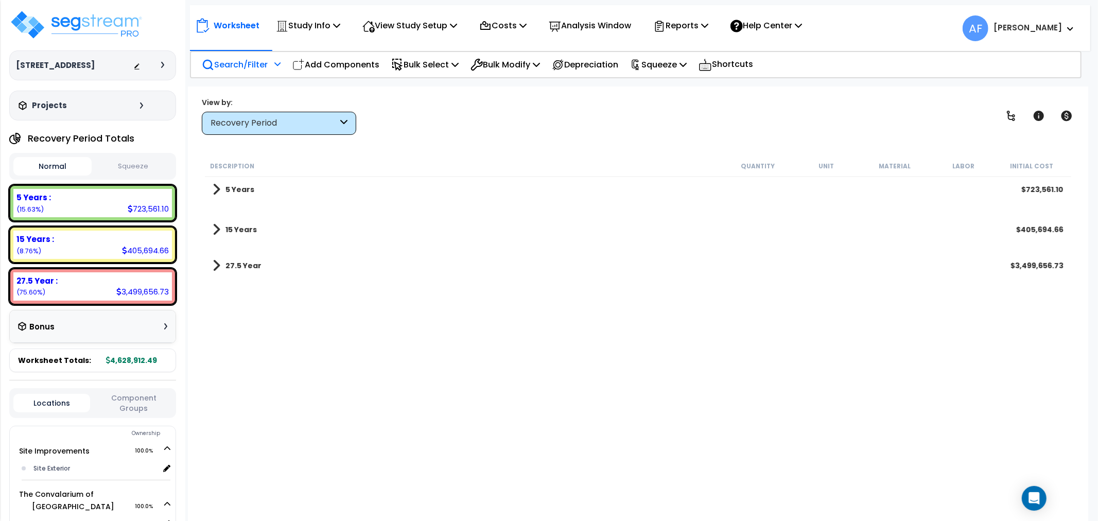
click at [228, 63] on p "Search/Filter" at bounding box center [235, 65] width 66 height 14
drag, startPoint x: 200, startPoint y: 63, endPoint x: 341, endPoint y: 60, distance: 141.1
click at [206, 63] on div "Search/Filter Additional Search / Filter" at bounding box center [241, 65] width 90 height 24
click at [343, 59] on p "Add Components" at bounding box center [335, 65] width 87 height 14
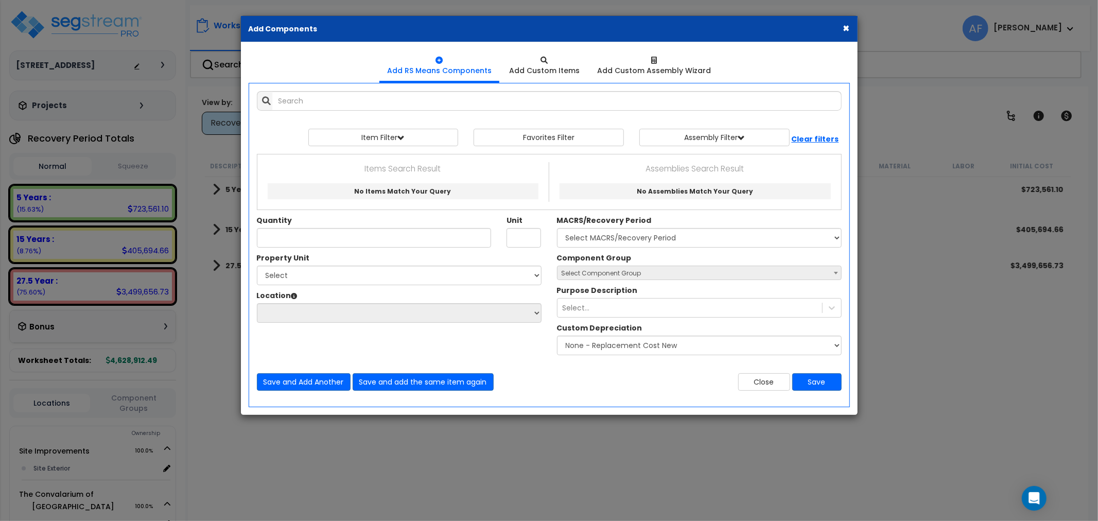
click at [843, 27] on button "×" at bounding box center [846, 28] width 7 height 11
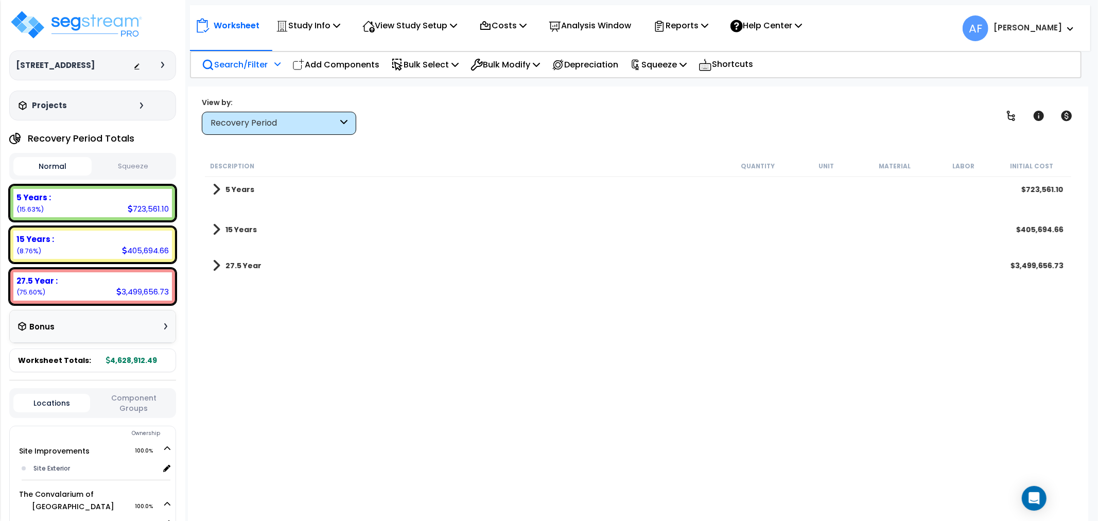
click at [203, 66] on icon at bounding box center [207, 64] width 9 height 9
click at [218, 62] on p "Search/Filter" at bounding box center [235, 65] width 66 height 14
click at [296, 126] on div "Recovery Period" at bounding box center [274, 123] width 127 height 12
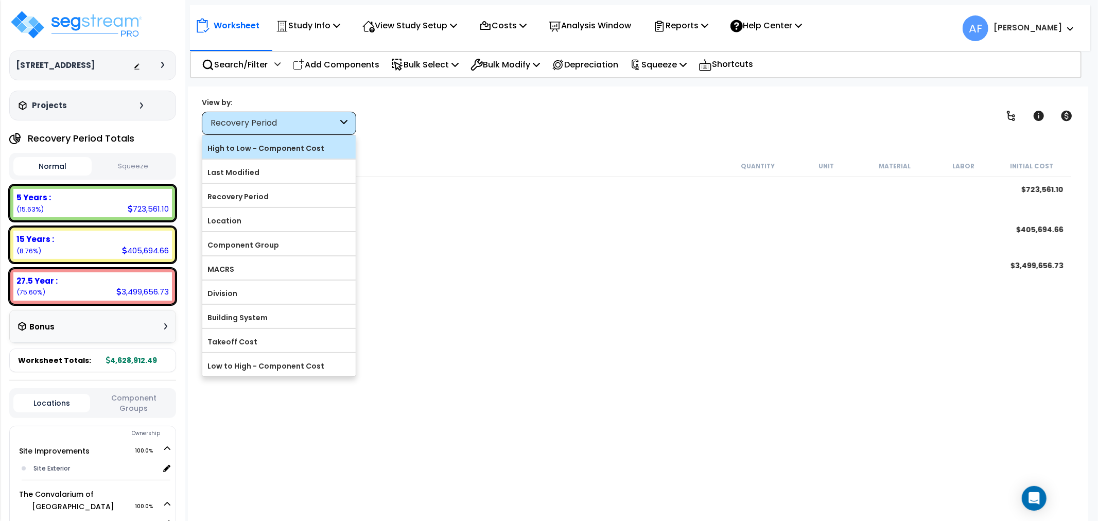
click at [238, 147] on label "High to Low - Component Cost" at bounding box center [278, 148] width 153 height 15
click at [0, 0] on input "High to Low - Component Cost" at bounding box center [0, 0] width 0 height 0
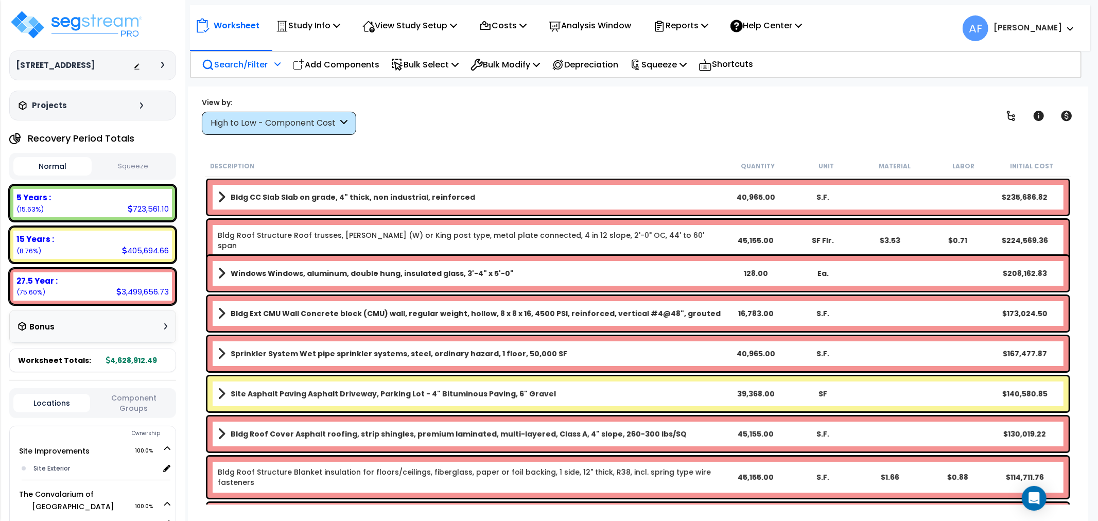
click at [225, 59] on p "Search/Filter" at bounding box center [235, 65] width 66 height 14
click at [201, 63] on div "Search/Filter Additional Search / Filter" at bounding box center [241, 65] width 90 height 24
click at [306, 125] on div "High to Low - Component Cost" at bounding box center [274, 123] width 127 height 12
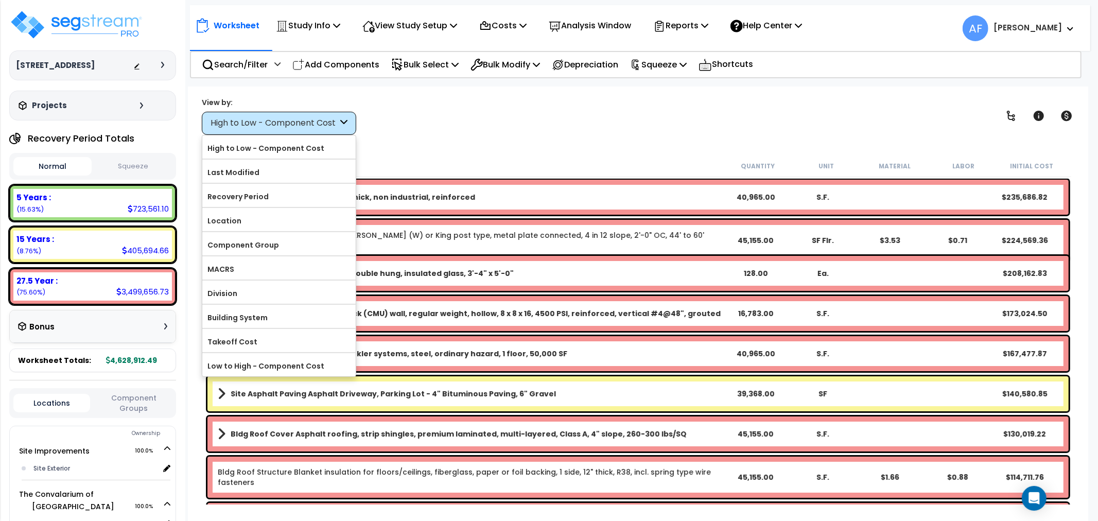
drag, startPoint x: 231, startPoint y: 264, endPoint x: 234, endPoint y: 251, distance: 13.2
click at [231, 265] on label "MACRS" at bounding box center [278, 269] width 153 height 15
click at [0, 0] on input "MACRS" at bounding box center [0, 0] width 0 height 0
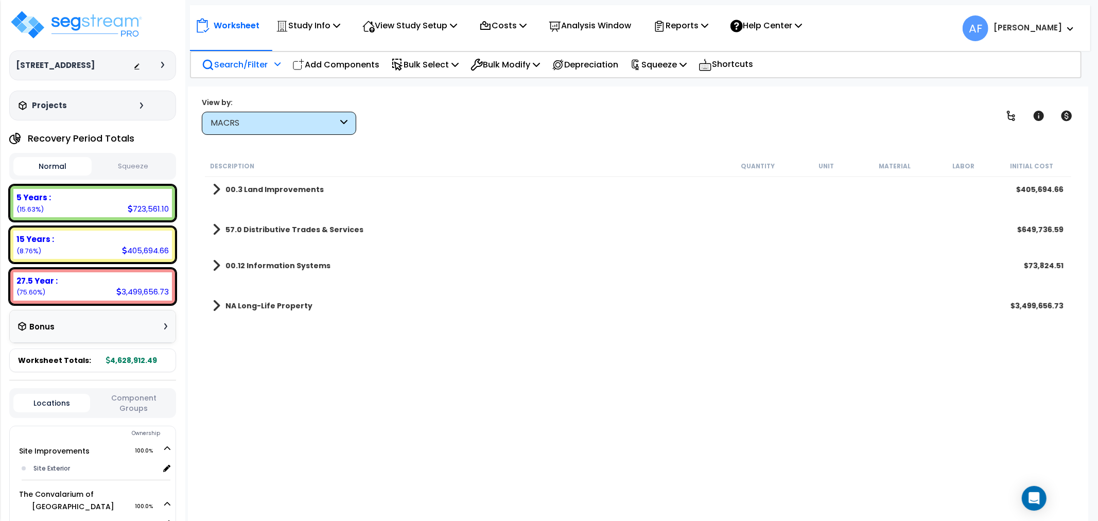
click at [249, 62] on p "Search/Filter" at bounding box center [235, 65] width 66 height 14
click at [240, 67] on p "Search/Filter" at bounding box center [235, 65] width 66 height 14
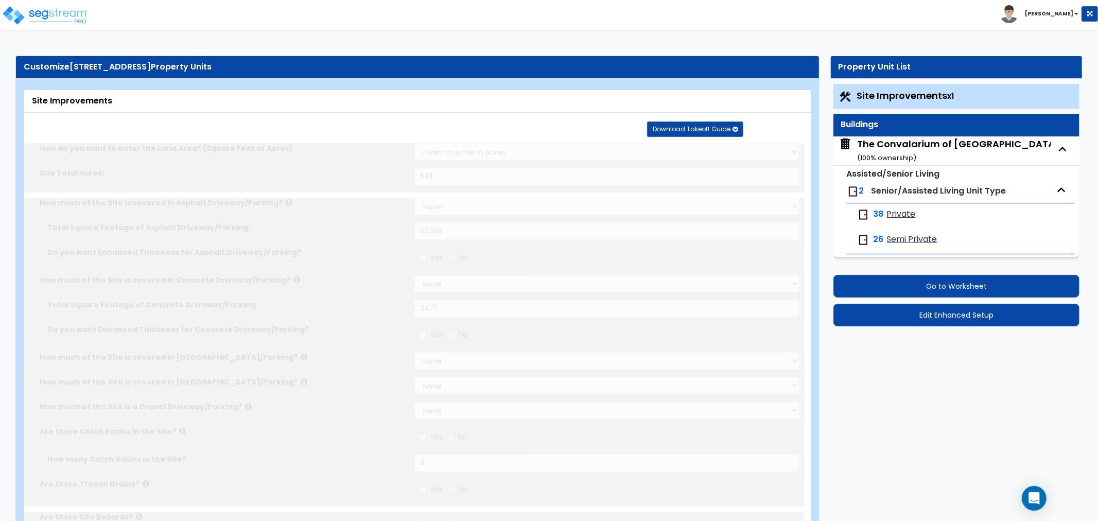
type input "5.81"
select select "2"
type input "39368"
select select "2"
type input "2471"
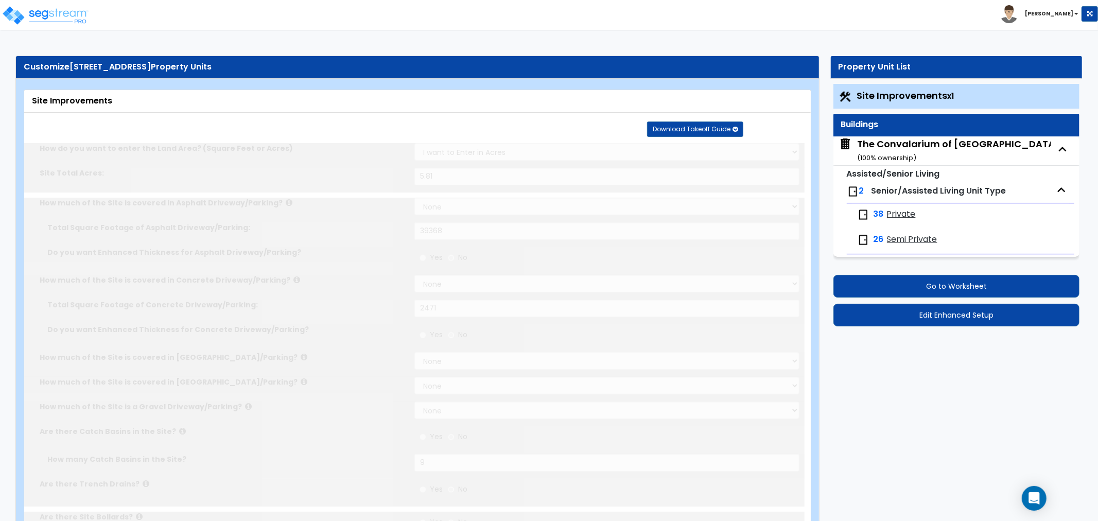
radio input "true"
type input "9"
radio input "true"
type input "4"
radio input "true"
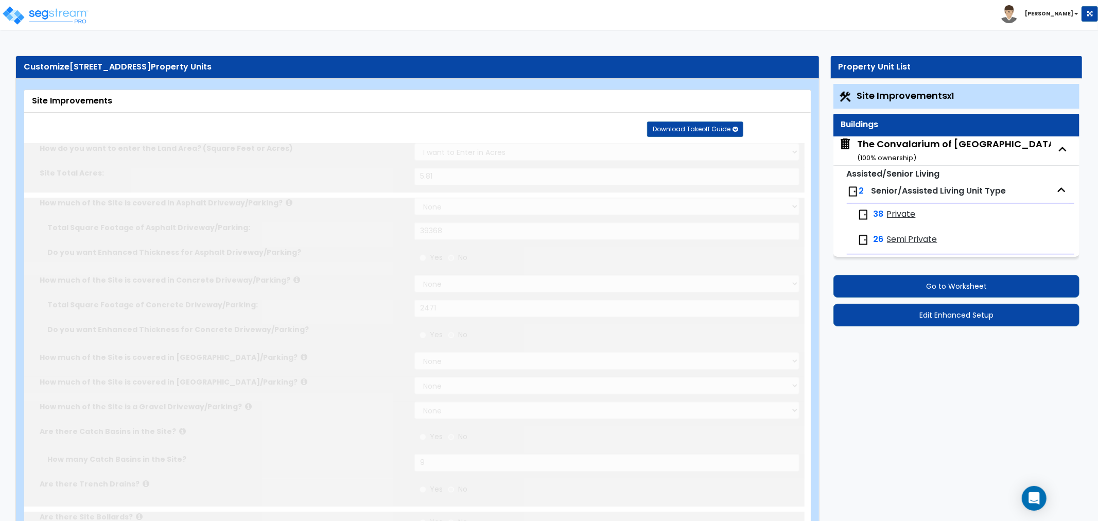
select select "1"
type input "1241"
radio input "true"
select select "1"
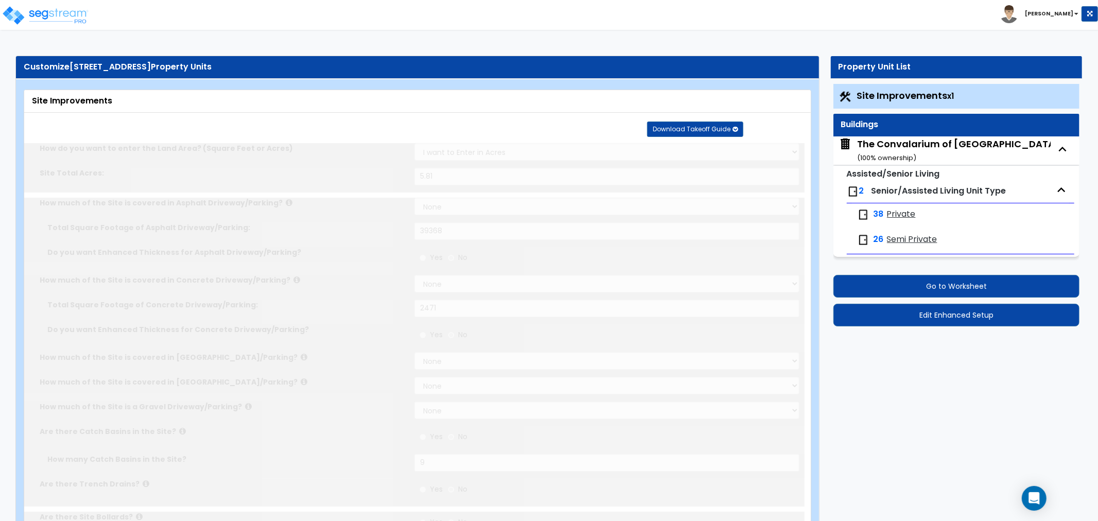
select select "1"
type input "3"
radio input "true"
type input "3"
radio input "true"
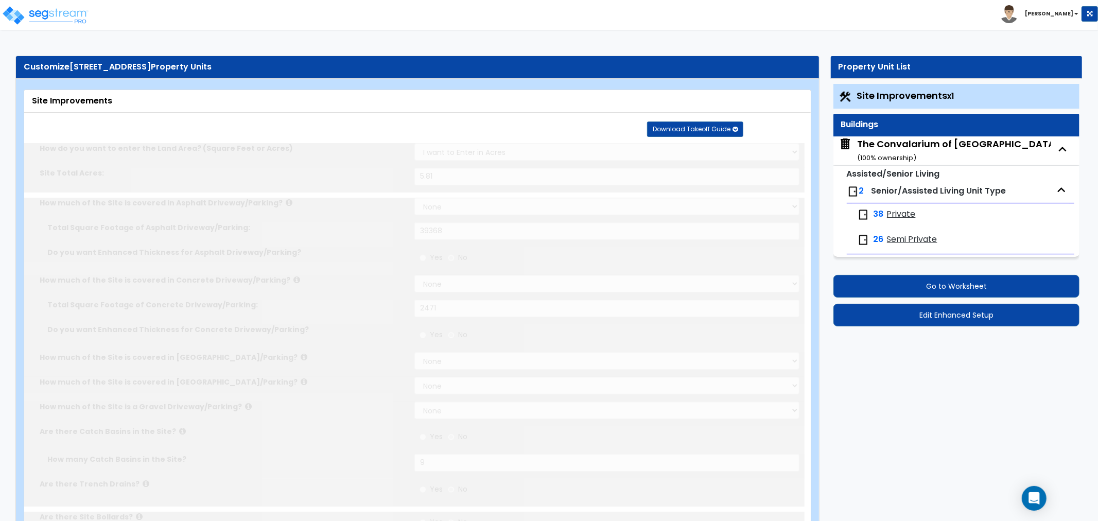
select select "1"
type input "73"
radio input "true"
select select "2"
type input "1252"
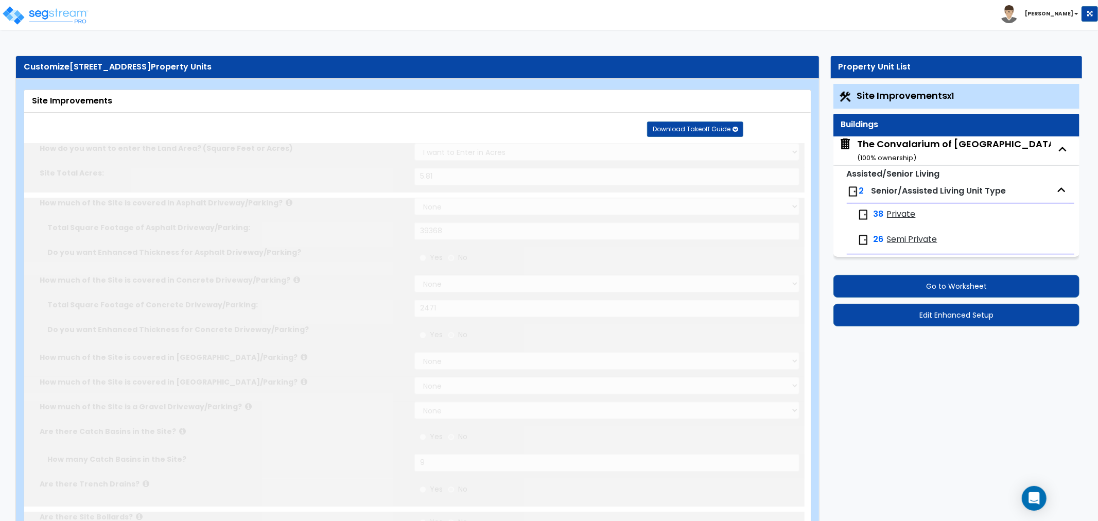
select select "1"
radio input "true"
select select "1"
select select "2"
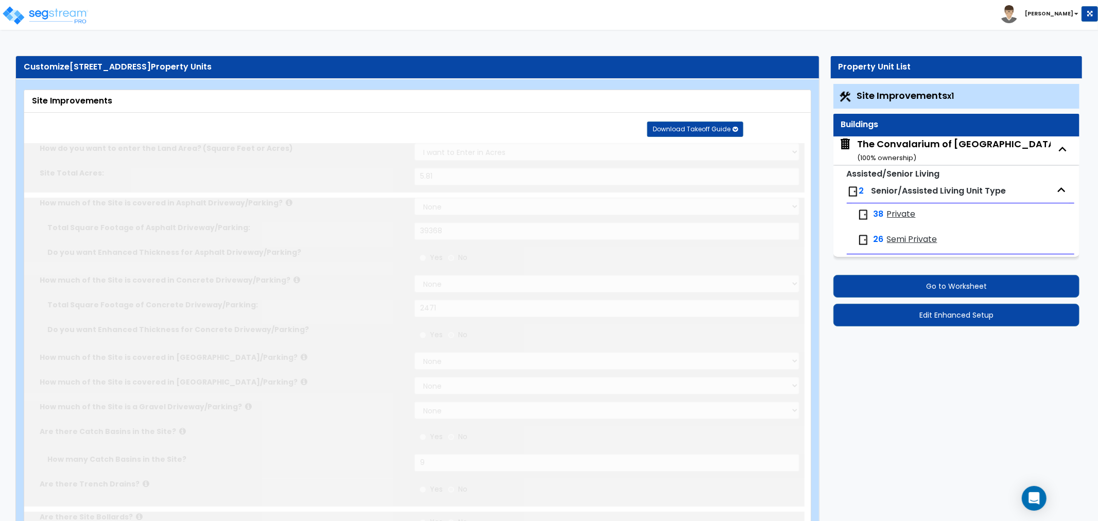
select select "1"
type input "360"
select select "1"
radio input "true"
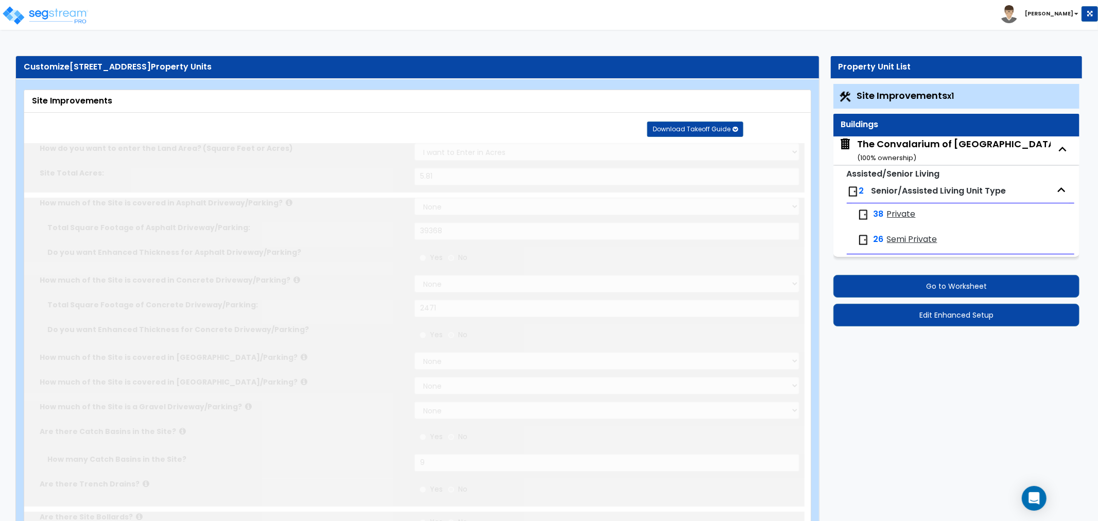
select select "4"
type input "103"
radio input "true"
type input "110"
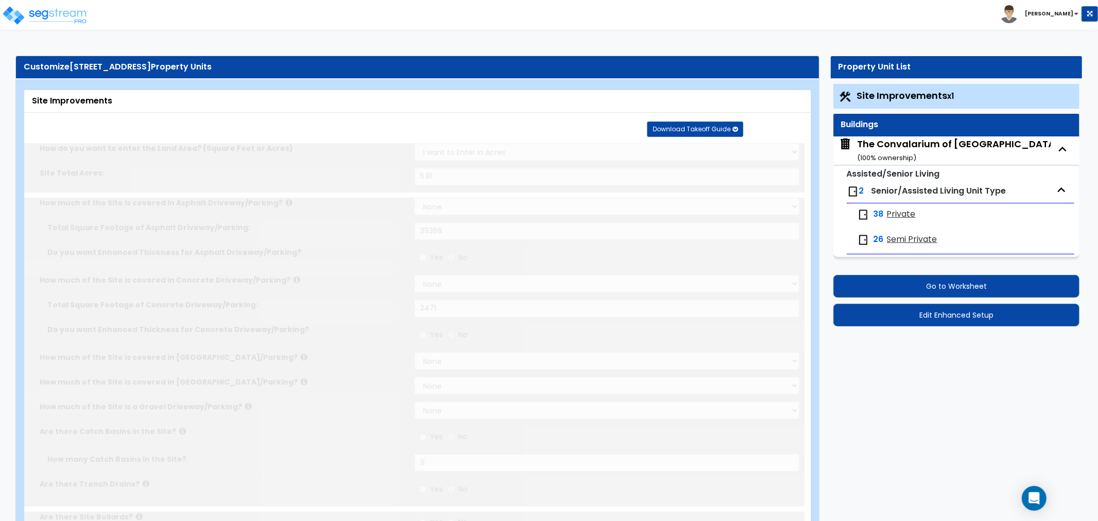
type input "3"
radio input "true"
select select "2"
type input "84520"
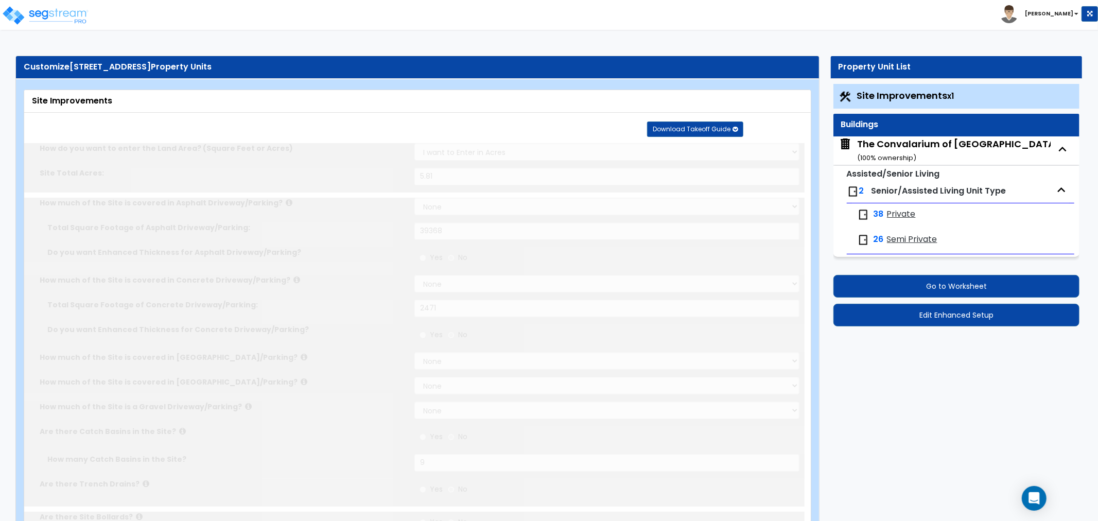
radio input "true"
select select "1"
radio input "true"
type input "1"
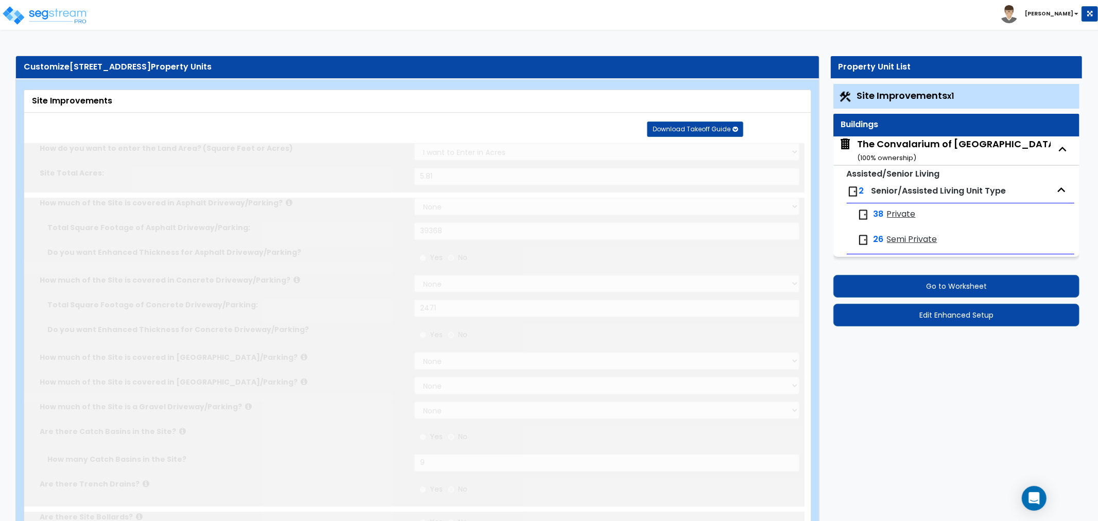
type input "144"
type input "12"
select select "2"
select select "3"
radio input "true"
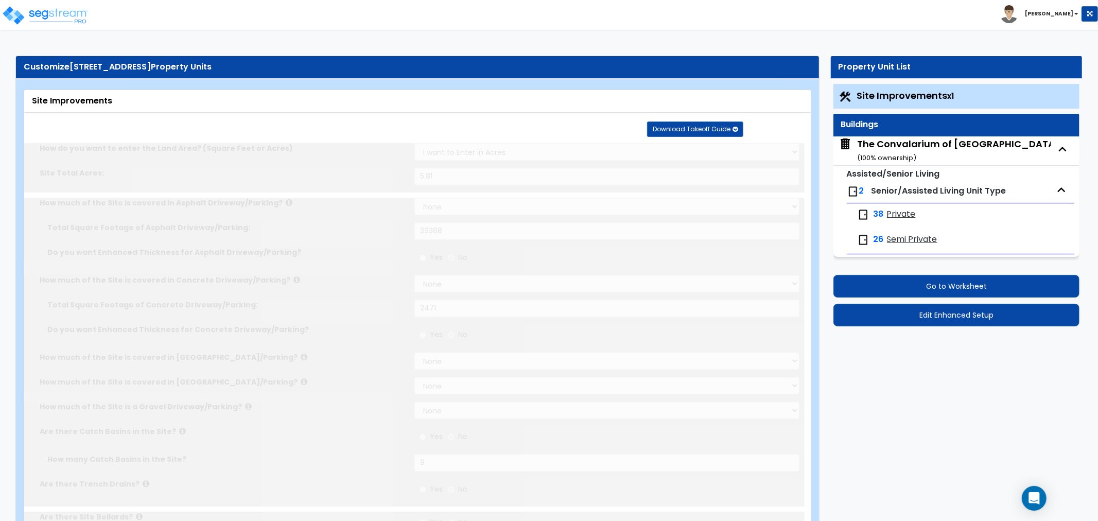
select select "1"
type input "1"
type input "160"
type input "6"
select select "2"
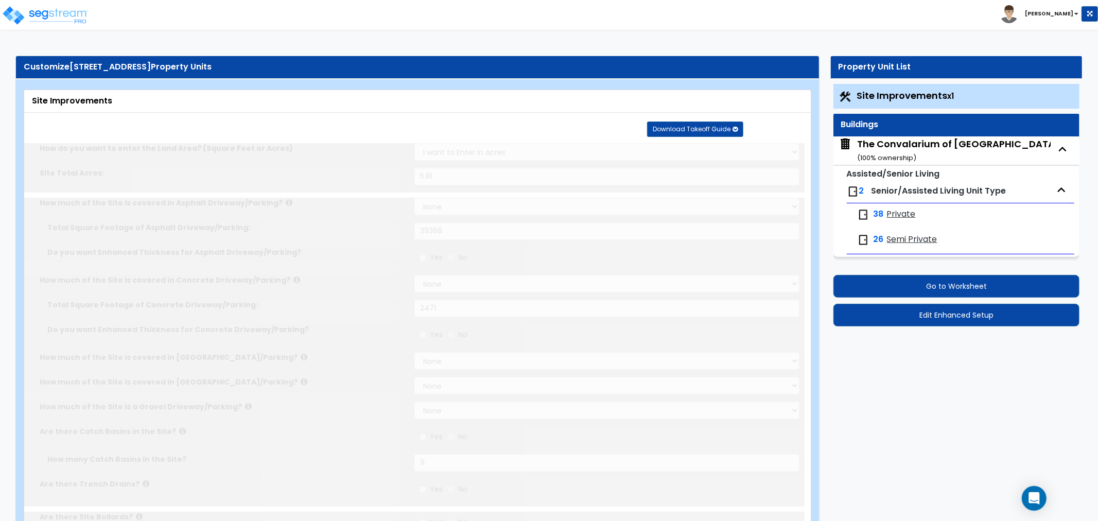
radio input "true"
type input "1"
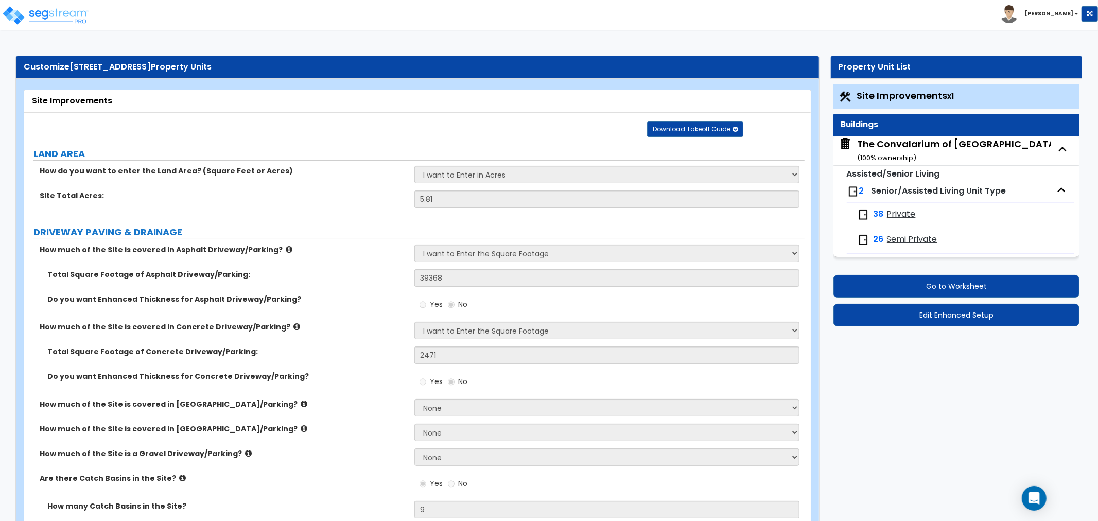
click at [436, 106] on div "Site Improvements" at bounding box center [417, 101] width 771 height 12
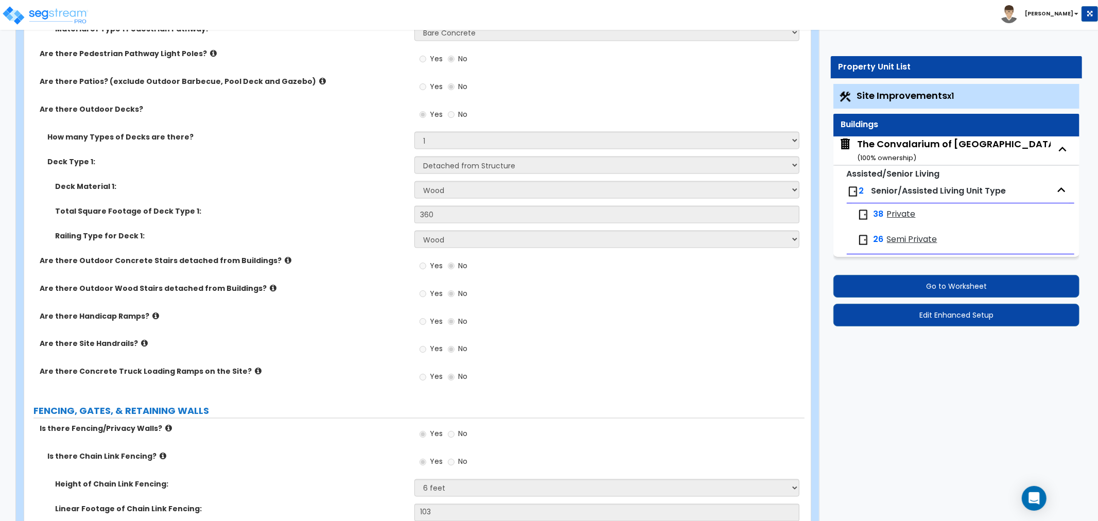
click at [922, 141] on div "The Convalarium of Dublin ( 100 % ownership)" at bounding box center [958, 150] width 202 height 26
select select "2"
select select "1"
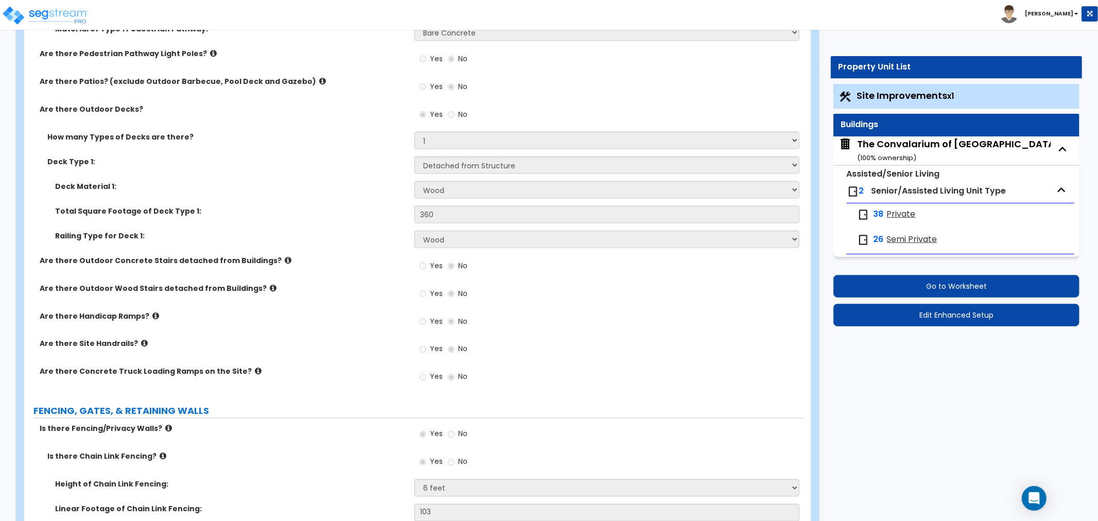
select select "1"
select select "6"
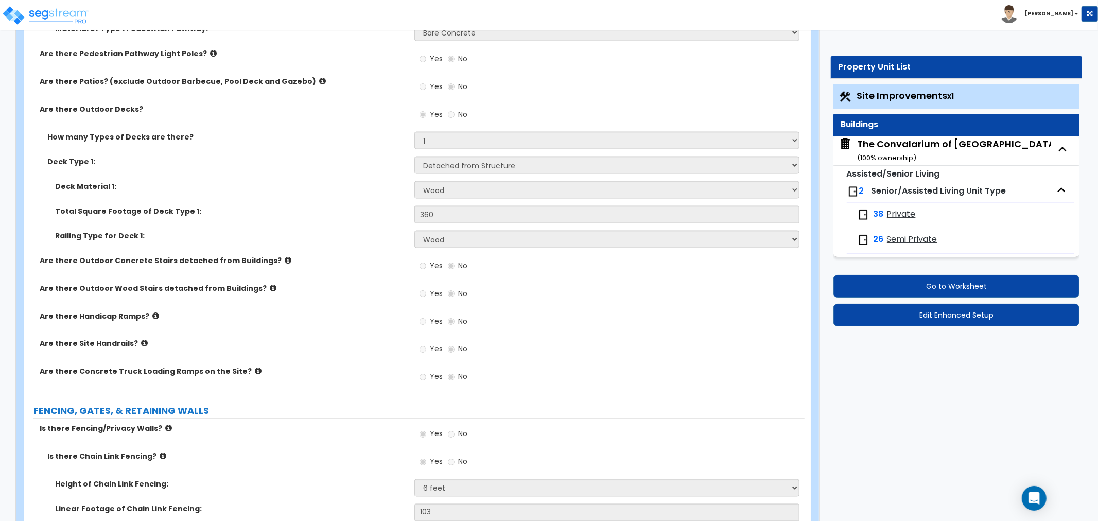
select select "2"
select select "7"
select select "3"
select select "1"
select select "2"
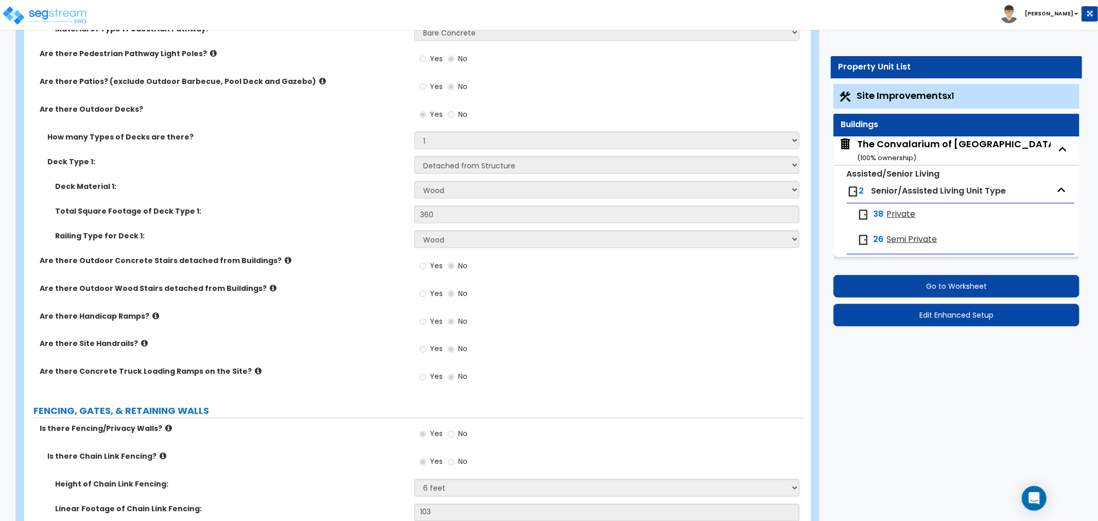
select select "1"
select select "3"
select select "2"
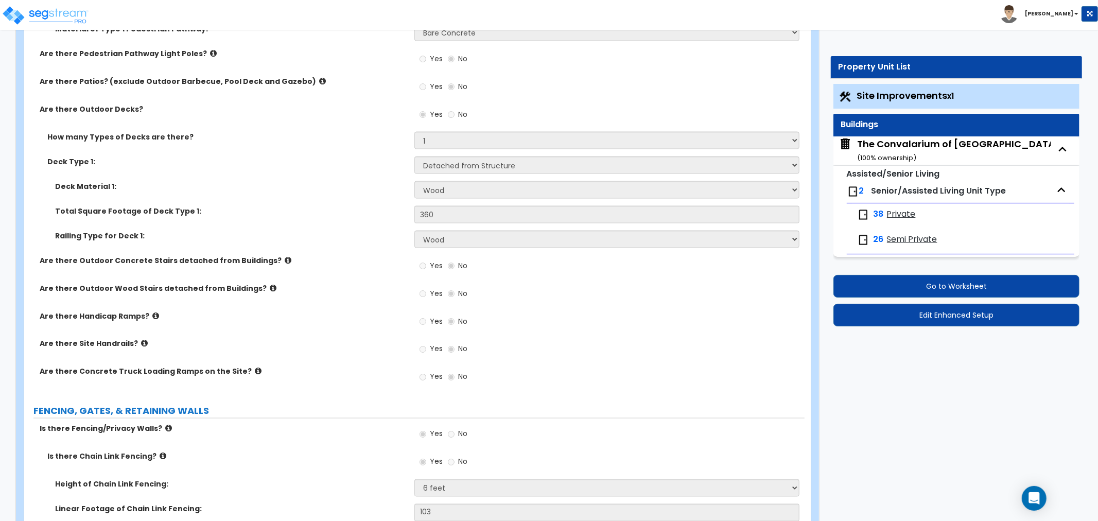
select select "5"
select select "2"
select select "3"
select select "1"
select select "2"
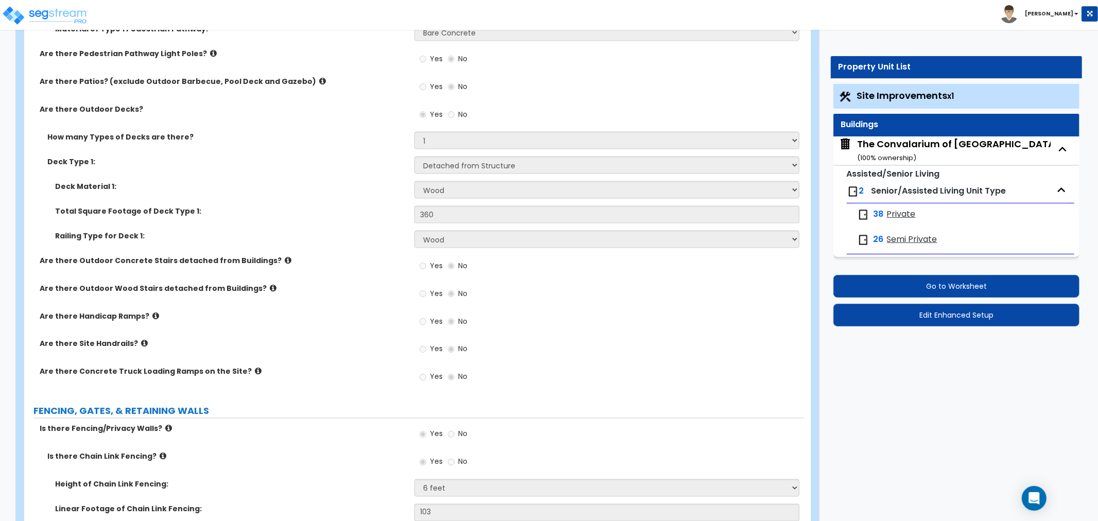
select select "4"
select select "2"
select select "3"
select select "1"
select select "3"
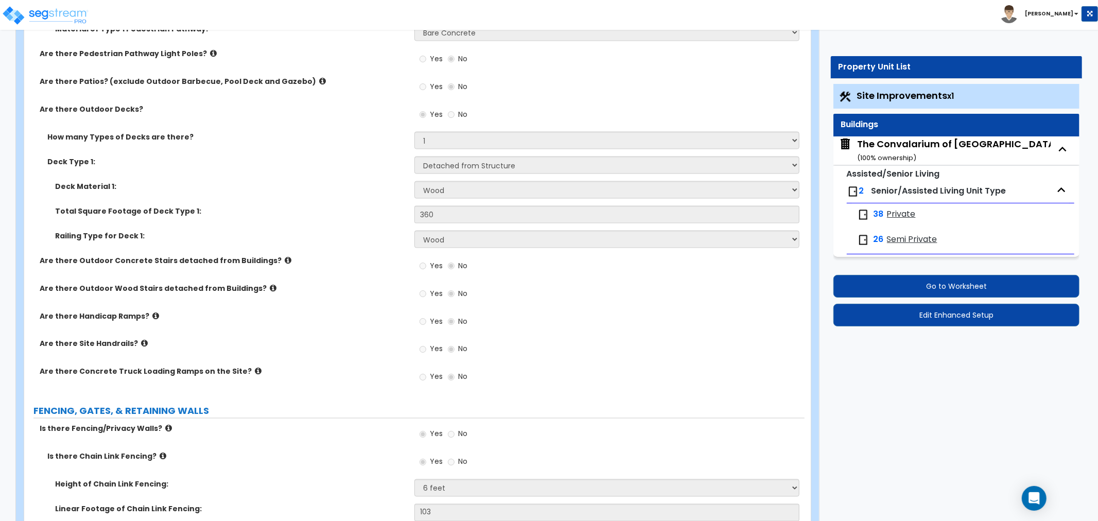
select select "1"
select select "3"
select select "1"
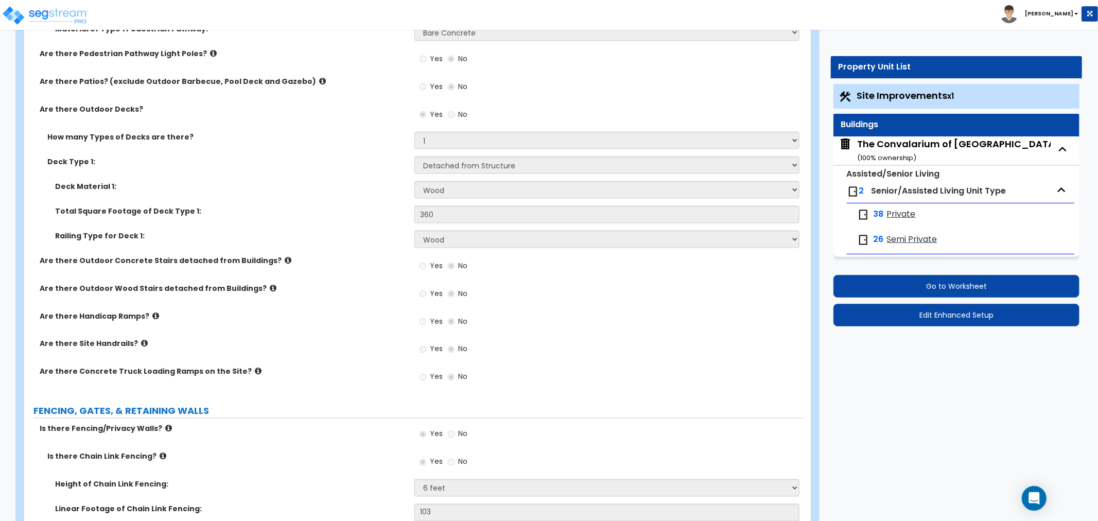
select select "2"
select select "1"
select select "4"
select select "2"
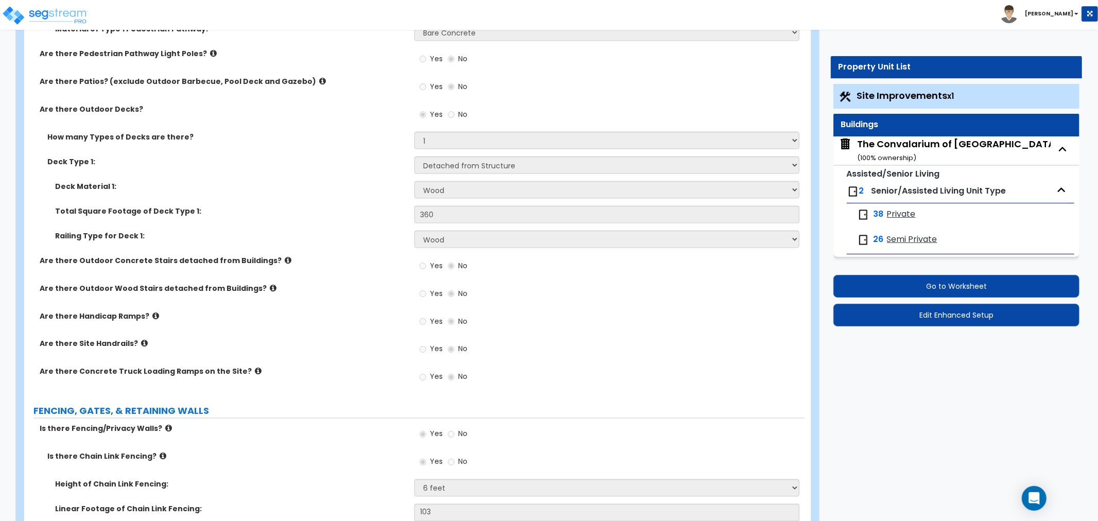
select select "1"
select select "2"
select select "4"
select select "5"
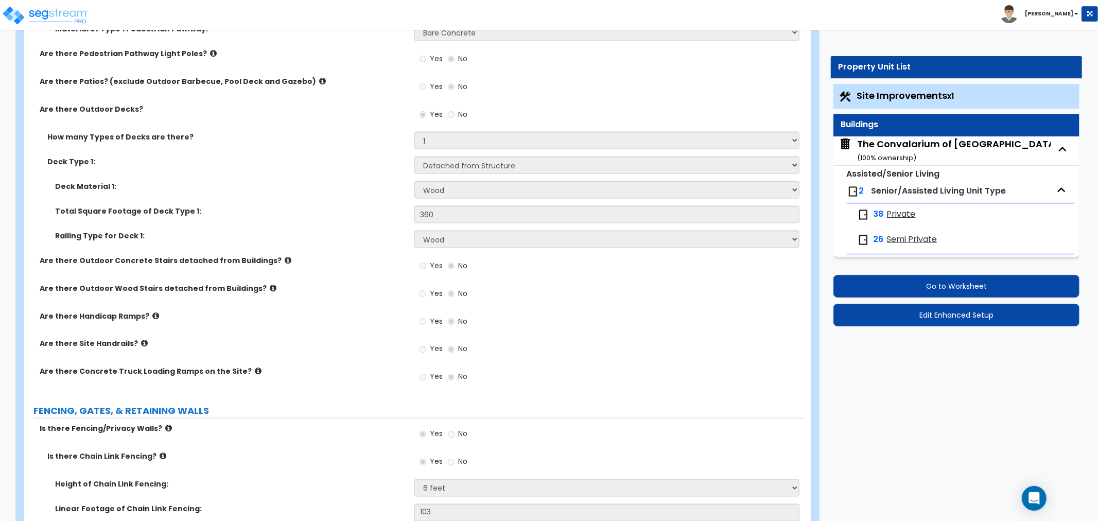
select select "1"
select select "2"
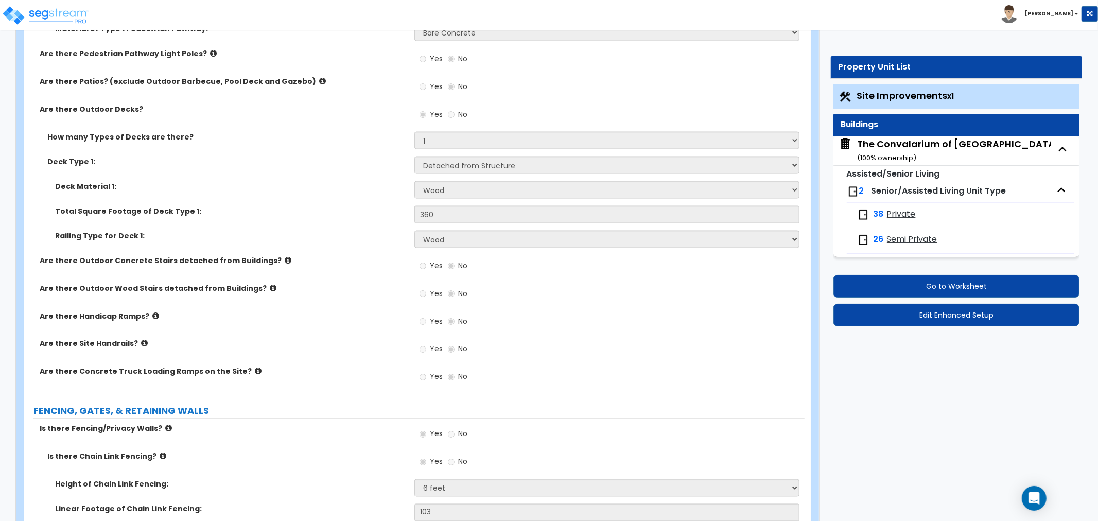
select select "3"
select select "4"
select select "1"
select select "2"
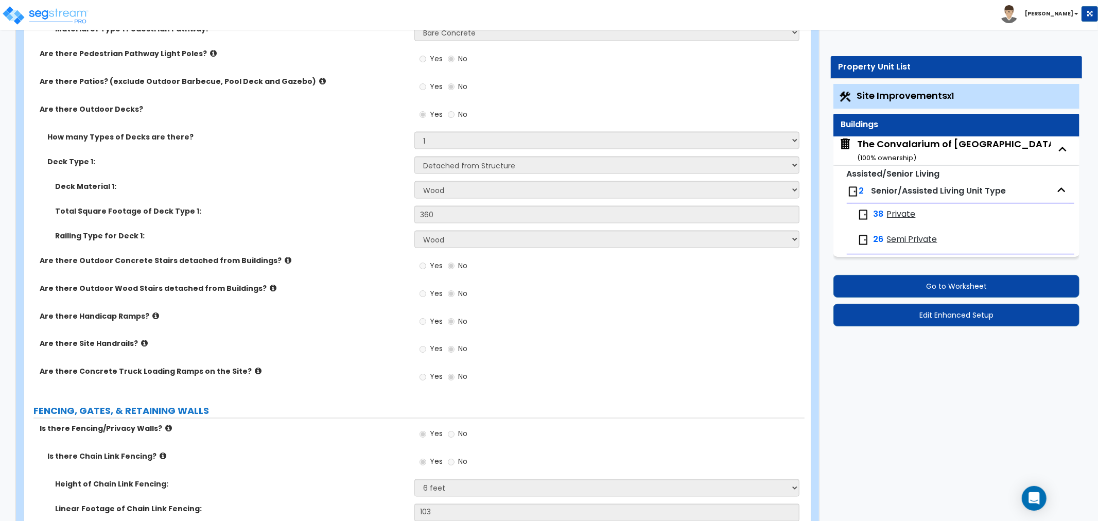
select select "1"
select select "3"
select select "2"
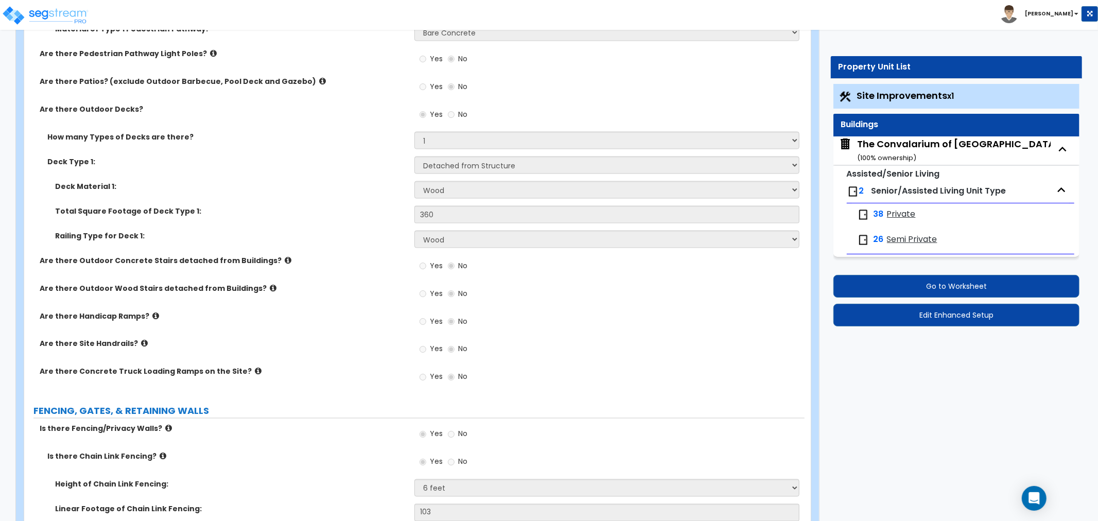
select select "3"
select select "2"
select select "1"
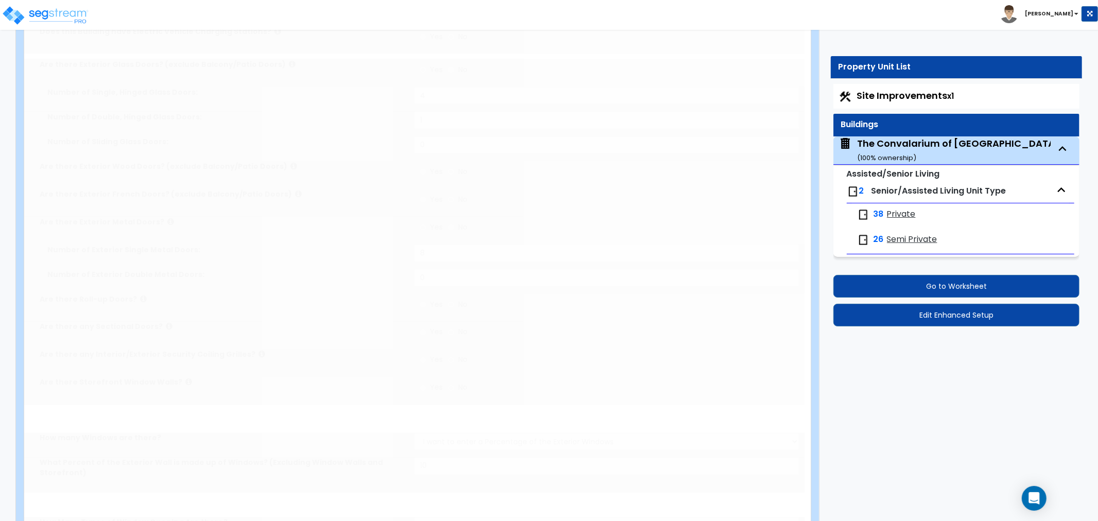
scroll to position [0, 0]
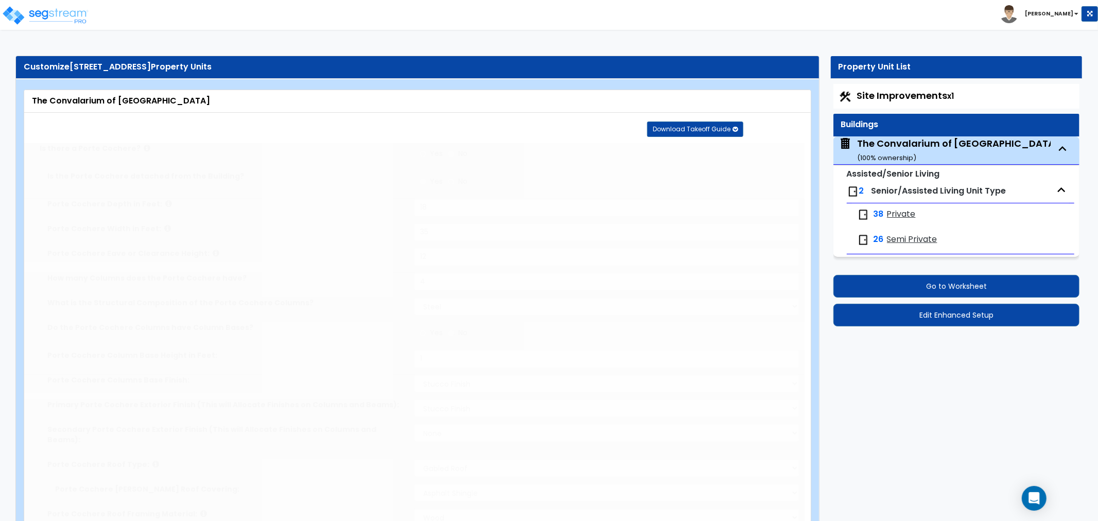
radio input "true"
select select "2"
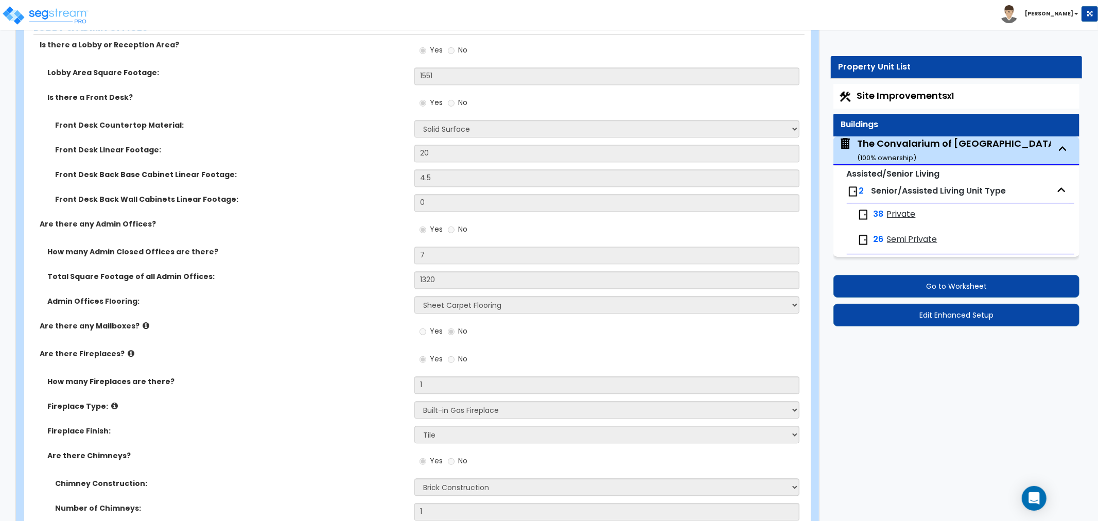
scroll to position [2038, 0]
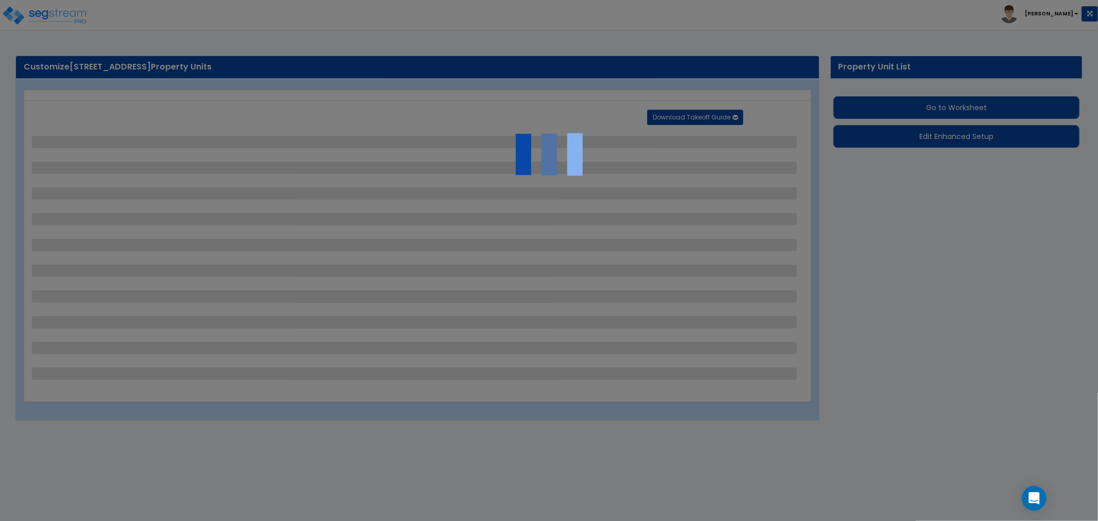
select select "2"
select select "1"
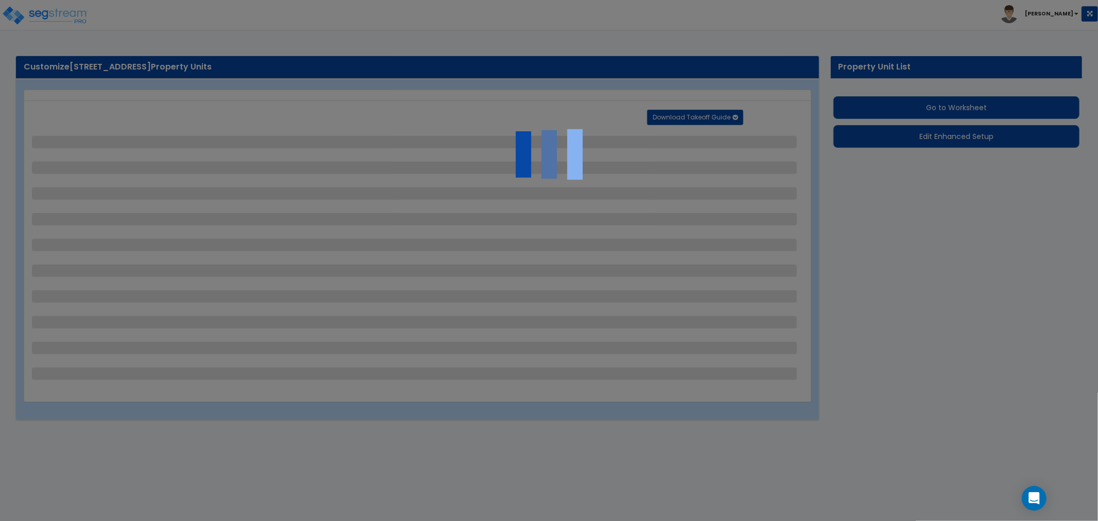
select select "1"
select select "2"
select select "1"
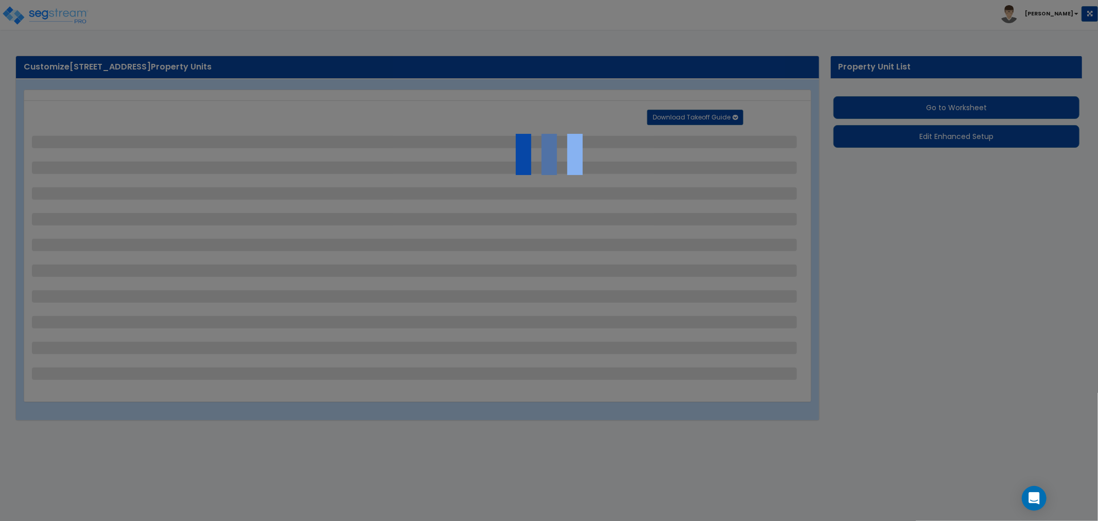
select select "1"
select select "2"
select select "1"
select select "4"
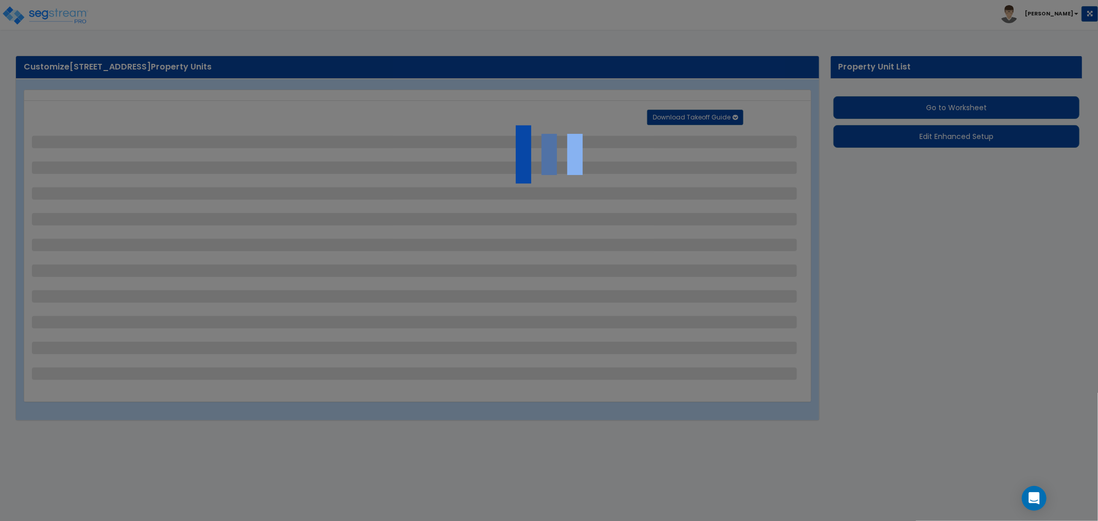
select select "2"
select select "1"
select select "2"
select select "3"
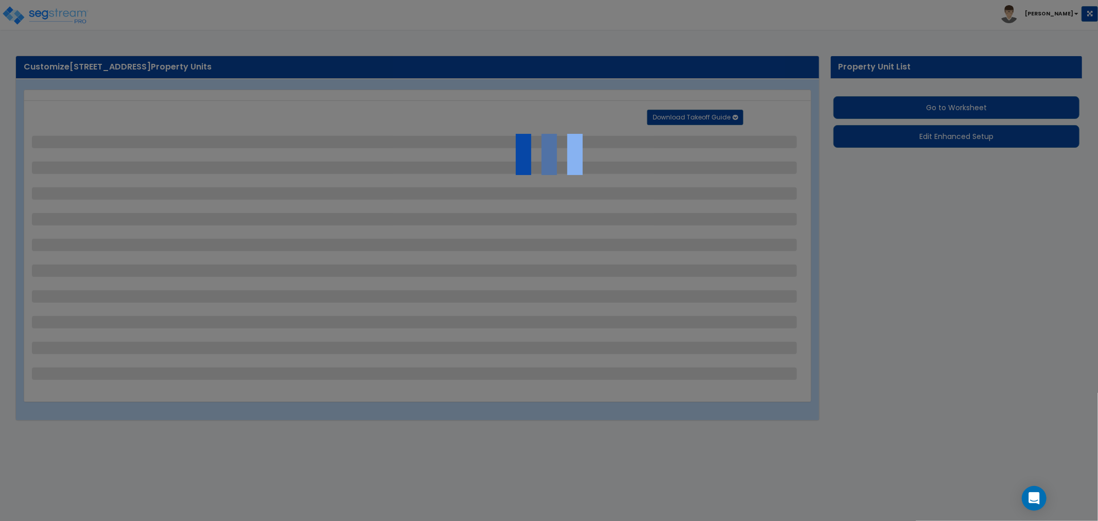
select select "1"
select select "2"
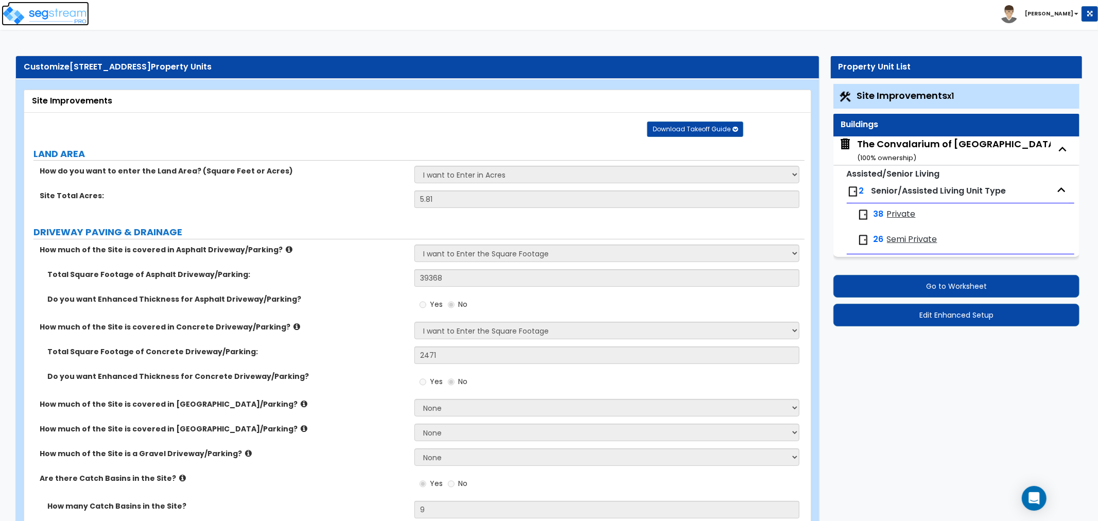
click at [67, 12] on img at bounding box center [46, 15] width 88 height 21
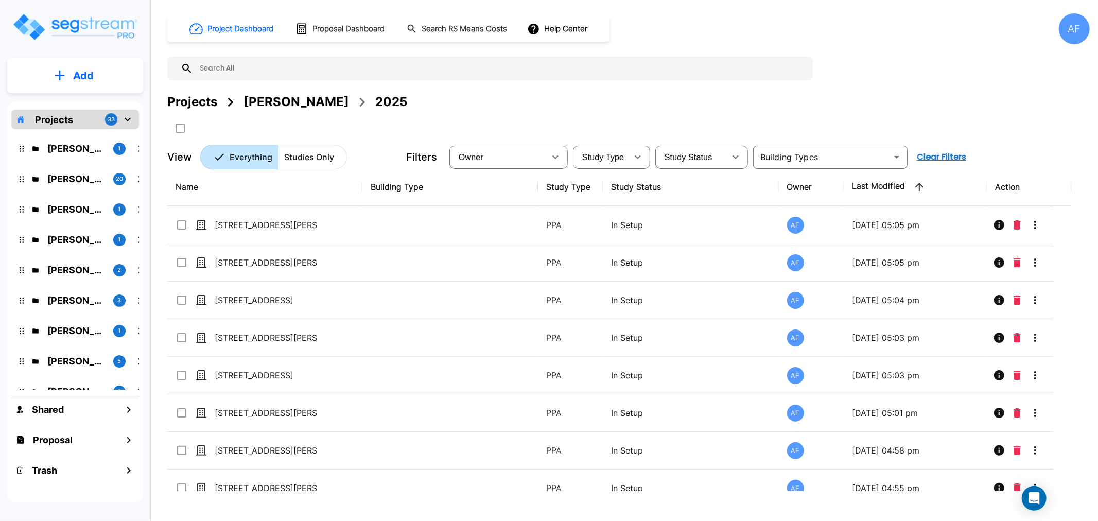
scroll to position [429, 0]
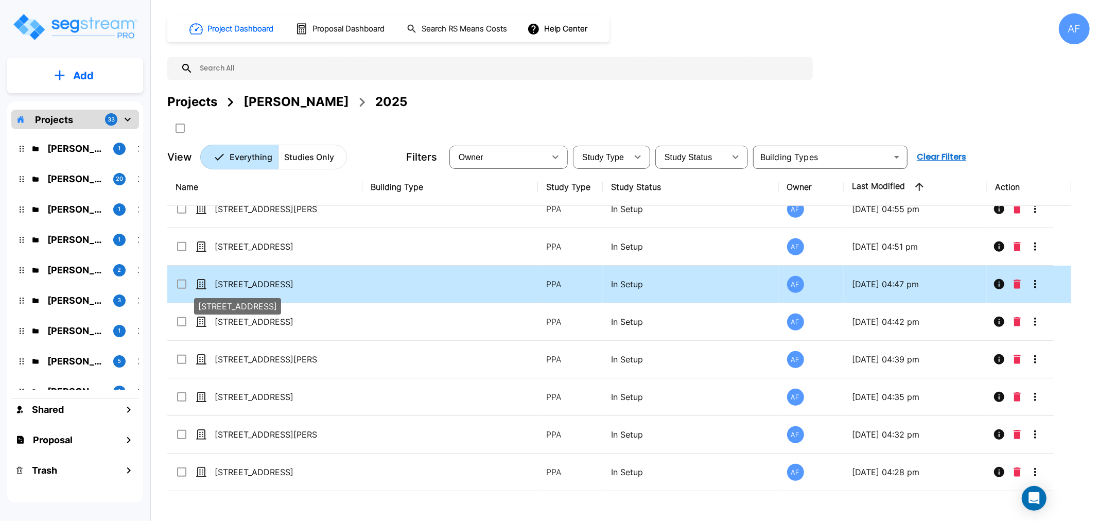
click at [239, 278] on p "[STREET_ADDRESS]" at bounding box center [266, 284] width 103 height 12
checkbox input "true"
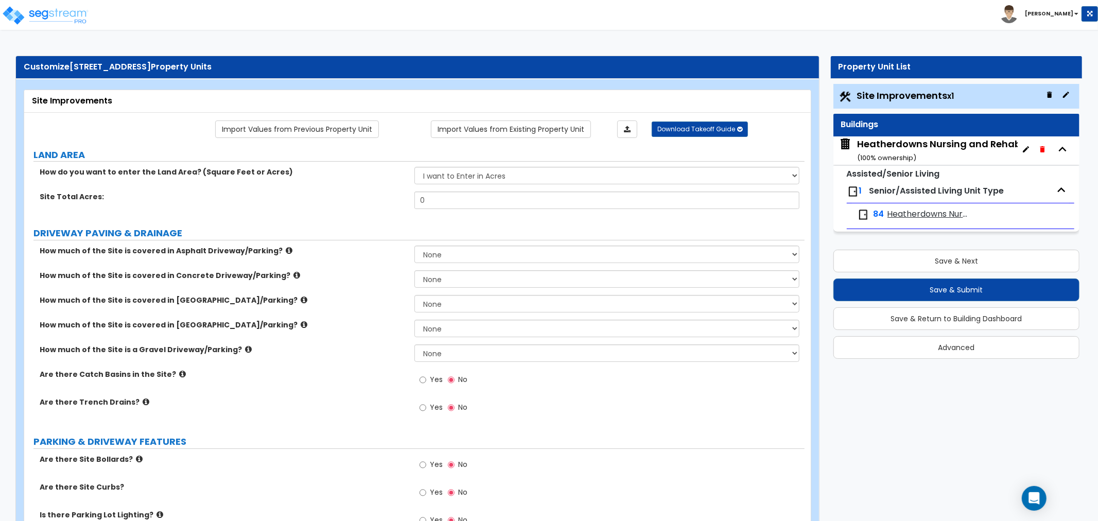
click at [914, 154] on small "( 100 % ownership)" at bounding box center [886, 158] width 59 height 10
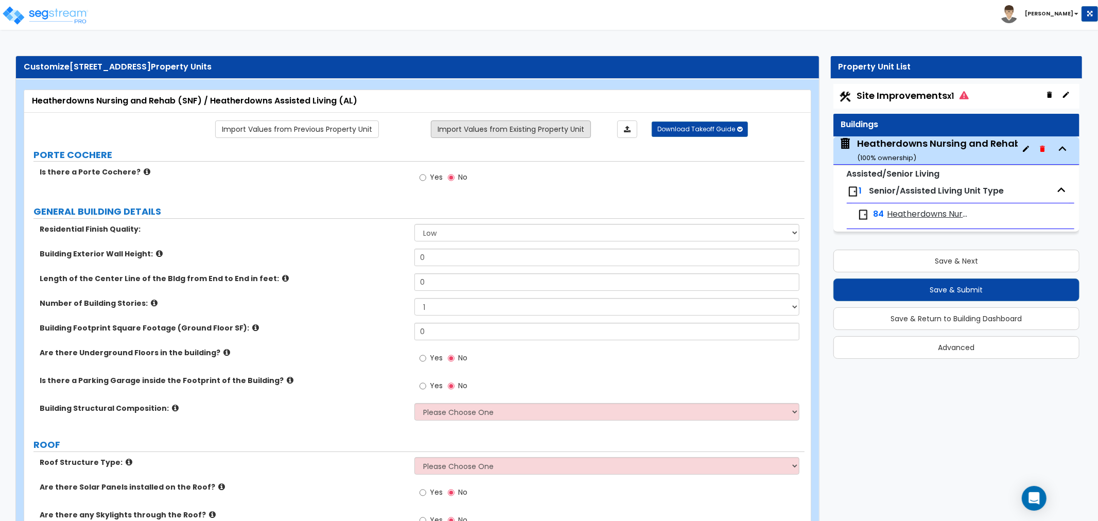
click at [540, 131] on link "Import Values from Existing Property Unit" at bounding box center [511, 129] width 160 height 18
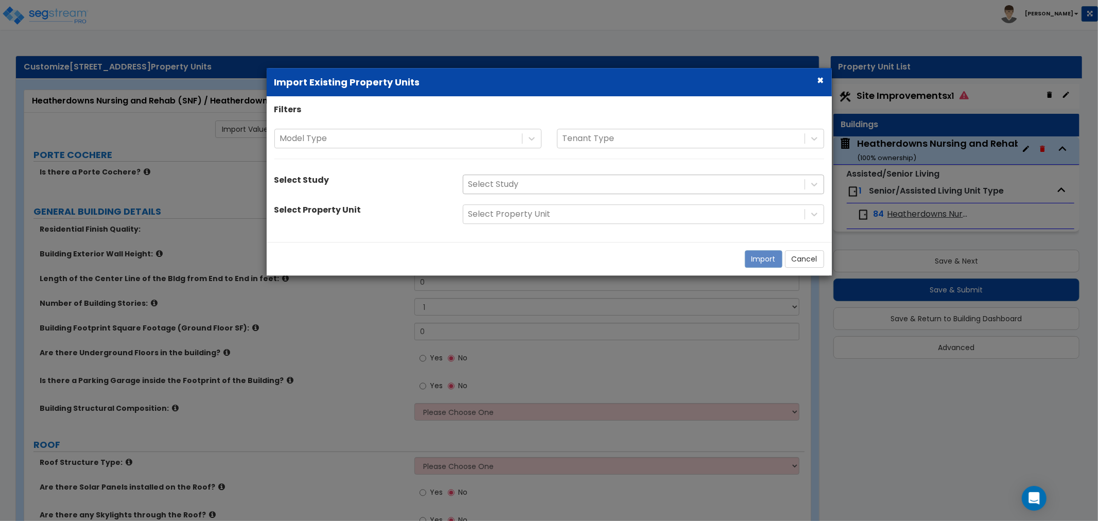
click at [575, 177] on div "Select Study" at bounding box center [633, 185] width 341 height 18
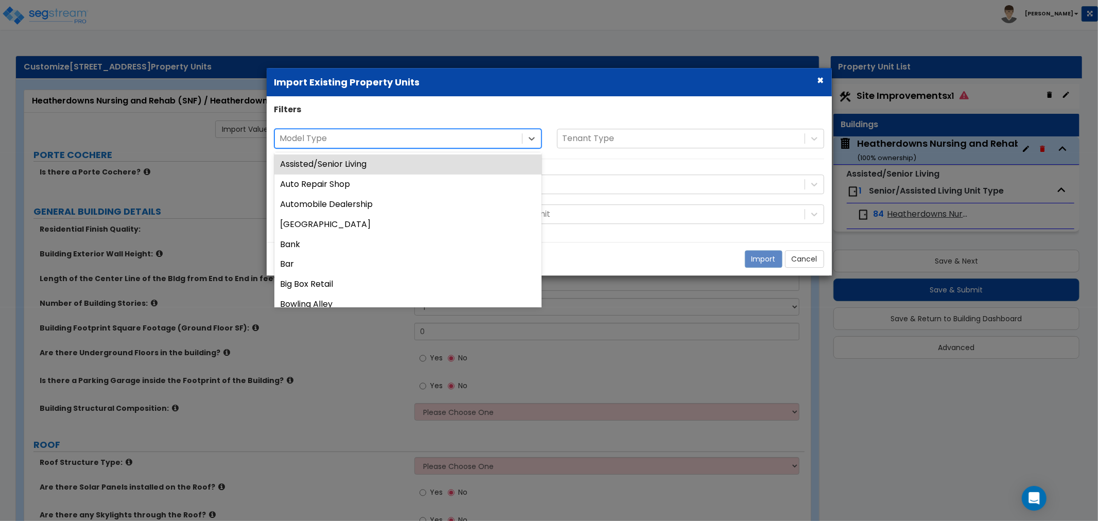
click at [496, 141] on div at bounding box center [398, 139] width 237 height 14
click at [505, 138] on div at bounding box center [398, 139] width 237 height 14
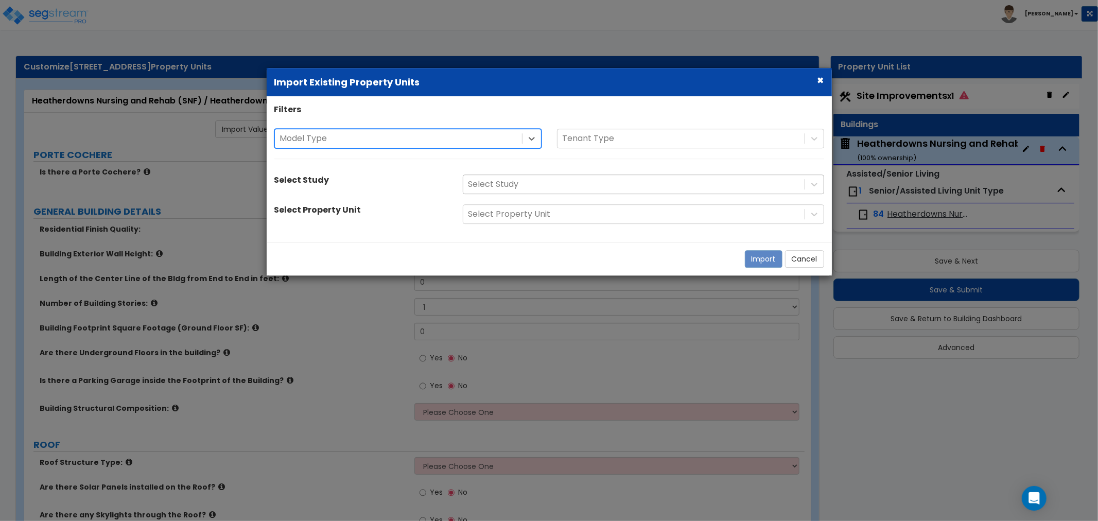
click at [549, 182] on div at bounding box center [634, 185] width 331 height 14
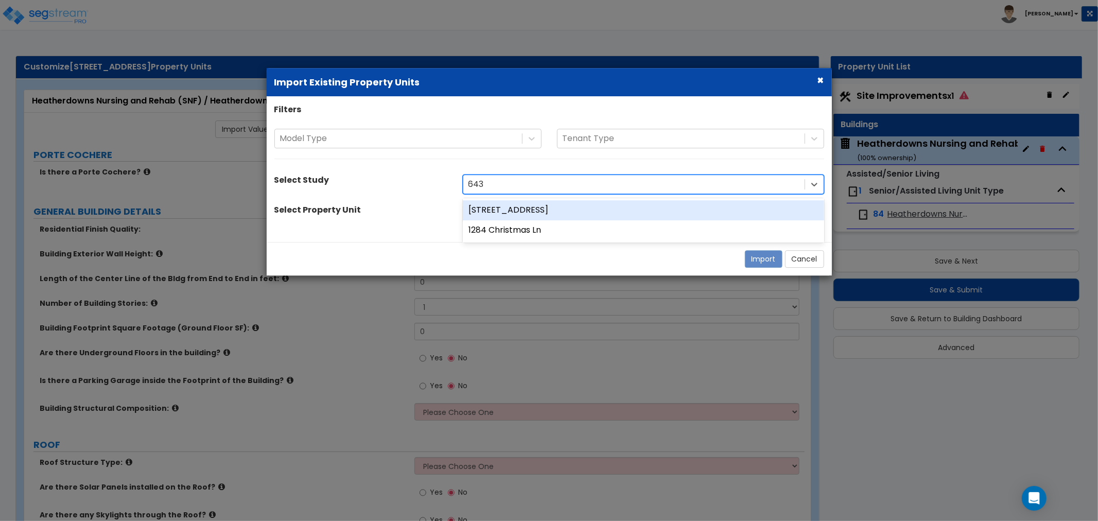
type input "6430"
click at [564, 212] on div "[STREET_ADDRESS]" at bounding box center [643, 210] width 361 height 20
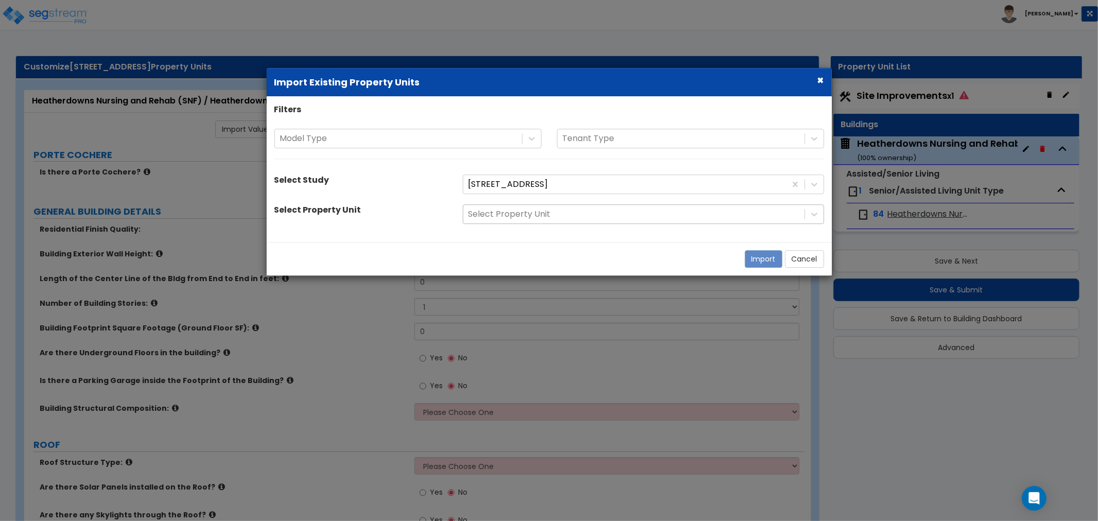
click at [657, 209] on div at bounding box center [634, 215] width 331 height 14
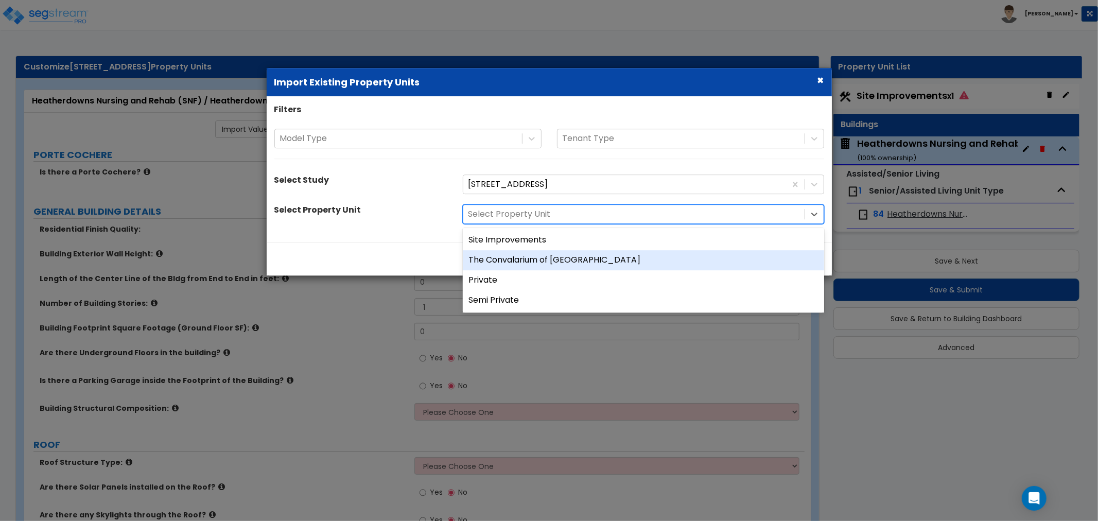
click at [537, 264] on div "The Convalarium of [GEOGRAPHIC_DATA]" at bounding box center [643, 260] width 361 height 20
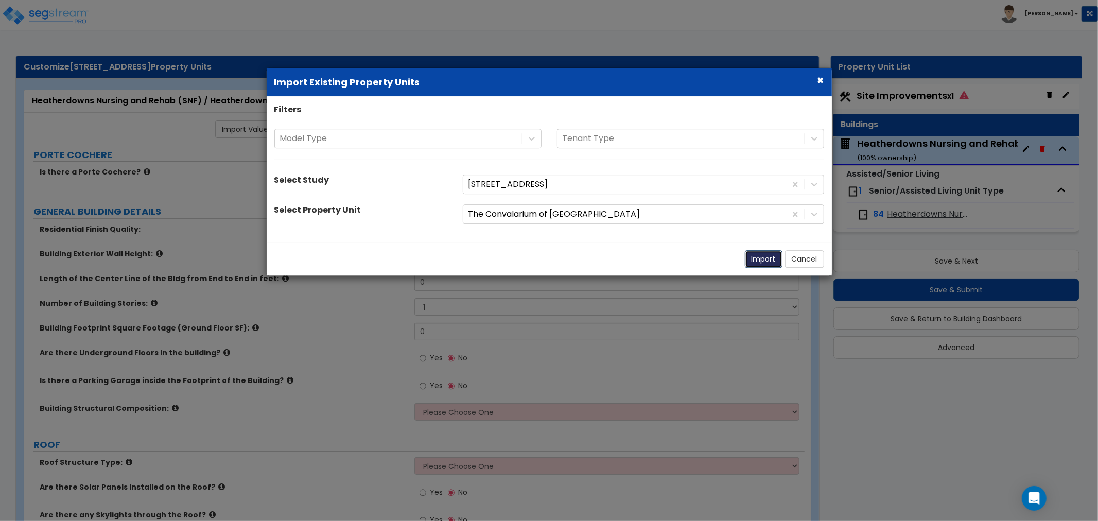
click at [766, 256] on button "Import" at bounding box center [764, 259] width 38 height 18
radio input "true"
select select "1"
type input "12"
type input "827"
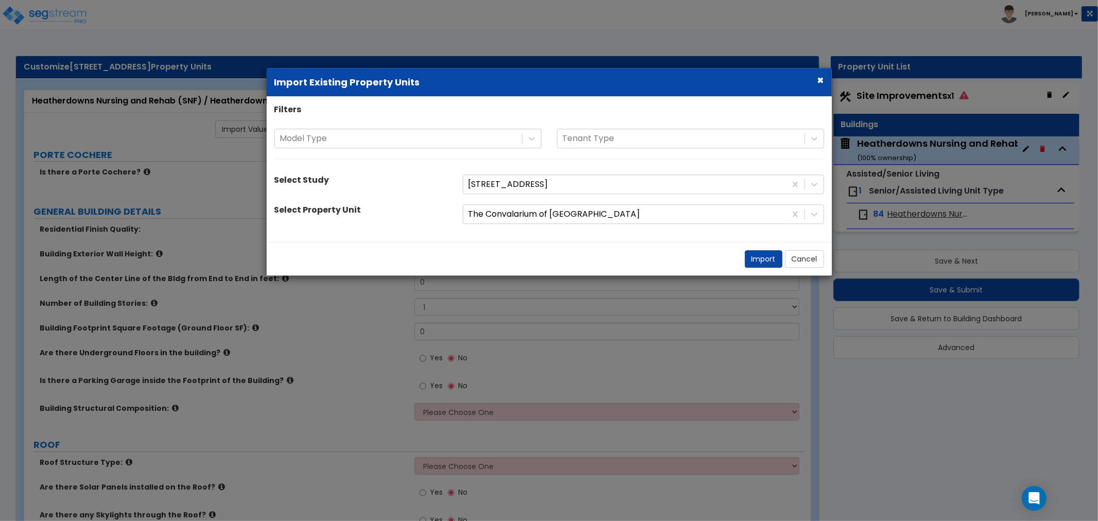
type input "40965"
select select "6"
select select "1"
radio input "true"
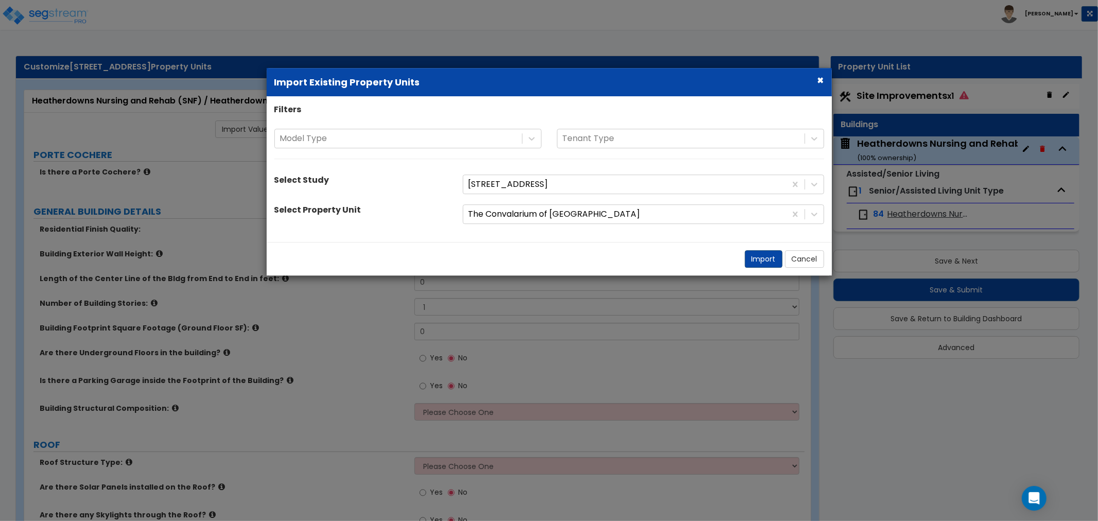
radio input "true"
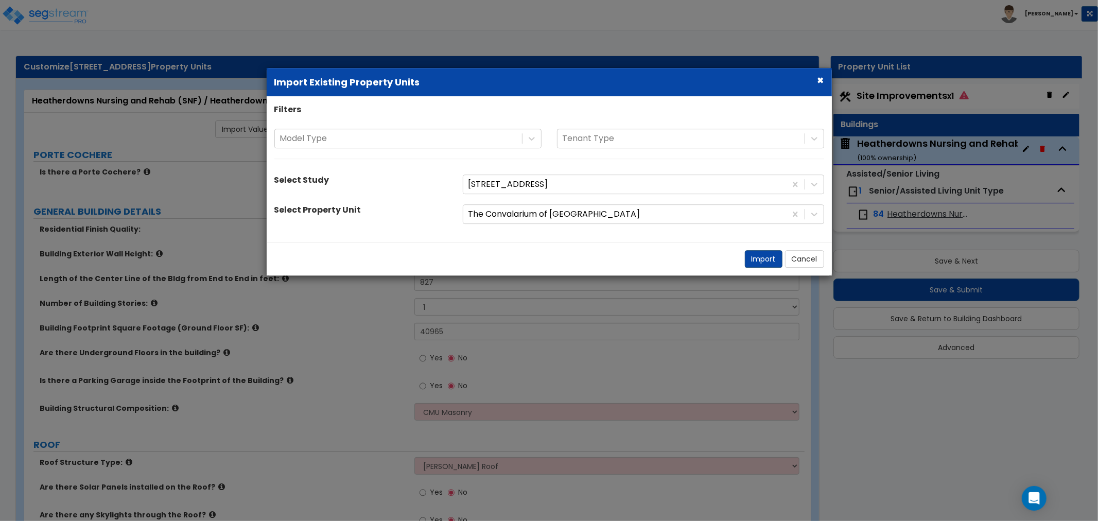
radio input "true"
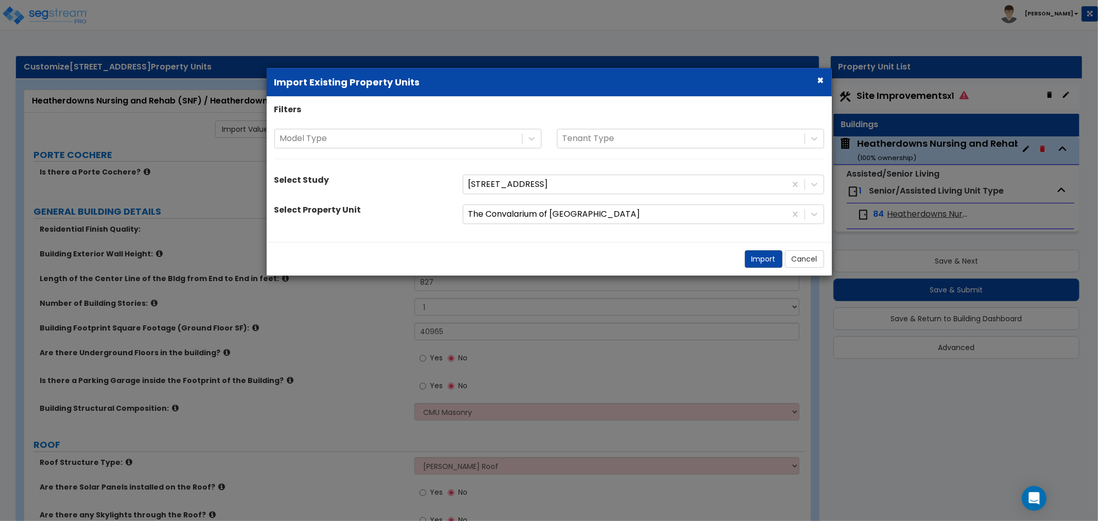
select select "2"
radio input "true"
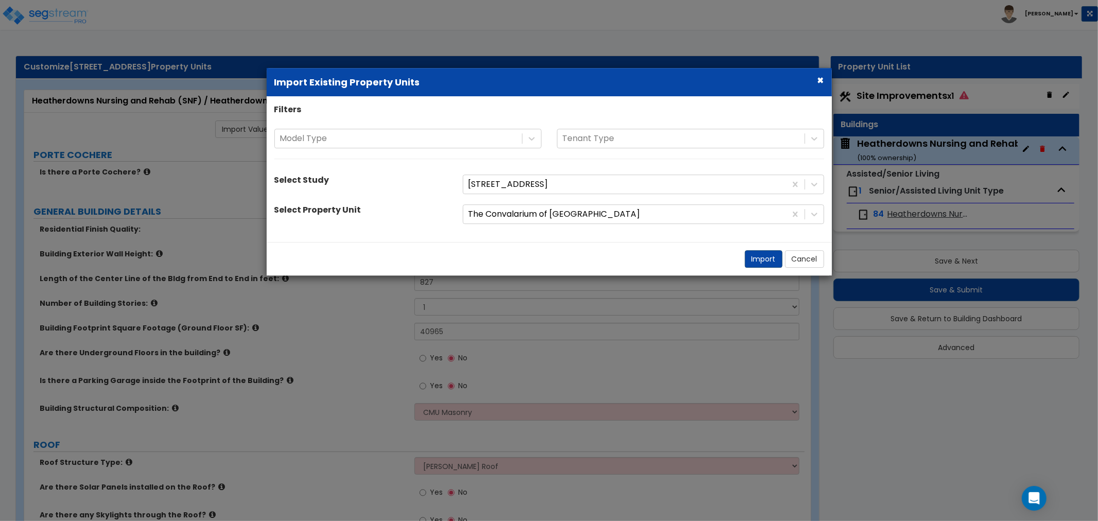
radio input "true"
select select "2"
radio input "true"
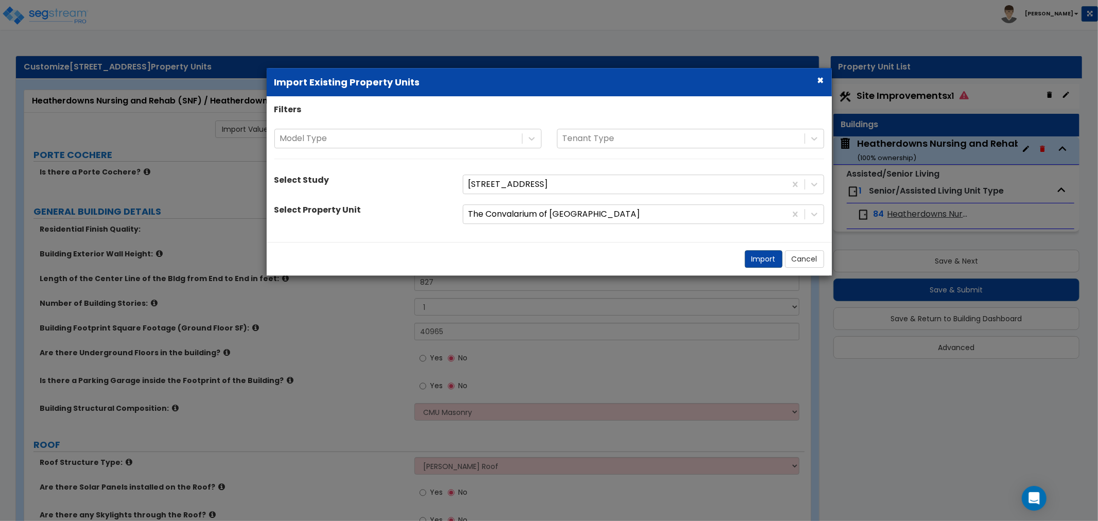
radio input "true"
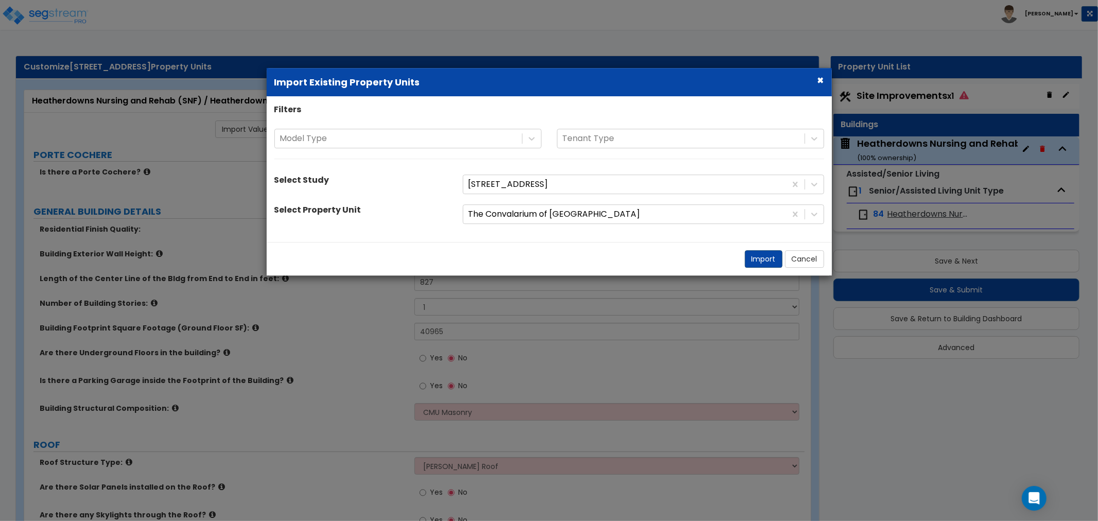
radio input "true"
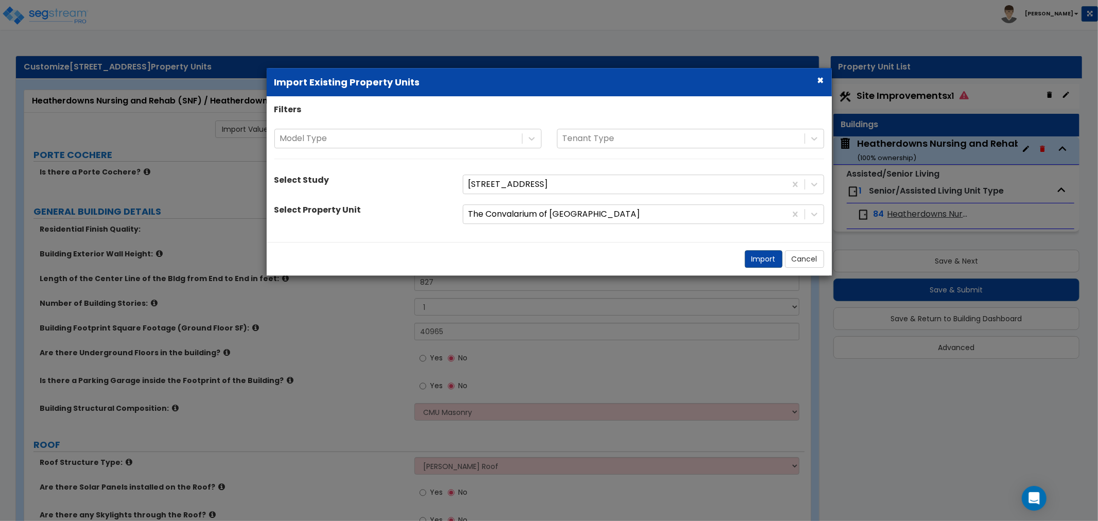
radio input "true"
type input "100"
select select "2"
radio input "true"
select select "2"
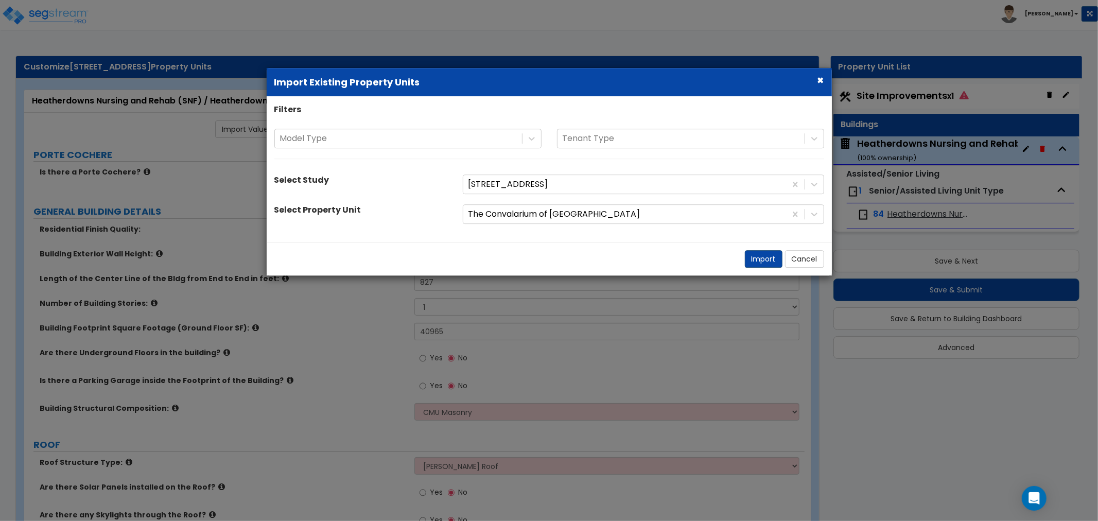
select select "2"
select select "1"
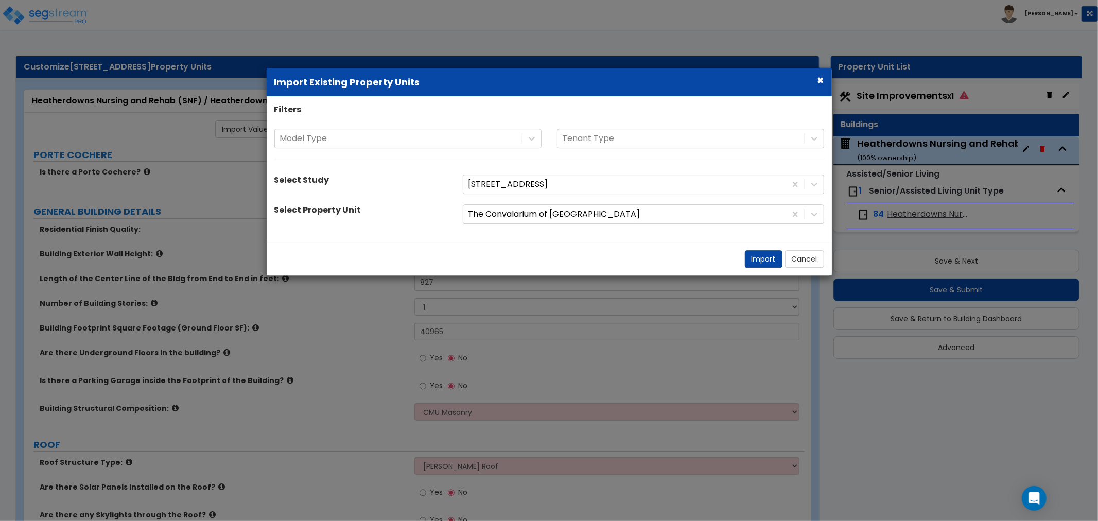
select select "1"
select select "2"
select select "7"
select select "3"
select select "2"
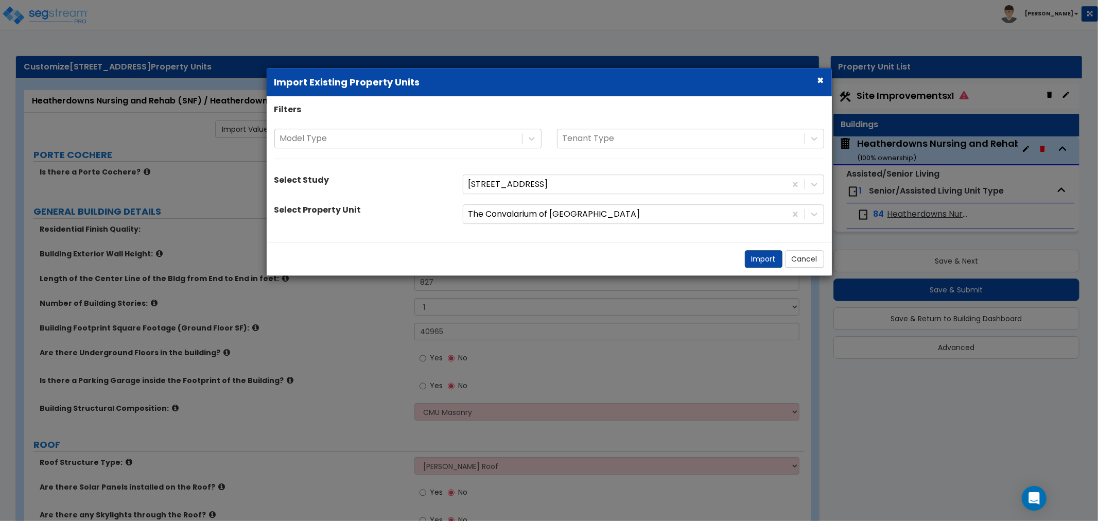
select select "1"
select select "2"
select select "1"
select select "3"
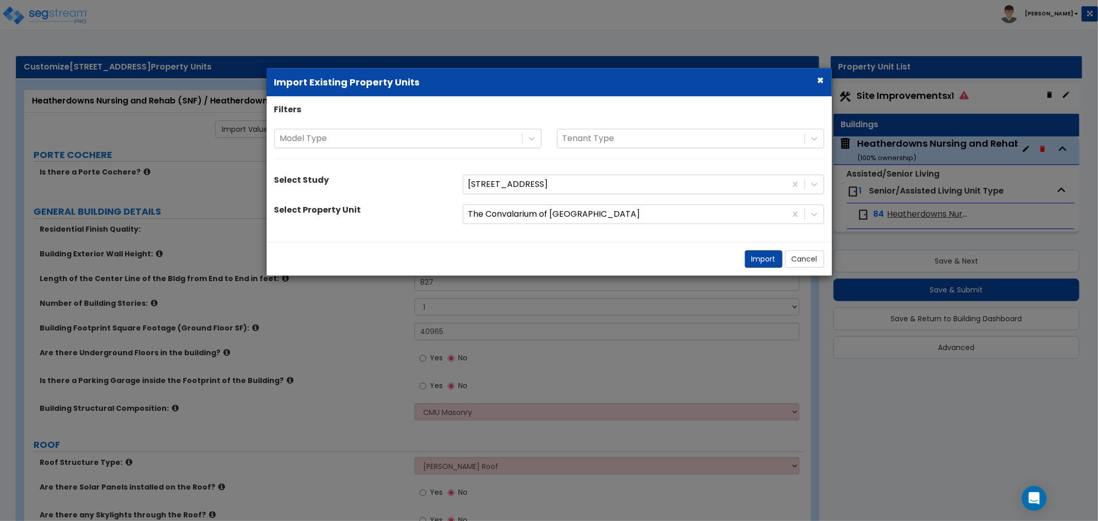
select select "2"
select select "5"
select select "2"
select select "3"
select select "1"
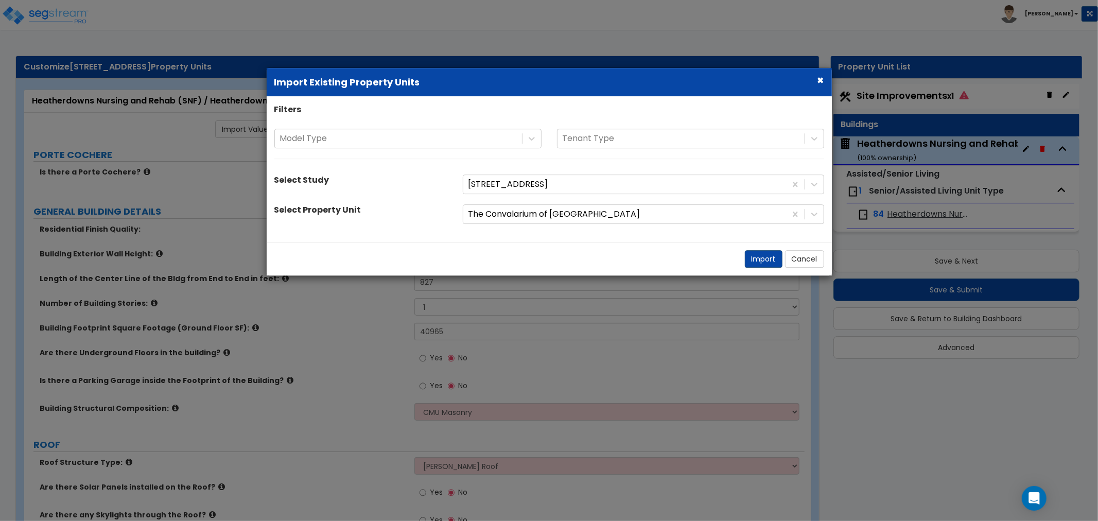
select select "2"
select select "4"
select select "2"
select select "3"
select select "1"
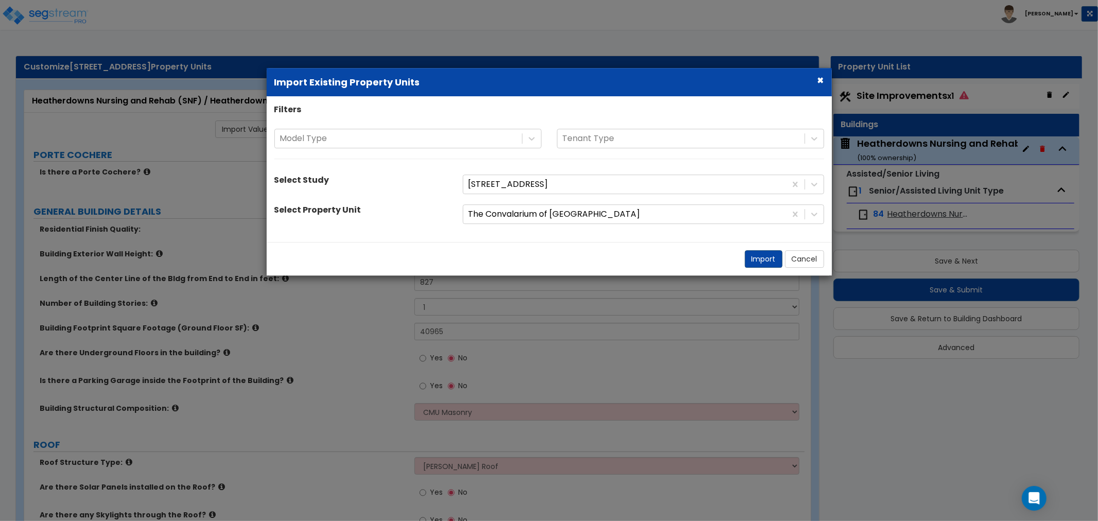
select select "3"
select select "1"
select select "3"
select select "1"
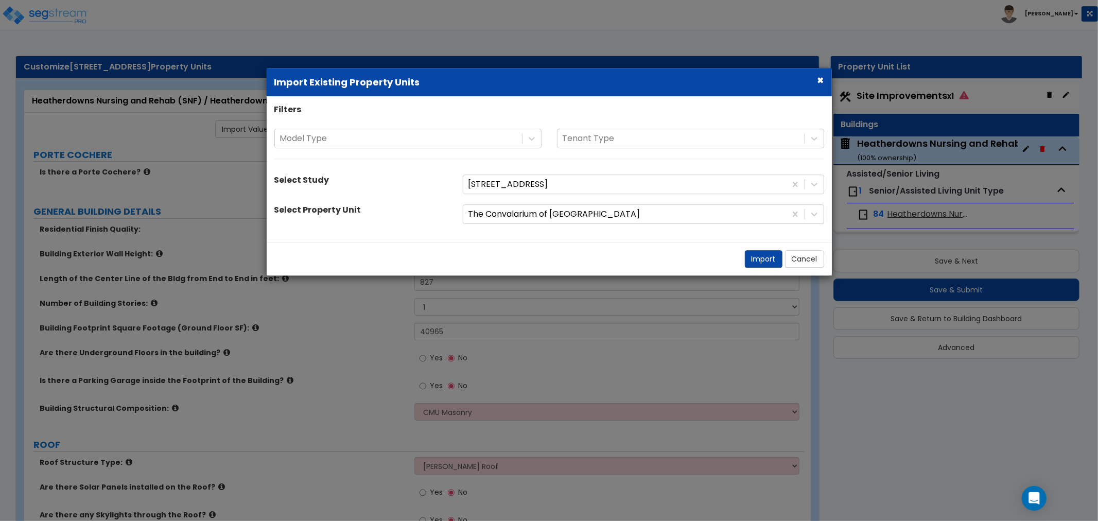
select select "1"
select select "2"
select select "4"
select select "2"
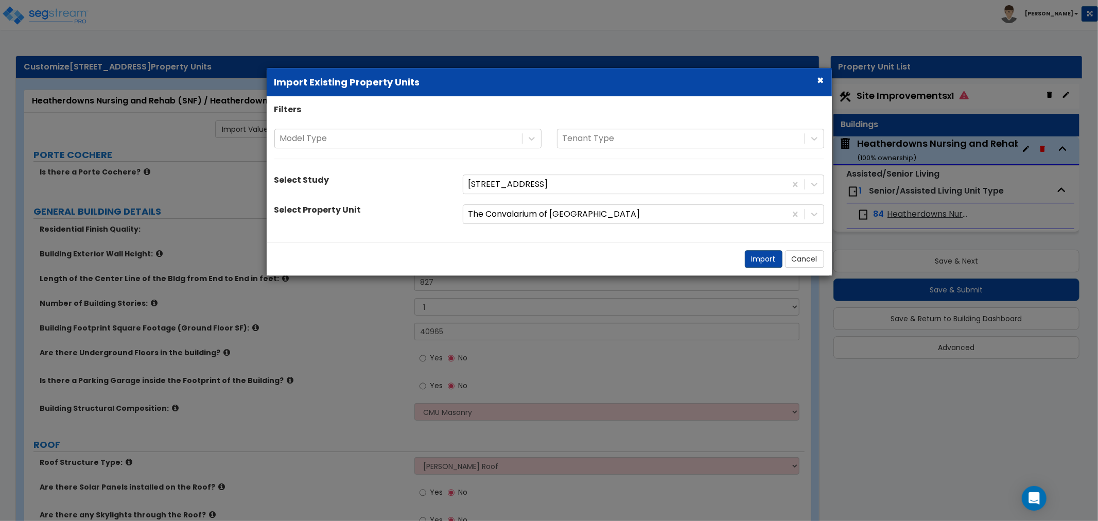
select select "1"
select select "4"
select select "5"
select select "1"
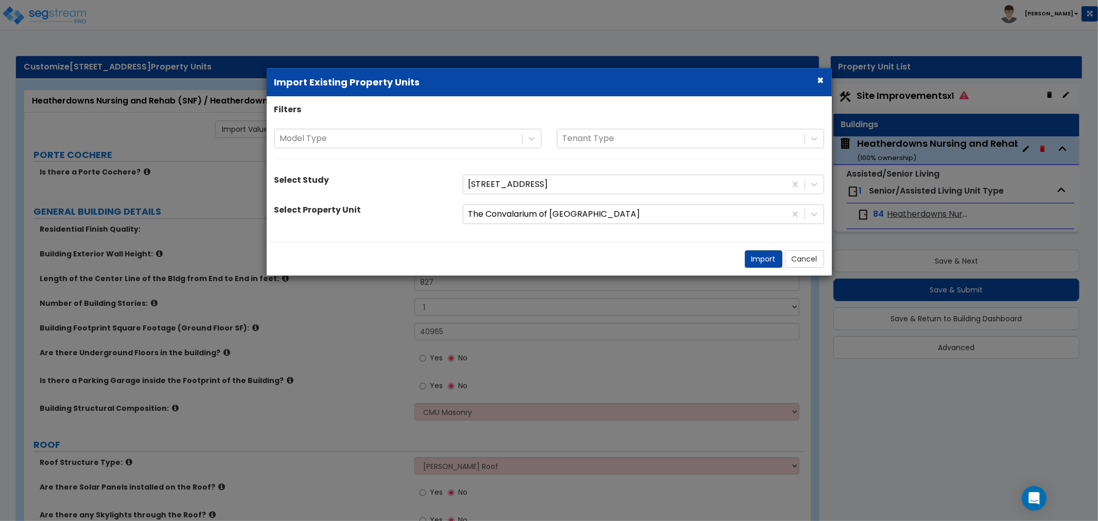
select select "1"
select select "2"
select select "3"
select select "4"
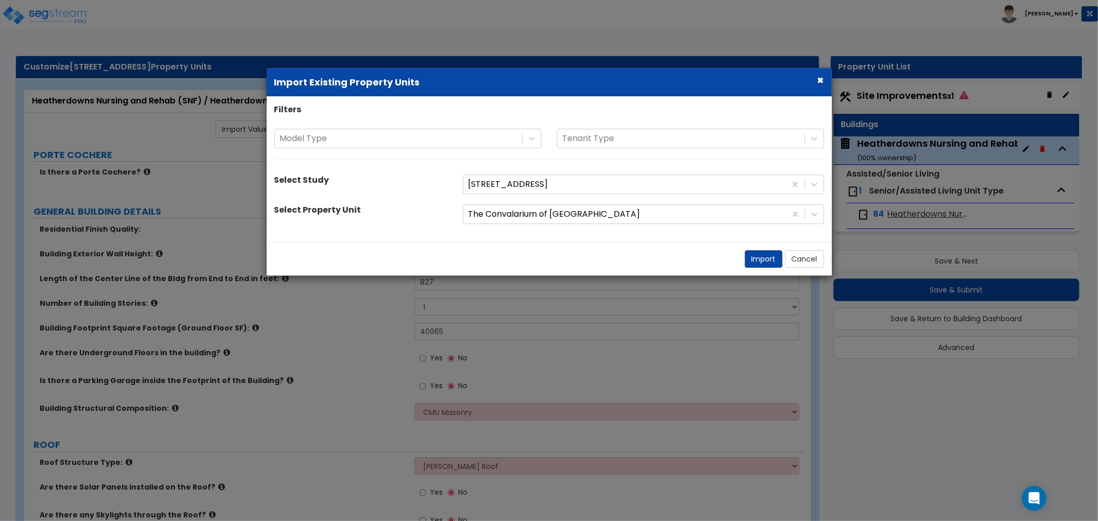
select select "1"
select select "2"
select select "1"
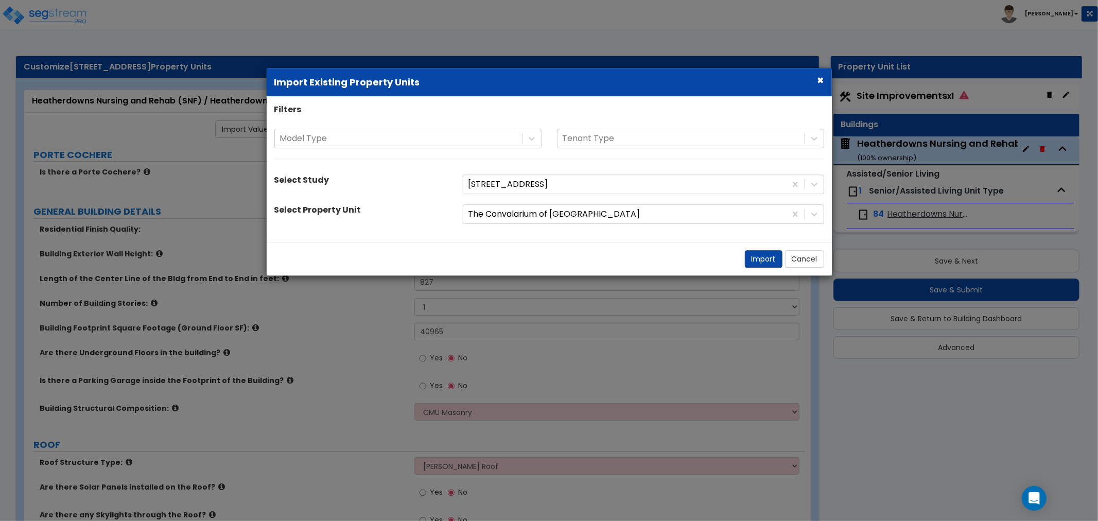
select select "3"
select select "2"
select select "3"
select select "2"
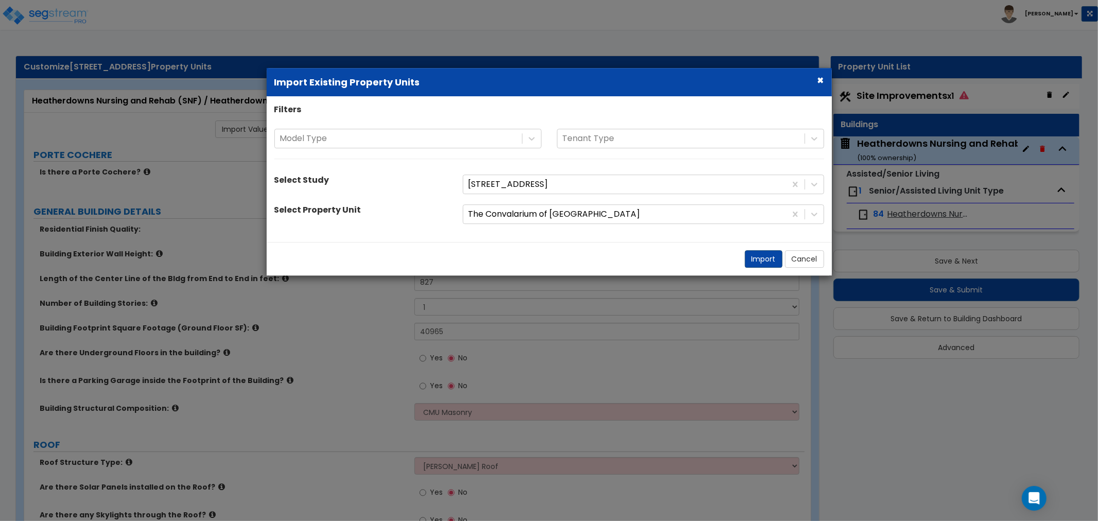
select select "2"
select select "1"
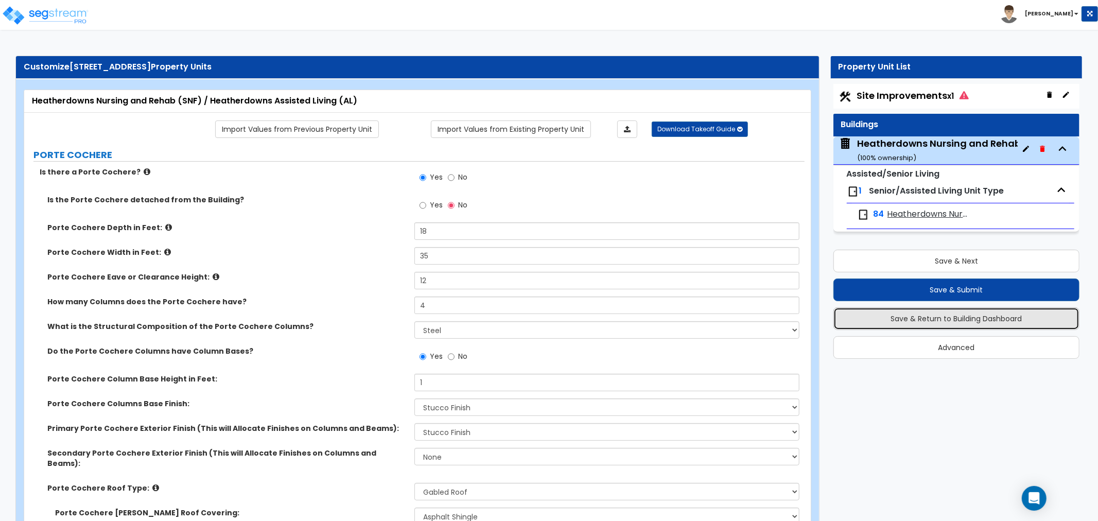
click at [954, 312] on button "Save & Return to Building Dashboard" at bounding box center [957, 318] width 246 height 23
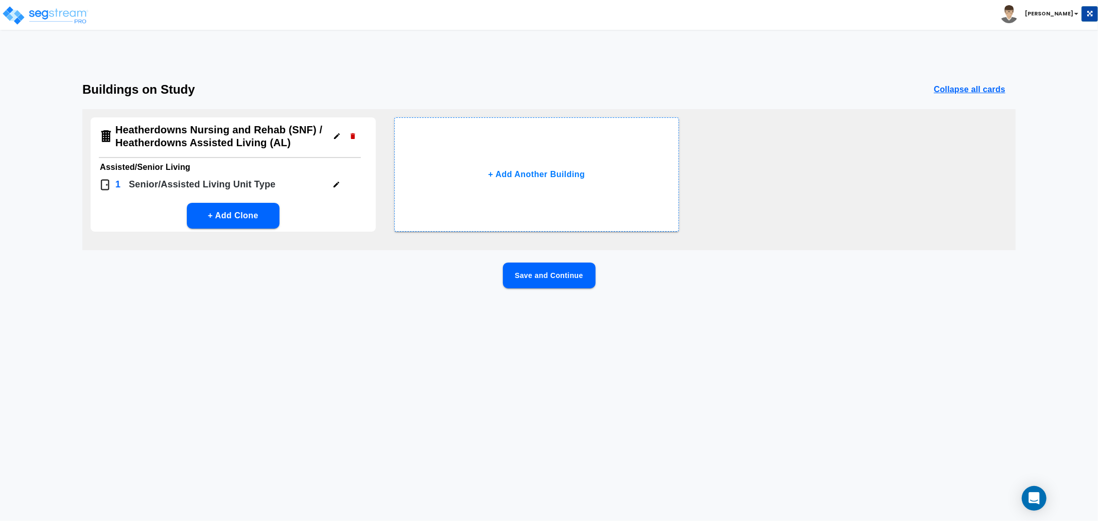
click at [340, 184] on icon "button" at bounding box center [337, 185] width 8 height 8
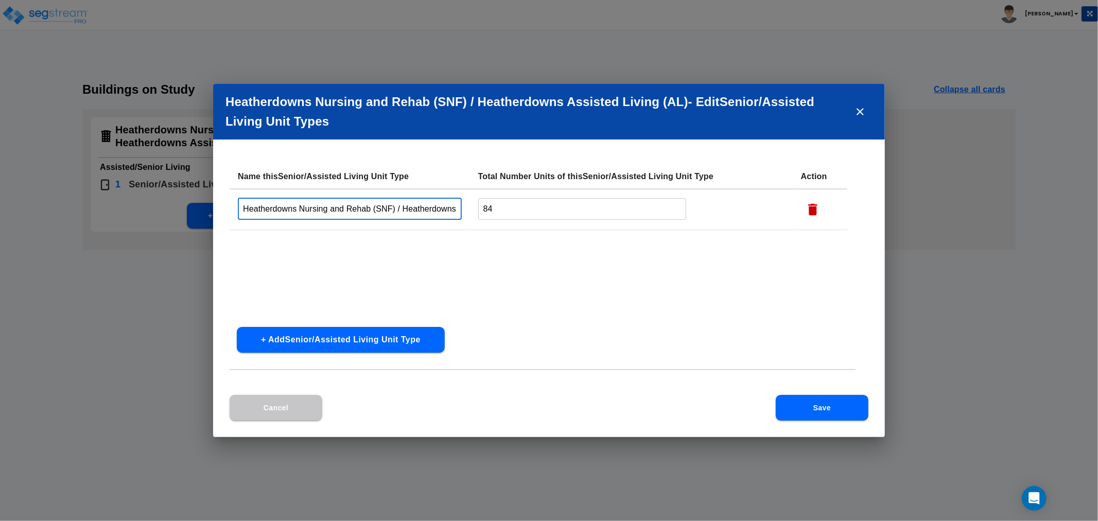
scroll to position [0, 75]
drag, startPoint x: 243, startPoint y: 206, endPoint x: 522, endPoint y: 208, distance: 279.6
click at [522, 208] on tr "Heatherdowns Nursing and Rehab (SNF) / Heatherdowns Assisted Living (AL) ​ 84 ​" at bounding box center [539, 209] width 618 height 41
type input "Private Rooms"
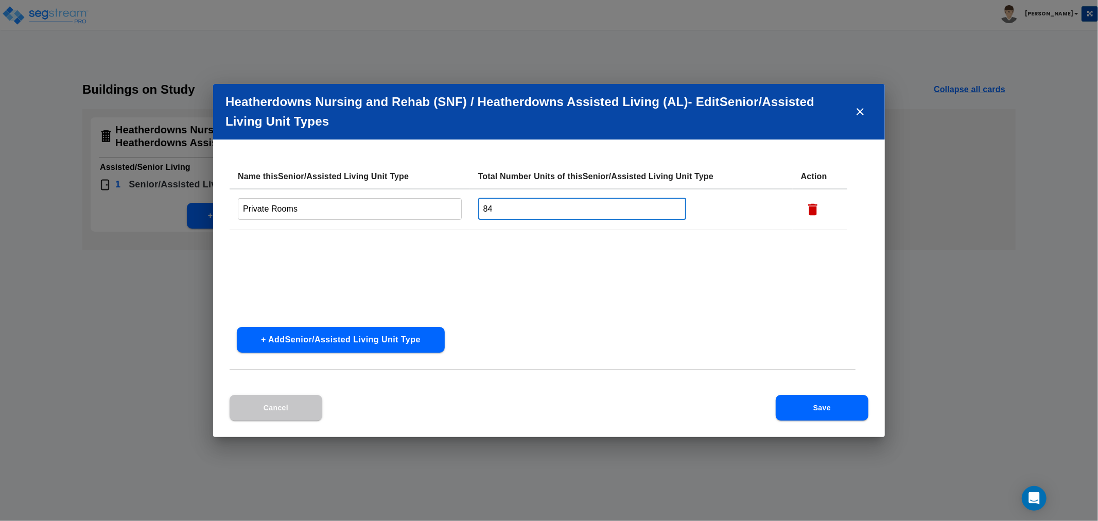
drag, startPoint x: 410, startPoint y: 214, endPoint x: 322, endPoint y: 214, distance: 87.5
click at [314, 215] on tr "Private Rooms ​ 84 ​" at bounding box center [539, 209] width 618 height 41
type input "38"
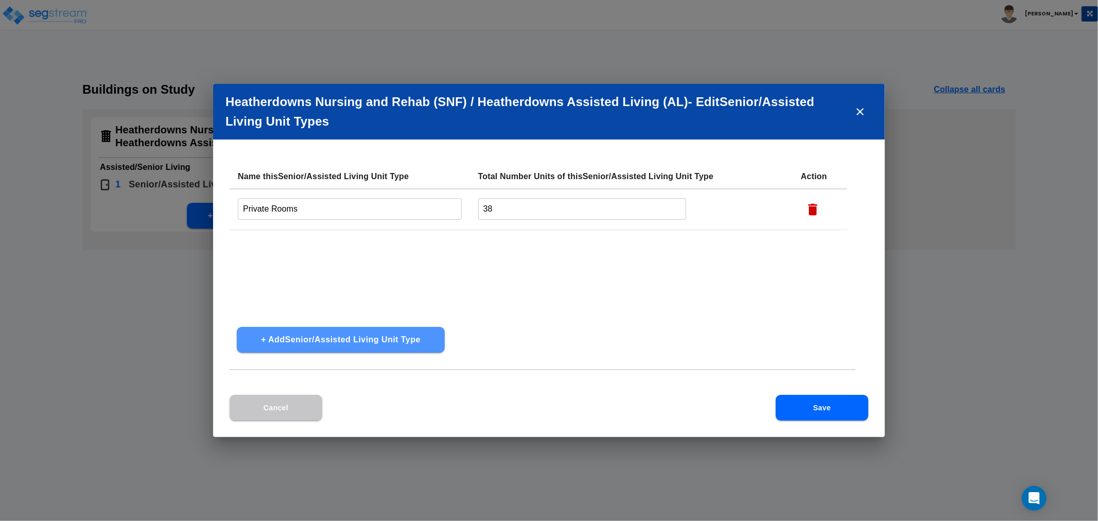
click at [312, 335] on button "+ Add Senior/Assisted Living Unit Type" at bounding box center [341, 340] width 208 height 26
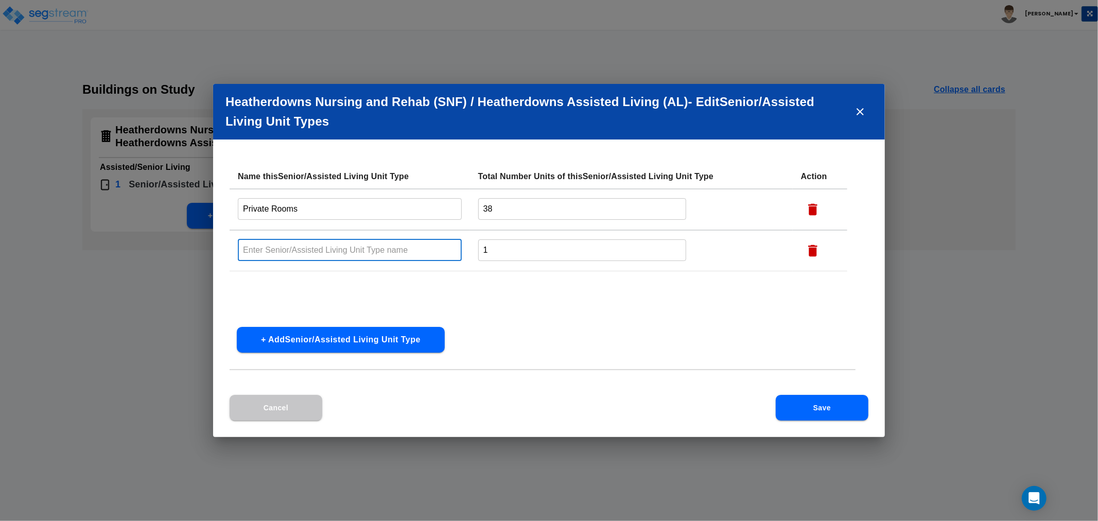
click at [297, 250] on input "text" at bounding box center [350, 250] width 224 height 22
type input "Semi Private Rooms"
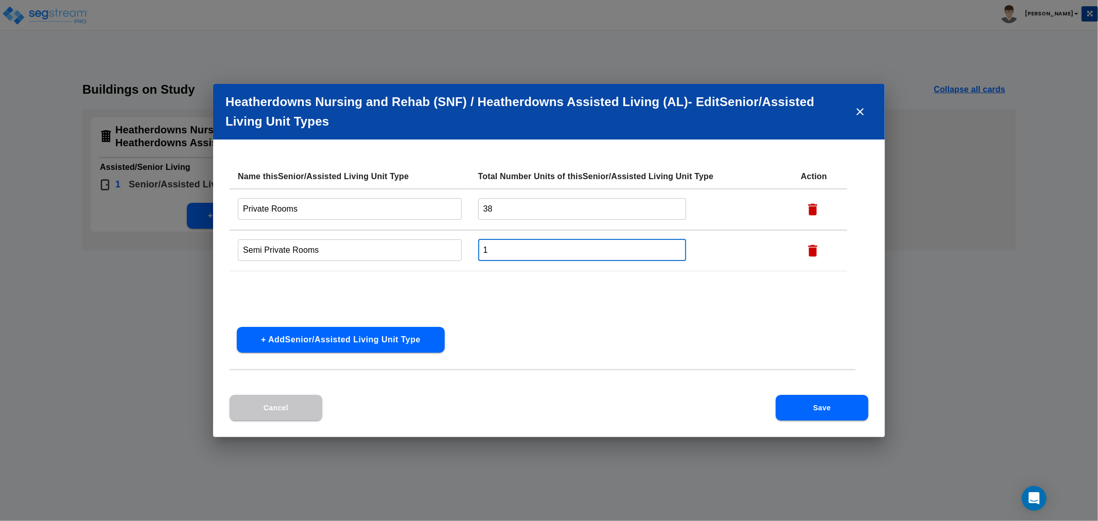
drag, startPoint x: 539, startPoint y: 251, endPoint x: 388, endPoint y: 256, distance: 150.5
click at [388, 256] on tr "Semi Private Rooms ​ 1 ​" at bounding box center [539, 250] width 618 height 41
type input "26"
click at [817, 414] on button "Save" at bounding box center [822, 408] width 93 height 26
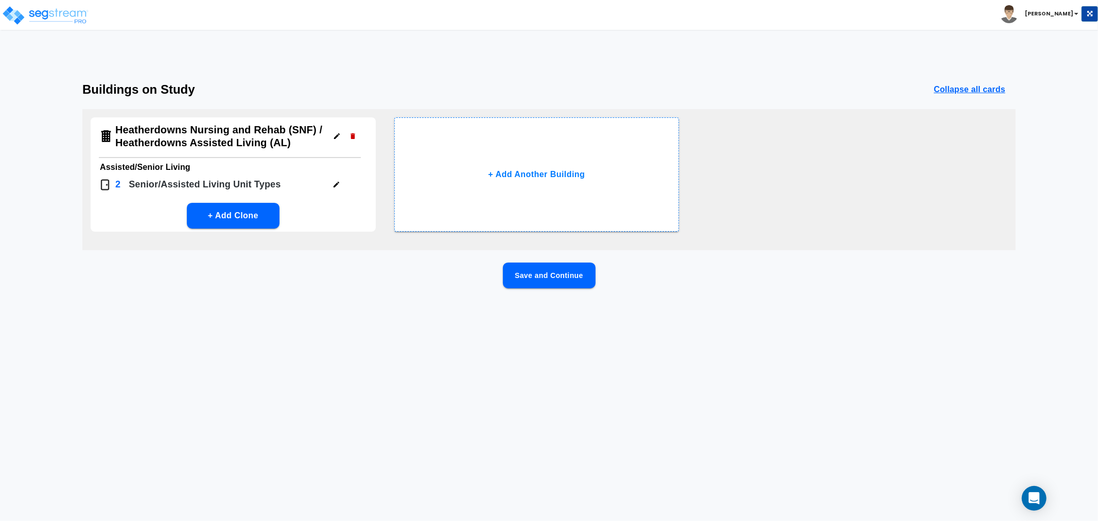
click at [553, 275] on button "Save and Continue" at bounding box center [549, 276] width 93 height 26
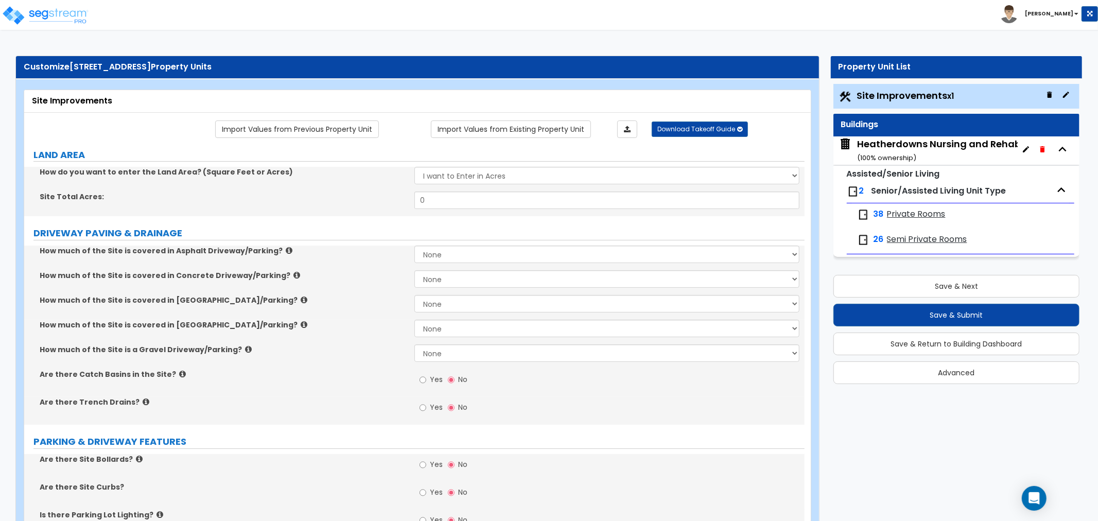
click at [894, 147] on div "Heatherdowns Nursing and Rehab (SNF) / Heatherdowns Assisted Living (AL) ( 100 …" at bounding box center [1041, 150] width 368 height 26
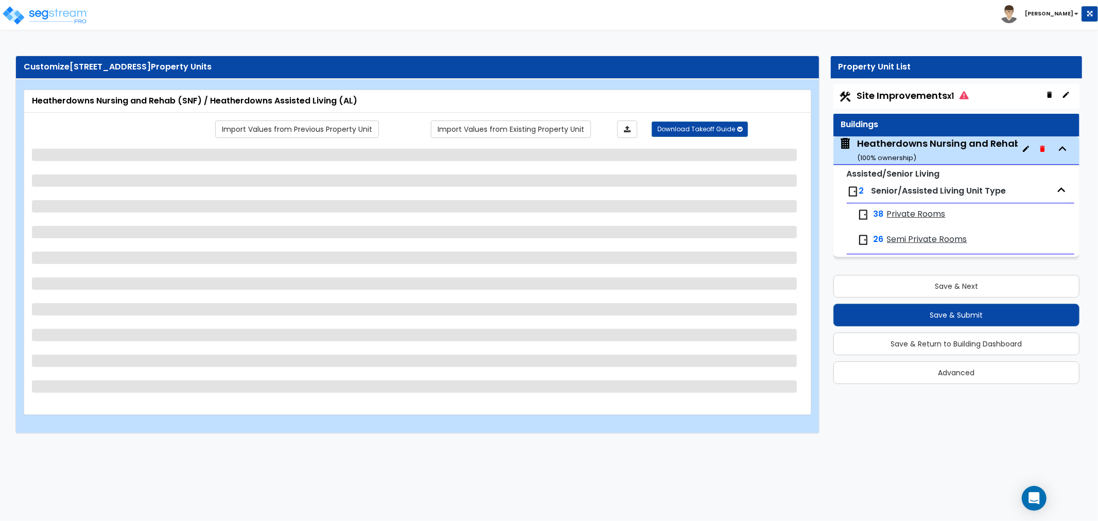
select select "2"
select select "1"
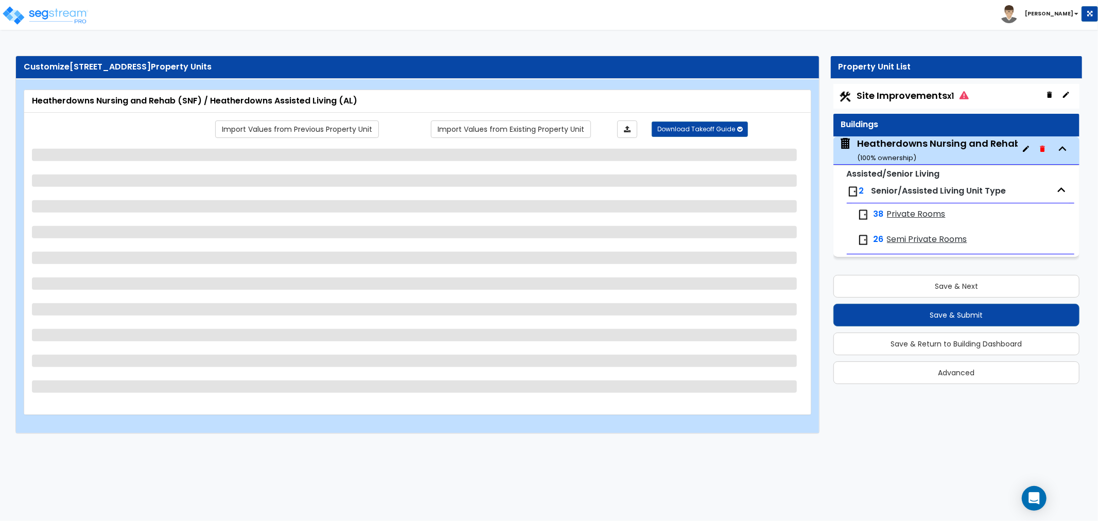
select select "1"
select select "6"
select select "2"
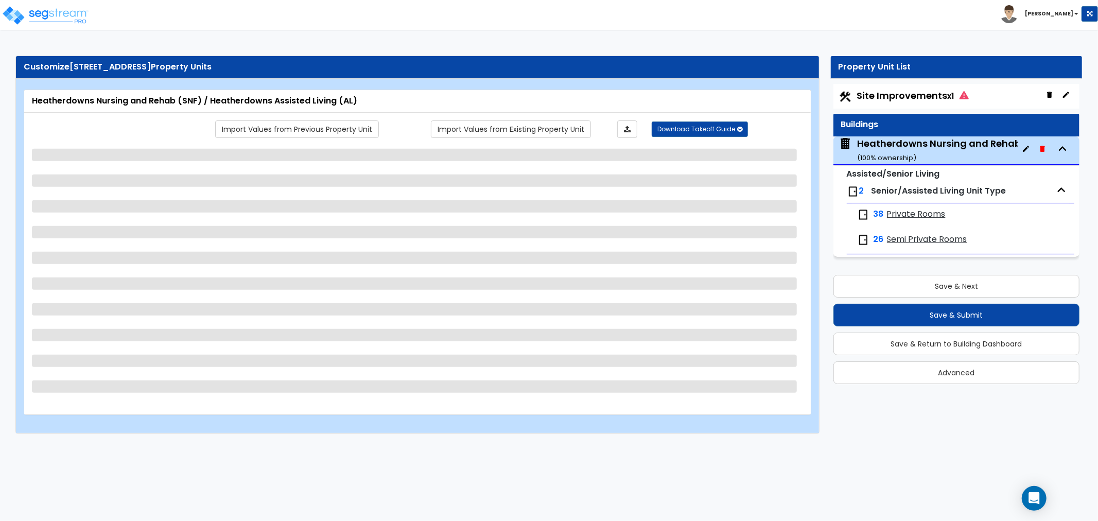
select select "7"
select select "3"
select select "1"
select select "2"
select select "1"
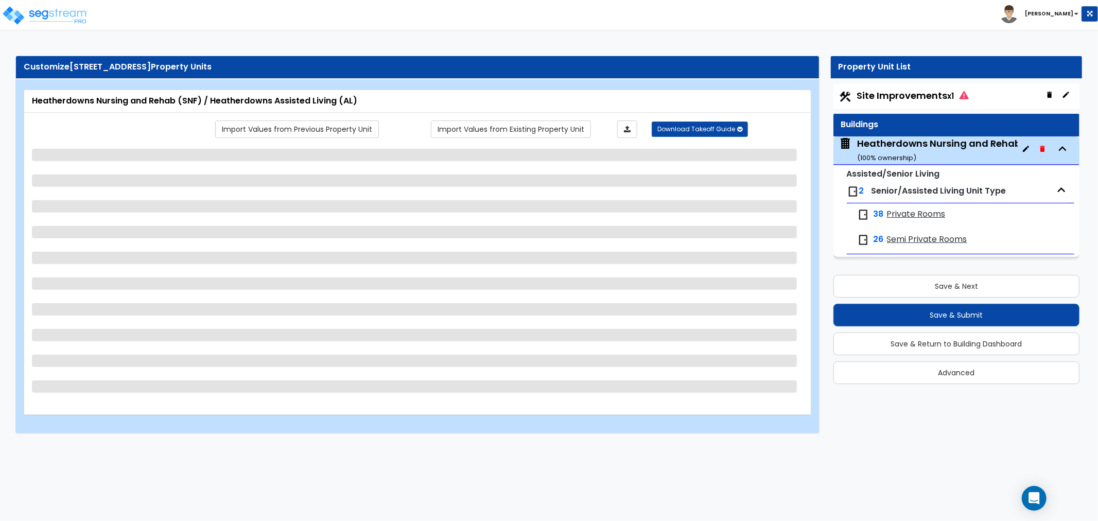
select select "1"
select select "3"
select select "2"
select select "5"
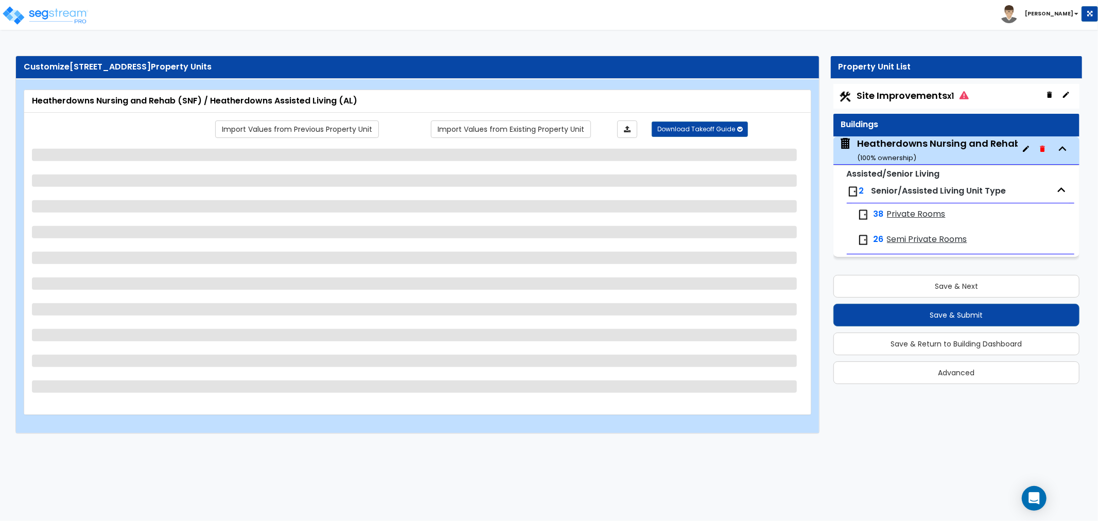
select select "2"
select select "3"
select select "1"
select select "2"
select select "4"
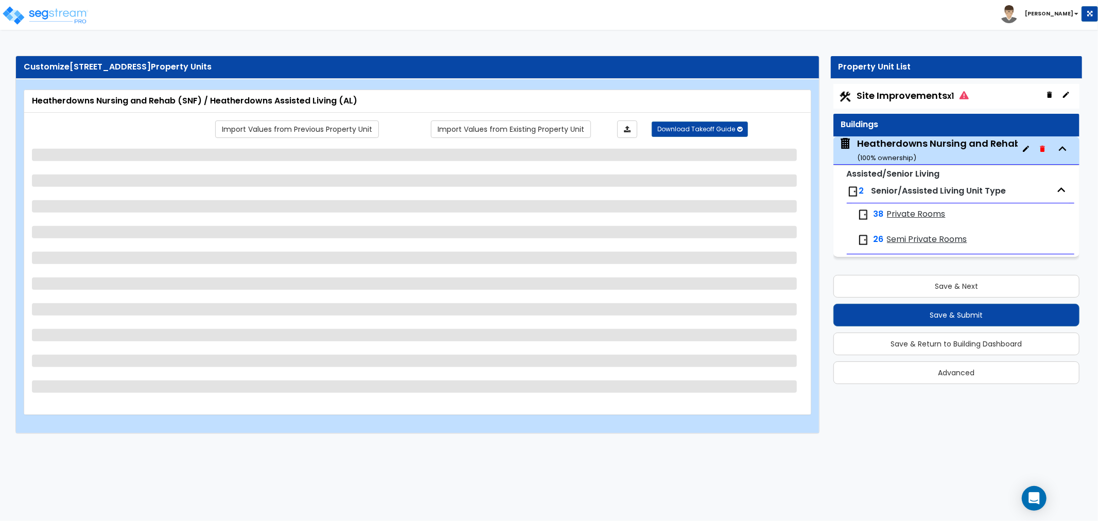
select select "2"
select select "3"
select select "1"
select select "3"
select select "1"
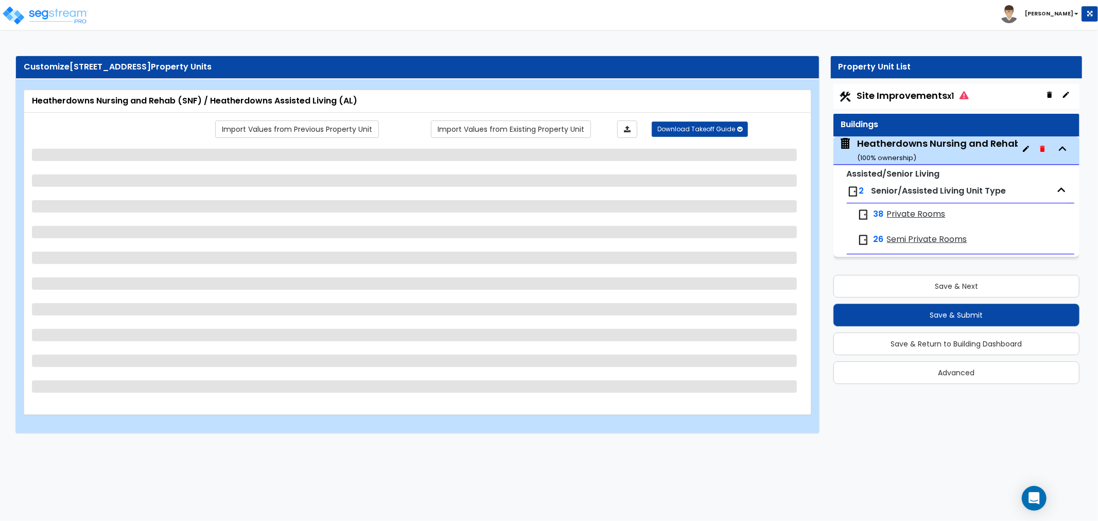
select select "3"
select select "1"
select select "2"
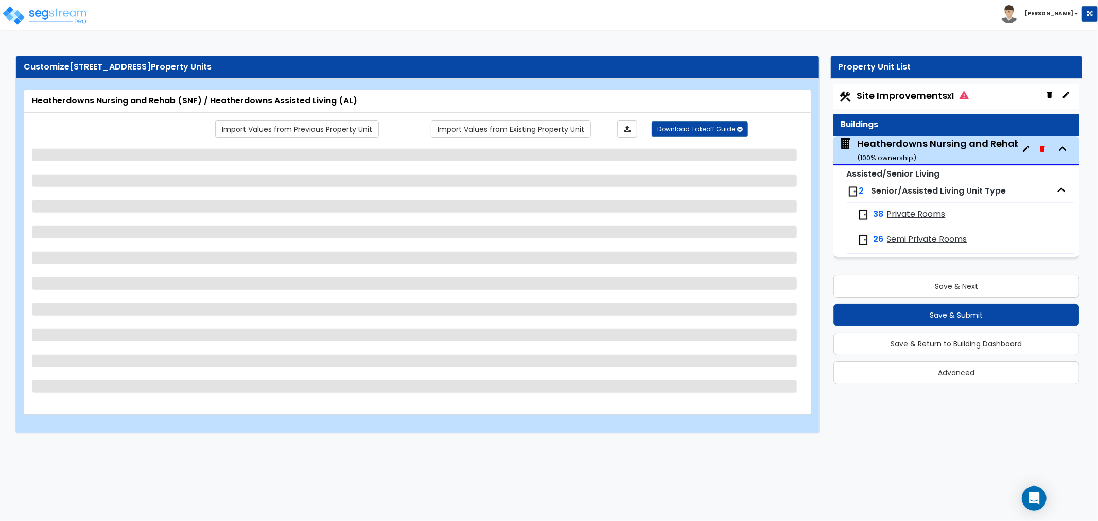
select select "1"
select select "4"
select select "2"
select select "1"
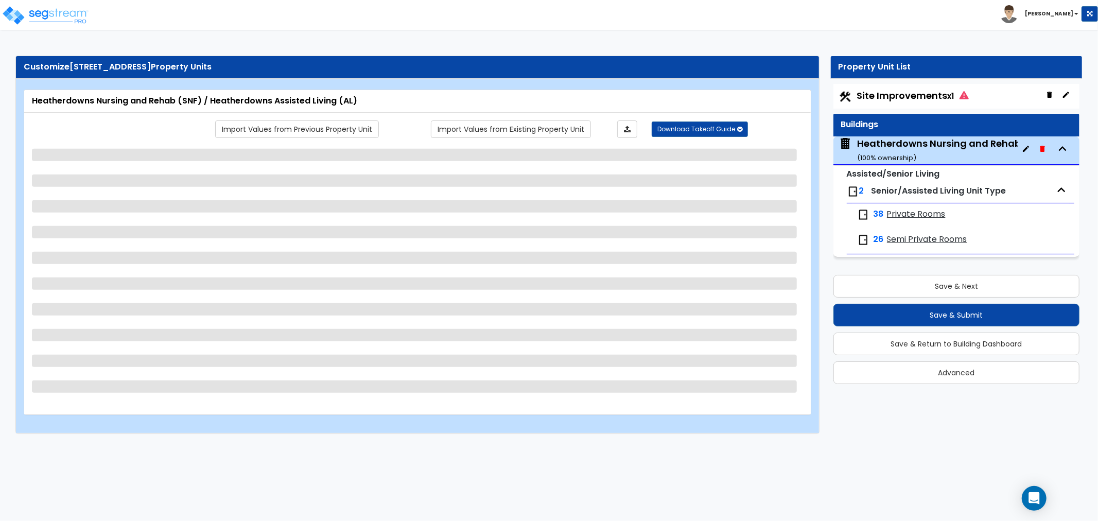
select select "2"
select select "4"
select select "5"
select select "1"
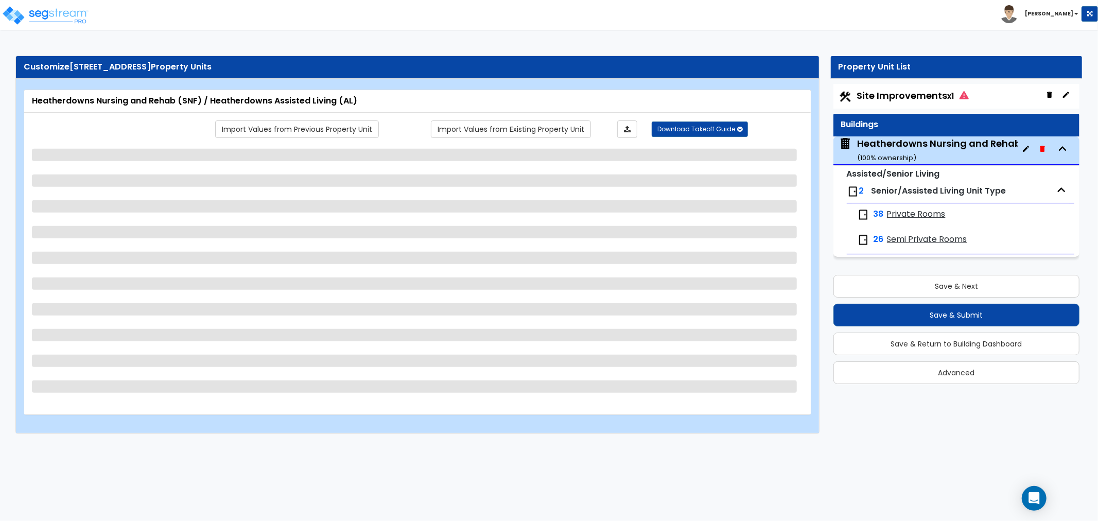
select select "1"
select select "2"
select select "3"
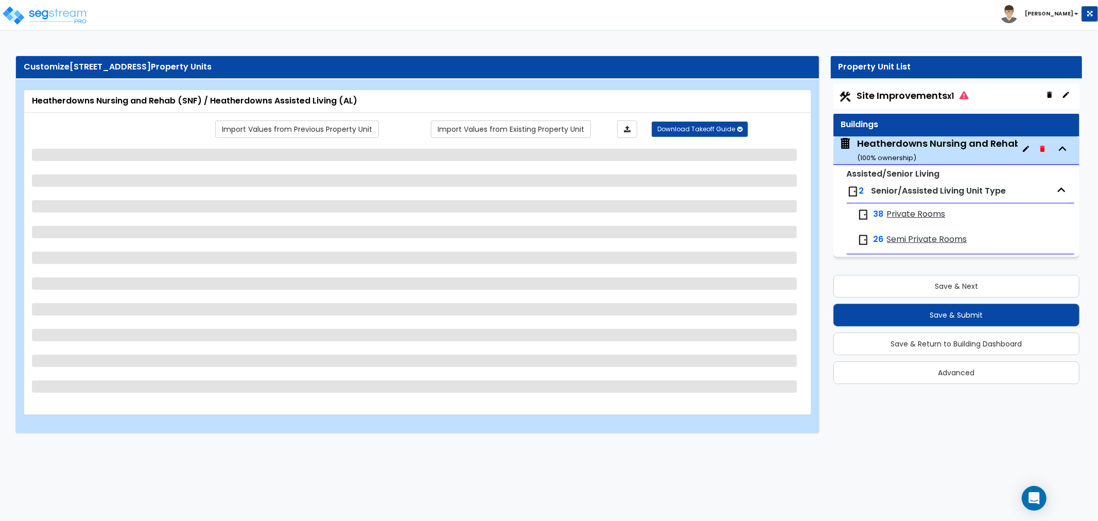
select select "4"
select select "1"
select select "2"
select select "1"
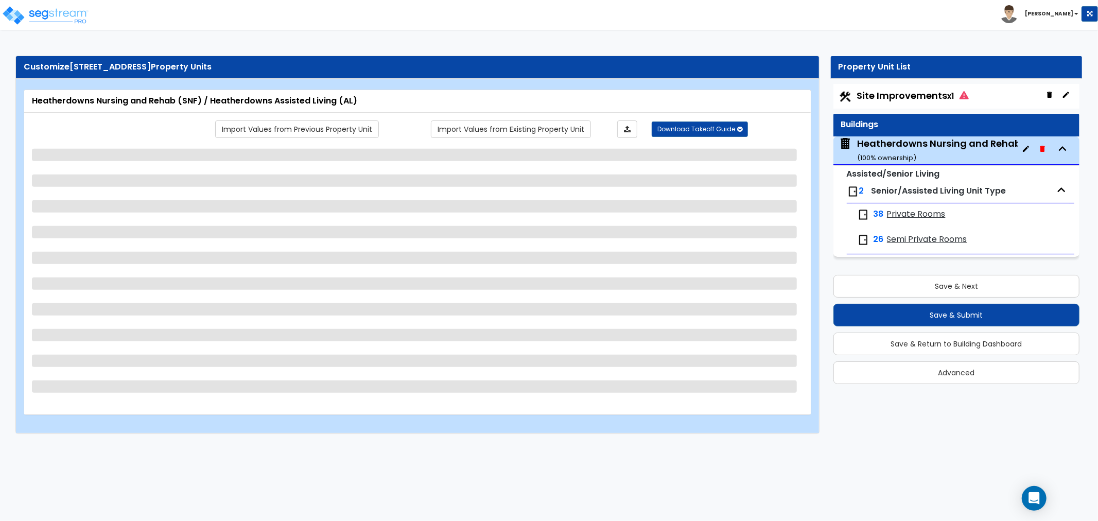
select select "1"
select select "3"
select select "2"
select select "3"
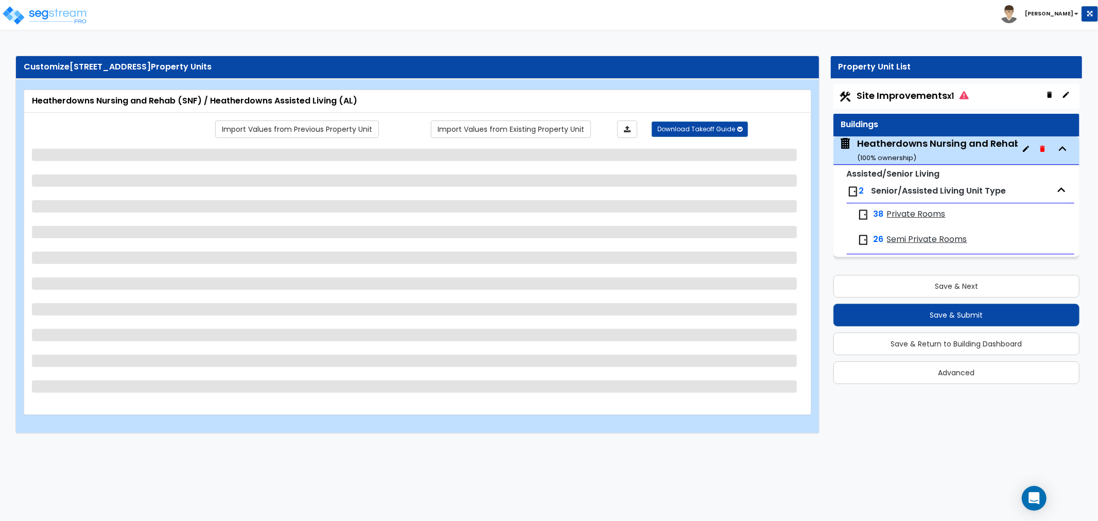
select select "2"
select select "1"
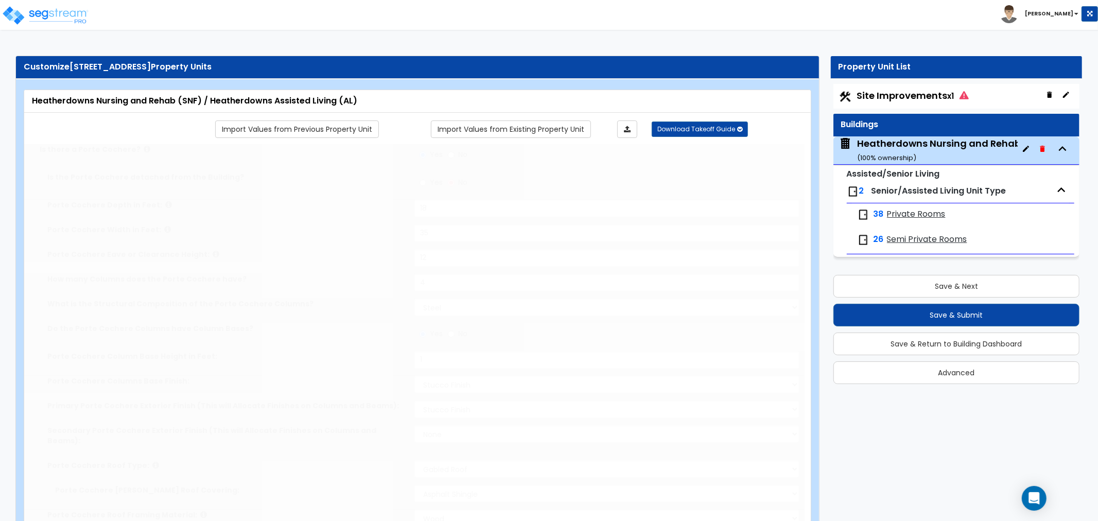
radio input "true"
select select "2"
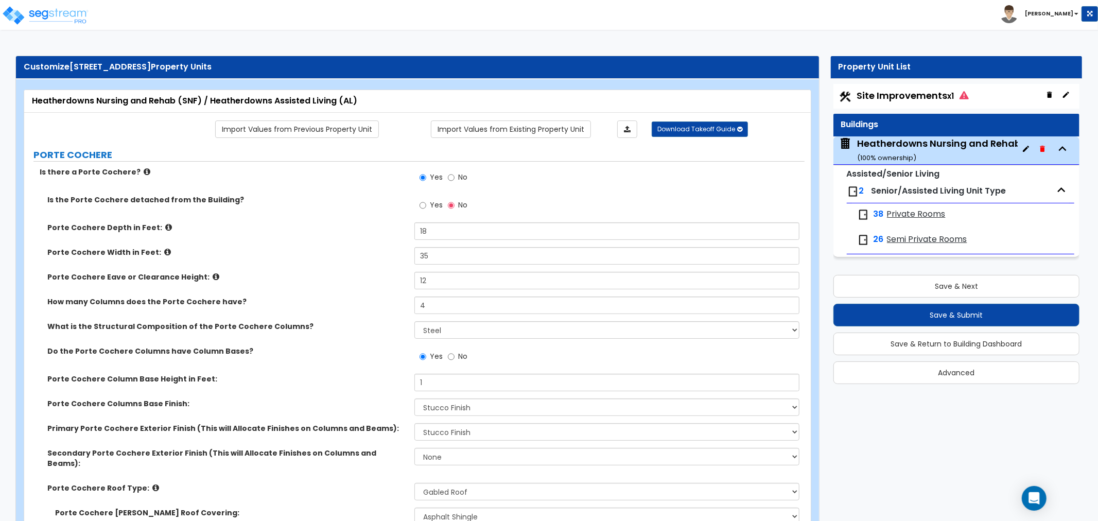
click at [907, 214] on span "Private Rooms" at bounding box center [916, 215] width 59 height 12
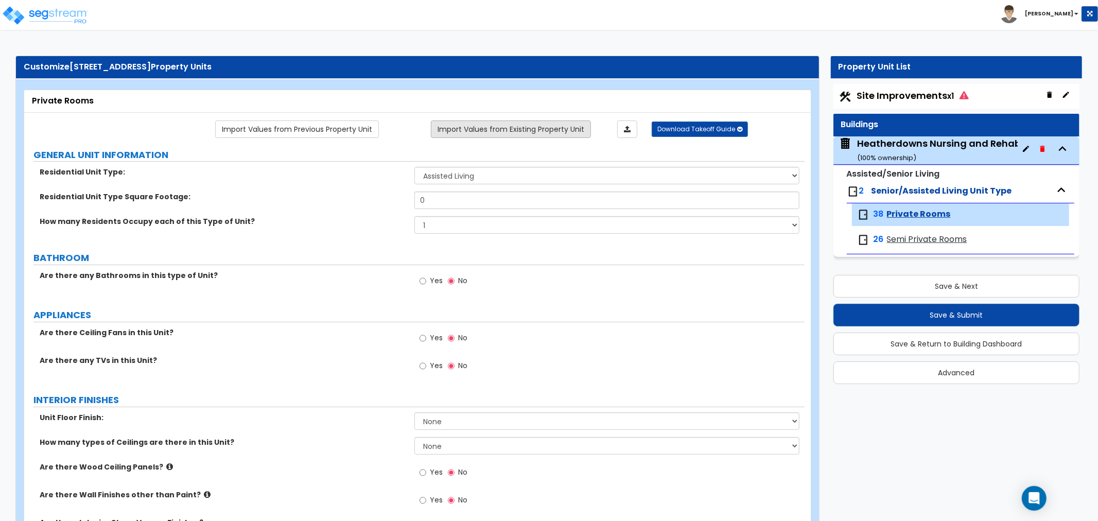
click at [466, 131] on link "Import Values from Existing Property Unit" at bounding box center [511, 129] width 160 height 18
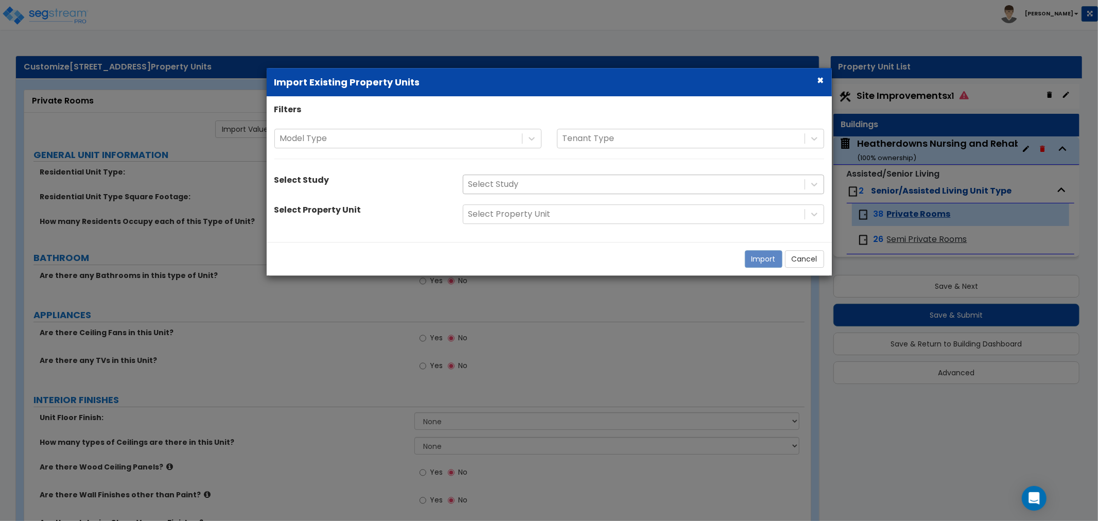
click at [543, 188] on div at bounding box center [634, 185] width 331 height 14
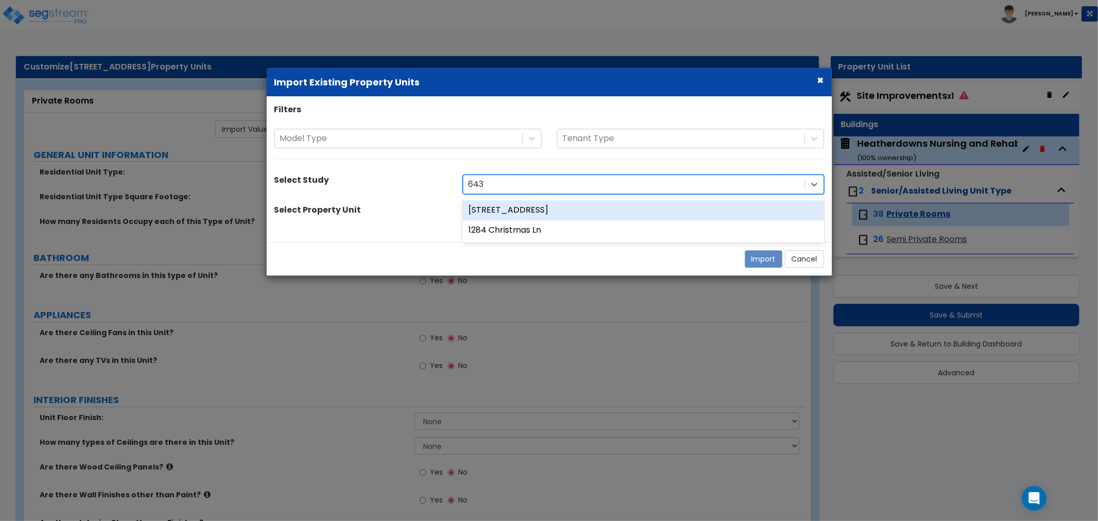
type input "6430"
click at [530, 210] on div "[STREET_ADDRESS]" at bounding box center [643, 210] width 361 height 20
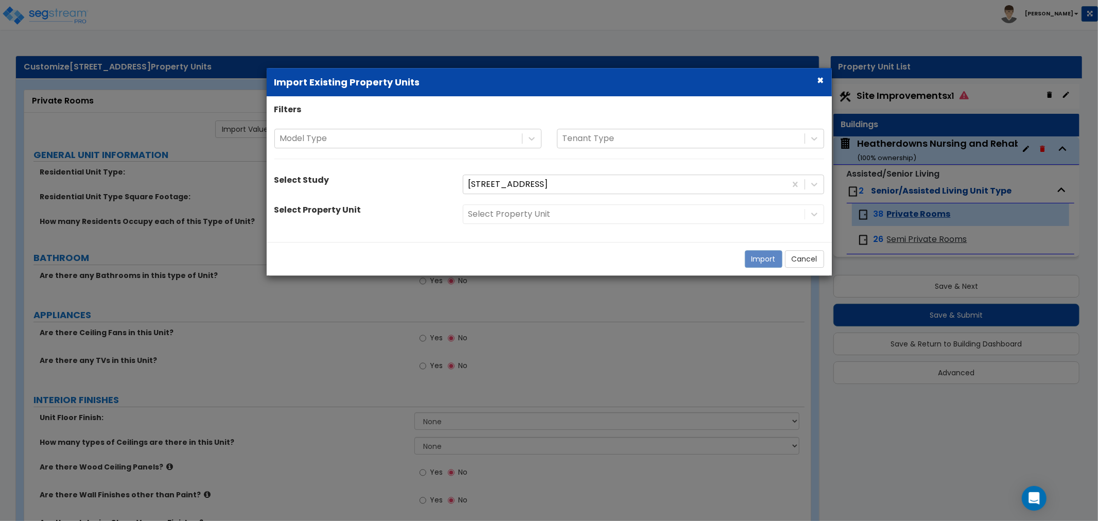
click at [574, 208] on div "Select Property Unit" at bounding box center [643, 214] width 377 height 20
click at [567, 215] on div at bounding box center [634, 215] width 331 height 14
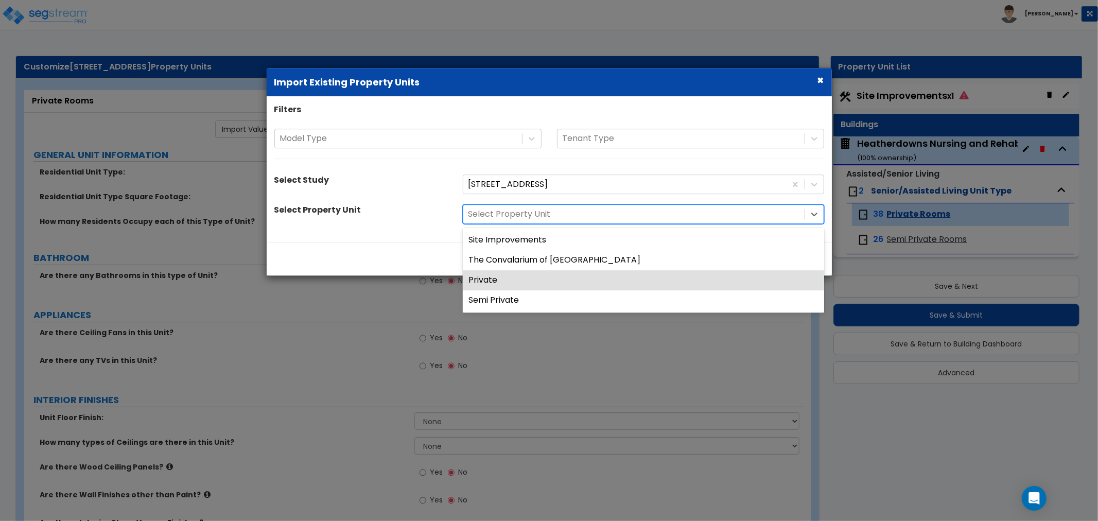
drag, startPoint x: 502, startPoint y: 280, endPoint x: 527, endPoint y: 284, distance: 25.6
click at [505, 282] on div "Private" at bounding box center [643, 280] width 361 height 20
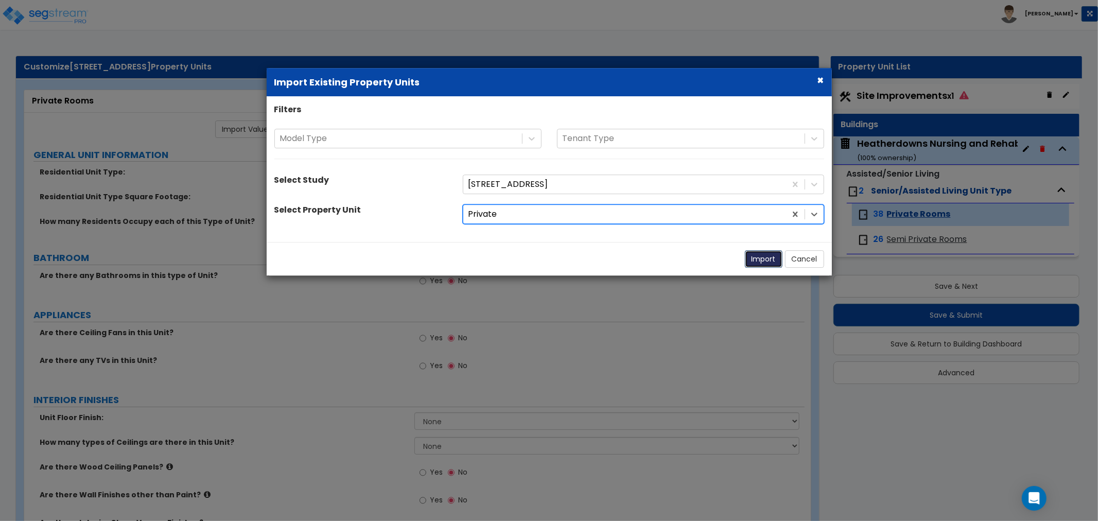
click at [763, 263] on button "Import" at bounding box center [764, 259] width 38 height 18
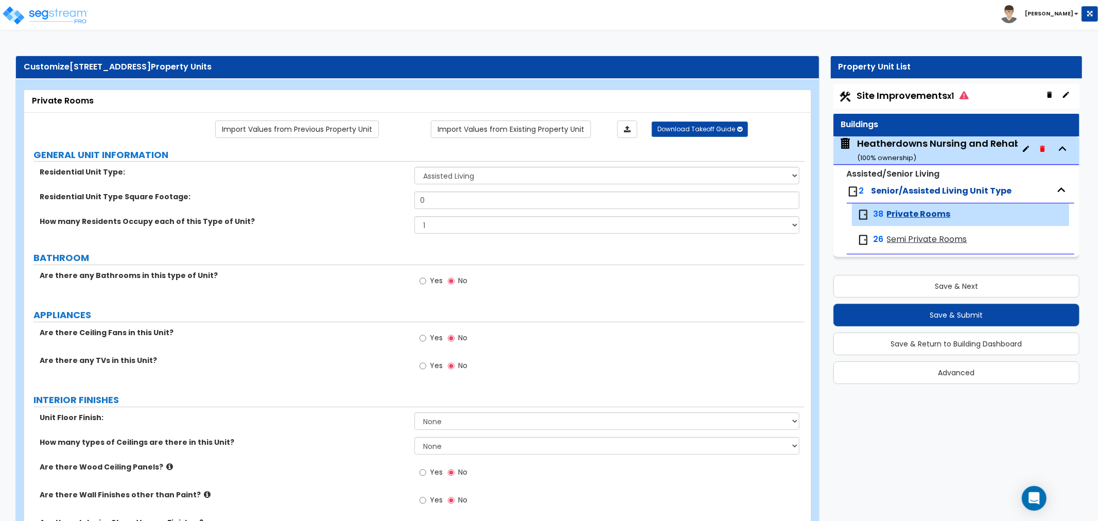
type input "251"
radio input "true"
select select "3"
select select "1"
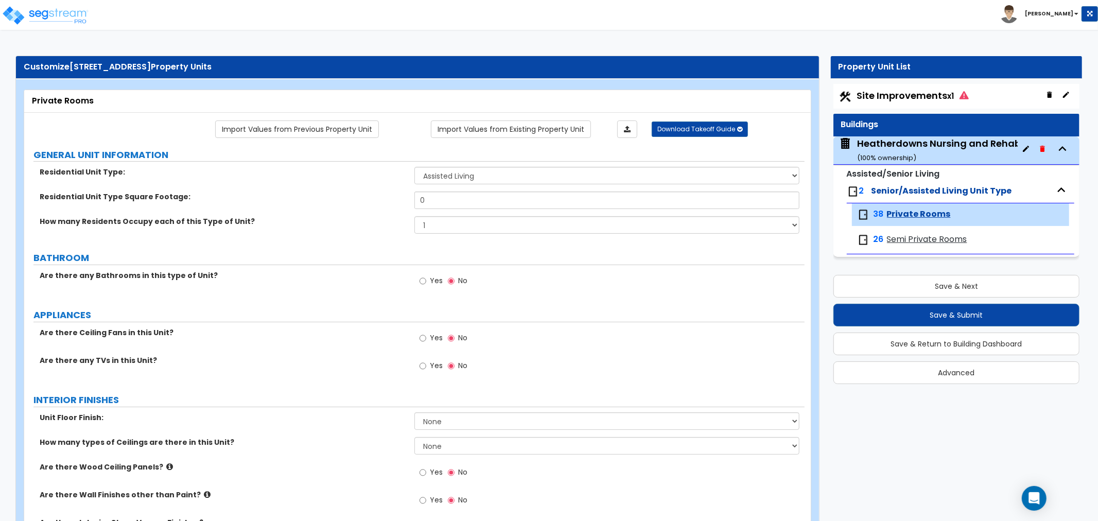
radio input "true"
select select "1"
radio input "true"
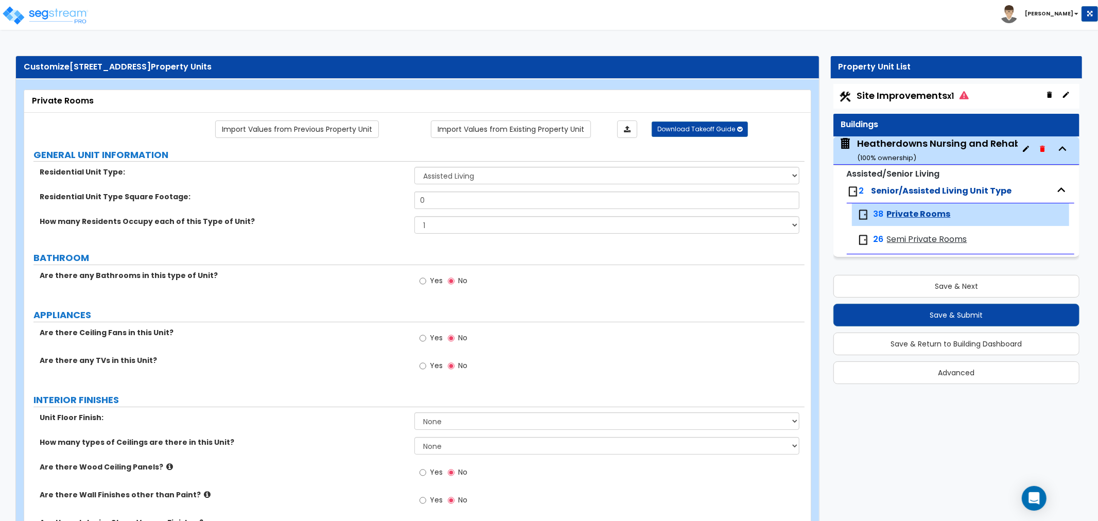
radio input "true"
select select "3"
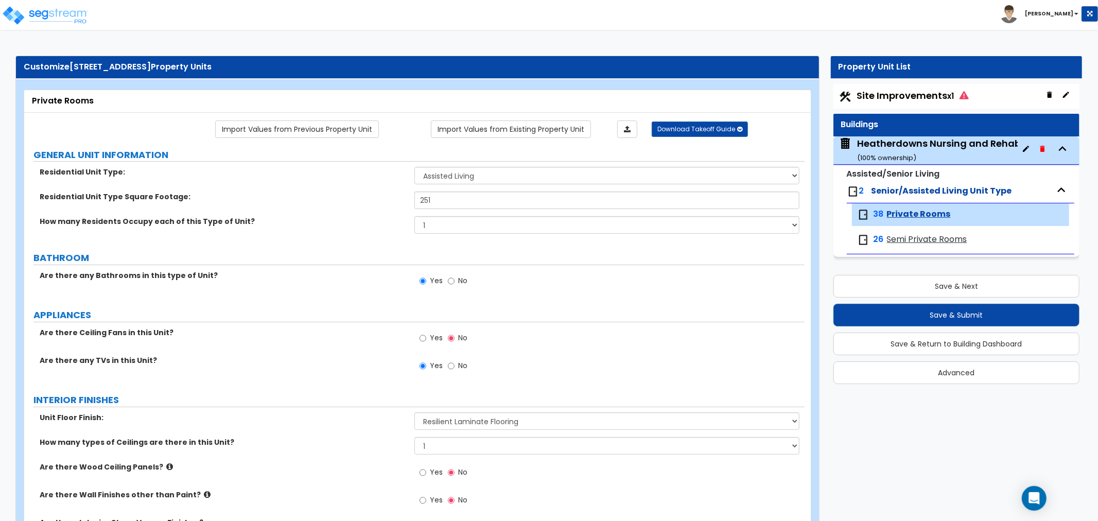
select select "1"
select select "2"
select select "1"
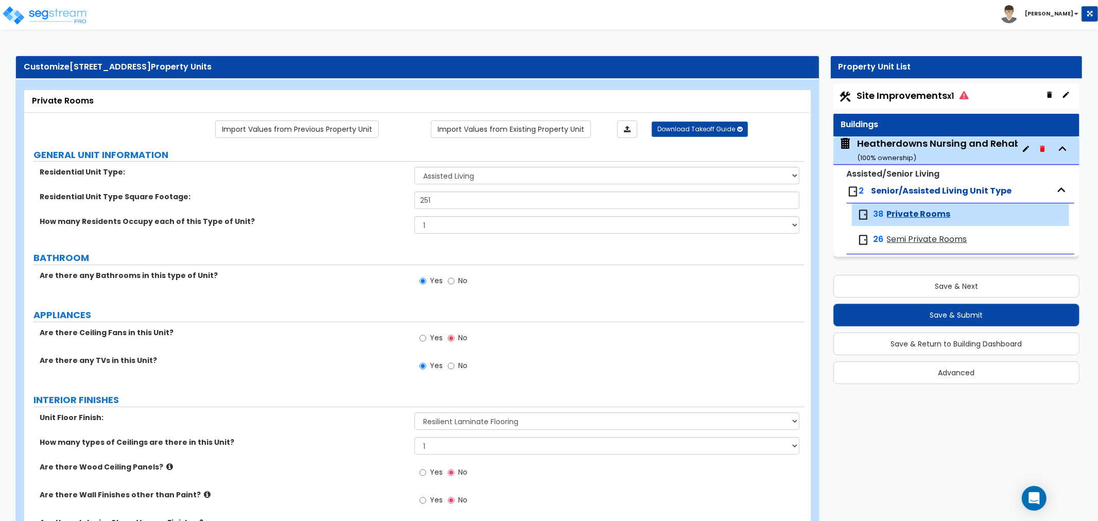
select select "1"
select select "4"
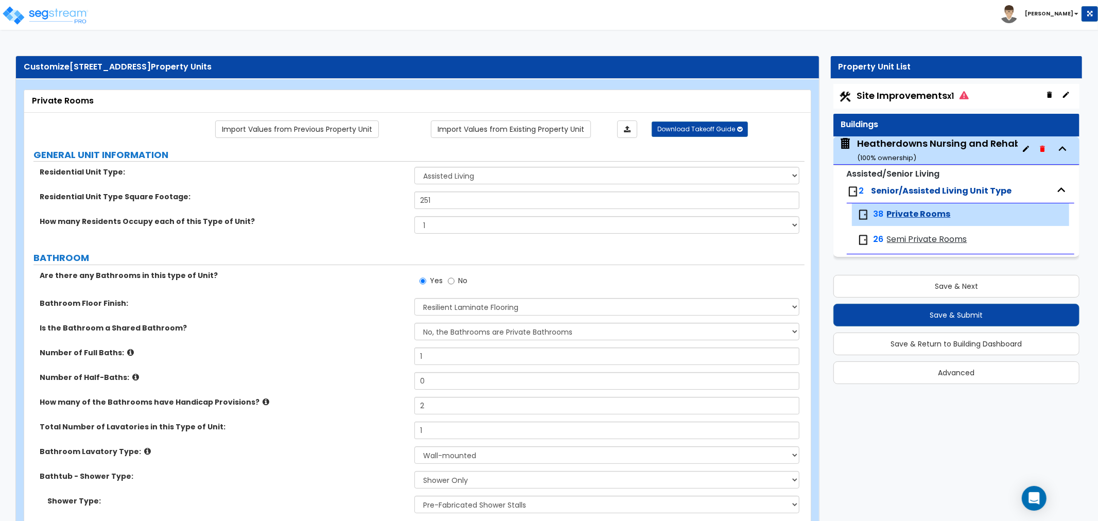
click at [909, 238] on span "Semi Private Rooms" at bounding box center [927, 240] width 80 height 12
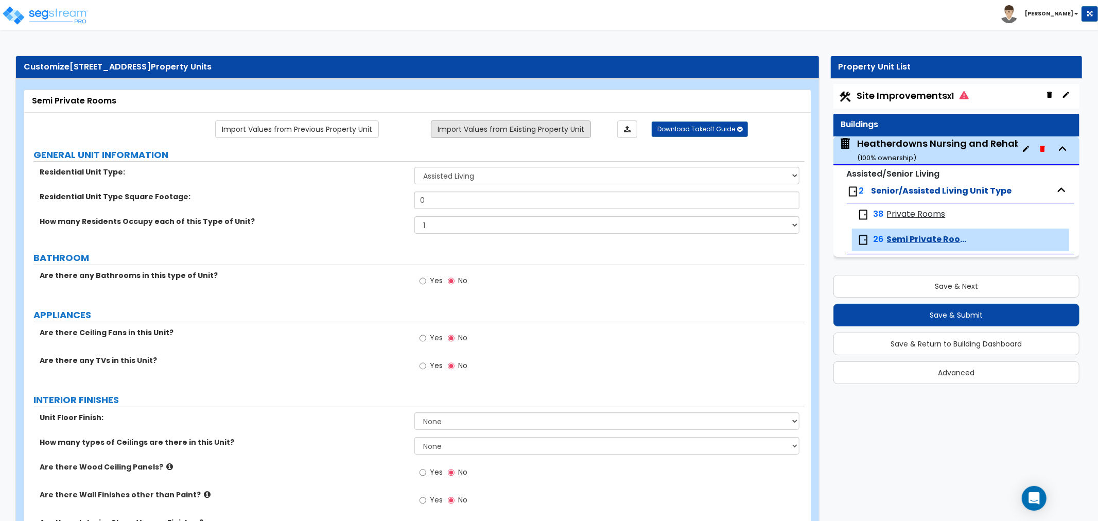
click at [487, 124] on link "Import Values from Existing Property Unit" at bounding box center [511, 129] width 160 height 18
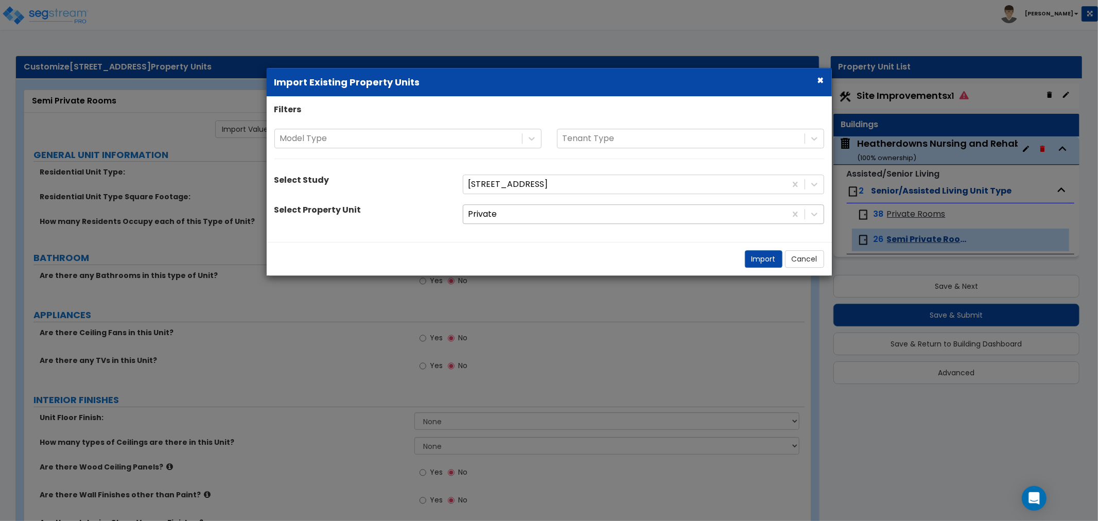
click at [608, 217] on div at bounding box center [625, 215] width 313 height 14
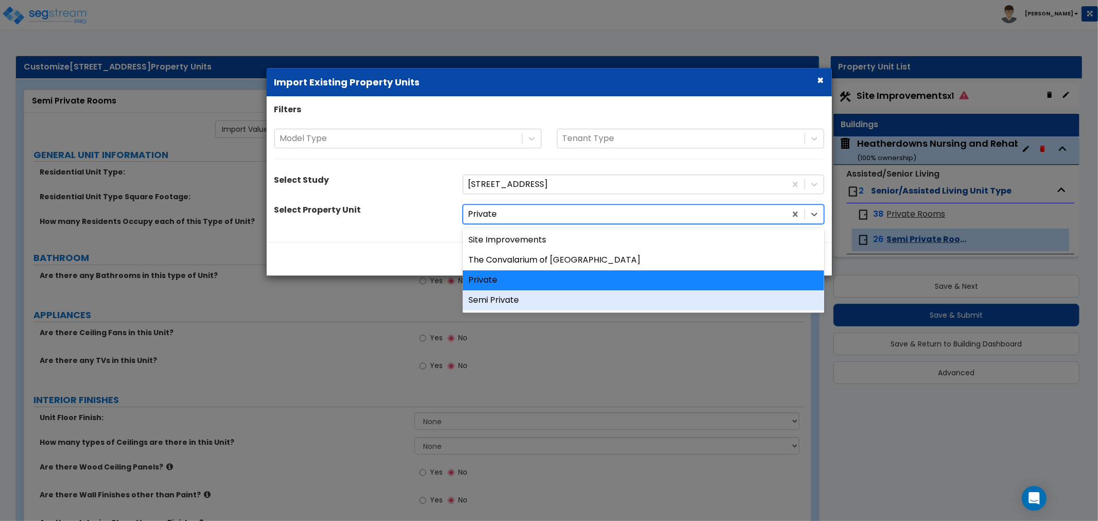
click at [498, 300] on div "Semi Private" at bounding box center [643, 300] width 361 height 20
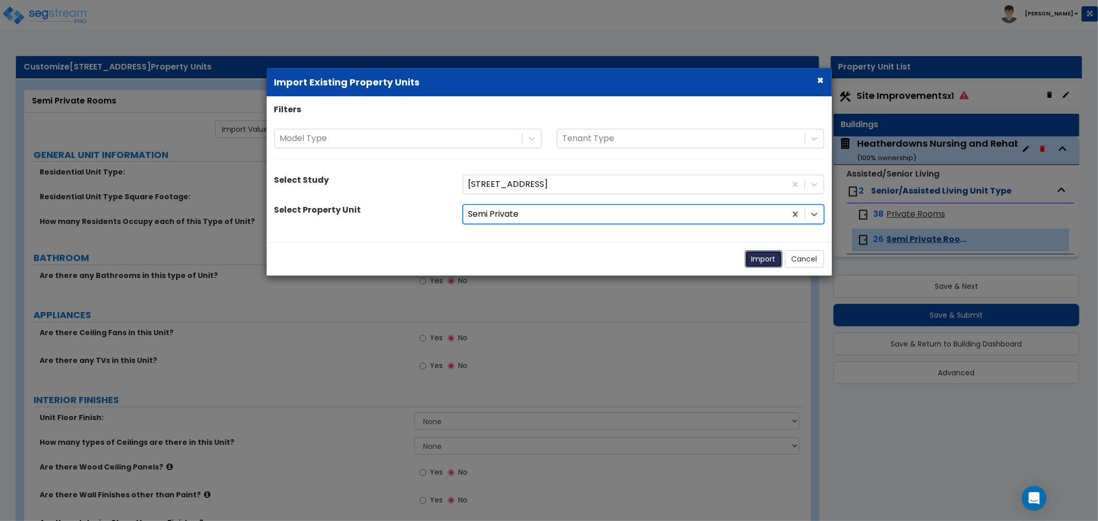
click at [753, 260] on button "Import" at bounding box center [764, 259] width 38 height 18
type input "273"
select select "2"
radio input "true"
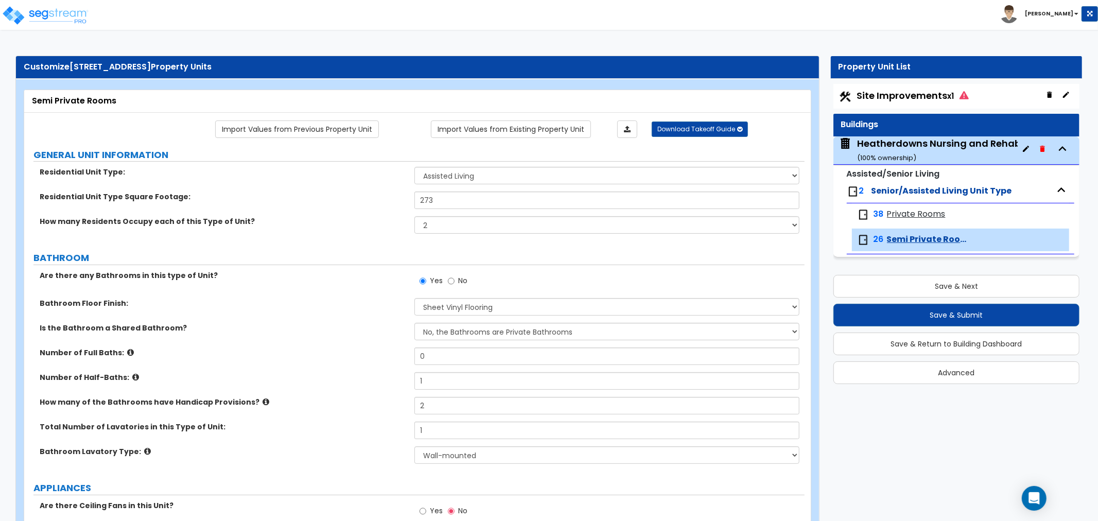
click at [909, 215] on span "Private Rooms" at bounding box center [916, 215] width 59 height 12
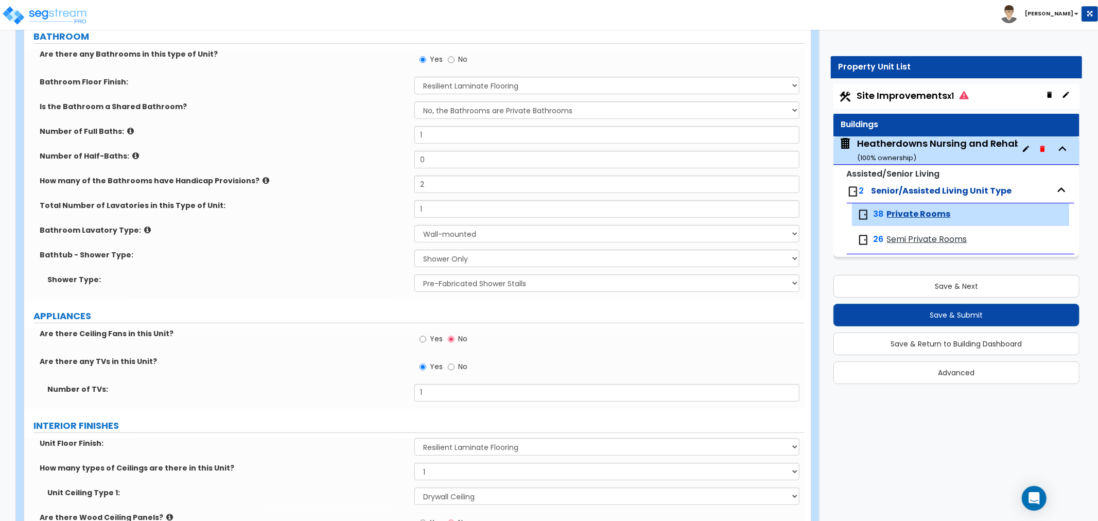
scroll to position [229, 0]
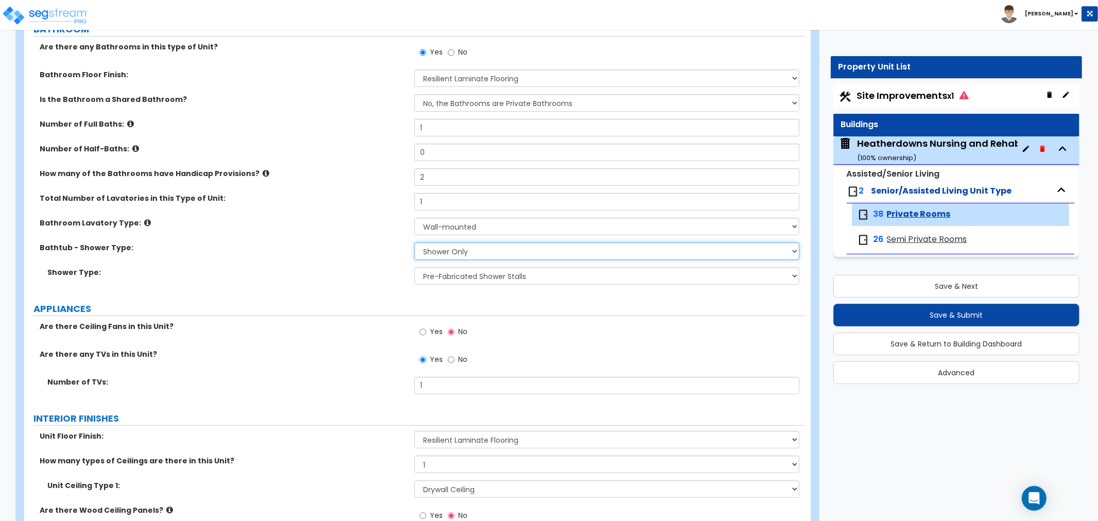
click at [472, 256] on select "No Showers or Bathtubs Shower Only Bathtub Only Shower-and-Bath Combo Dedicated…" at bounding box center [607, 252] width 385 height 18
click at [415, 243] on select "No Showers or Bathtubs Shower Only Bathtub Only Shower-and-Bath Combo Dedicated…" at bounding box center [607, 252] width 385 height 18
click at [459, 269] on select "None Plastic Tile Stone" at bounding box center [607, 276] width 385 height 18
click at [415, 267] on select "None Plastic Tile Stone" at bounding box center [607, 276] width 385 height 18
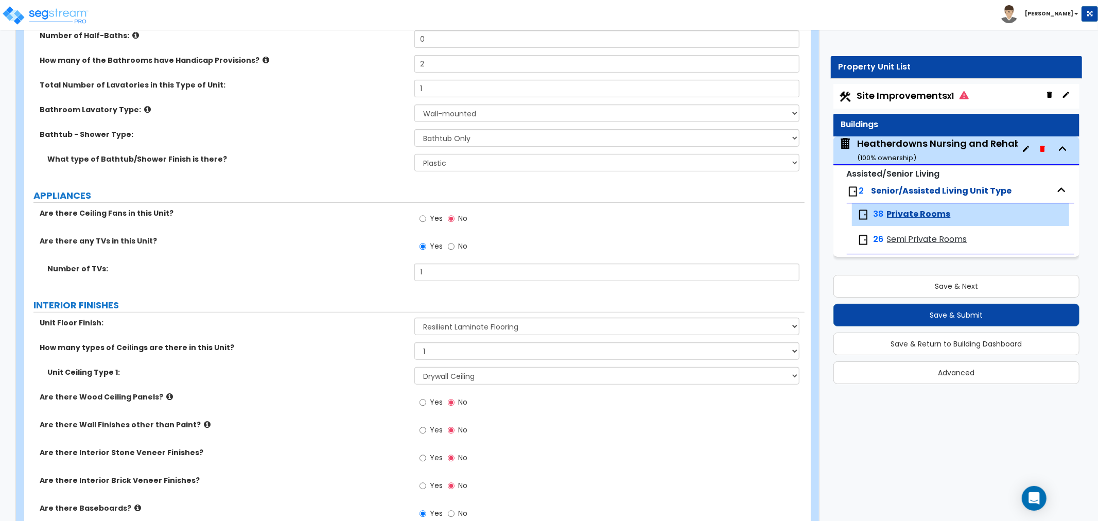
scroll to position [343, 0]
click at [457, 329] on select "None Tile Flooring Hardwood Flooring Resilient Laminate Flooring VCT Flooring S…" at bounding box center [607, 326] width 385 height 18
click at [323, 361] on div "How many types of Ceilings are there in this Unit? None 1 2 3" at bounding box center [414, 353] width 781 height 25
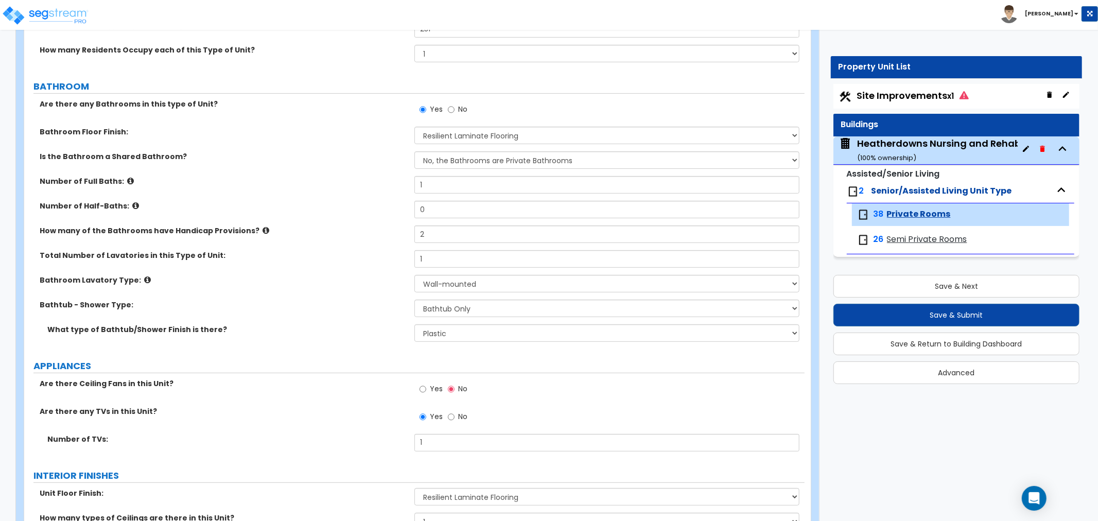
scroll to position [114, 0]
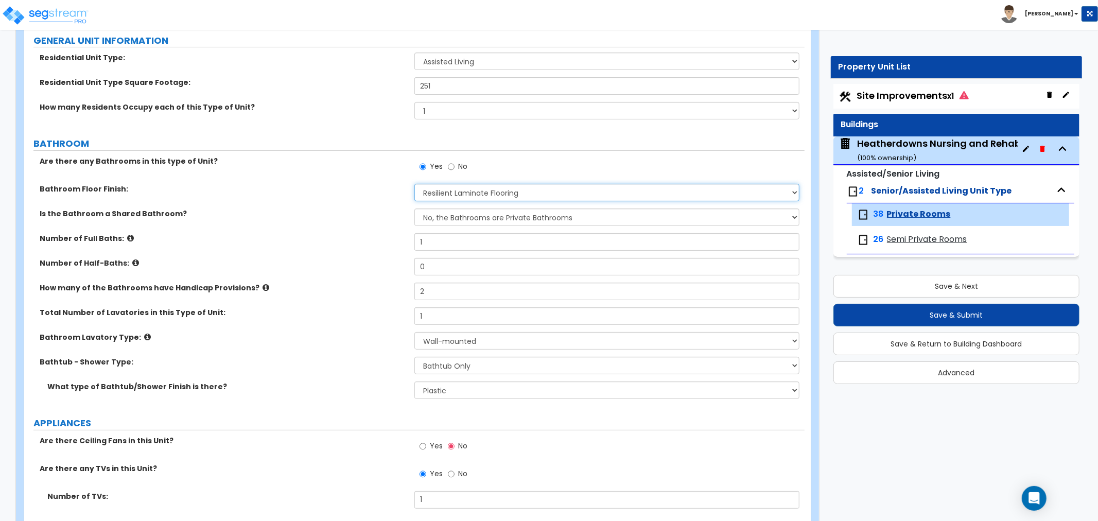
click at [455, 193] on select "None Tile Flooring Hardwood Flooring Resilient Laminate Flooring VCT Flooring S…" at bounding box center [607, 193] width 385 height 18
click at [415, 184] on select "None Tile Flooring Hardwood Flooring Resilient Laminate Flooring VCT Flooring S…" at bounding box center [607, 193] width 385 height 18
click at [897, 98] on span "Site Improvements x1" at bounding box center [913, 95] width 112 height 13
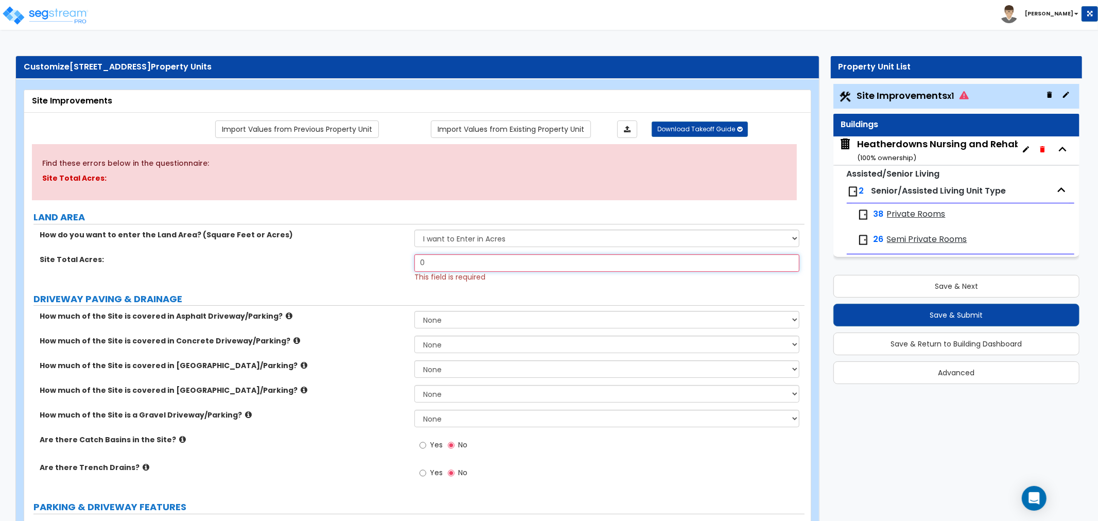
drag, startPoint x: 436, startPoint y: 268, endPoint x: 385, endPoint y: 264, distance: 51.1
click at [385, 264] on div "Site Total Acres: 0 This field is required" at bounding box center [414, 268] width 781 height 28
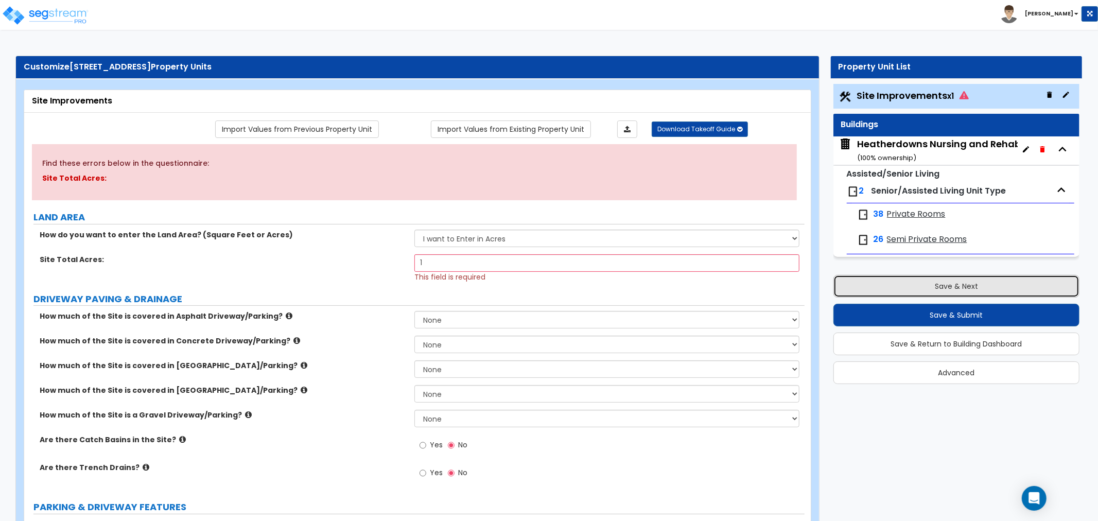
click at [915, 286] on button "Save & Next" at bounding box center [957, 286] width 246 height 23
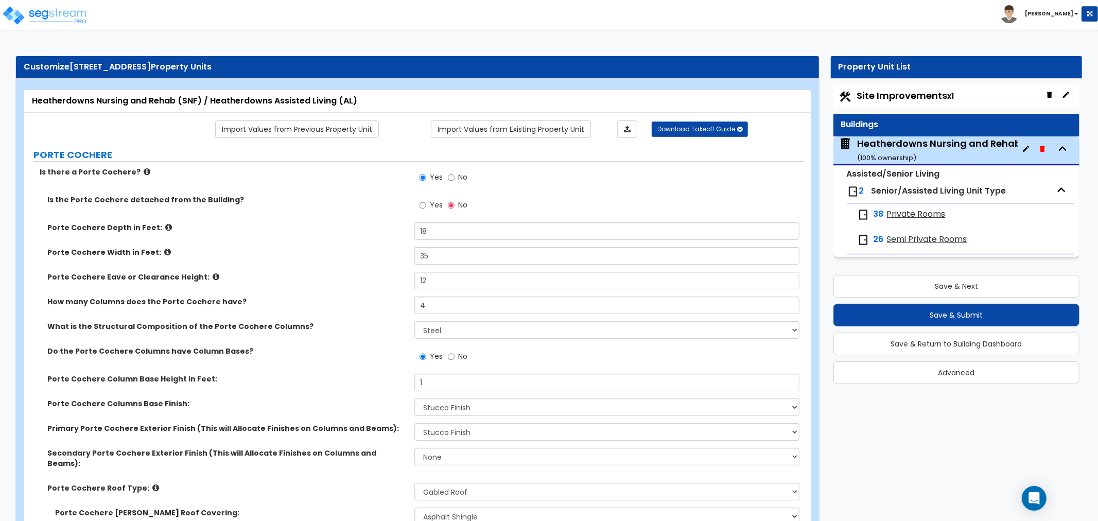
click at [592, 184] on div "Yes No" at bounding box center [610, 181] width 390 height 28
click at [346, 235] on div "Porte Cochere Depth in Feet: 18" at bounding box center [414, 234] width 781 height 25
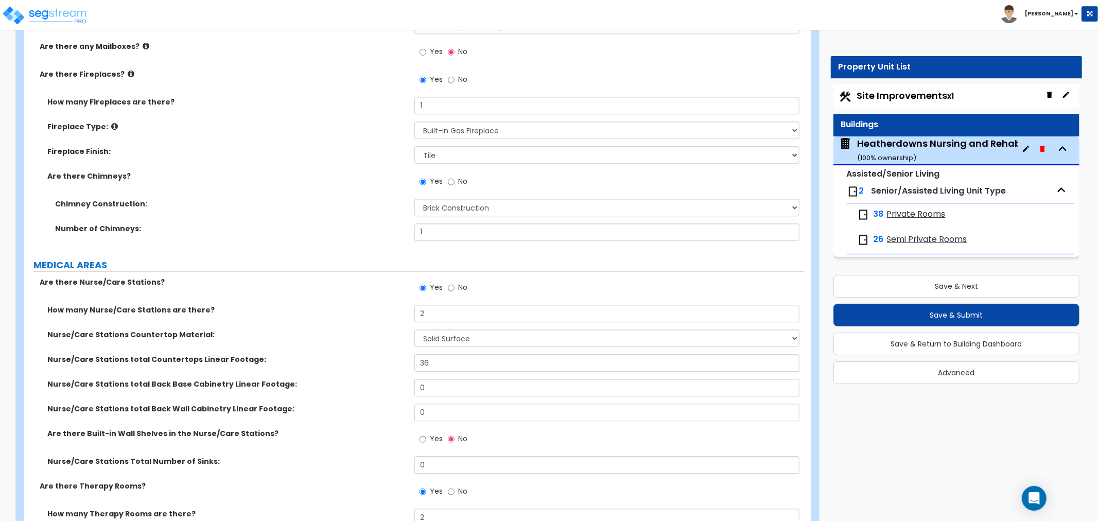
scroll to position [2356, 0]
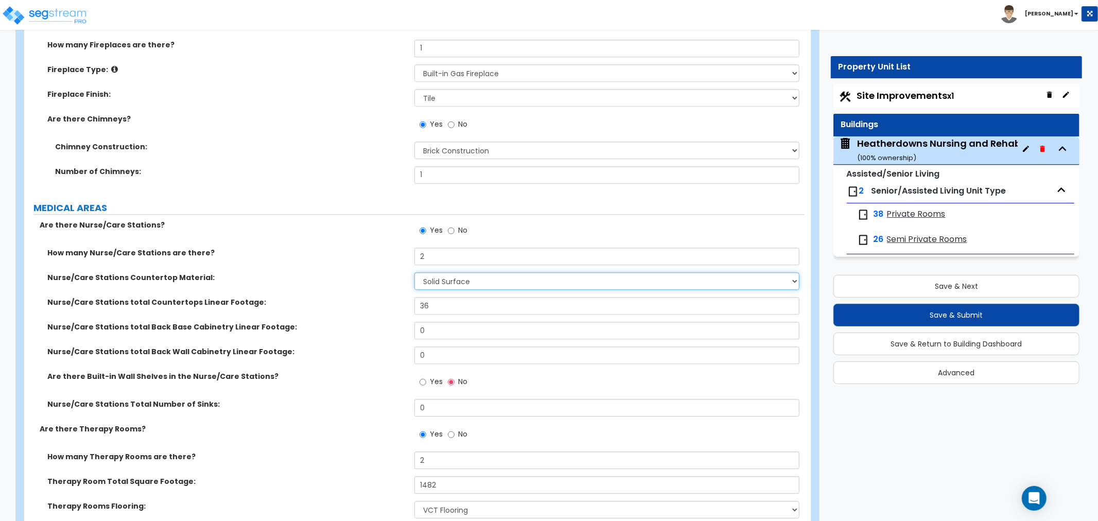
click at [454, 272] on select "Please Choose One Plastic Laminate Solid Surface Stone Quartz Marble Tile Wood …" at bounding box center [607, 281] width 385 height 18
click at [415, 272] on select "Please Choose One Plastic Laminate Solid Surface Stone Quartz Marble Tile Wood …" at bounding box center [607, 281] width 385 height 18
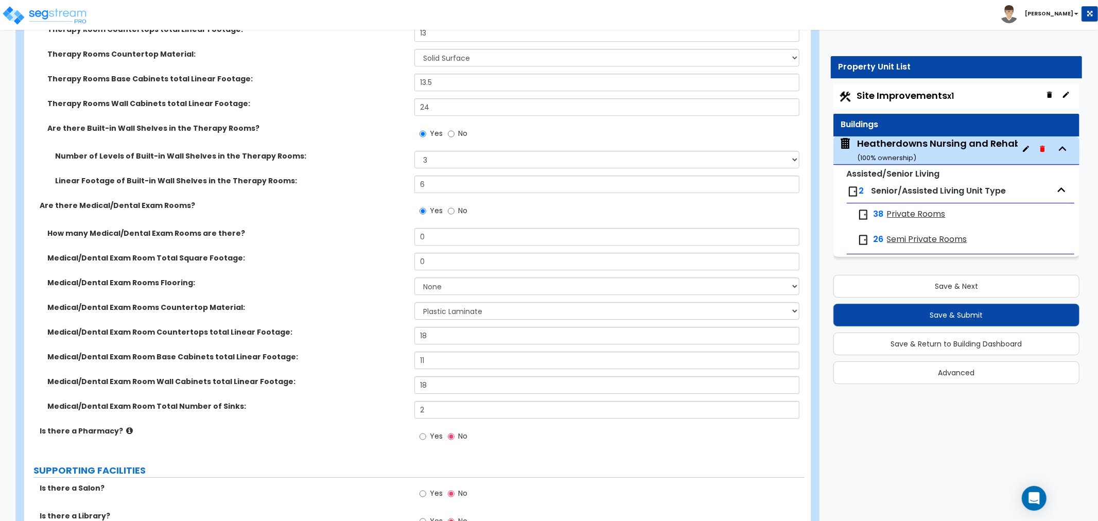
scroll to position [1765, 0]
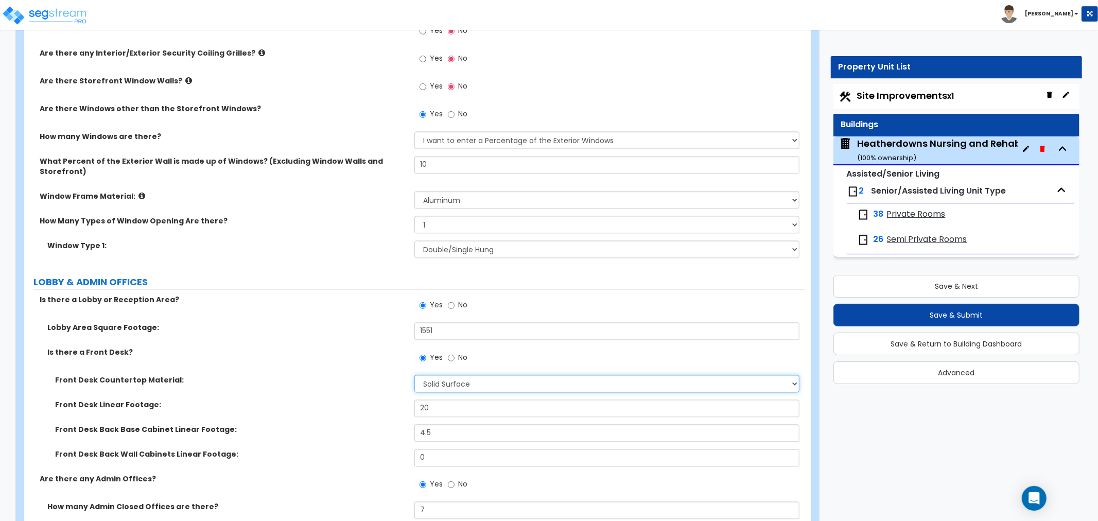
click at [461, 375] on select "None Plastic Laminate Solid Surface Stone Quartz Marble Tile Wood Stainless Ste…" at bounding box center [607, 384] width 385 height 18
click at [415, 375] on select "None Plastic Laminate Solid Surface Stone Quartz Marble Tile Wood Stainless Ste…" at bounding box center [607, 384] width 385 height 18
click at [456, 375] on select "None Plastic Laminate Solid Surface Stone Quartz Marble Tile Wood Stainless Ste…" at bounding box center [607, 384] width 385 height 18
click at [415, 375] on select "None Plastic Laminate Solid Surface Stone Quartz Marble Tile Wood Stainless Ste…" at bounding box center [607, 384] width 385 height 18
click at [305, 347] on div "Is there a Front Desk? Yes No" at bounding box center [414, 361] width 781 height 28
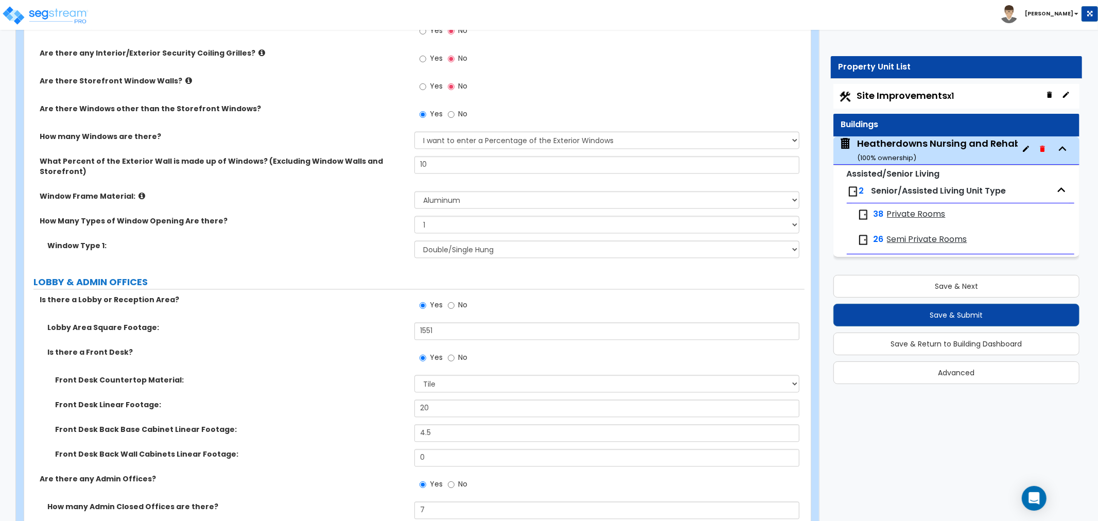
click at [932, 241] on span "Semi Private Rooms" at bounding box center [927, 240] width 80 height 12
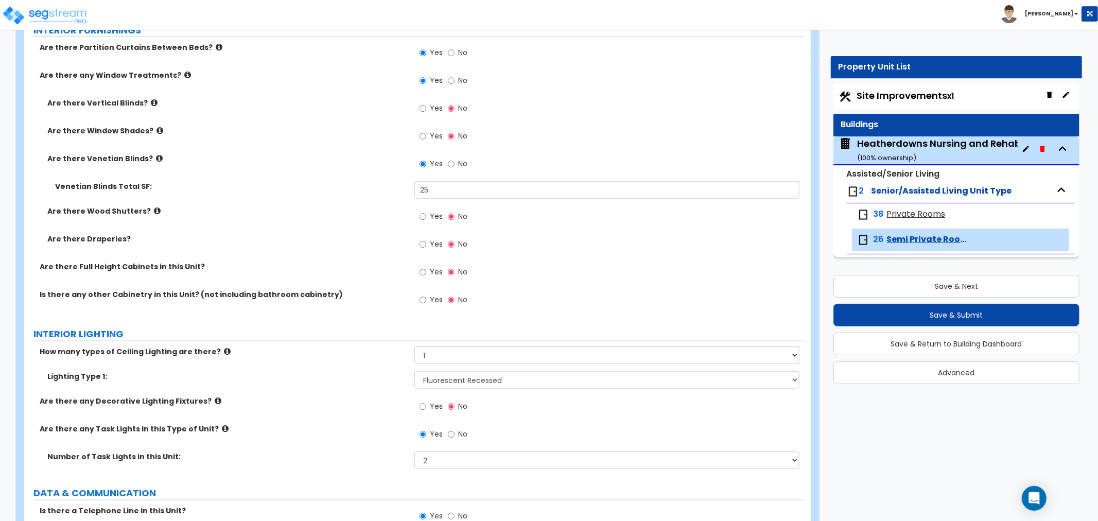
scroll to position [972, 0]
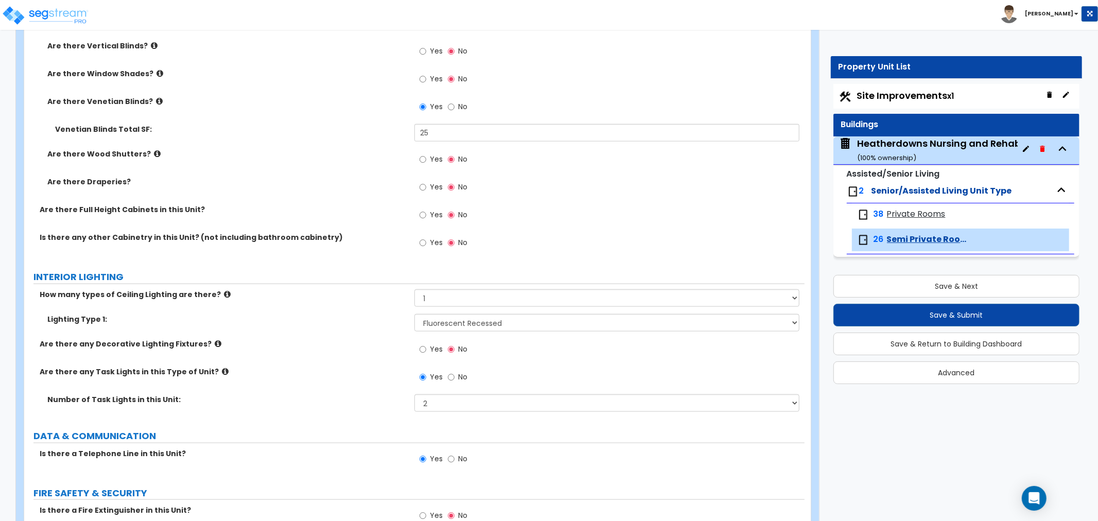
click at [900, 215] on span "Private Rooms" at bounding box center [916, 215] width 59 height 12
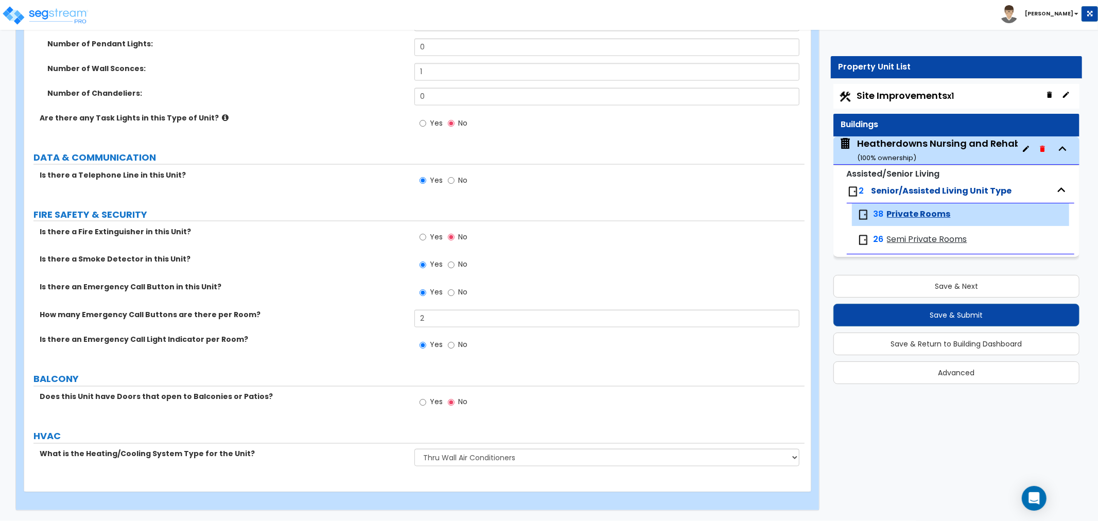
scroll to position [1281, 0]
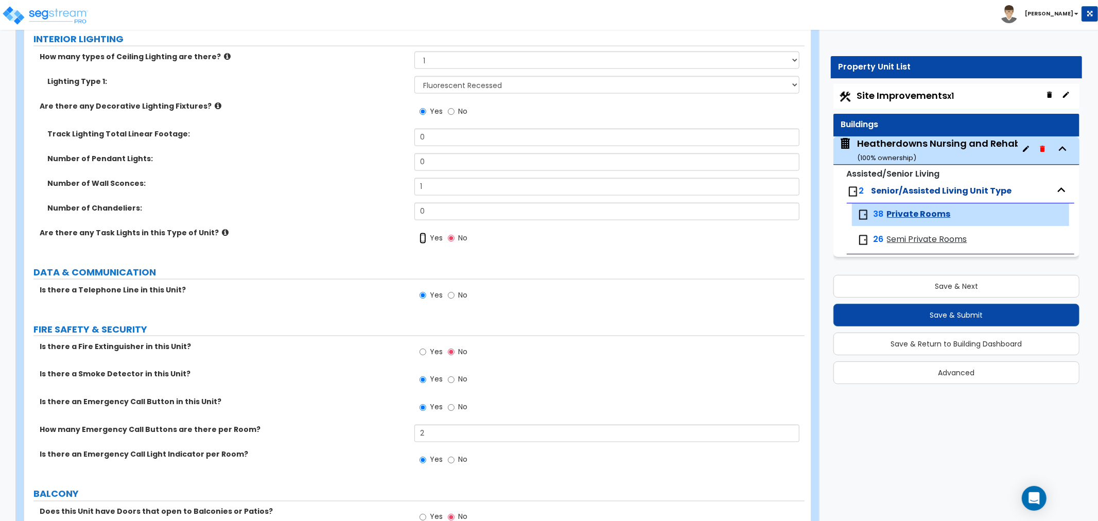
click at [426, 235] on input "Yes" at bounding box center [423, 238] width 7 height 11
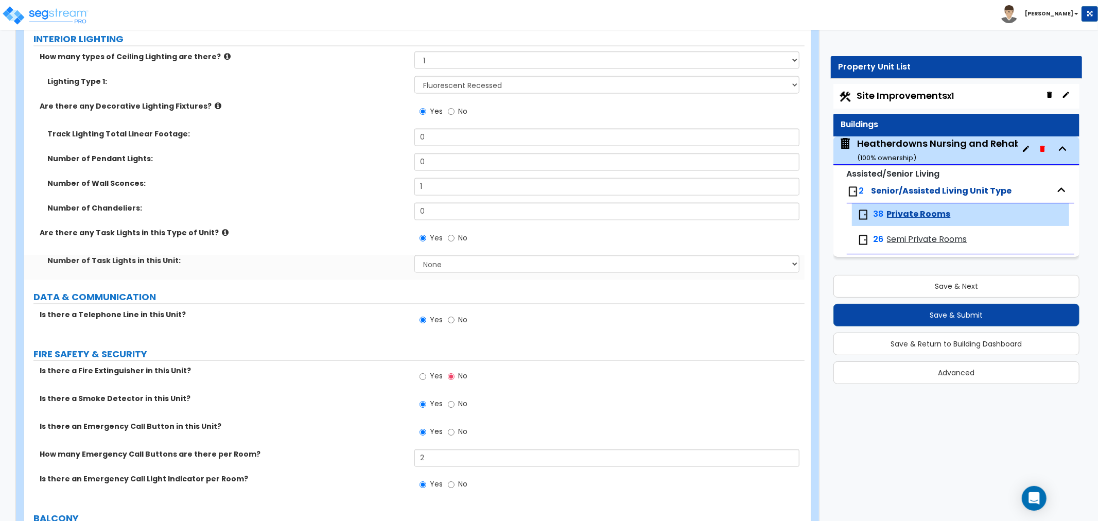
click at [222, 235] on icon at bounding box center [225, 233] width 7 height 8
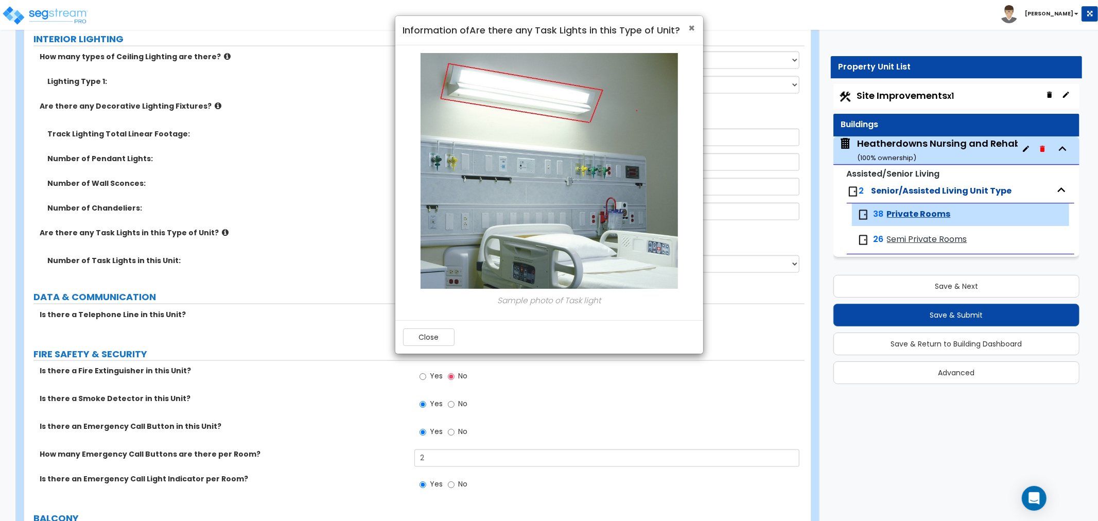
click at [692, 27] on span "×" at bounding box center [692, 28] width 7 height 15
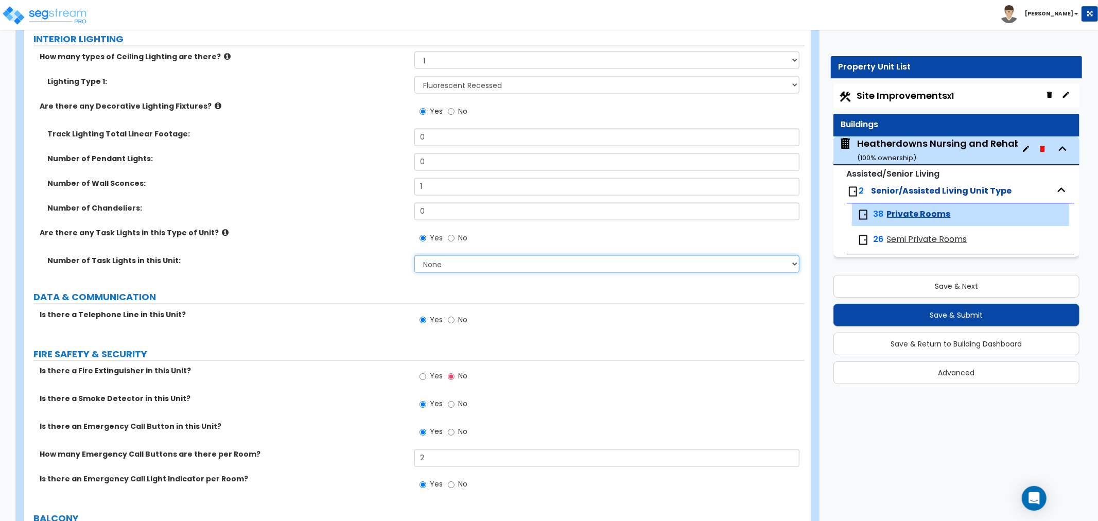
click at [449, 261] on select "None 1 2 3 4 5" at bounding box center [607, 264] width 385 height 18
click at [415, 255] on select "None 1 2 3 4 5" at bounding box center [607, 264] width 385 height 18
click at [359, 298] on label "DATA & COMMUNICATION" at bounding box center [418, 296] width 771 height 13
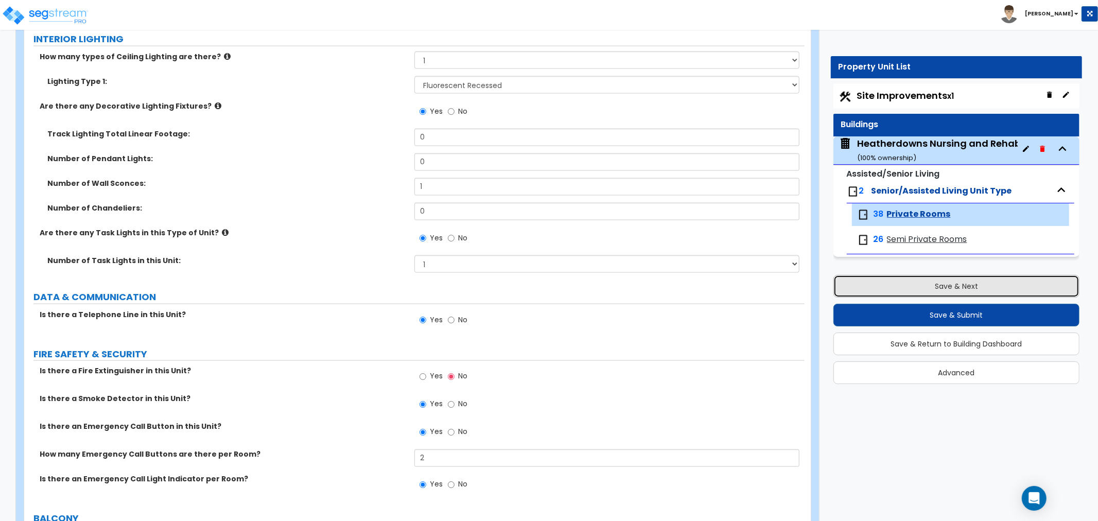
click at [915, 287] on button "Save & Next" at bounding box center [957, 286] width 246 height 23
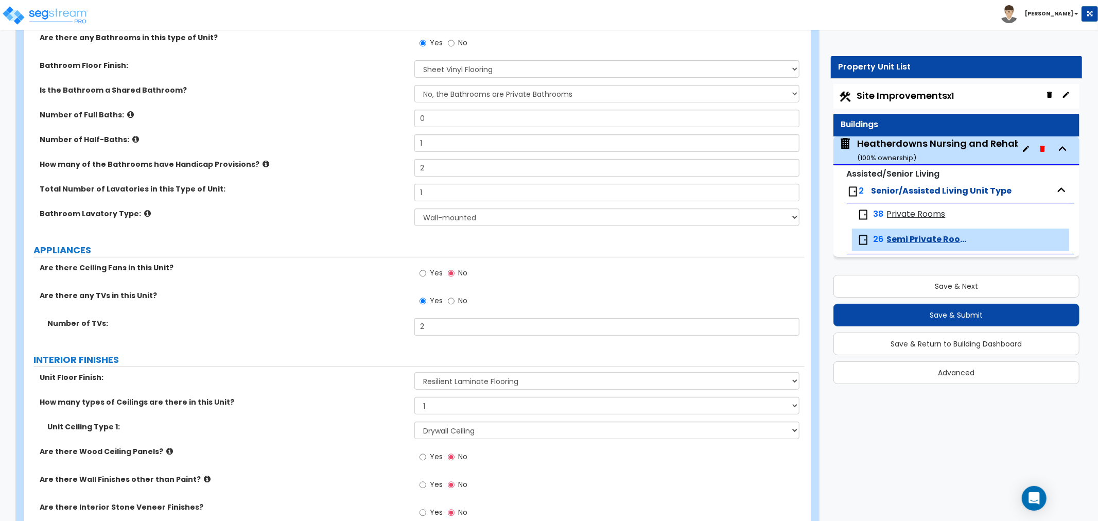
scroll to position [343, 0]
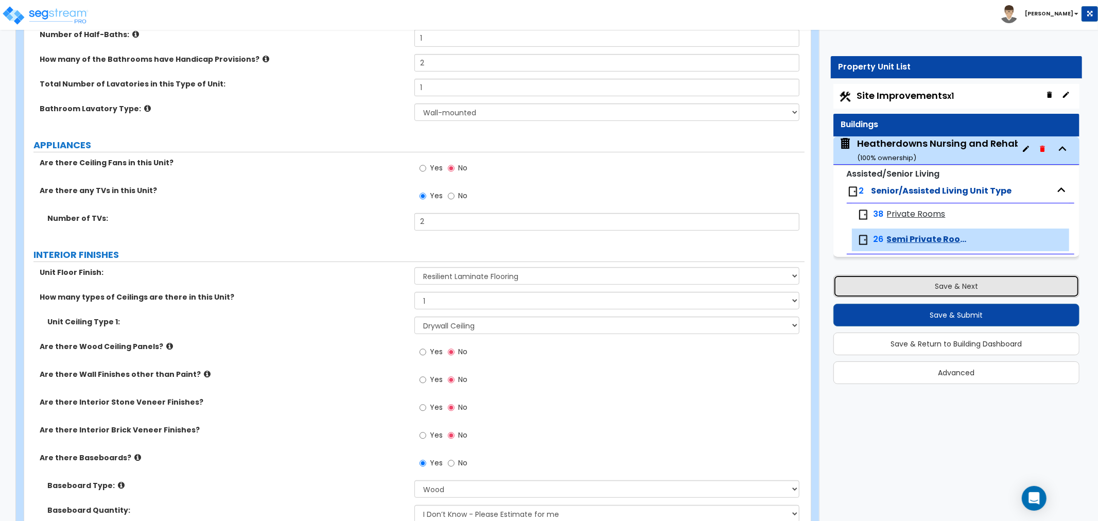
click at [917, 285] on button "Save & Next" at bounding box center [957, 286] width 246 height 23
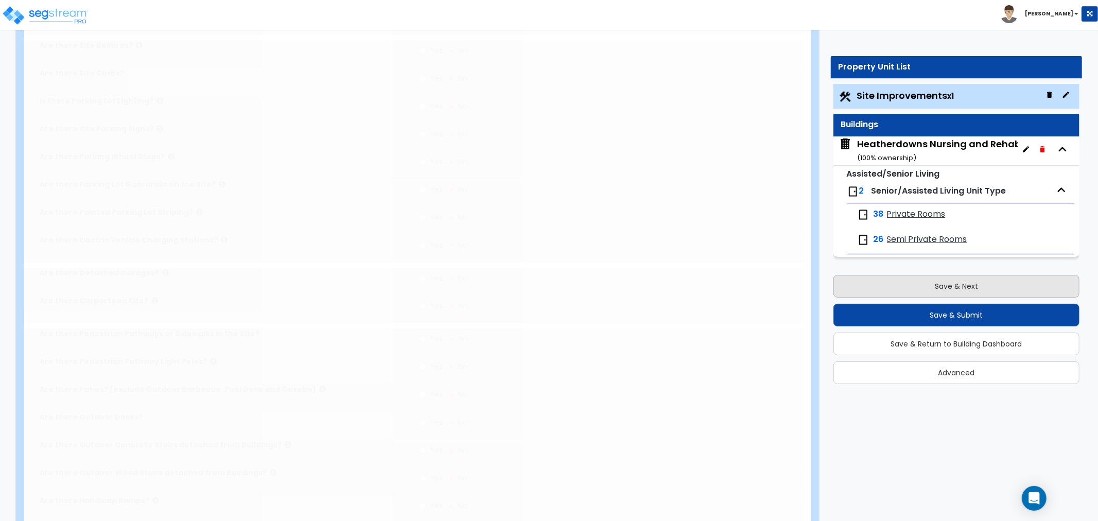
scroll to position [0, 0]
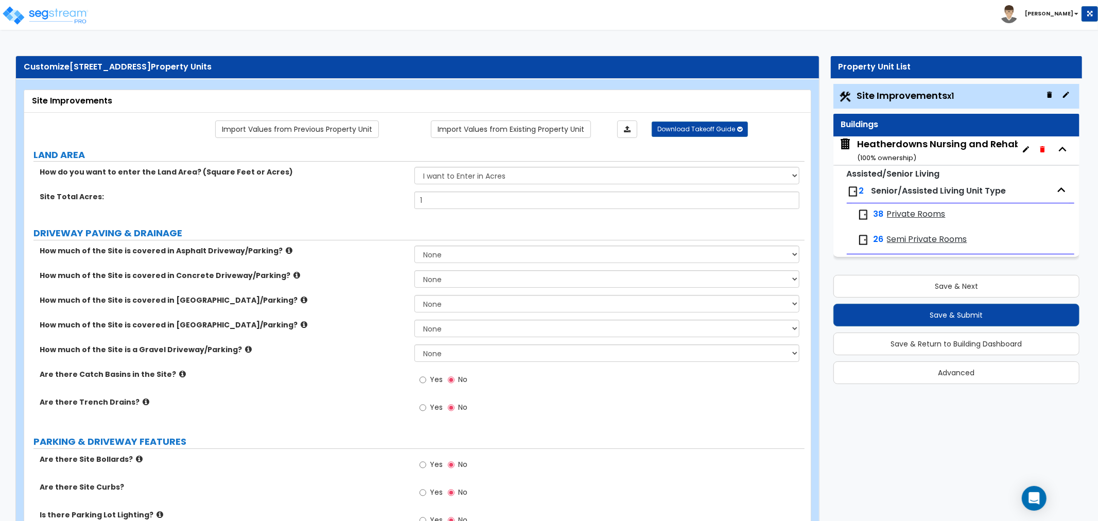
click at [907, 147] on div "Heatherdowns Nursing and Rehab (SNF) / Heatherdowns Assisted Living (AL) ( 100 …" at bounding box center [1041, 150] width 368 height 26
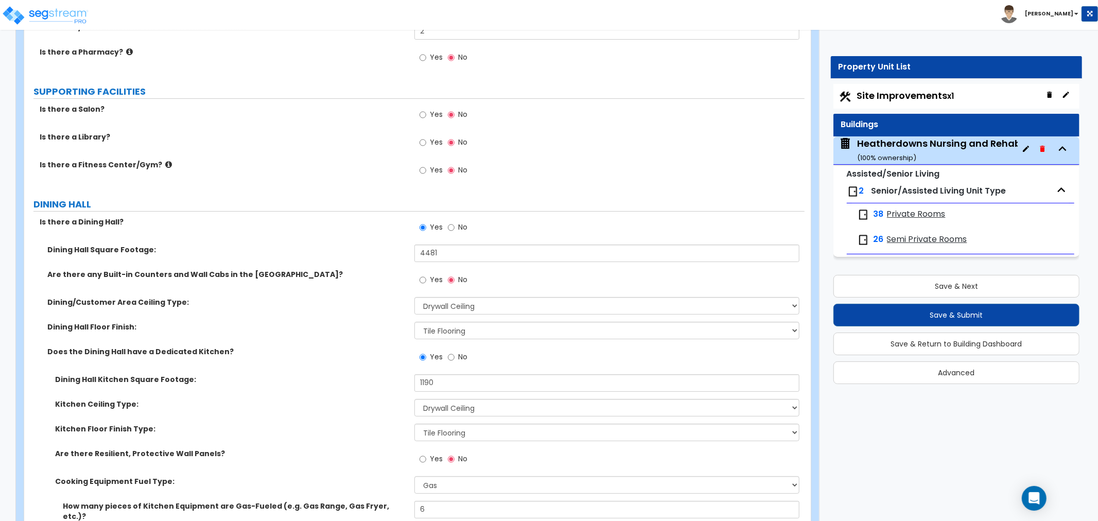
scroll to position [3298, 0]
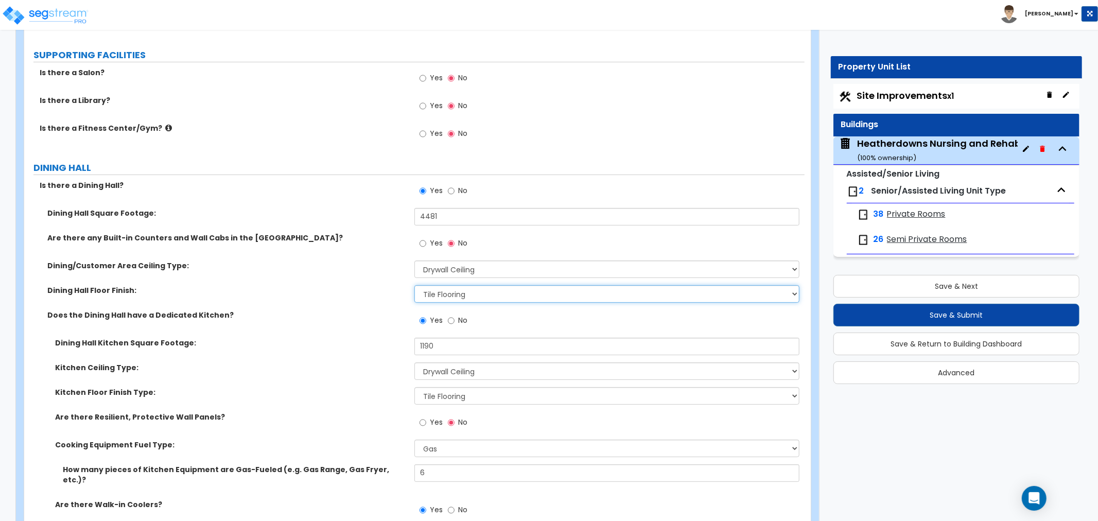
click at [455, 285] on select "None Tile Flooring Hardwood Flooring Resilient Laminate Flooring VCT Flooring S…" at bounding box center [607, 294] width 385 height 18
click at [415, 285] on select "None Tile Flooring Hardwood Flooring Resilient Laminate Flooring VCT Flooring S…" at bounding box center [607, 294] width 385 height 18
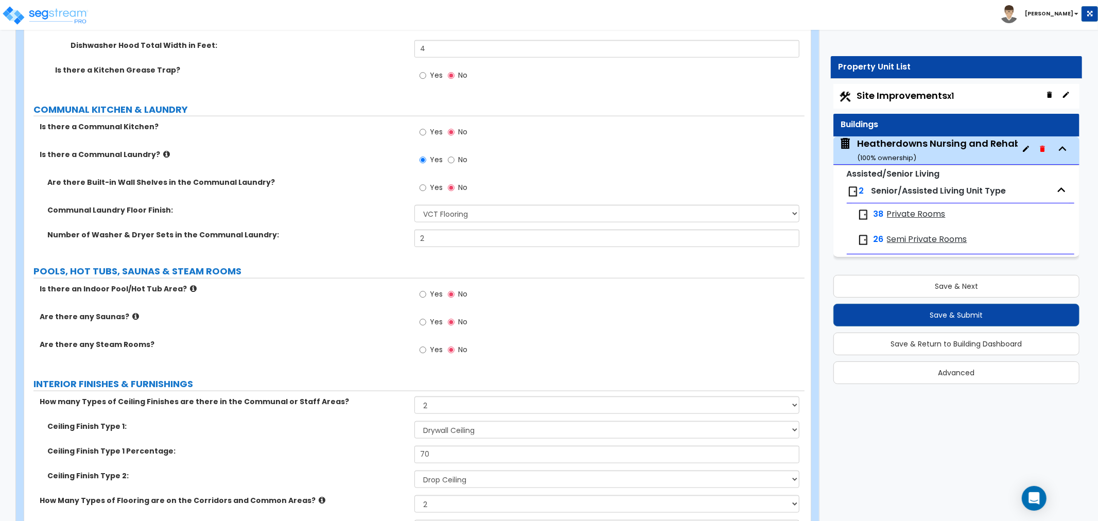
scroll to position [4448, 0]
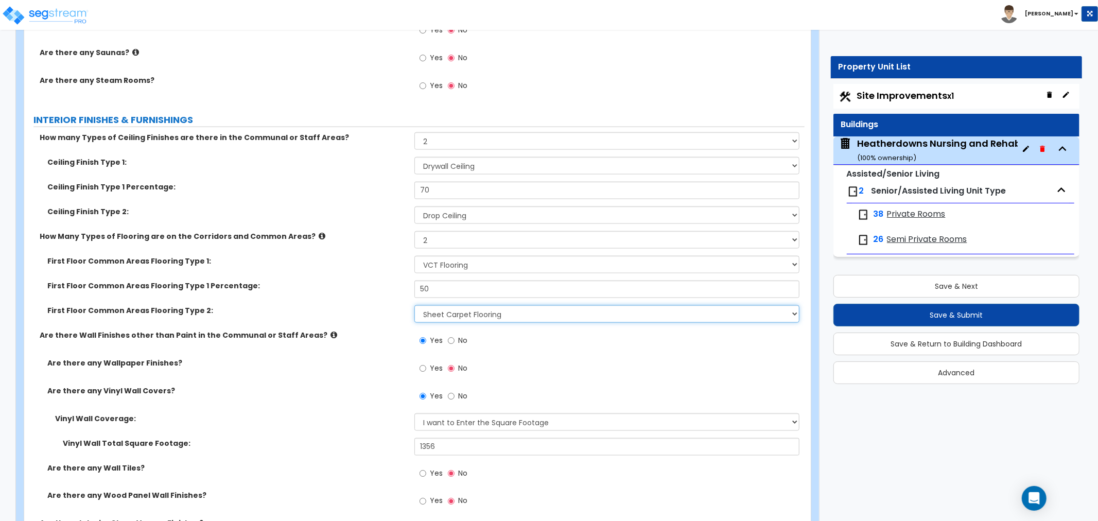
click at [450, 305] on select "None Tile Flooring Hardwood Flooring Resilient Laminate Flooring VCT Flooring S…" at bounding box center [607, 314] width 385 height 18
click at [415, 305] on select "None Tile Flooring Hardwood Flooring Resilient Laminate Flooring VCT Flooring S…" at bounding box center [607, 314] width 385 height 18
click at [367, 305] on label "First Floor Common Areas Flooring Type 2:" at bounding box center [226, 310] width 359 height 10
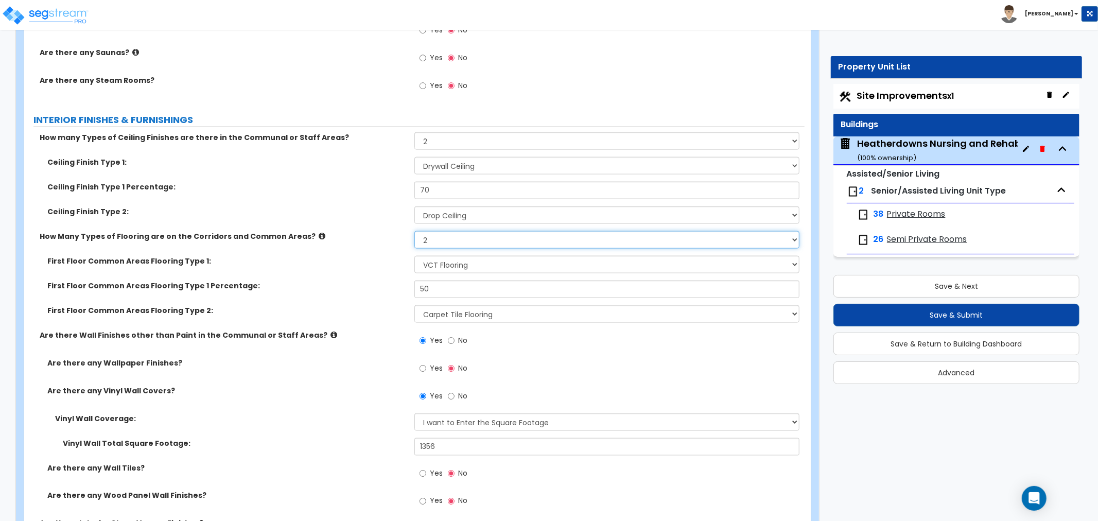
click at [445, 231] on select "Please Choose One 1 2 3" at bounding box center [607, 240] width 385 height 18
click at [415, 231] on select "Please Choose One 1 2 3" at bounding box center [607, 240] width 385 height 18
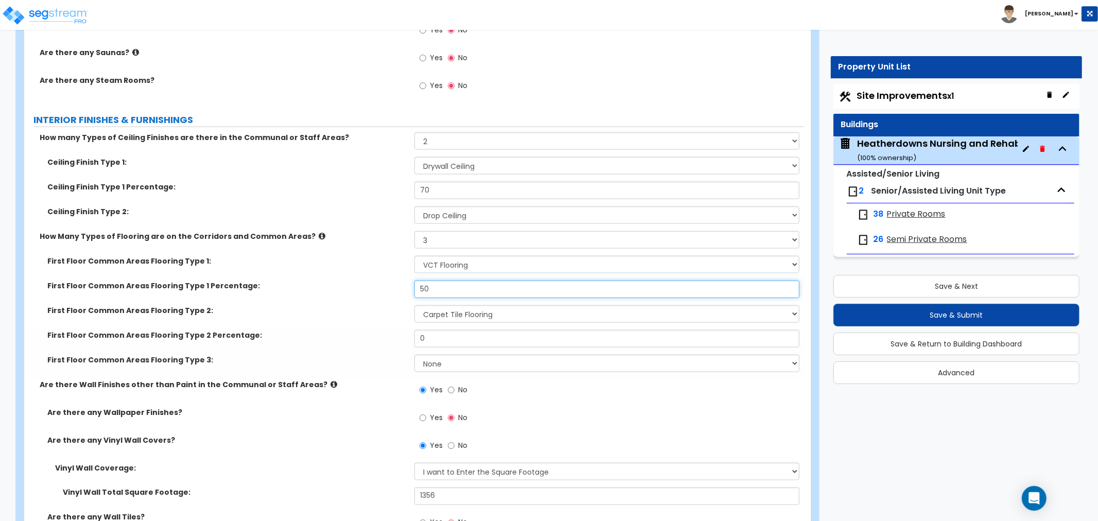
drag, startPoint x: 434, startPoint y: 256, endPoint x: 411, endPoint y: 262, distance: 23.2
click at [411, 281] on div "First Floor Common Areas Flooring Type 1 Percentage: 50" at bounding box center [414, 293] width 781 height 25
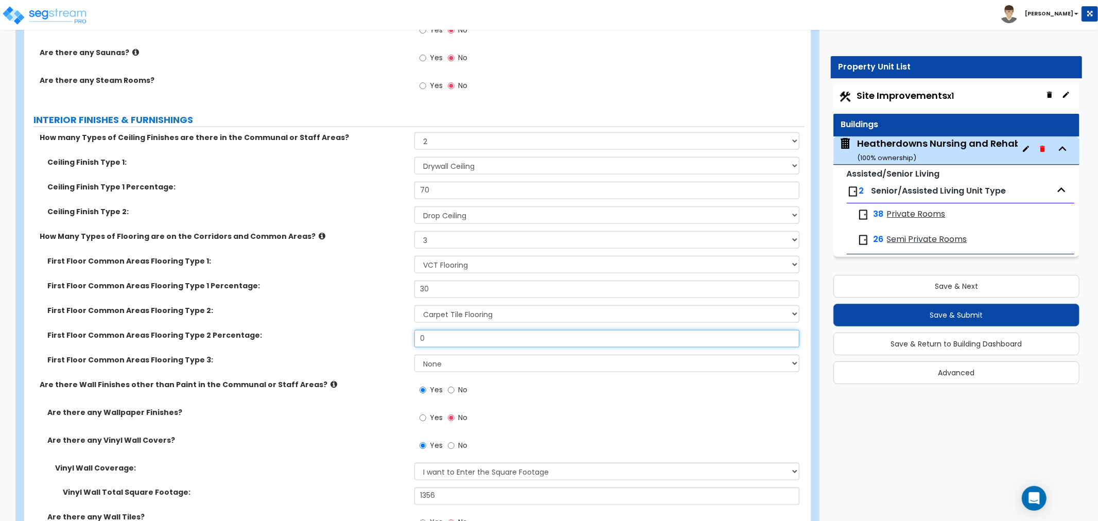
click at [394, 330] on div "First Floor Common Areas Flooring Type 2 Percentage: 0" at bounding box center [414, 342] width 781 height 25
click at [446, 355] on select "None Tile Flooring Hardwood Flooring Resilient Laminate Flooring VCT Flooring S…" at bounding box center [607, 364] width 385 height 18
click at [415, 355] on select "None Tile Flooring Hardwood Flooring Resilient Laminate Flooring VCT Flooring S…" at bounding box center [607, 364] width 385 height 18
click at [365, 380] on div "Are there Wall Finishes other than Paint in the Communal or Staff Areas? Yes No" at bounding box center [414, 394] width 781 height 28
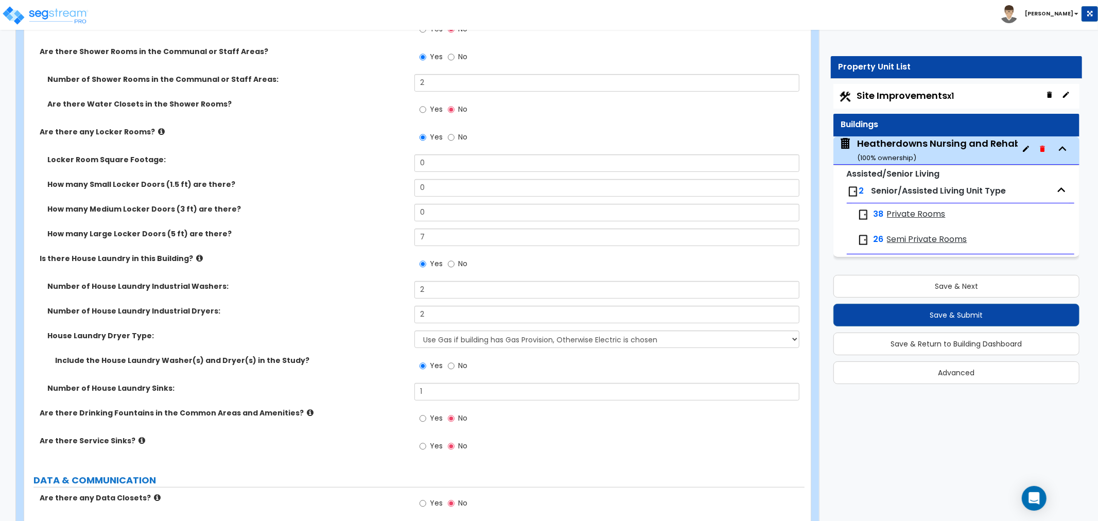
scroll to position [6848, 0]
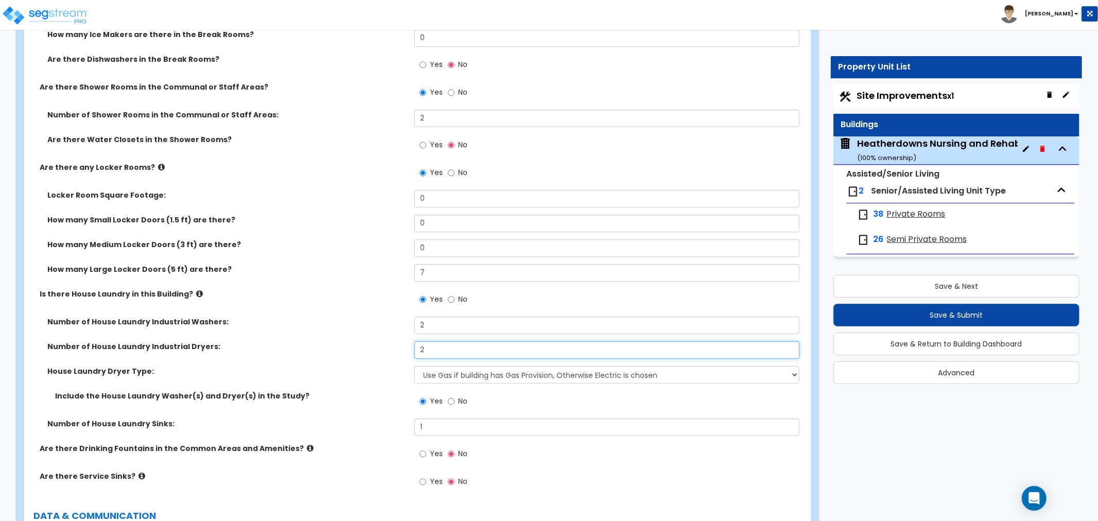
drag, startPoint x: 436, startPoint y: 313, endPoint x: 380, endPoint y: 318, distance: 56.9
click at [380, 341] on div "Number of House Laundry Industrial Dryers: 2" at bounding box center [414, 353] width 781 height 25
click at [326, 366] on label "House Laundry Dryer Type:" at bounding box center [226, 371] width 359 height 10
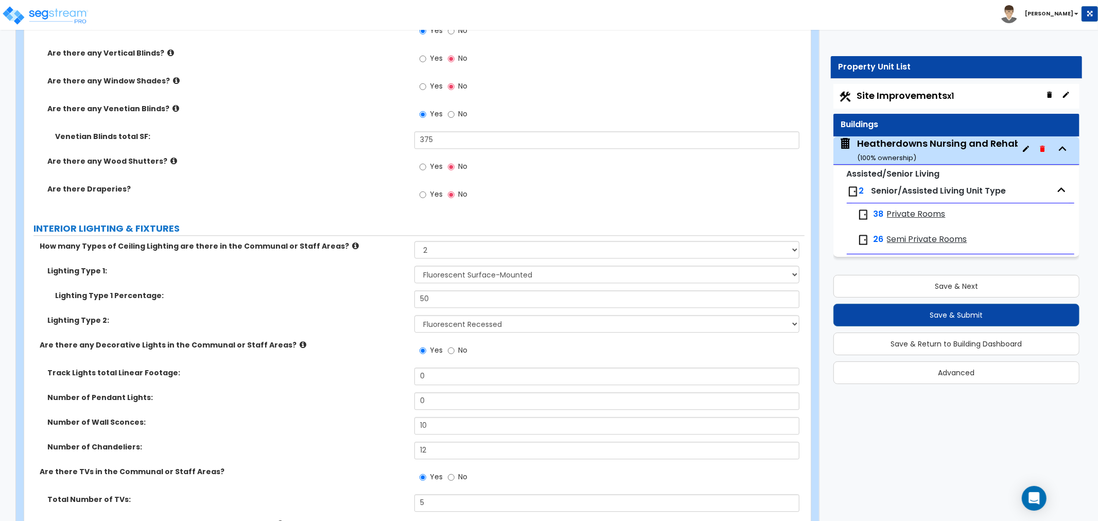
scroll to position [5532, 0]
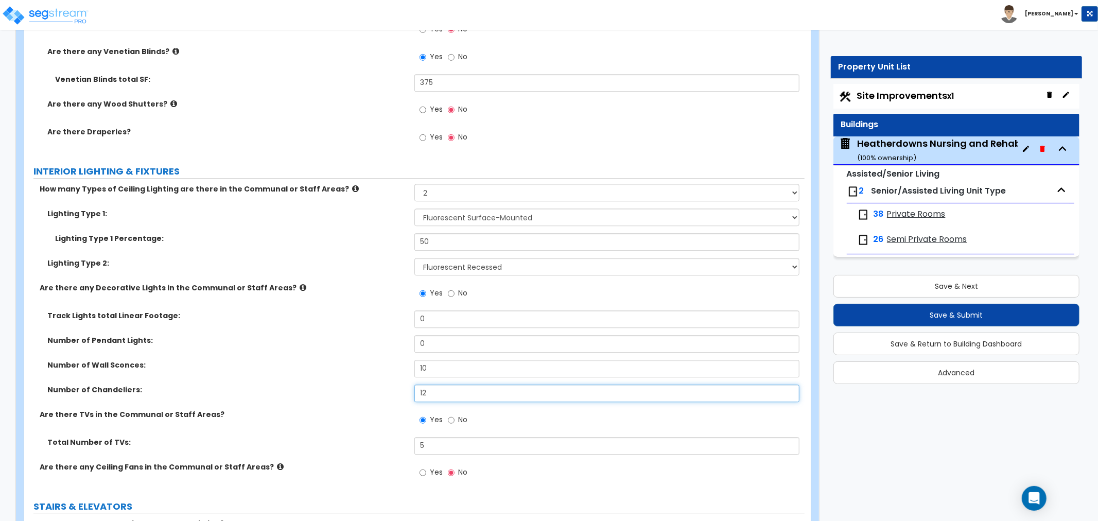
drag, startPoint x: 443, startPoint y: 358, endPoint x: 351, endPoint y: 358, distance: 92.2
click at [351, 385] on div "Number of Chandeliers: 12" at bounding box center [414, 397] width 781 height 25
click at [351, 360] on div "Number of Wall Sconces: 10" at bounding box center [414, 372] width 781 height 25
click at [634, 165] on label "INTERIOR LIGHTING & FIXTURES" at bounding box center [418, 171] width 771 height 13
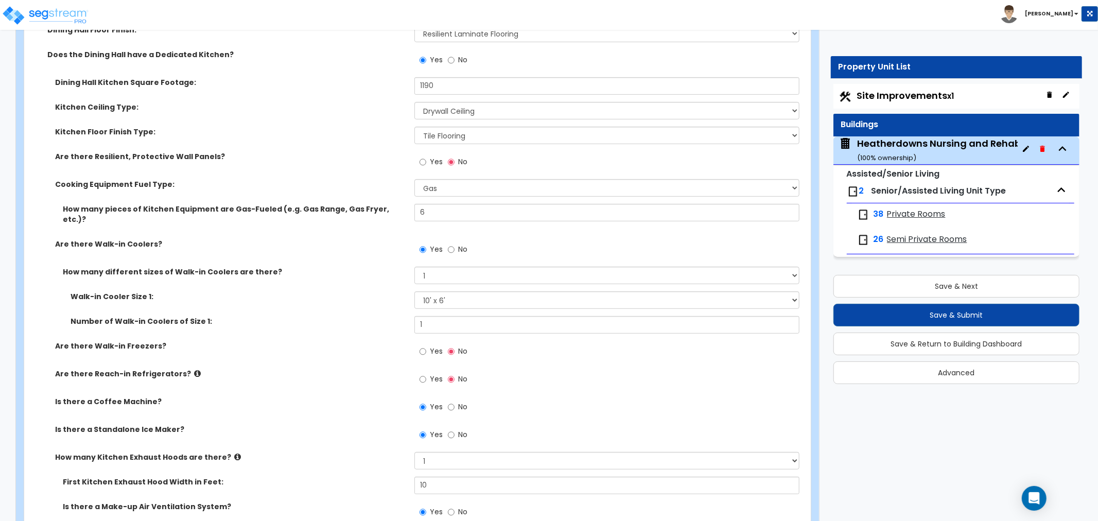
scroll to position [3559, 0]
drag, startPoint x: 457, startPoint y: 243, endPoint x: 457, endPoint y: 250, distance: 7.2
click at [457, 266] on select "Please Choose One 1 2 3 4" at bounding box center [607, 275] width 385 height 18
click at [415, 266] on select "Please Choose One 1 2 3 4" at bounding box center [607, 275] width 385 height 18
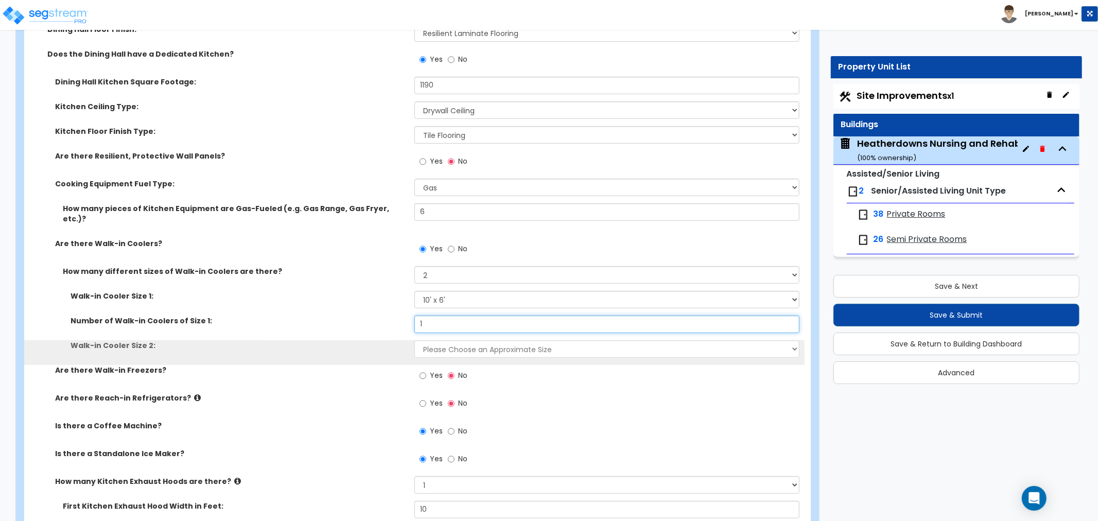
drag, startPoint x: 438, startPoint y: 297, endPoint x: 396, endPoint y: 299, distance: 41.2
click at [396, 316] on div "Number of Walk-in Coolers of Size 1: 1" at bounding box center [414, 328] width 781 height 25
drag, startPoint x: 430, startPoint y: 290, endPoint x: 404, endPoint y: 292, distance: 25.8
click at [404, 316] on div "Number of Walk-in Coolers of Size 1: 2" at bounding box center [414, 328] width 781 height 25
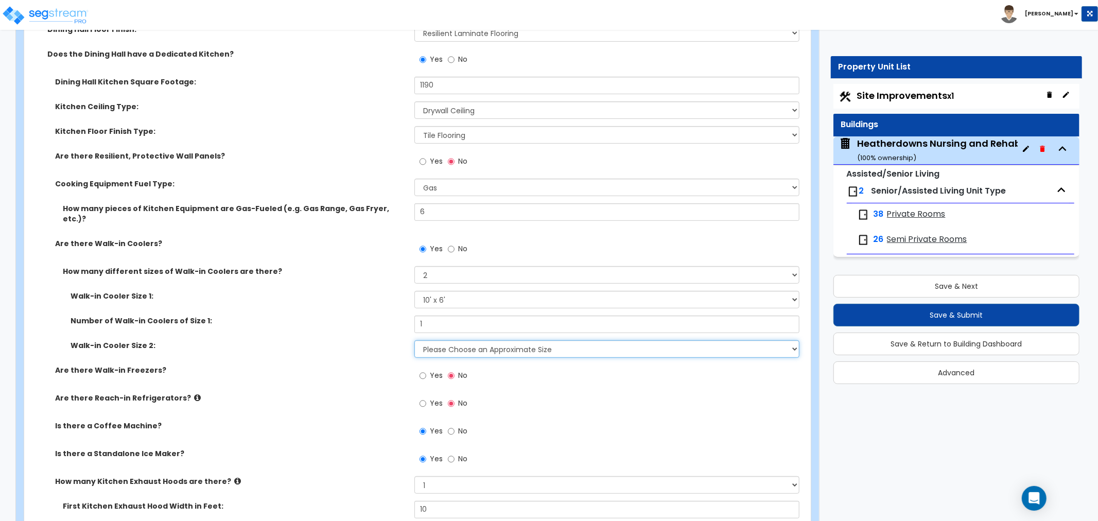
click at [448, 340] on select "Please Choose an Approximate Size 6' x 6' 10' x 6' 12' x 14' 12' x 20' I want t…" at bounding box center [607, 349] width 385 height 18
click at [415, 340] on select "Please Choose an Approximate Size 6' x 6' 10' x 6' 12' x 14' 12' x 20' I want t…" at bounding box center [607, 349] width 385 height 18
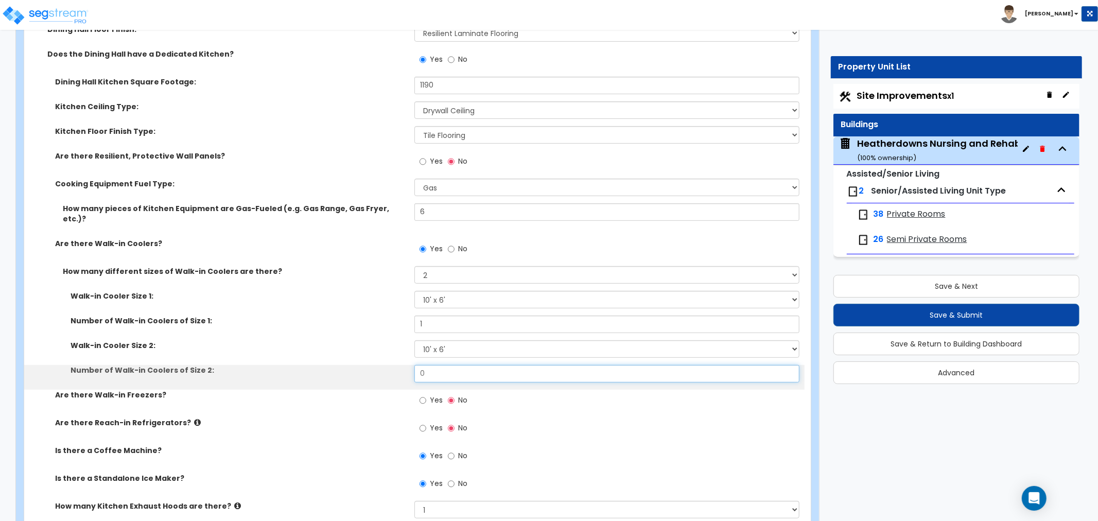
drag, startPoint x: 441, startPoint y: 337, endPoint x: 418, endPoint y: 341, distance: 23.0
click at [418, 365] on input "0" at bounding box center [607, 374] width 385 height 18
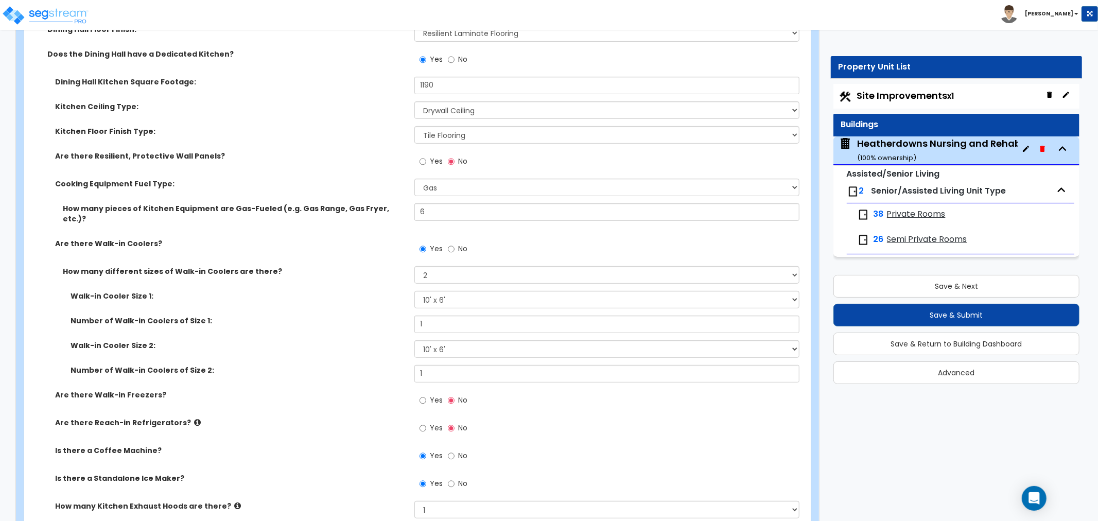
click at [378, 365] on div "Number of Walk-in Coolers of Size 2: 1" at bounding box center [414, 377] width 781 height 25
click at [448, 266] on select "Please Choose One 1 2 3 4" at bounding box center [607, 275] width 385 height 18
click at [415, 266] on select "Please Choose One 1 2 3 4" at bounding box center [607, 275] width 385 height 18
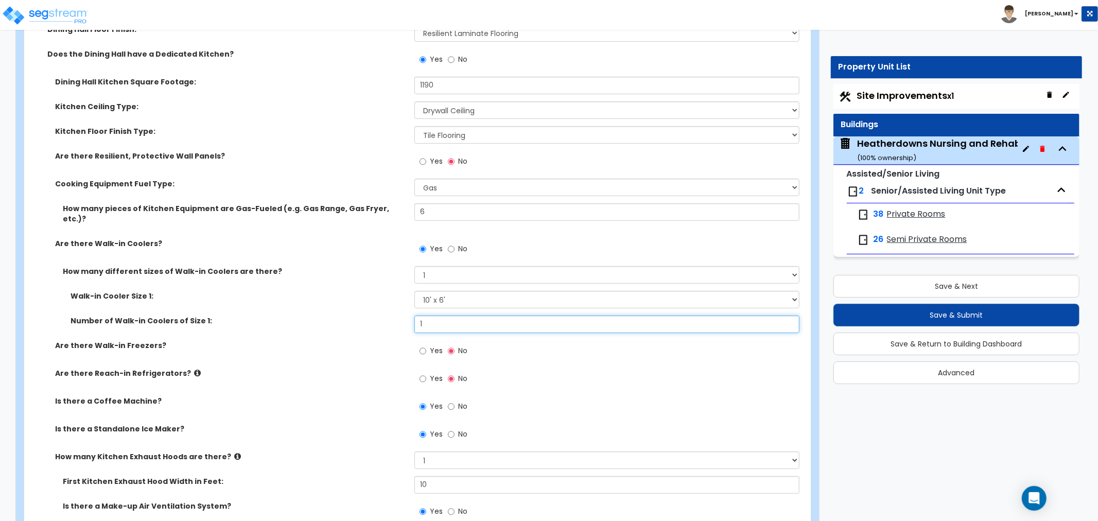
drag, startPoint x: 429, startPoint y: 294, endPoint x: 389, endPoint y: 297, distance: 40.3
click at [390, 316] on div "Number of Walk-in Coolers of Size 1: 1" at bounding box center [414, 328] width 781 height 25
click at [315, 316] on label "Number of Walk-in Coolers of Size 1:" at bounding box center [239, 321] width 336 height 10
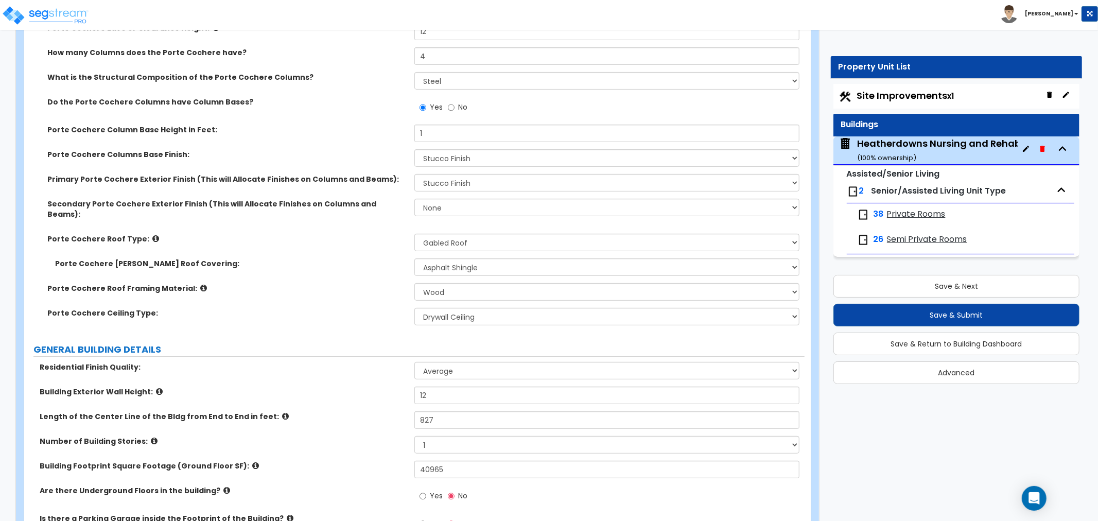
scroll to position [229, 0]
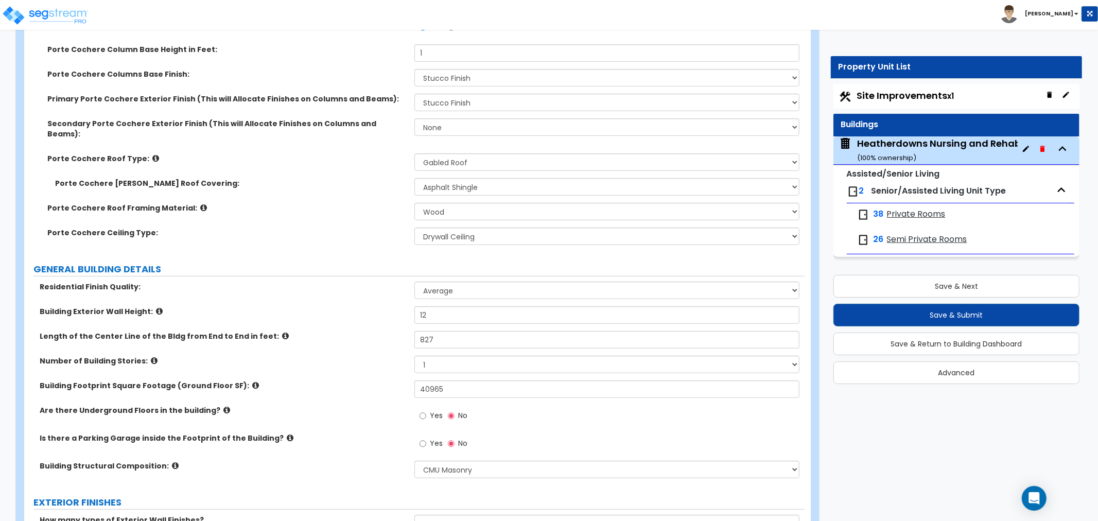
scroll to position [343, 0]
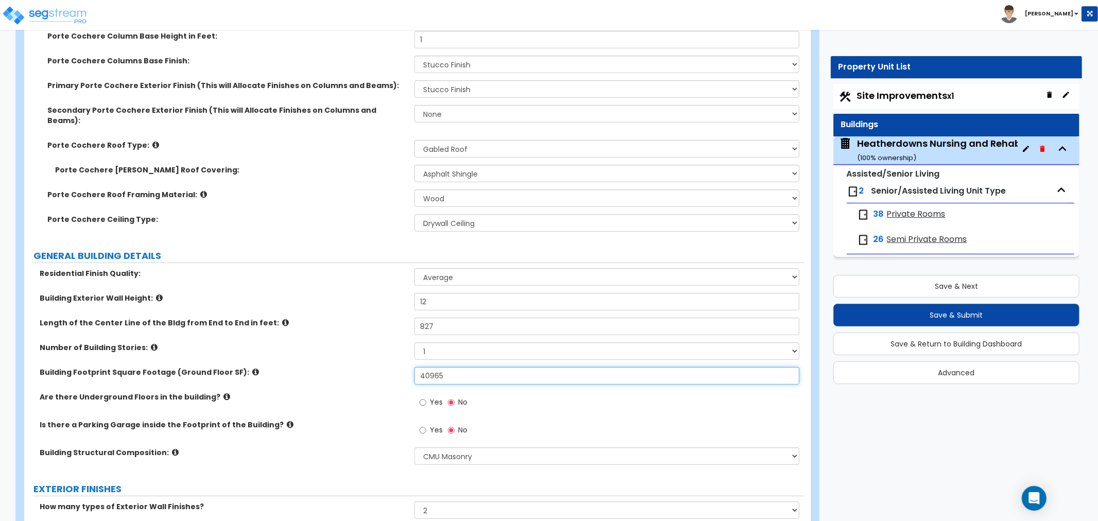
drag, startPoint x: 460, startPoint y: 364, endPoint x: 404, endPoint y: 368, distance: 56.3
click at [404, 368] on div "Building Footprint Square Footage (Ground Floor SF): 40965" at bounding box center [414, 379] width 781 height 25
drag, startPoint x: 471, startPoint y: 370, endPoint x: 315, endPoint y: 368, distance: 156.5
click at [306, 368] on div "Building Footprint Square Footage (Ground Floor SF): 40,965" at bounding box center [414, 379] width 781 height 25
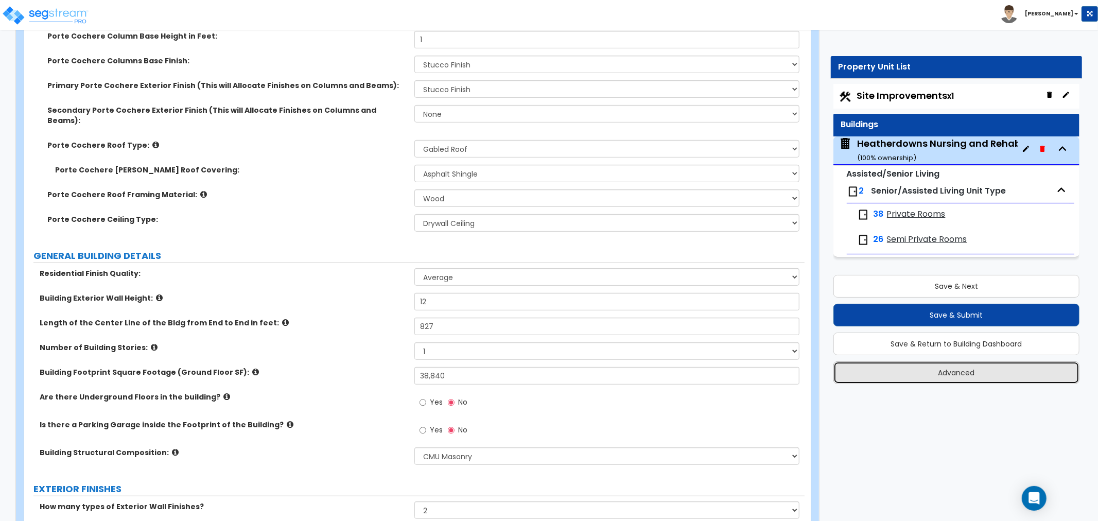
click at [966, 374] on button "Advanced" at bounding box center [957, 372] width 246 height 23
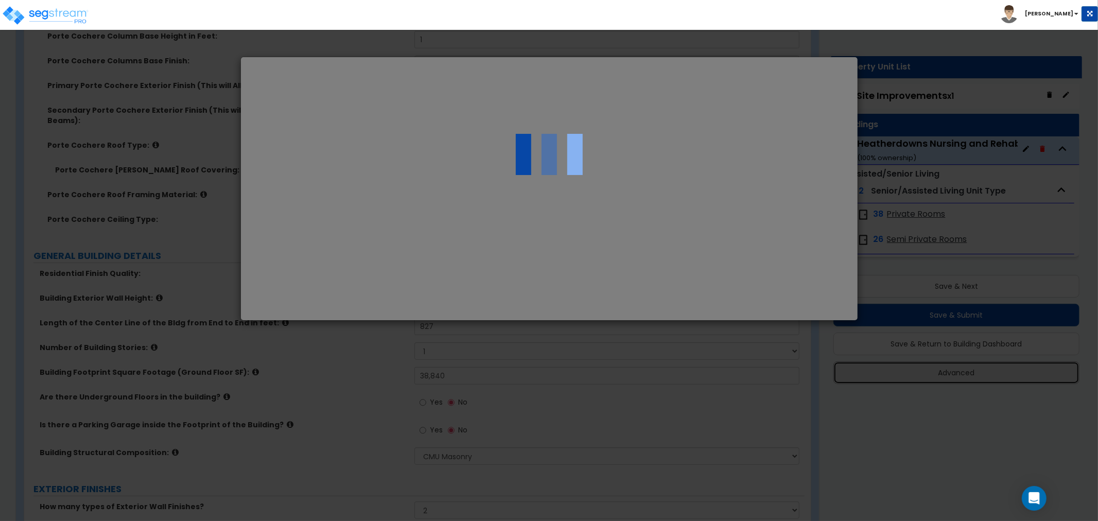
scroll to position [0, 0]
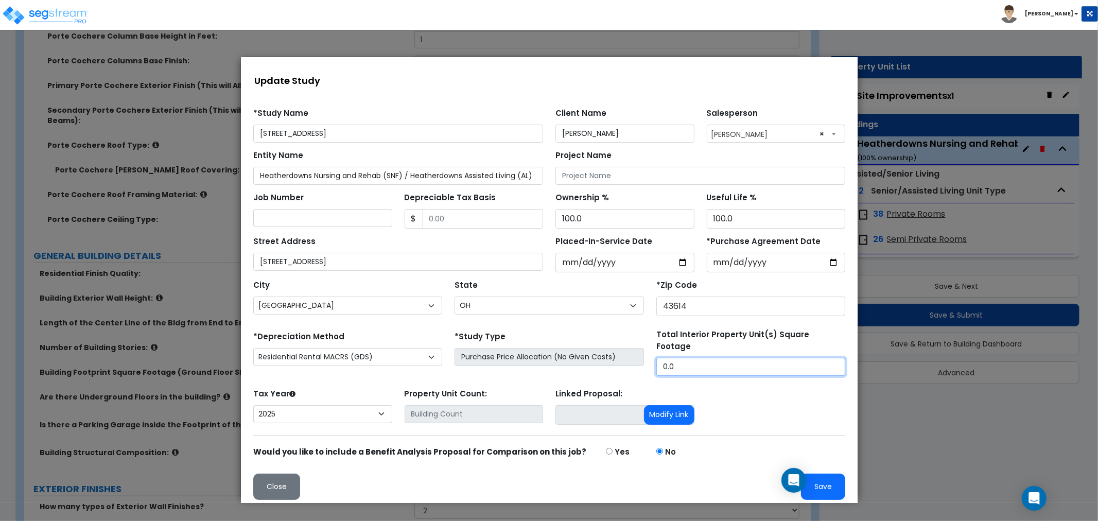
drag, startPoint x: 568, startPoint y: 369, endPoint x: 557, endPoint y: 371, distance: 11.4
click at [557, 369] on div "*Depreciation Method Commercial MACRS (GDS) Residential Rental MACRS (GDS) Comm…" at bounding box center [549, 352] width 605 height 47
click at [816, 479] on button "Save" at bounding box center [823, 486] width 44 height 26
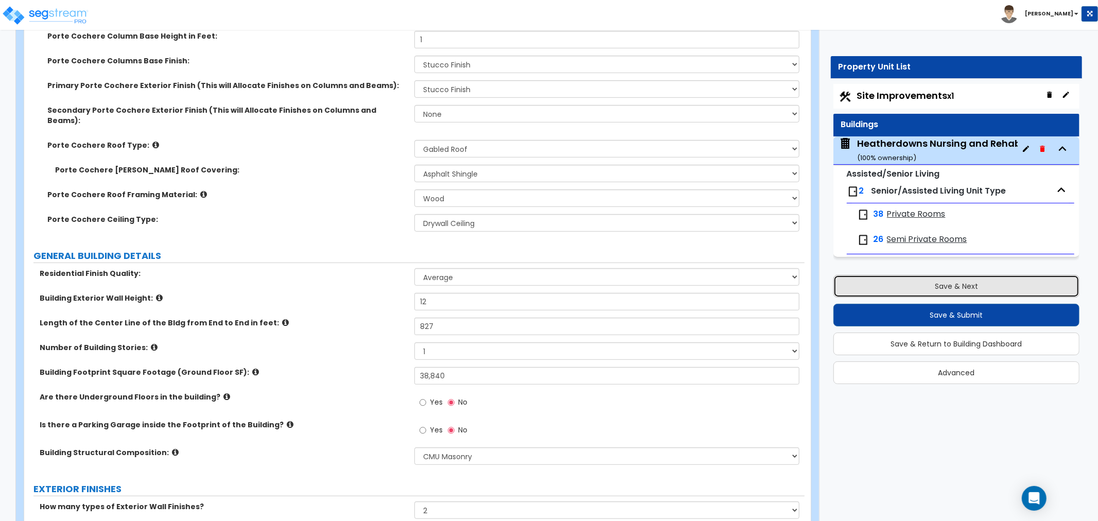
click at [925, 287] on button "Save & Next" at bounding box center [957, 286] width 246 height 23
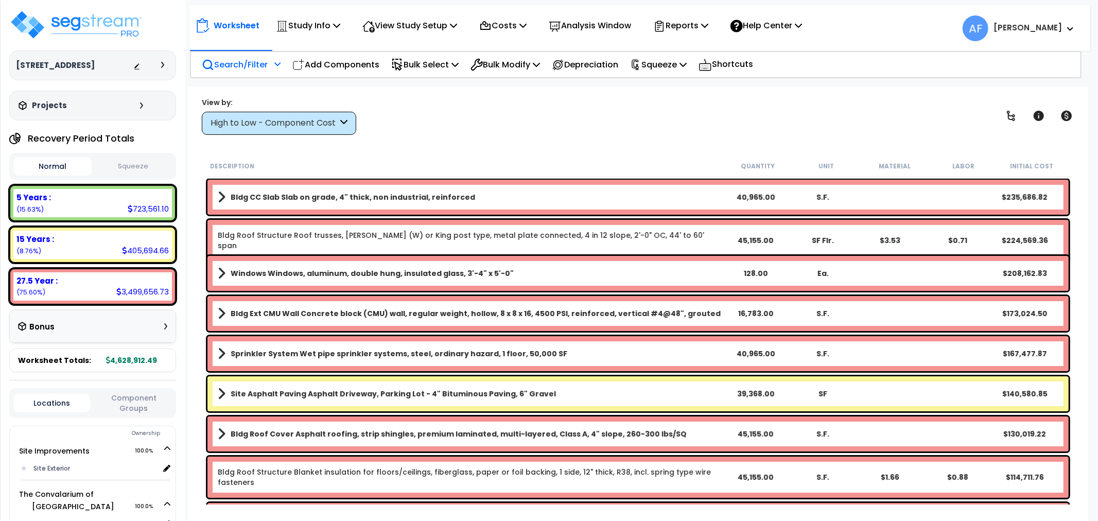
click at [238, 58] on p "Search/Filter" at bounding box center [235, 65] width 66 height 14
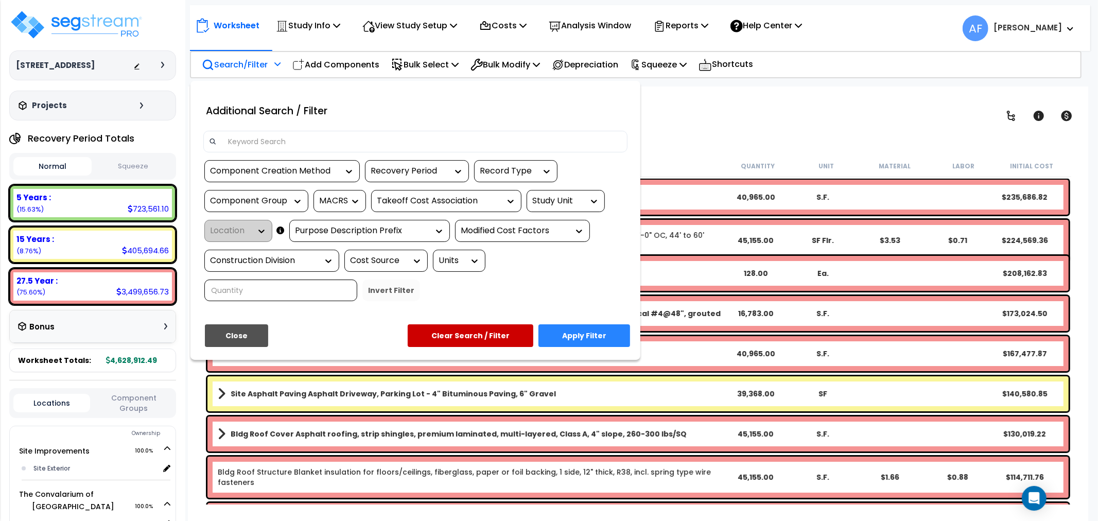
click at [240, 132] on div at bounding box center [415, 142] width 424 height 22
click at [243, 142] on input at bounding box center [422, 141] width 400 height 15
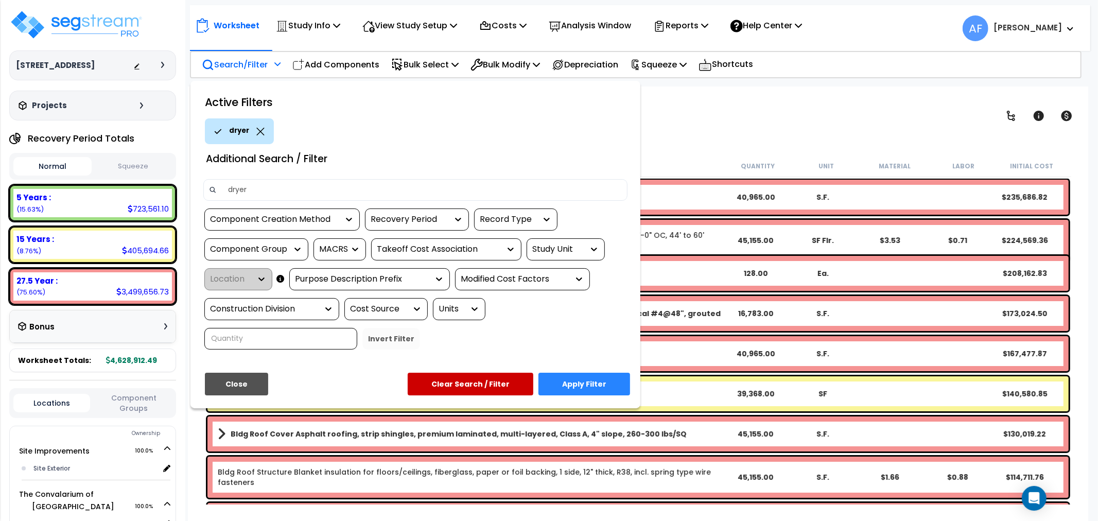
type input "dryer"
click at [589, 376] on button "Apply Filter" at bounding box center [585, 384] width 92 height 23
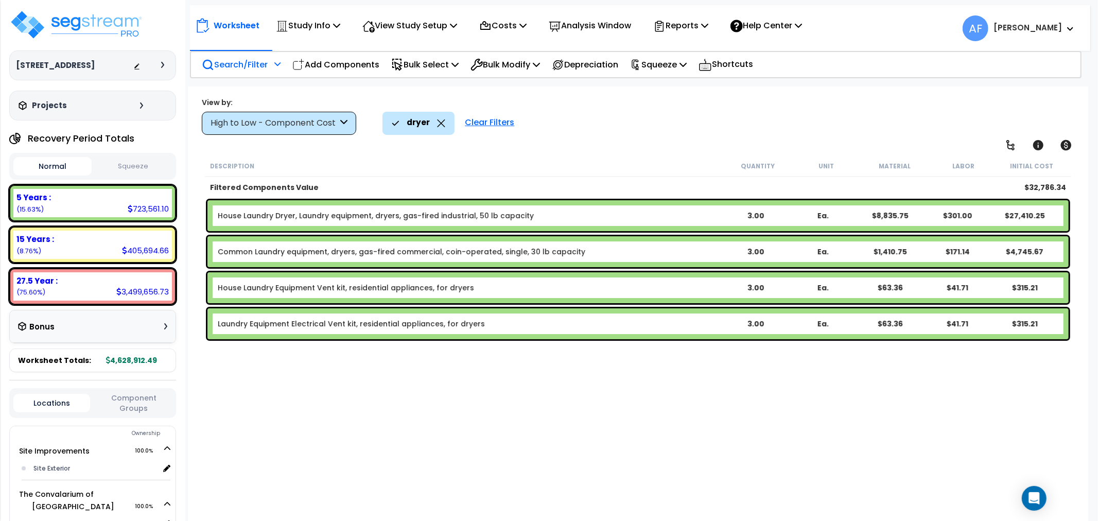
click at [750, 248] on div "3.00" at bounding box center [755, 252] width 67 height 10
click at [755, 290] on div "3.00" at bounding box center [755, 288] width 67 height 10
click at [734, 398] on div "Description Quantity Unit Material Labor Initial Cost Filtered Components Value…" at bounding box center [638, 330] width 870 height 349
click at [752, 250] on div "2.00" at bounding box center [755, 252] width 67 height 10
click at [750, 212] on div "3.00" at bounding box center [755, 216] width 67 height 10
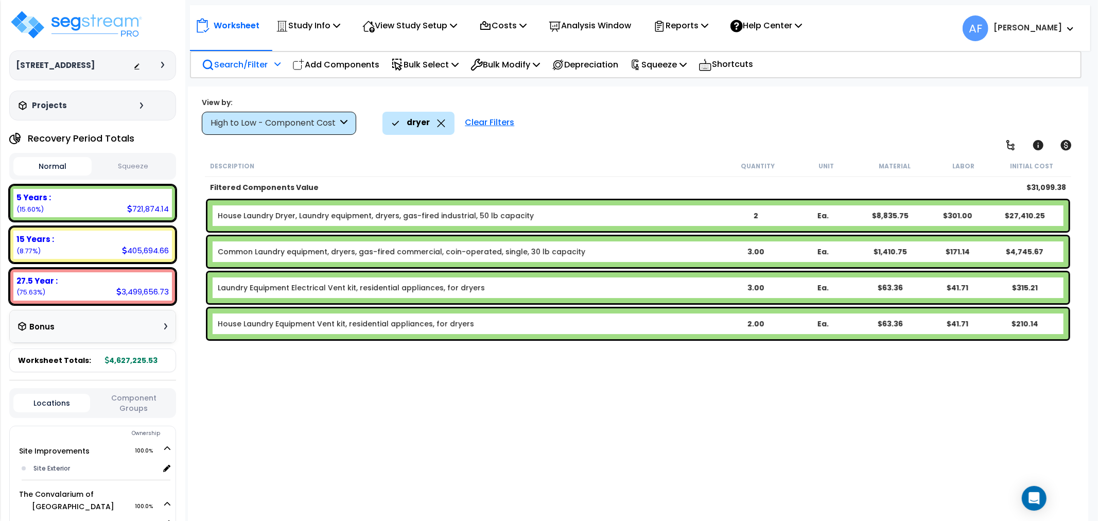
click at [721, 372] on div "Description Quantity Unit Material Labor Initial Cost Filtered Components Value…" at bounding box center [638, 330] width 870 height 349
click at [725, 372] on div "Description Quantity Unit Material Labor Initial Cost Filtered Components Value…" at bounding box center [638, 330] width 870 height 349
click at [216, 60] on p "Search/Filter" at bounding box center [235, 65] width 66 height 14
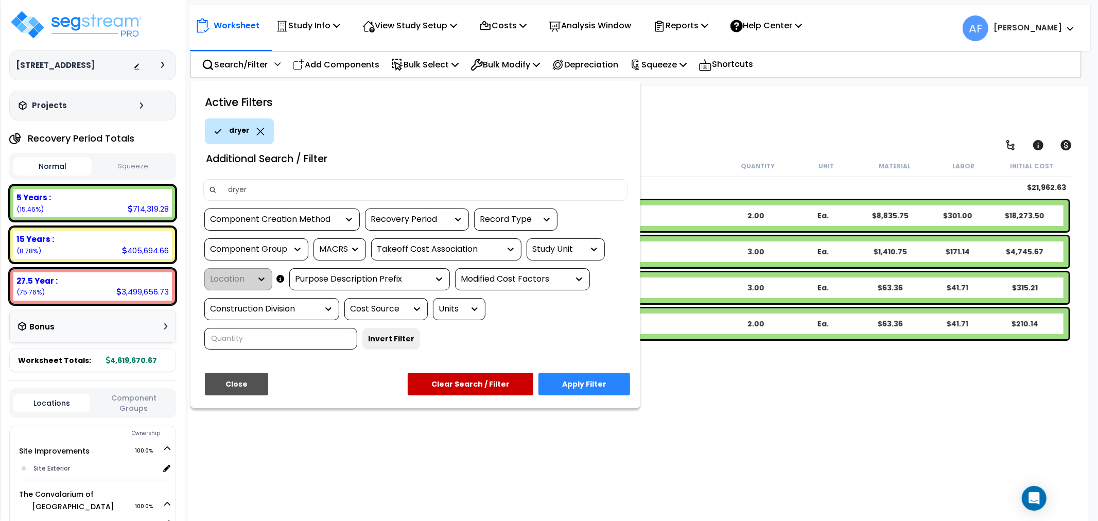
click at [245, 186] on input "dryer" at bounding box center [422, 189] width 400 height 15
type input "washer"
click at [595, 380] on button "Apply Filter" at bounding box center [585, 384] width 92 height 23
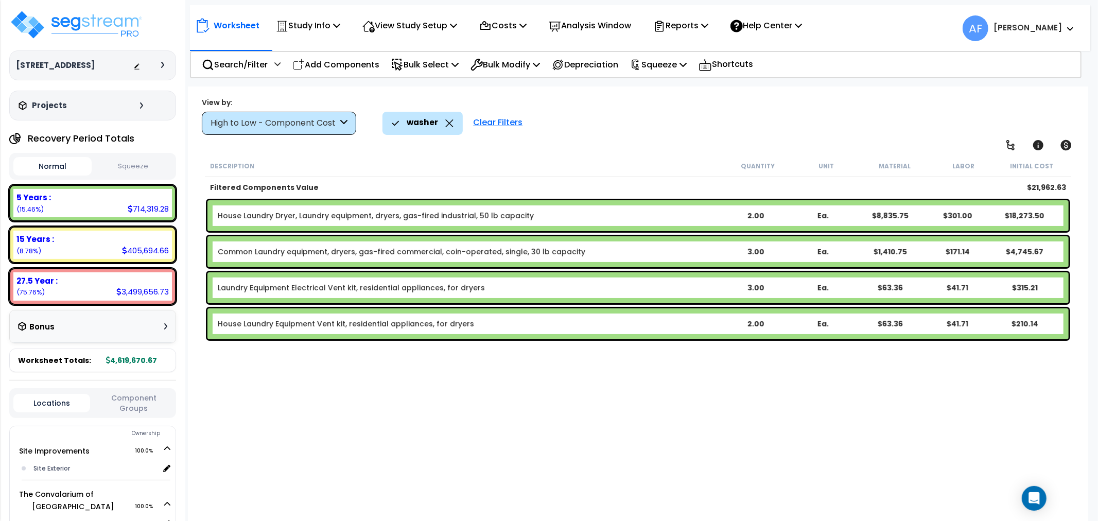
click at [490, 120] on div "Clear Filters" at bounding box center [498, 123] width 60 height 23
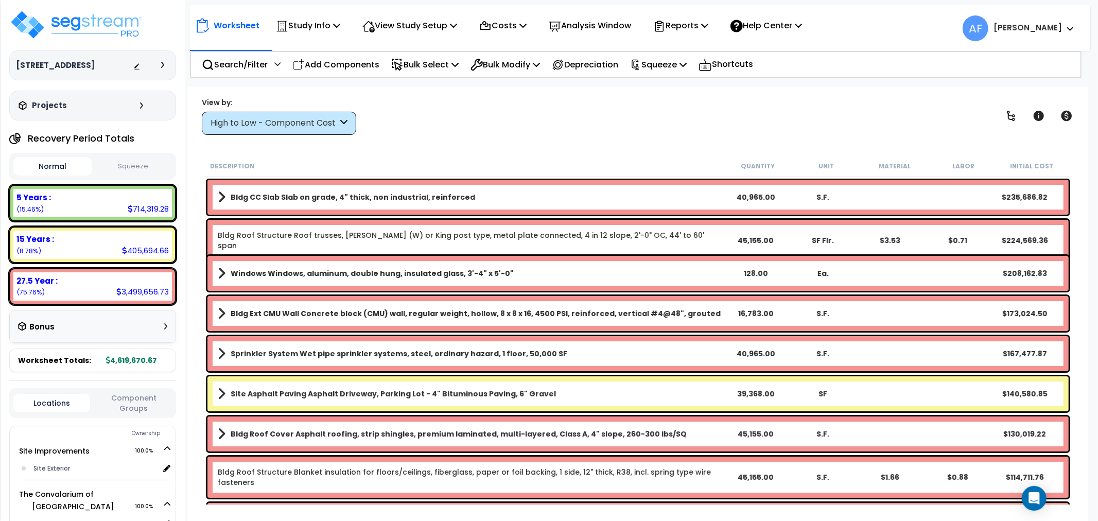
click at [255, 119] on div "High to Low - Component Cost" at bounding box center [274, 123] width 127 height 12
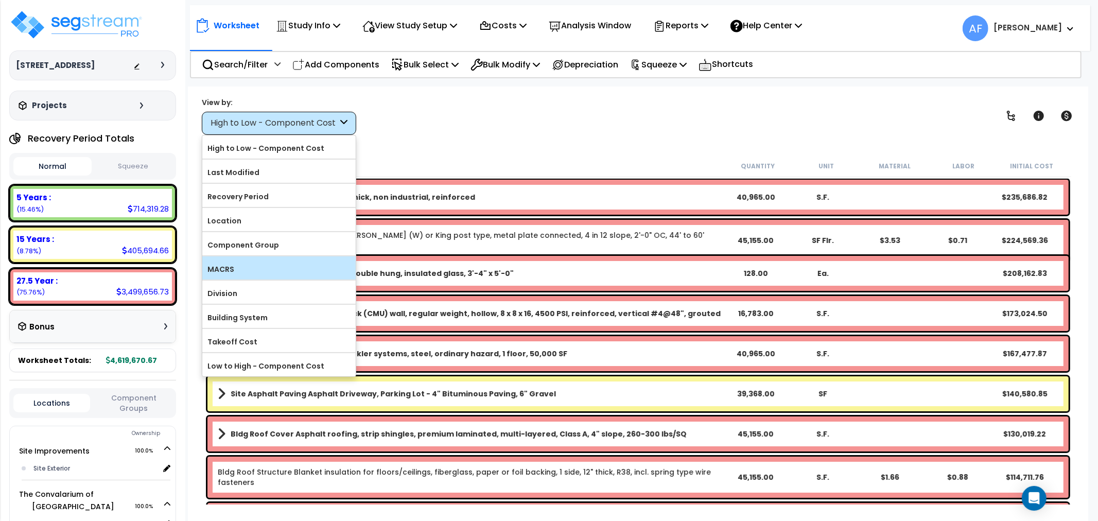
click at [233, 273] on label "MACRS" at bounding box center [278, 269] width 153 height 15
click at [0, 0] on input "MACRS" at bounding box center [0, 0] width 0 height 0
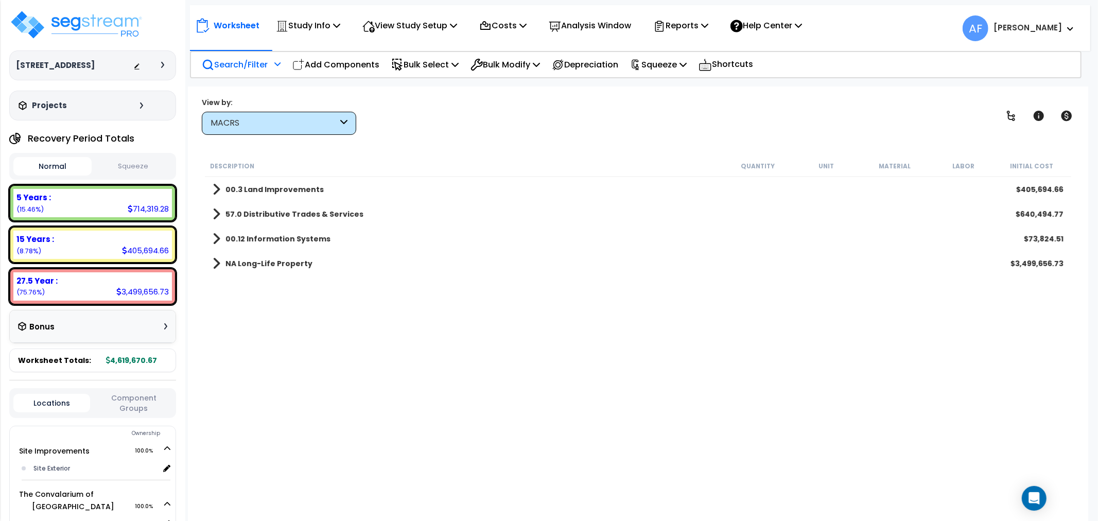
click at [220, 64] on p "Search/Filter" at bounding box center [235, 65] width 66 height 14
click at [207, 69] on icon at bounding box center [208, 65] width 12 height 12
drag, startPoint x: 414, startPoint y: 27, endPoint x: 416, endPoint y: 91, distance: 64.4
click at [415, 26] on p "View Study Setup" at bounding box center [410, 26] width 95 height 14
click at [415, 74] on link "View Questionnaire" at bounding box center [408, 70] width 102 height 21
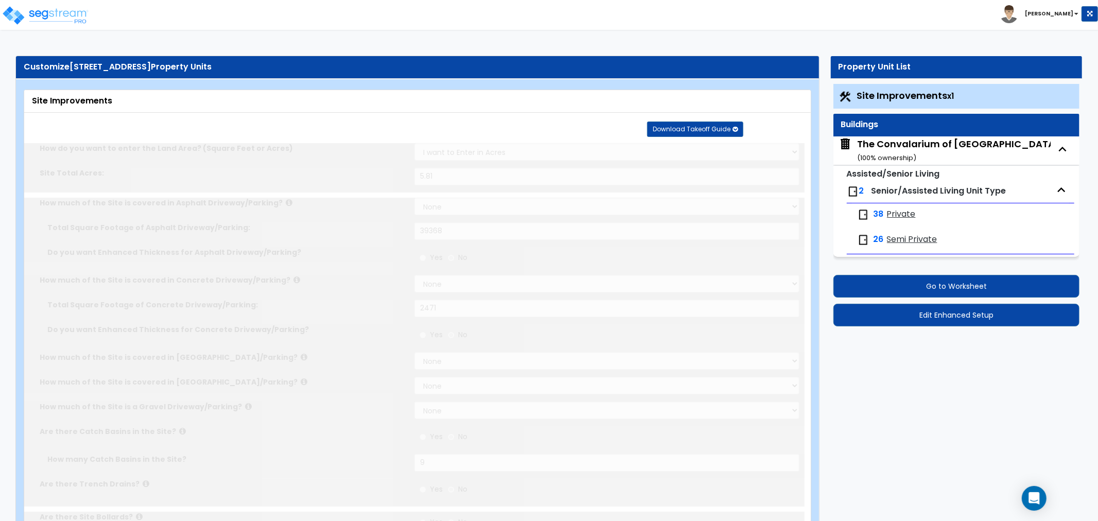
type input "5.81"
select select "2"
type input "39368"
select select "2"
type input "2471"
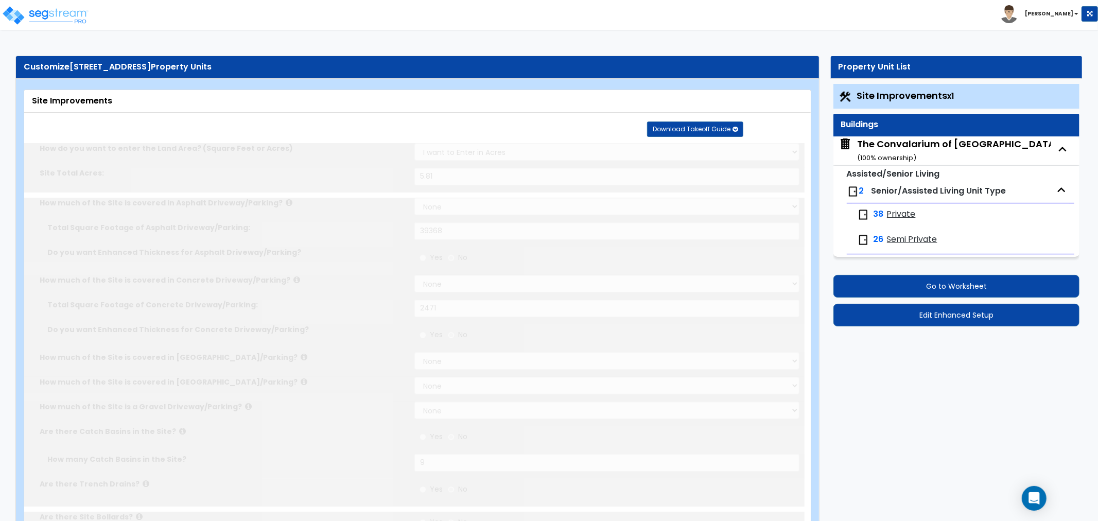
radio input "true"
type input "9"
radio input "true"
type input "4"
radio input "true"
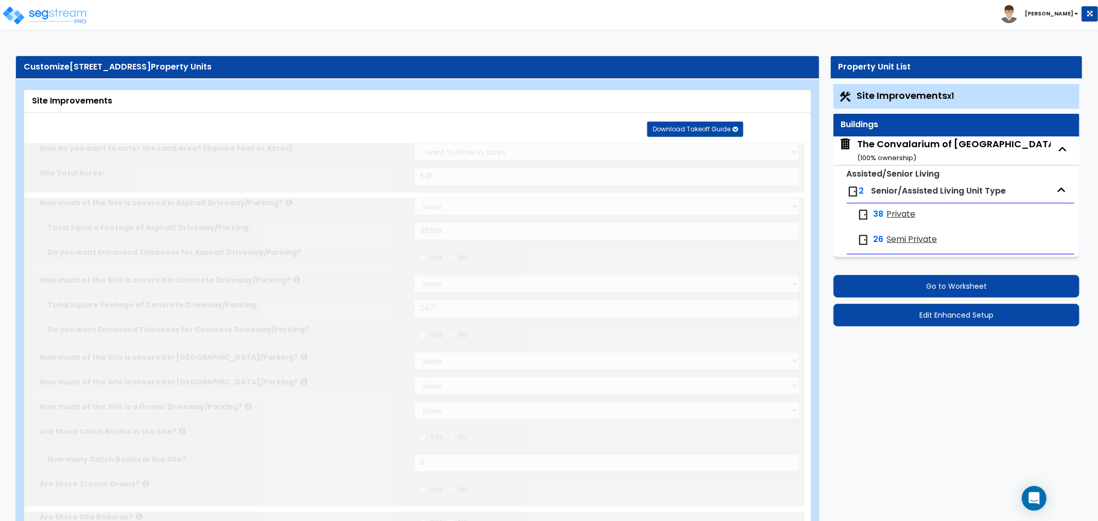
select select "1"
type input "1241"
radio input "true"
select select "1"
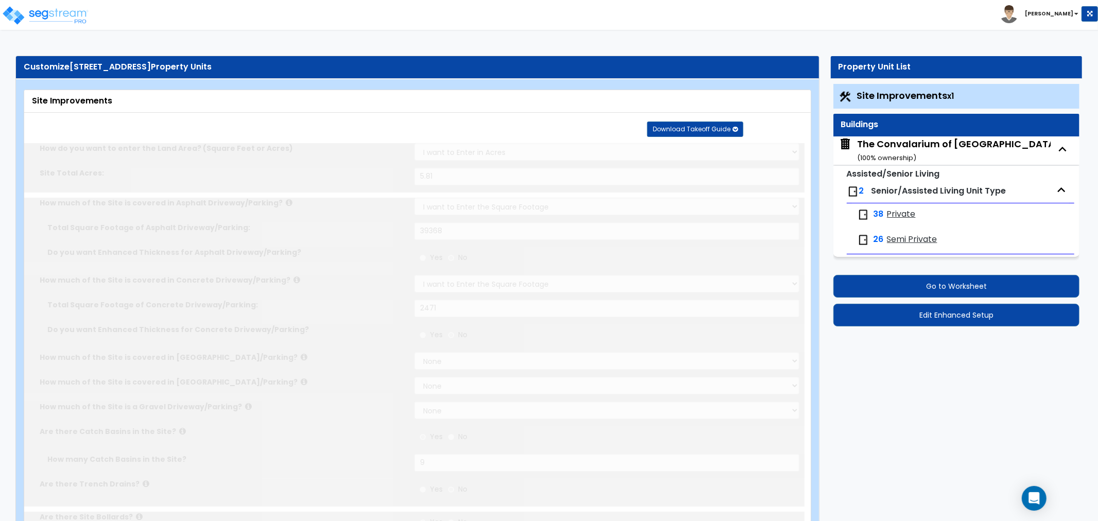
select select "1"
type input "3"
radio input "true"
type input "3"
radio input "true"
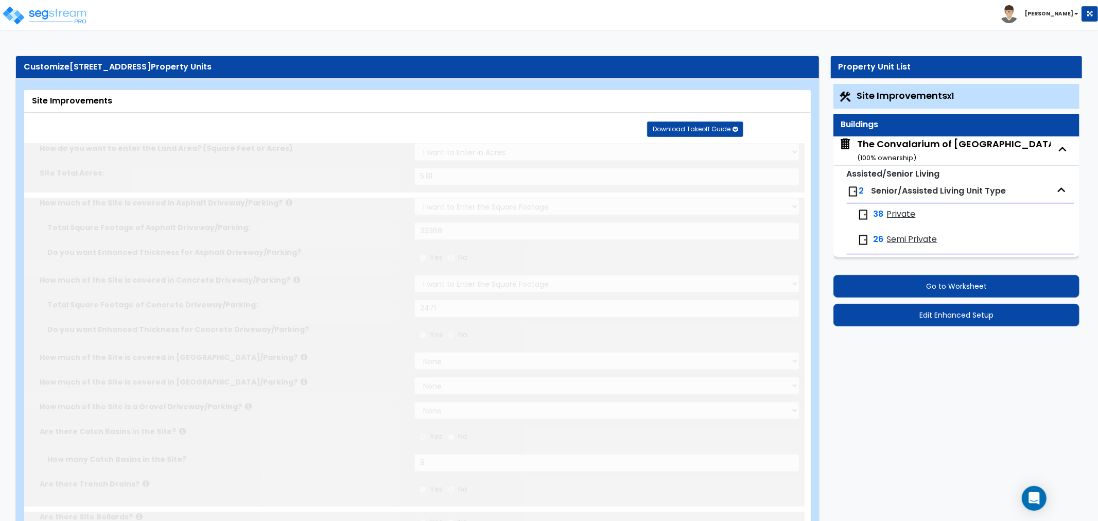
select select "1"
type input "73"
radio input "true"
select select "2"
type input "1252"
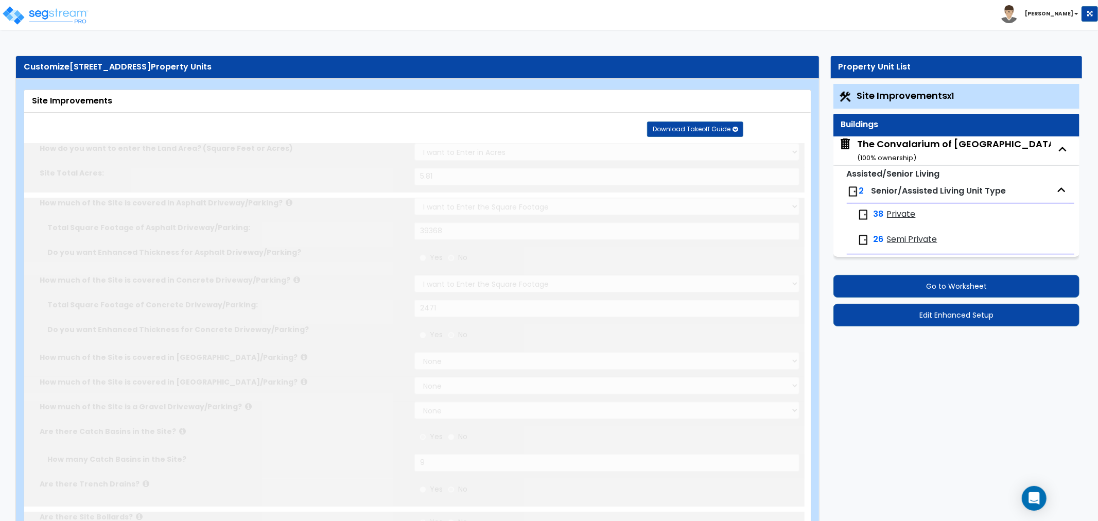
select select "1"
radio input "true"
select select "1"
select select "2"
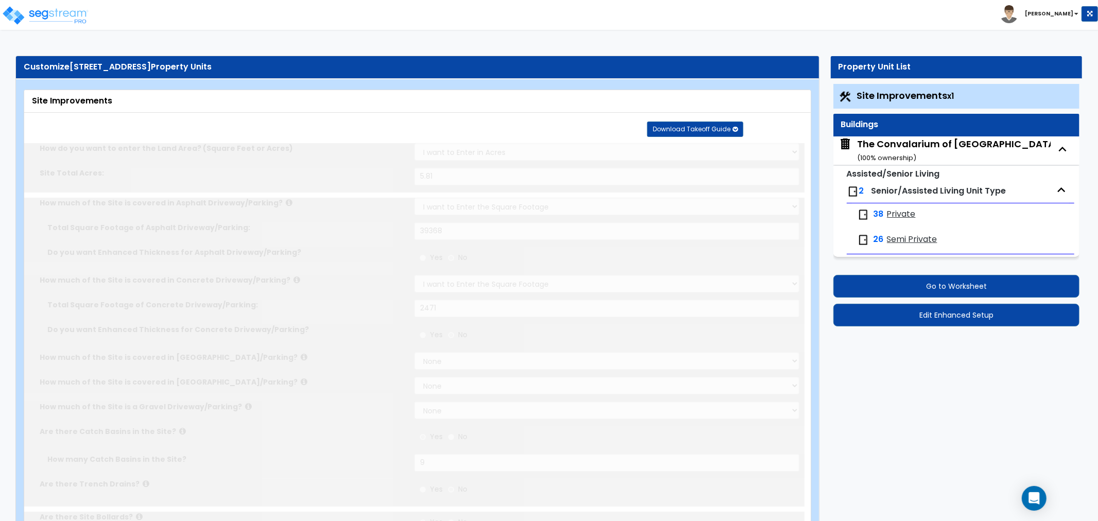
select select "1"
type input "360"
select select "1"
radio input "true"
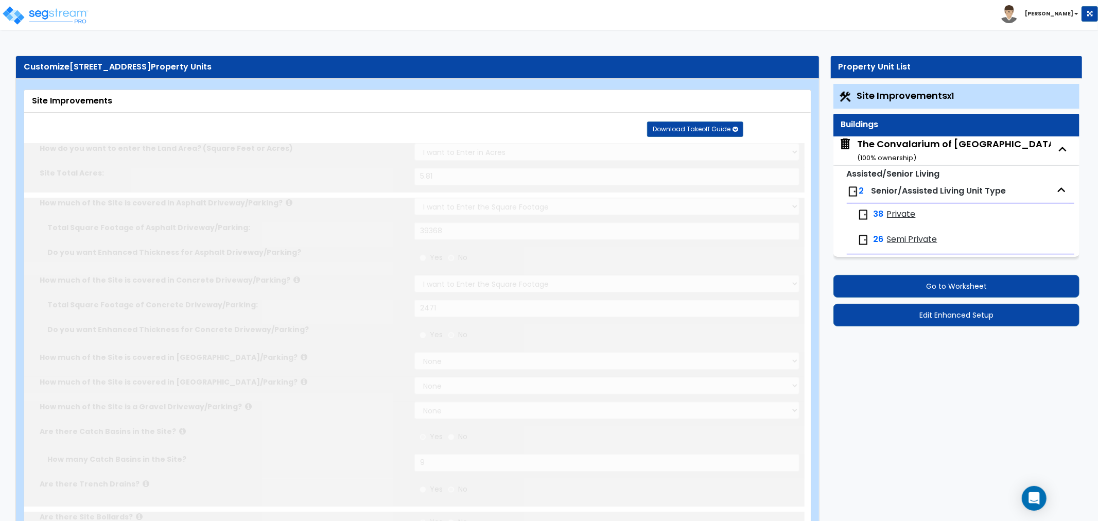
select select "4"
type input "103"
radio input "true"
type input "110"
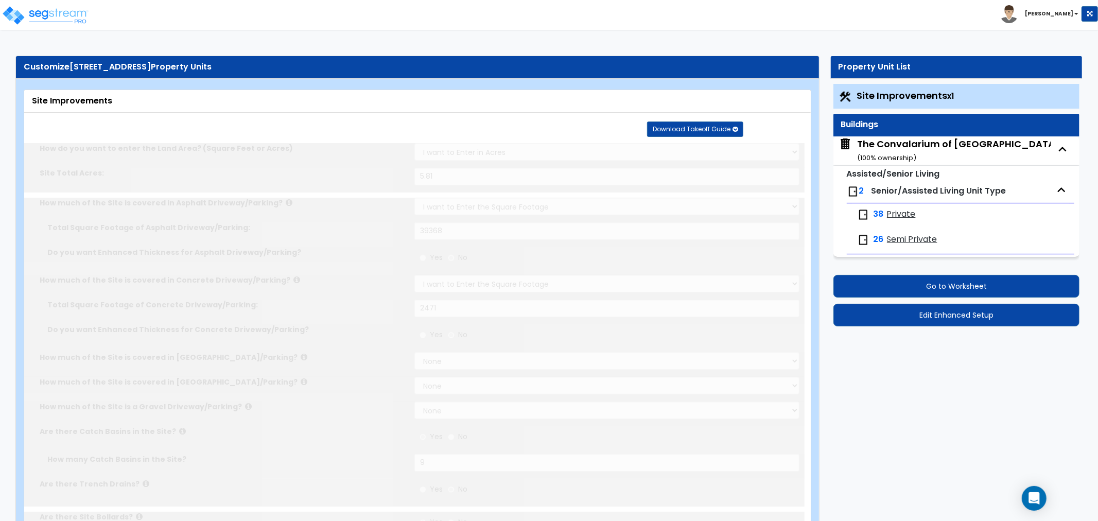
type input "3"
radio input "true"
select select "2"
type input "84520"
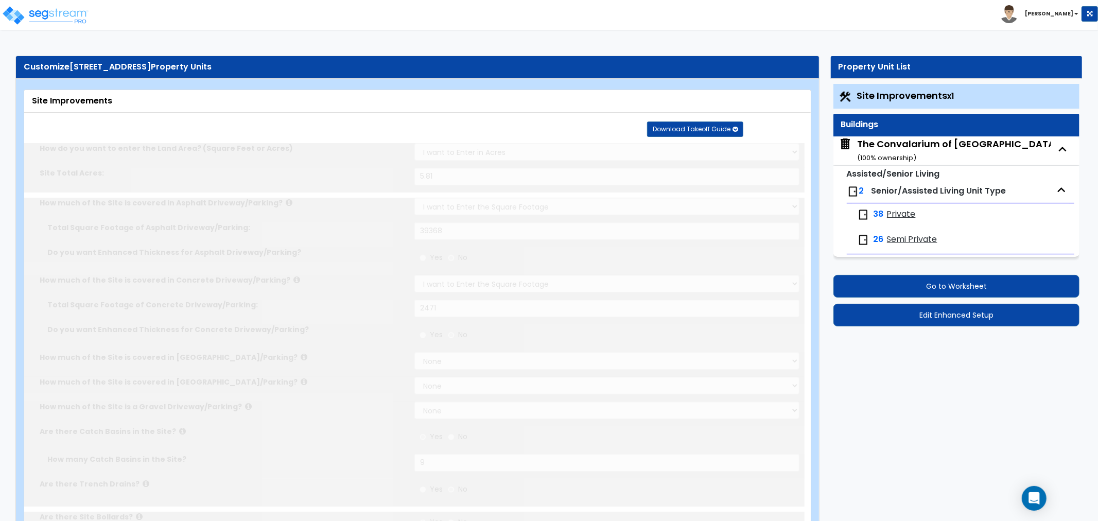
radio input "true"
select select "1"
radio input "true"
type input "1"
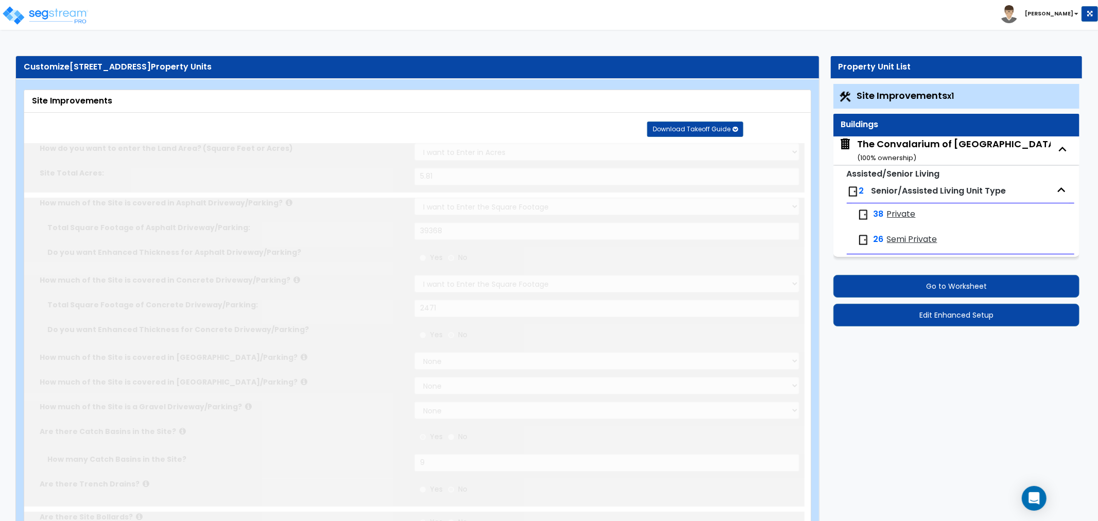
type input "144"
type input "12"
select select "2"
select select "3"
radio input "true"
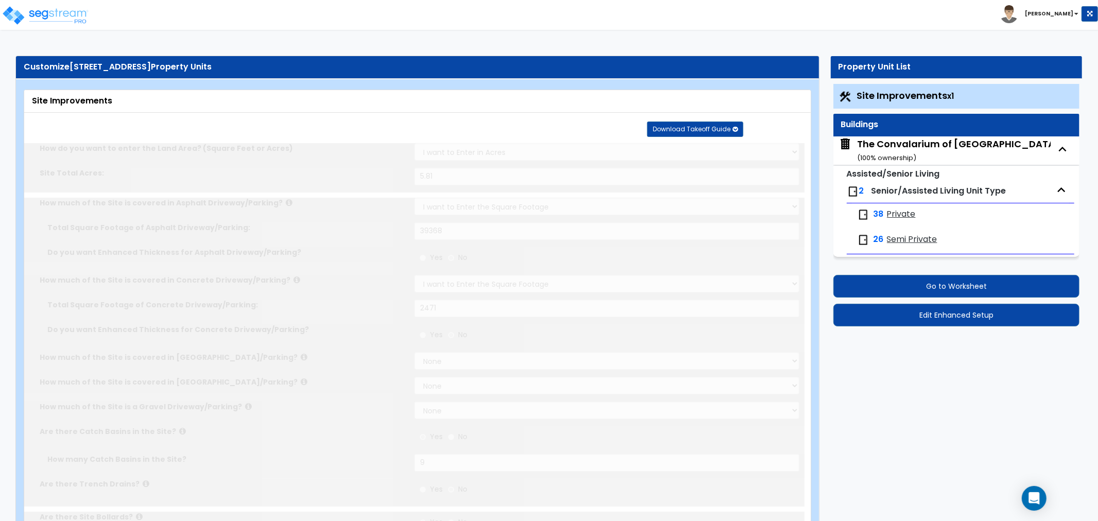
select select "1"
type input "1"
type input "160"
type input "6"
select select "2"
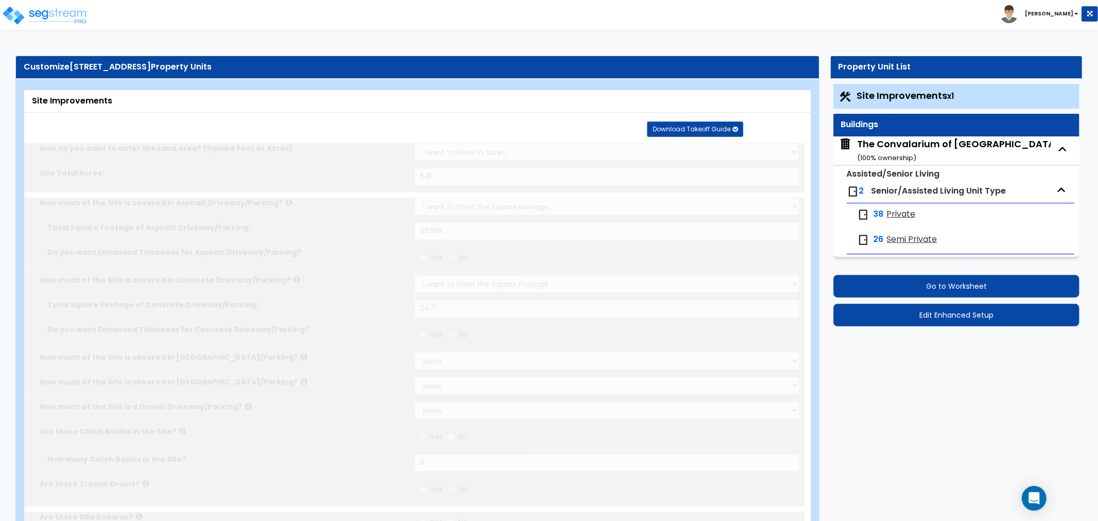
radio input "true"
type input "1"
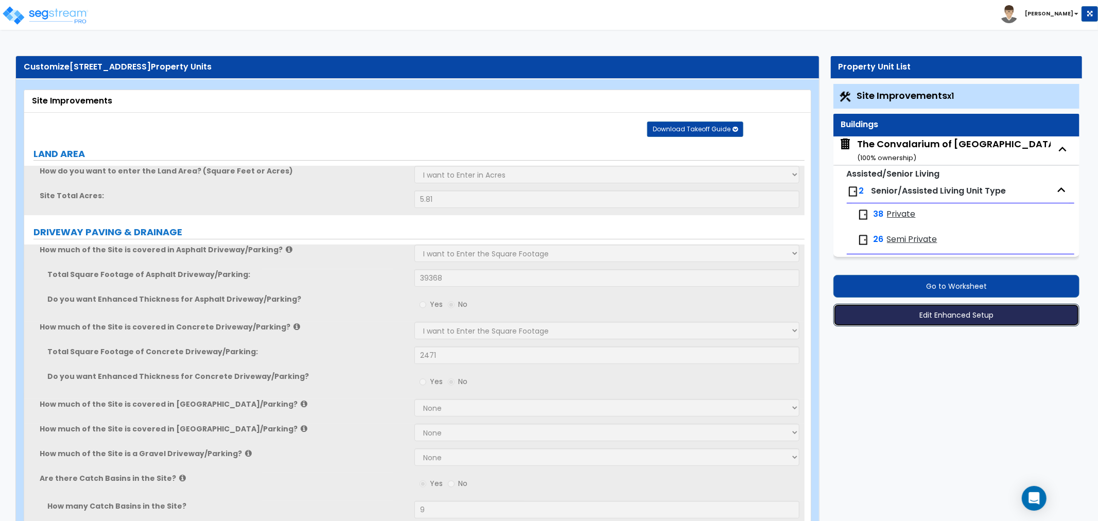
click at [942, 317] on button "Edit Enhanced Setup" at bounding box center [957, 315] width 246 height 23
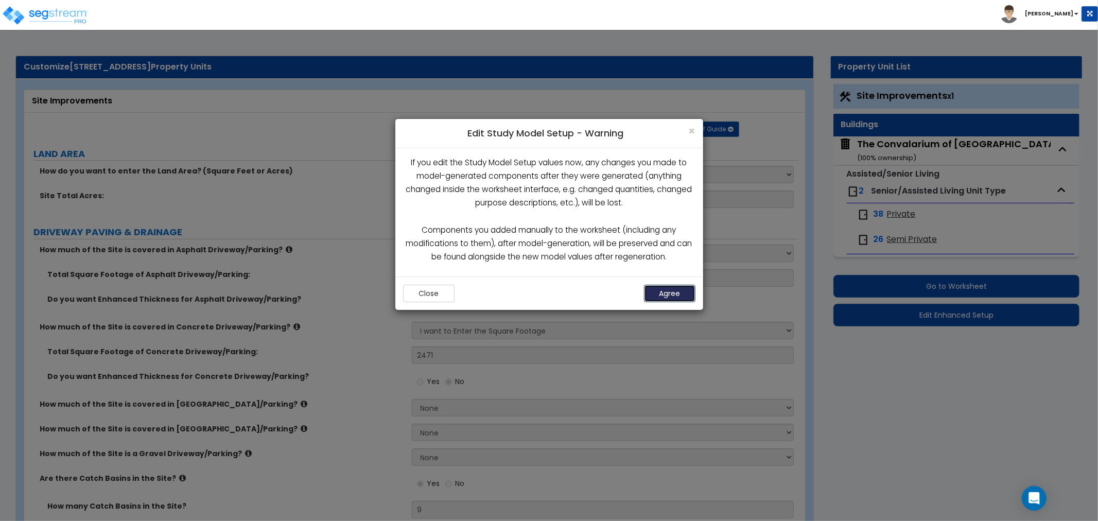
click at [668, 291] on button "Agree" at bounding box center [669, 294] width 51 height 18
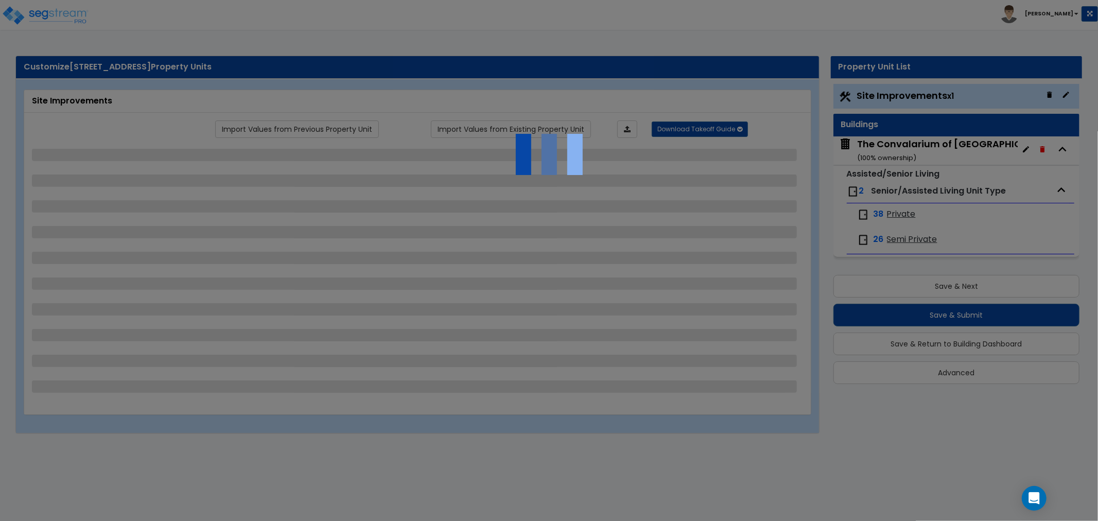
select select "2"
select select "1"
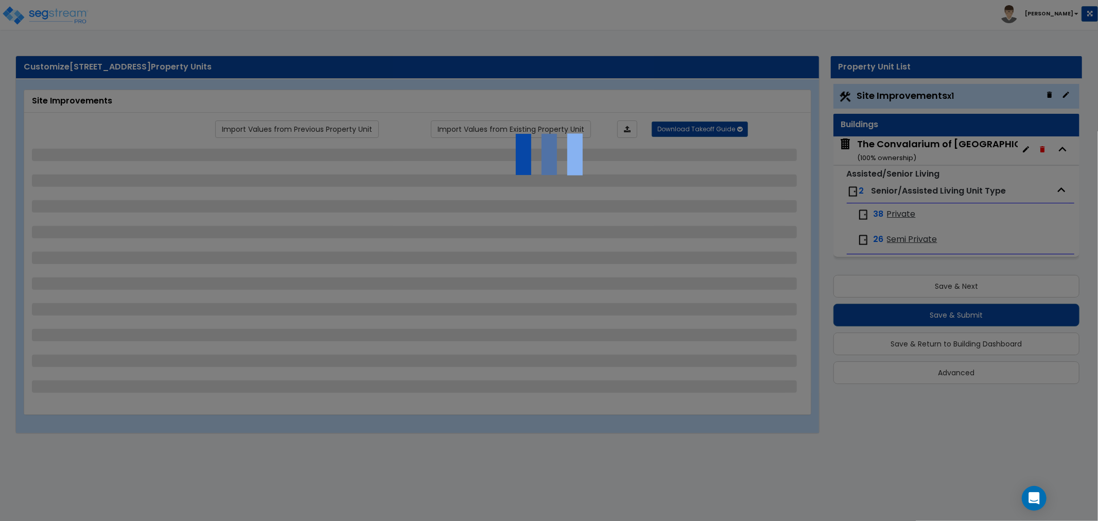
select select "1"
select select "2"
select select "1"
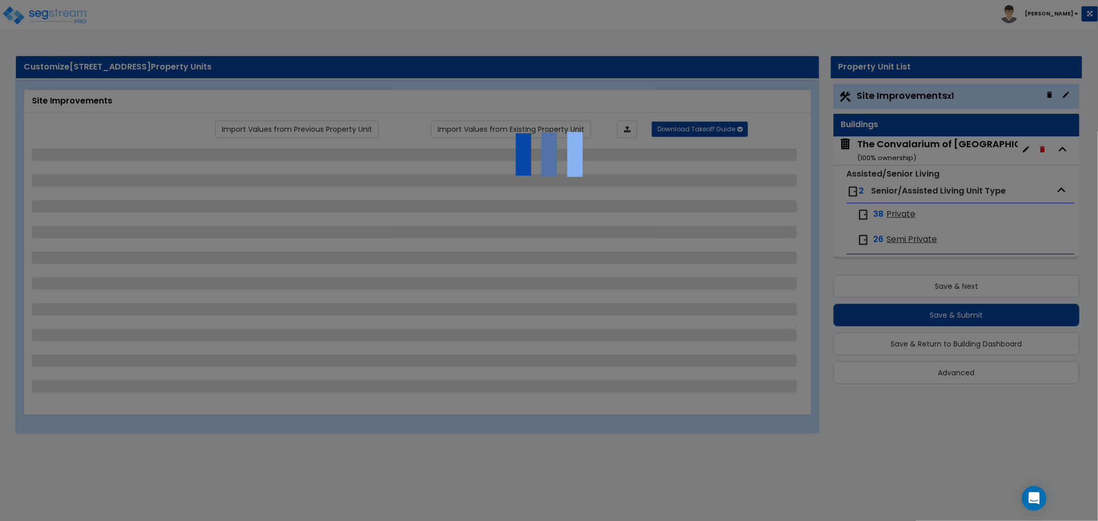
select select "1"
select select "2"
select select "1"
select select "4"
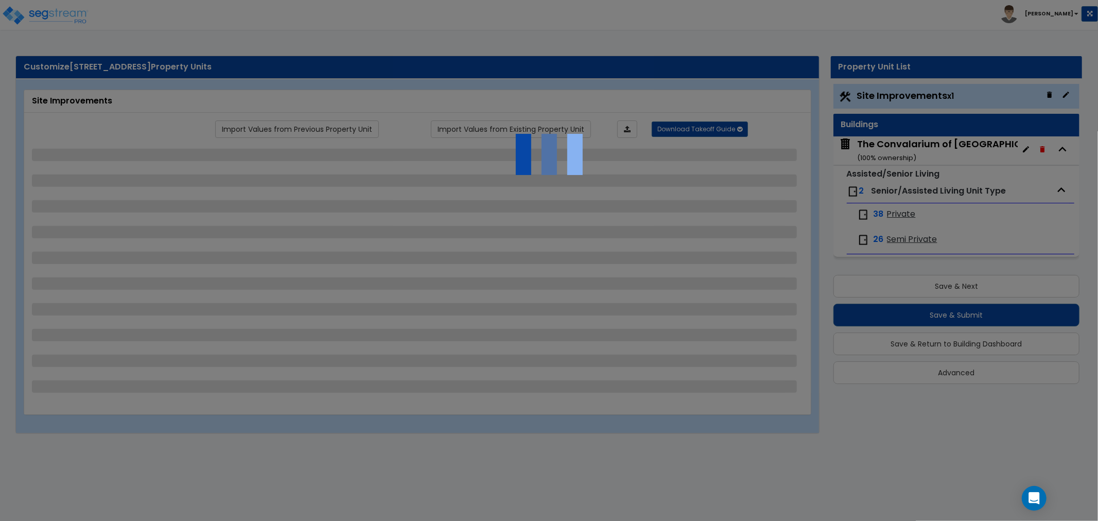
select select "2"
select select "1"
select select "2"
select select "3"
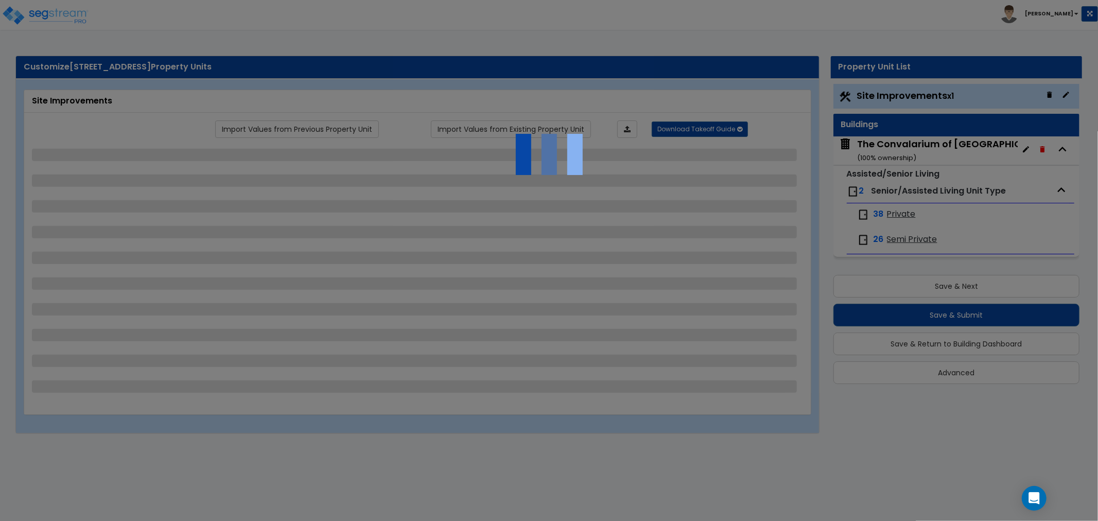
select select "1"
select select "2"
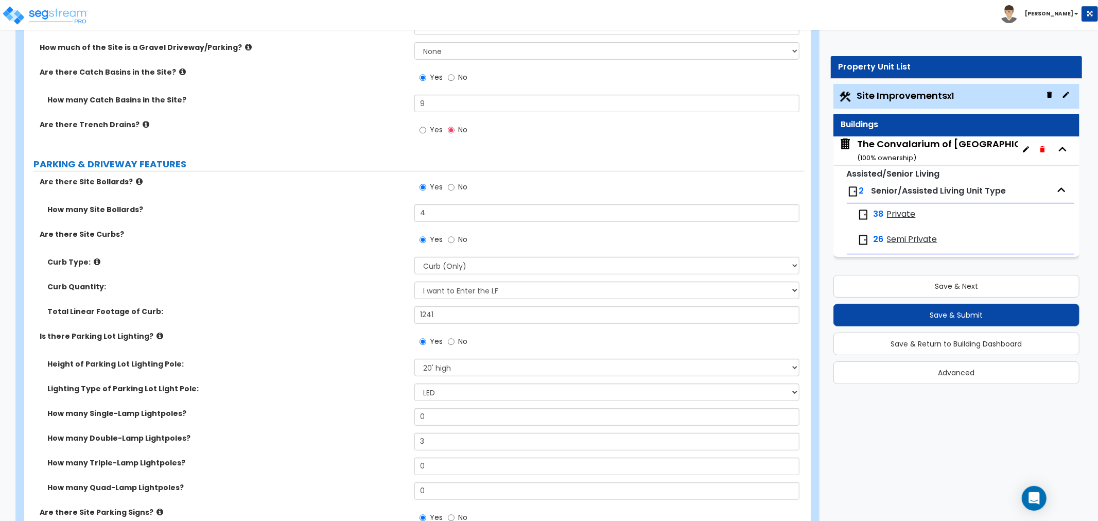
scroll to position [457, 0]
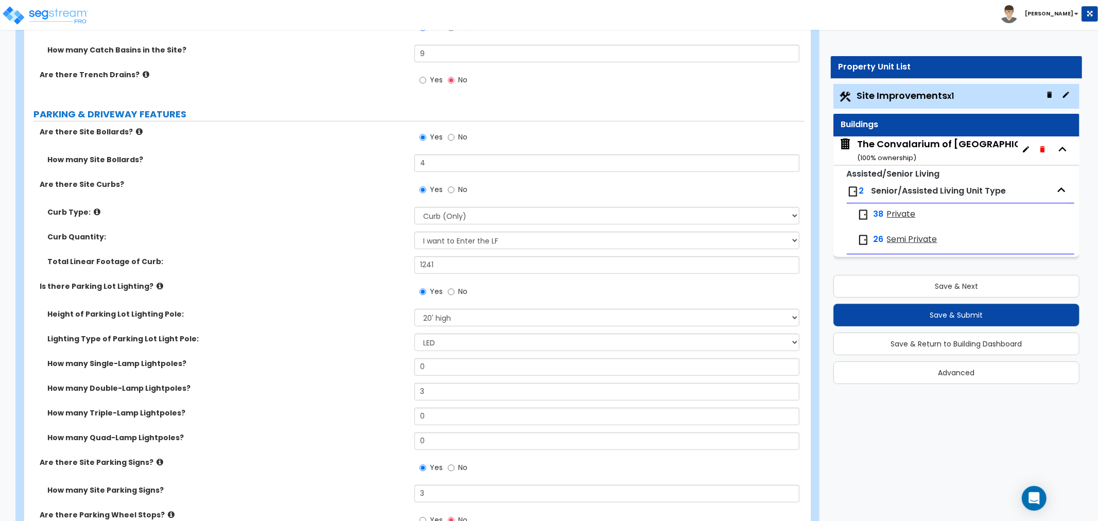
click at [893, 151] on div "The Convalarium of [GEOGRAPHIC_DATA] ( 100 % ownership)" at bounding box center [958, 150] width 202 height 26
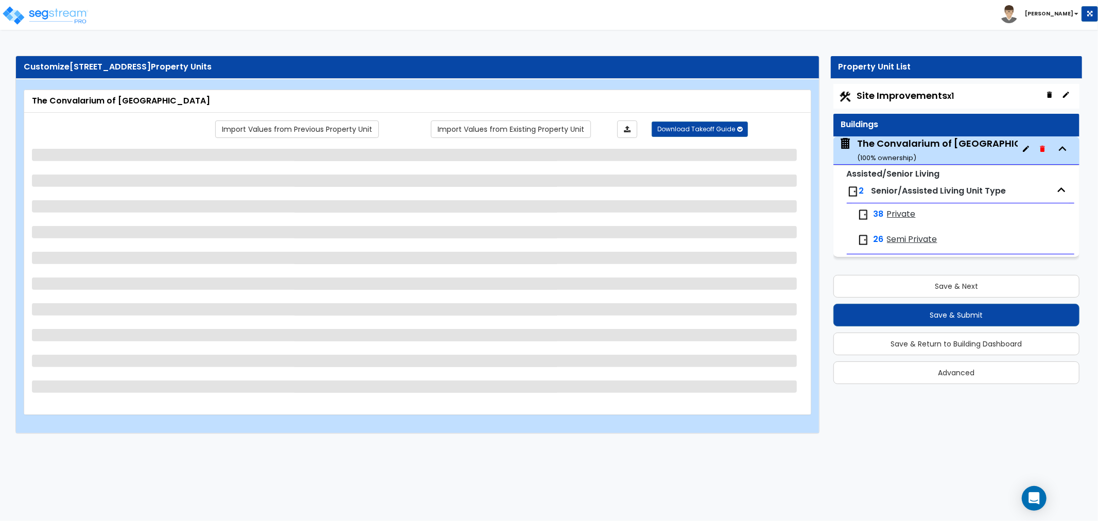
select select "2"
select select "1"
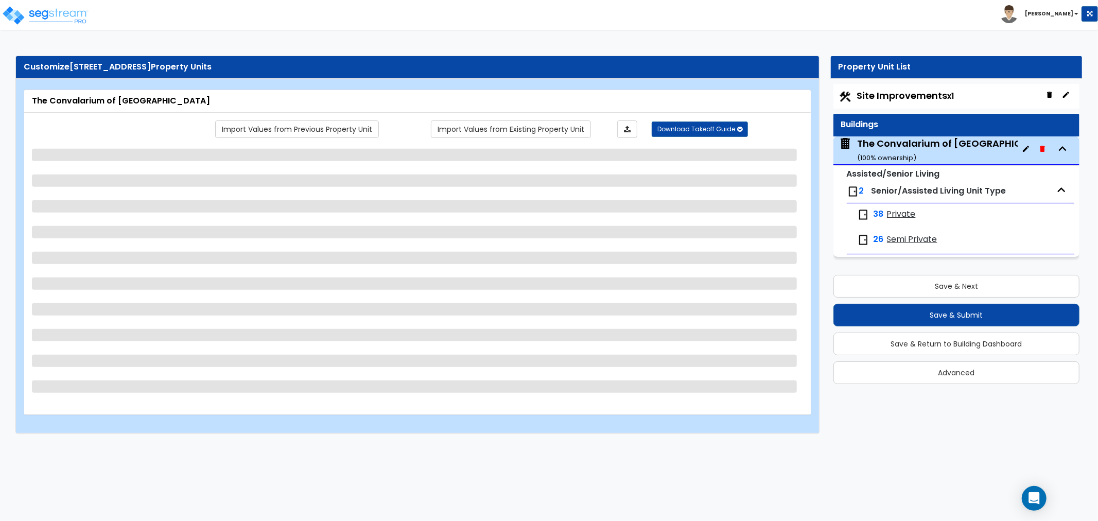
select select "1"
select select "6"
select select "2"
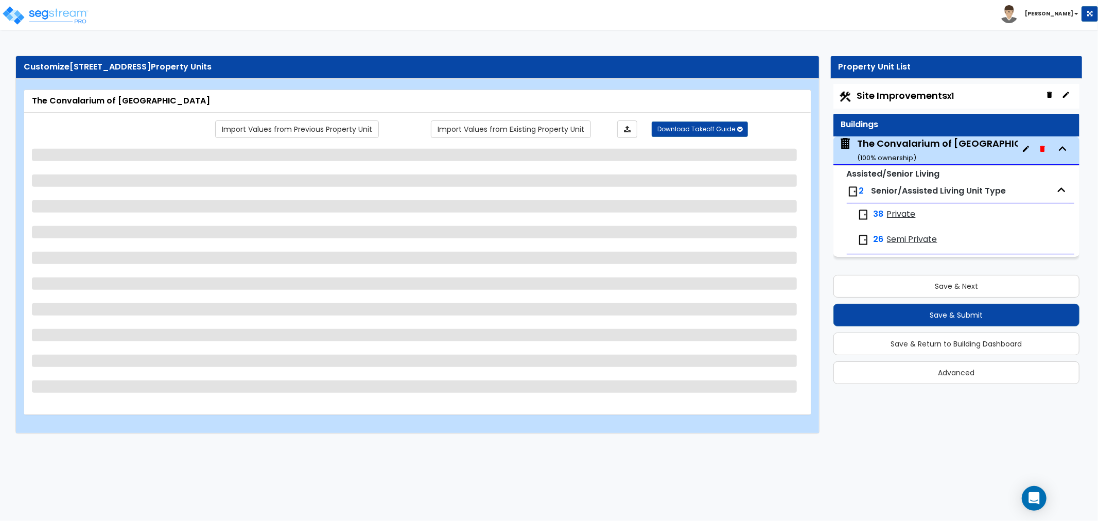
select select "7"
select select "3"
select select "1"
select select "2"
select select "1"
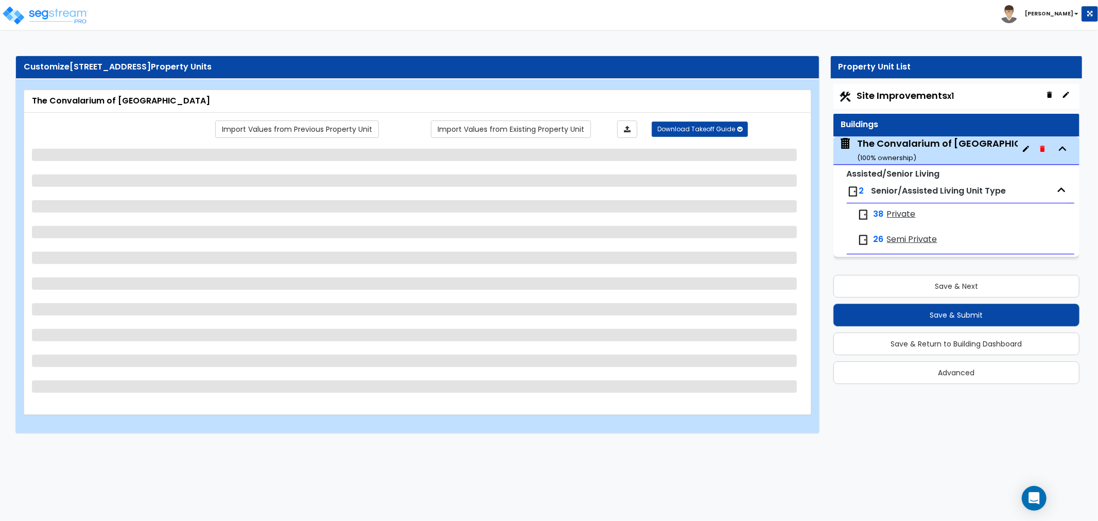
select select "1"
select select "3"
select select "2"
select select "5"
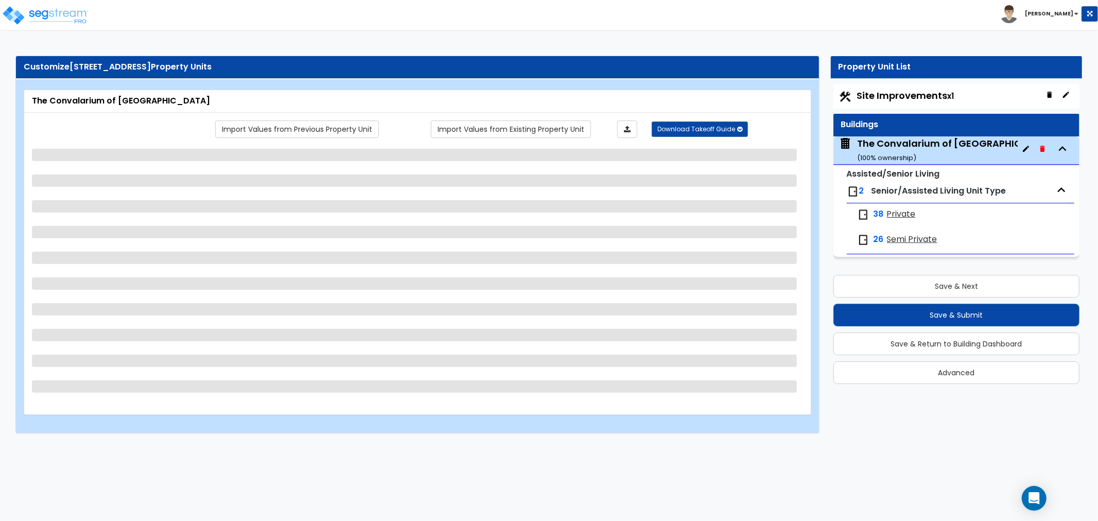
select select "2"
select select "3"
select select "1"
select select "2"
select select "4"
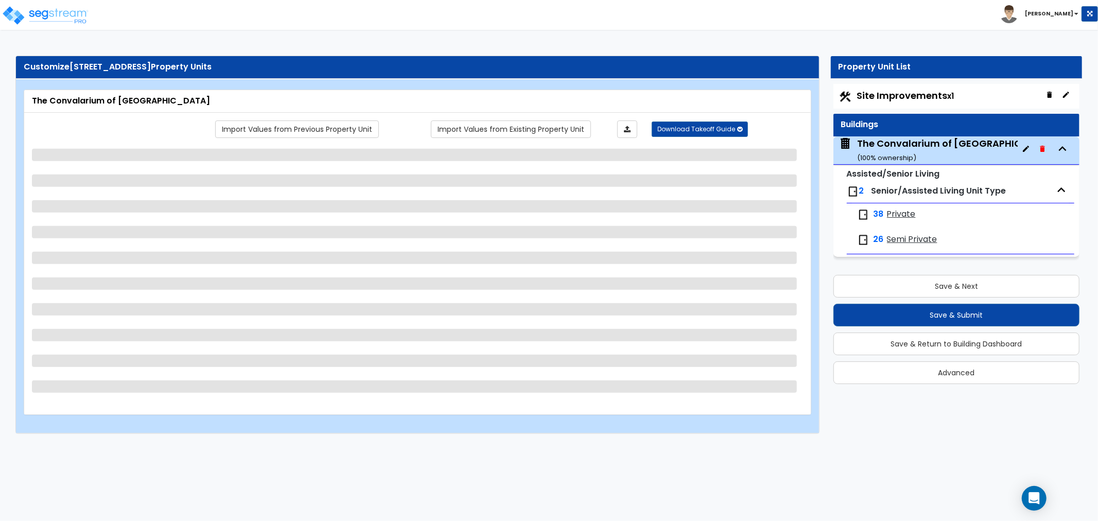
select select "2"
select select "3"
select select "1"
select select "3"
select select "1"
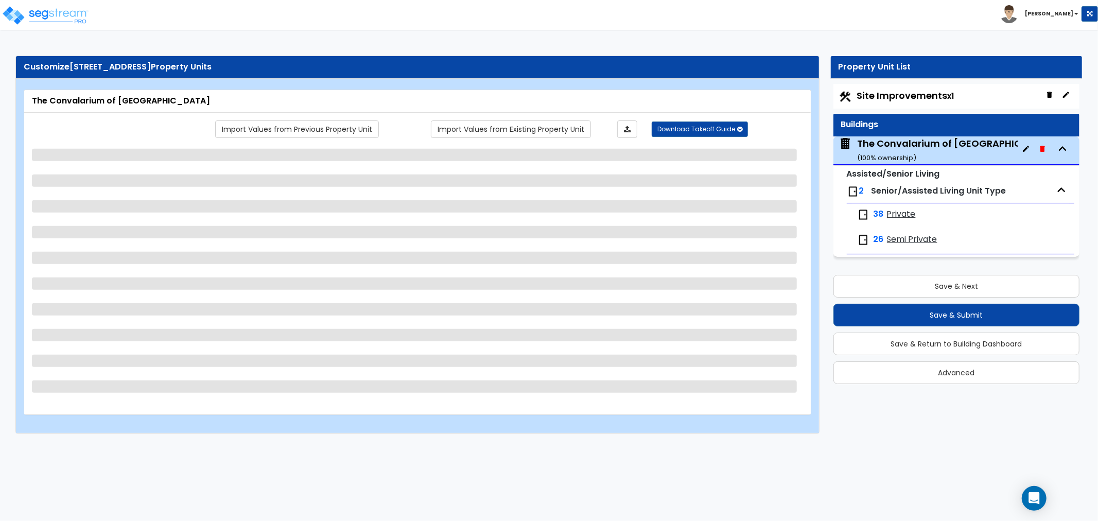
select select "3"
select select "1"
select select "2"
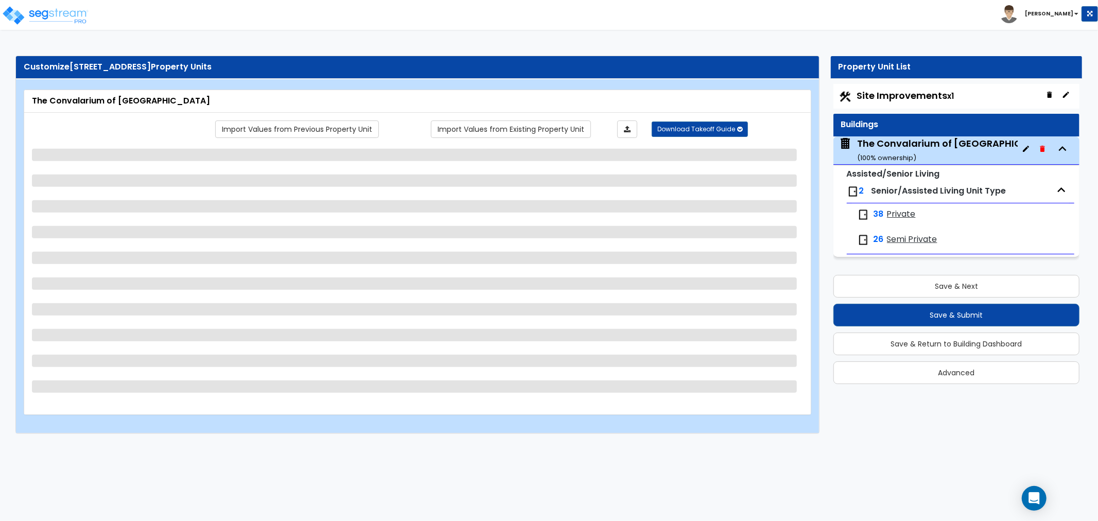
select select "1"
select select "4"
select select "2"
select select "1"
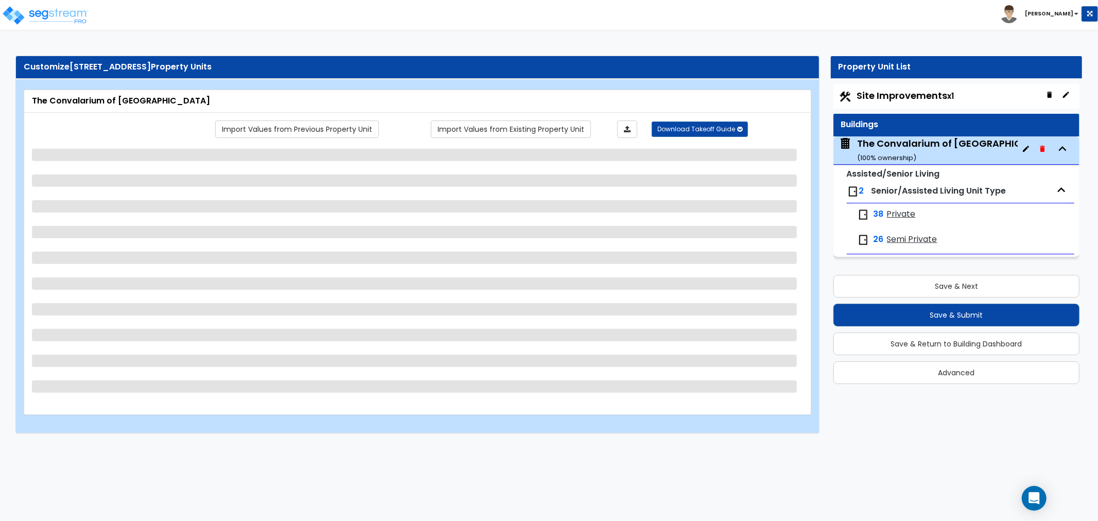
select select "2"
select select "4"
select select "5"
select select "1"
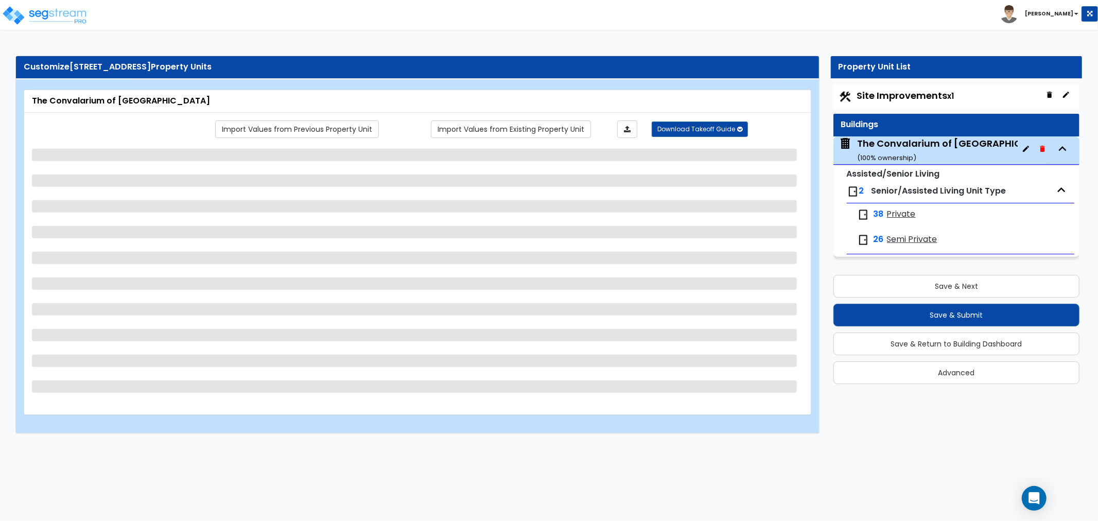
select select "1"
select select "2"
select select "3"
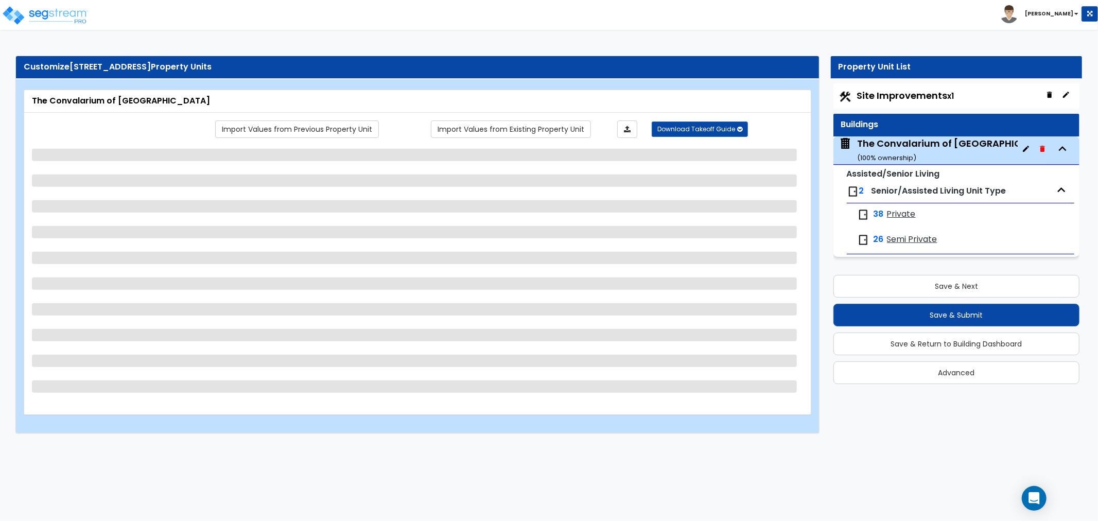
select select "4"
select select "1"
select select "2"
select select "1"
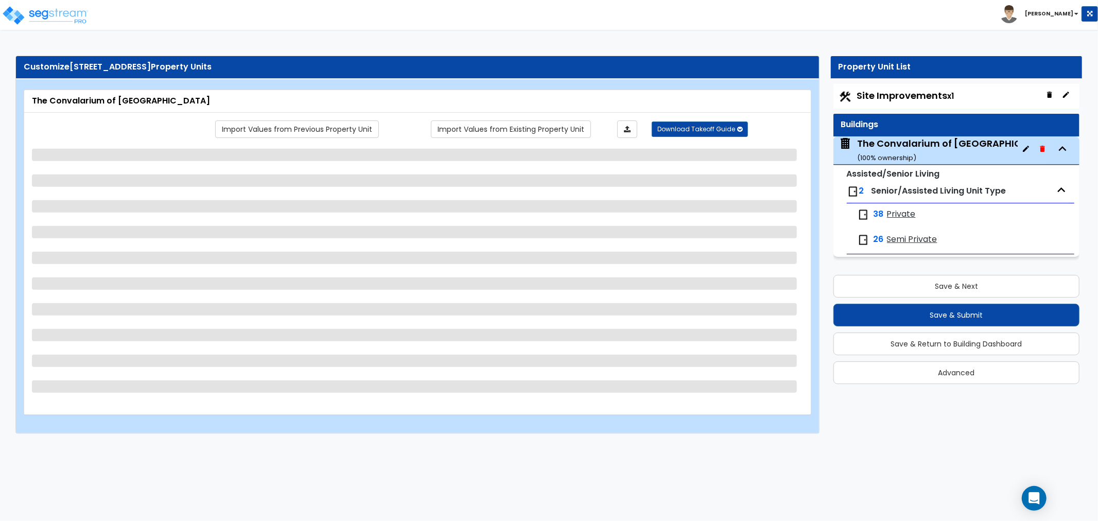
select select "1"
select select "3"
select select "2"
select select "3"
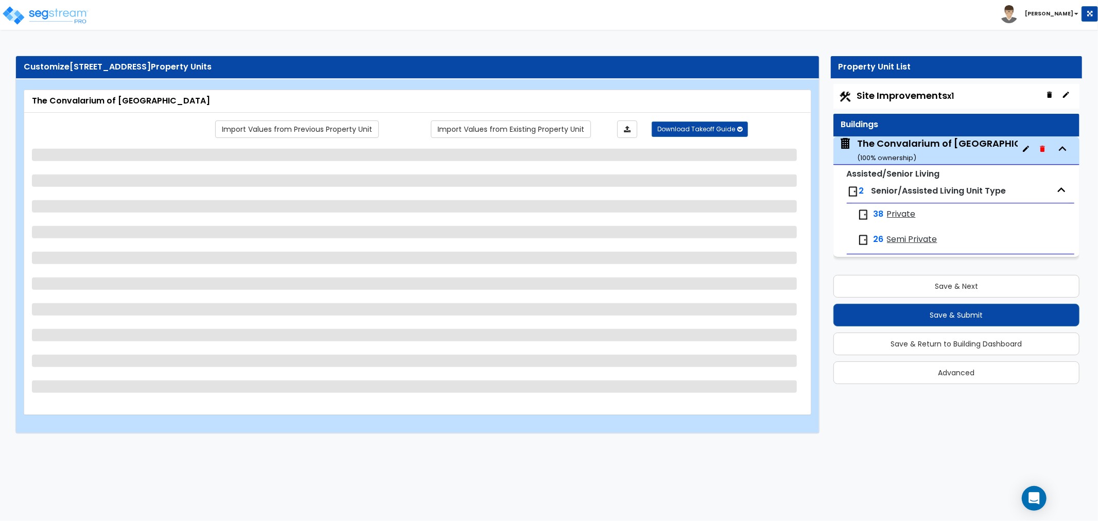
select select "2"
select select "1"
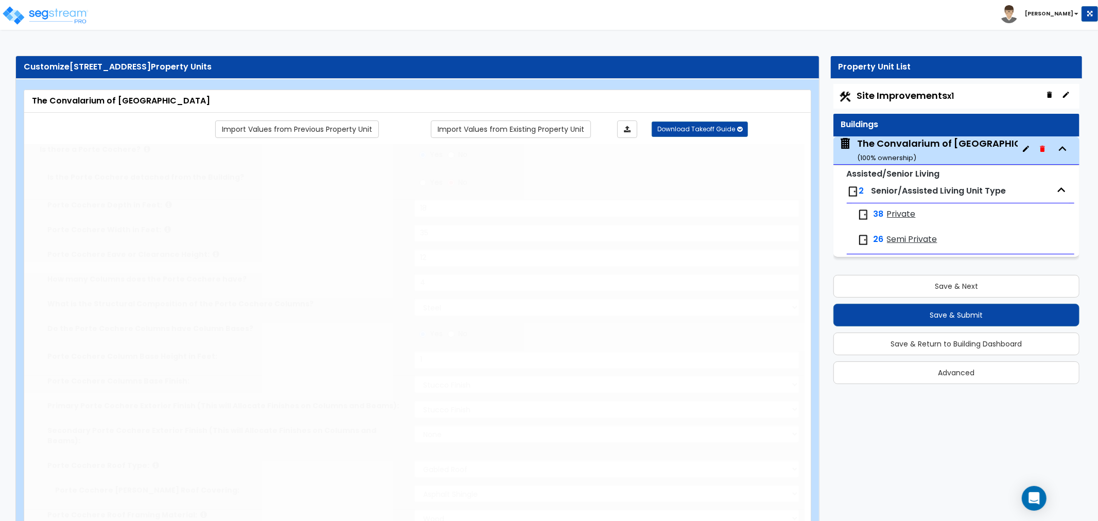
radio input "true"
select select "2"
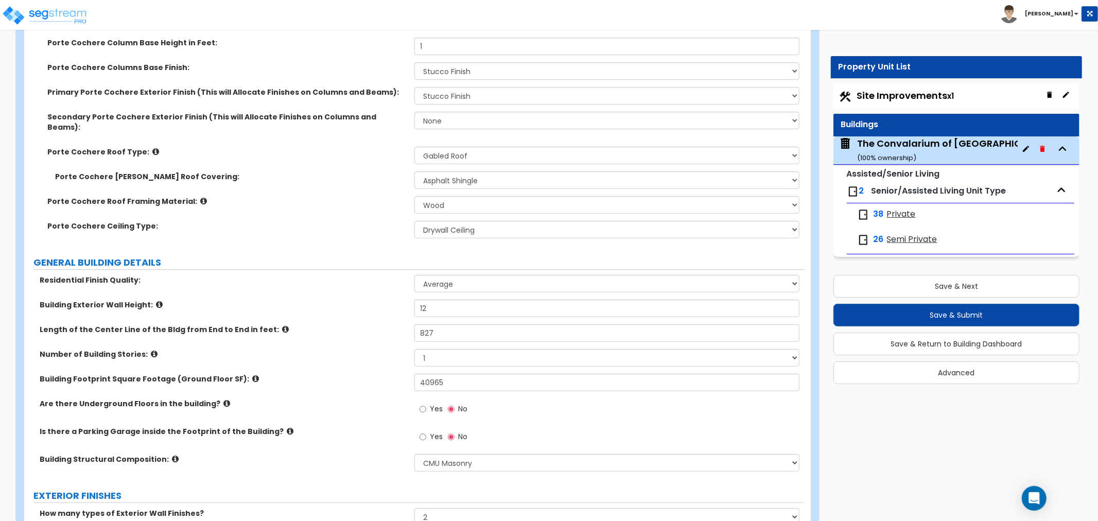
scroll to position [515, 0]
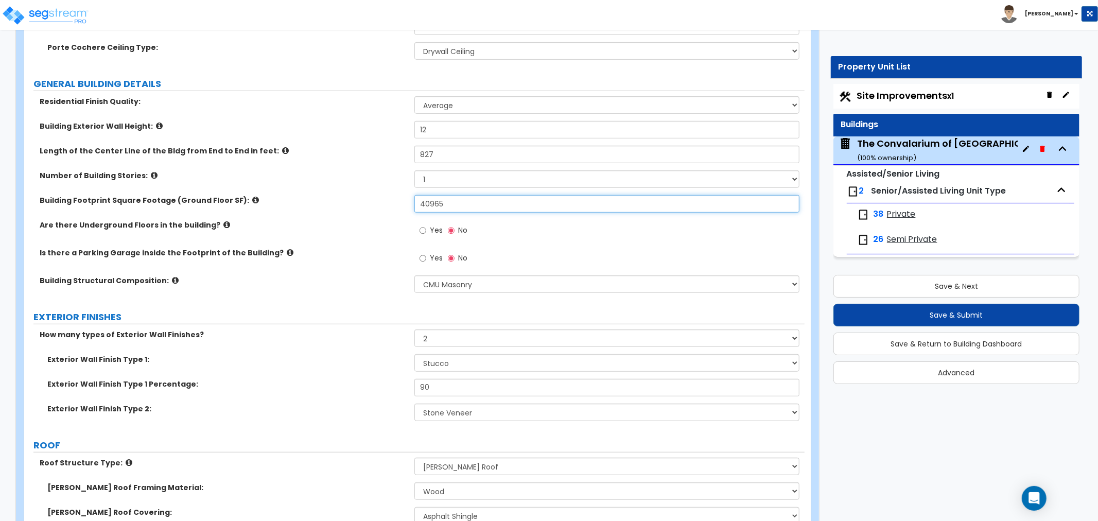
drag, startPoint x: 460, startPoint y: 191, endPoint x: 298, endPoint y: 209, distance: 163.3
click at [298, 209] on div "Residential Finish Quality: Low Average High Building Exterior Wall Height: 12 …" at bounding box center [414, 198] width 765 height 204
type input "38,840"
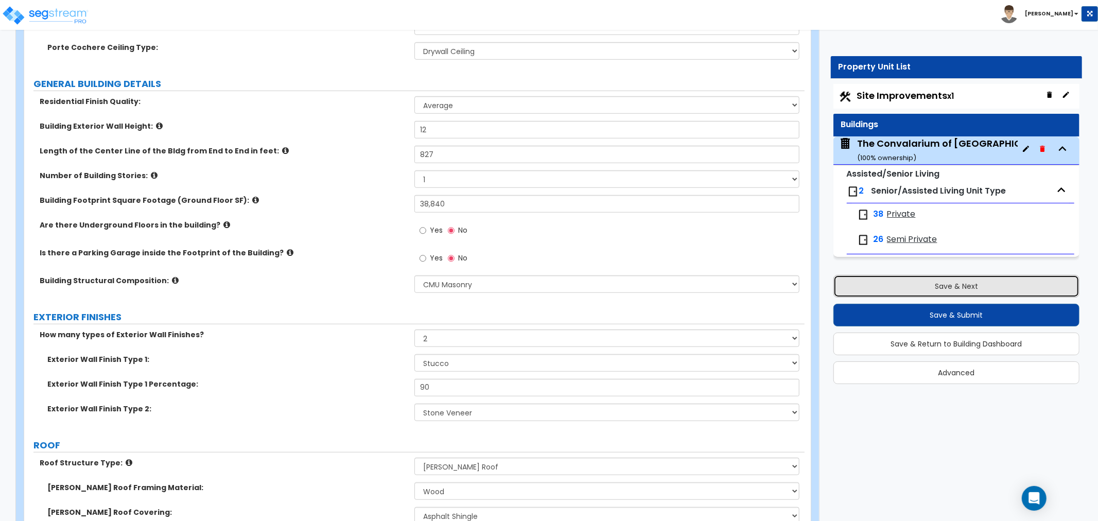
click at [956, 290] on button "Save & Next" at bounding box center [957, 286] width 246 height 23
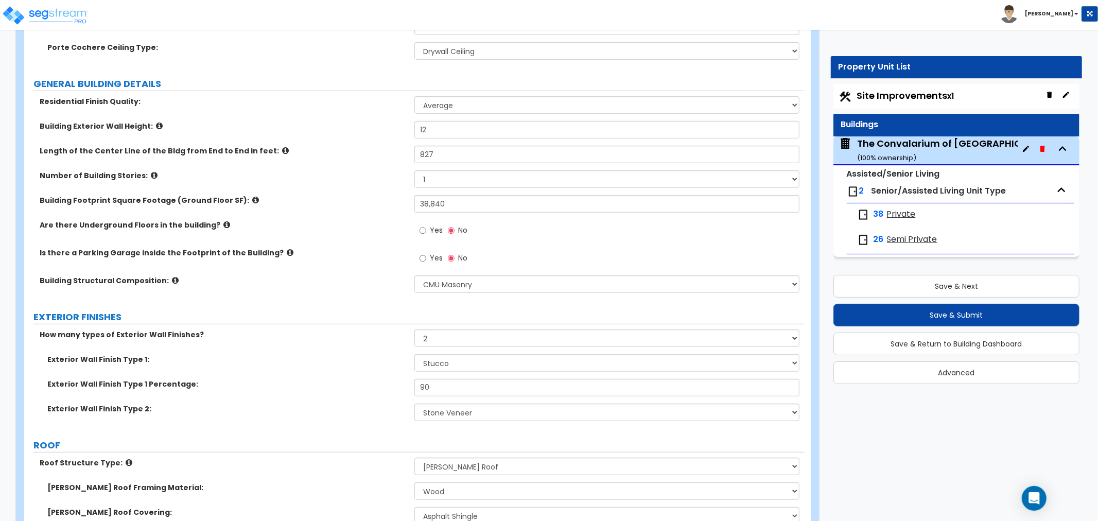
scroll to position [0, 0]
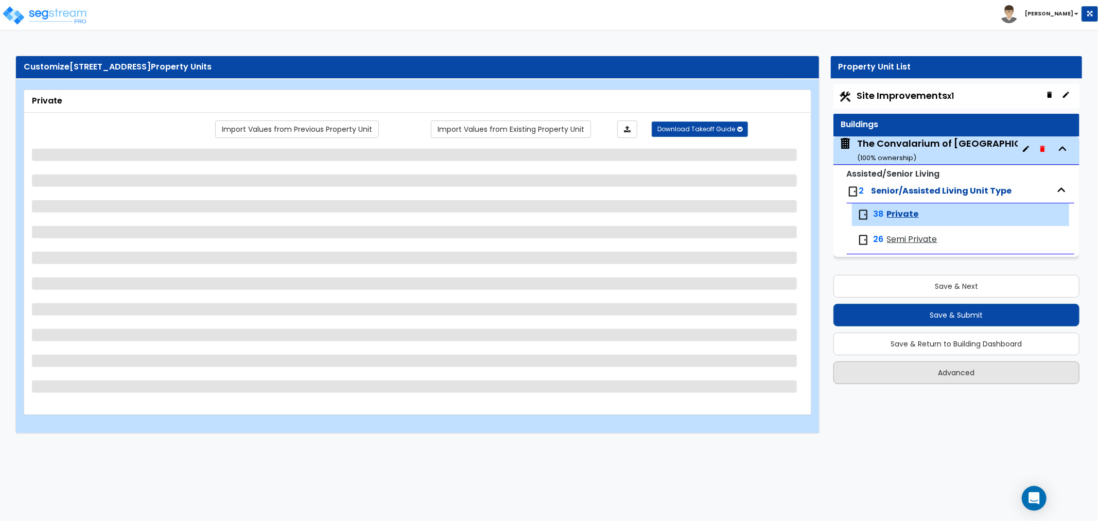
select select "3"
select select "1"
select select "3"
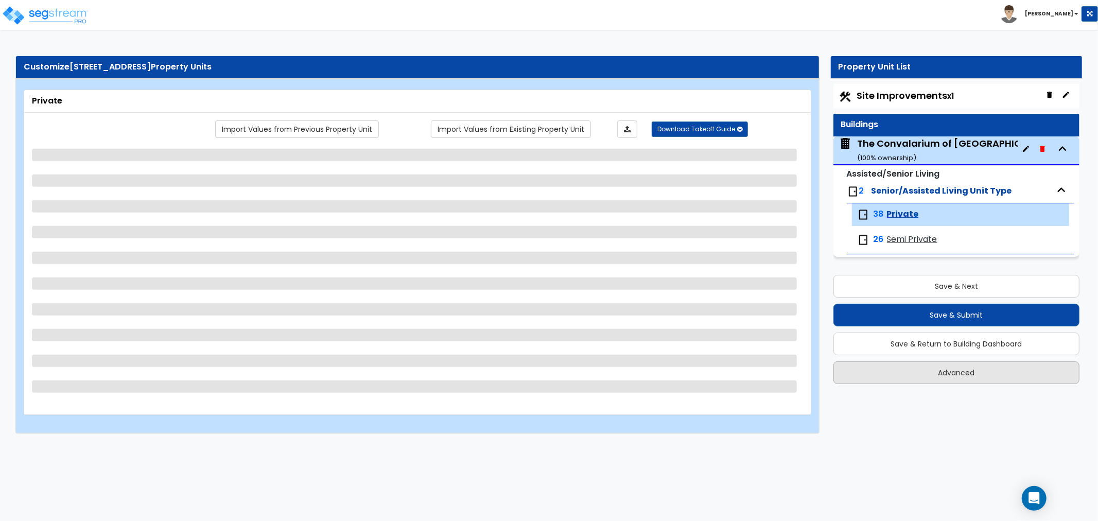
select select "1"
select select "2"
select select "1"
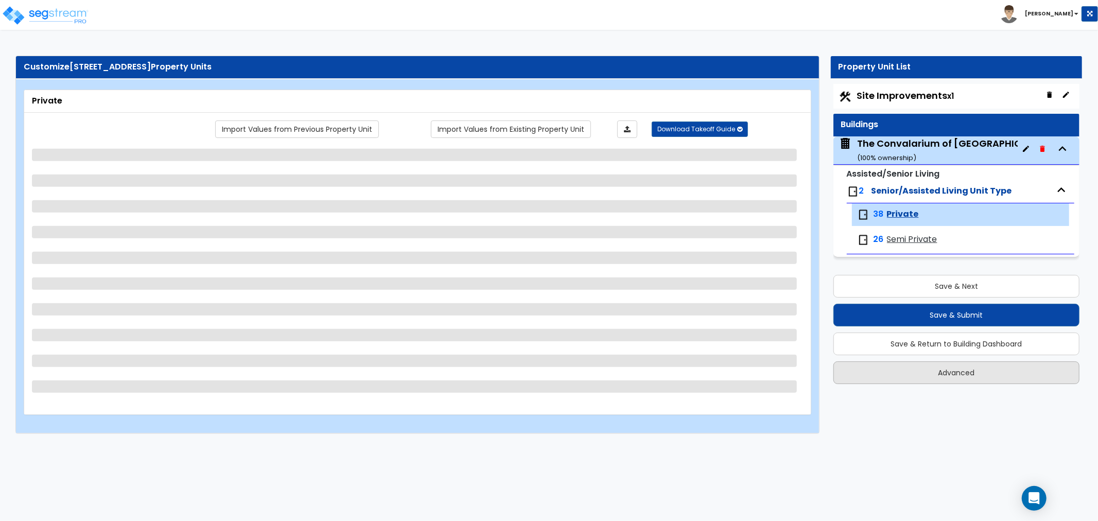
select select "4"
select select "3"
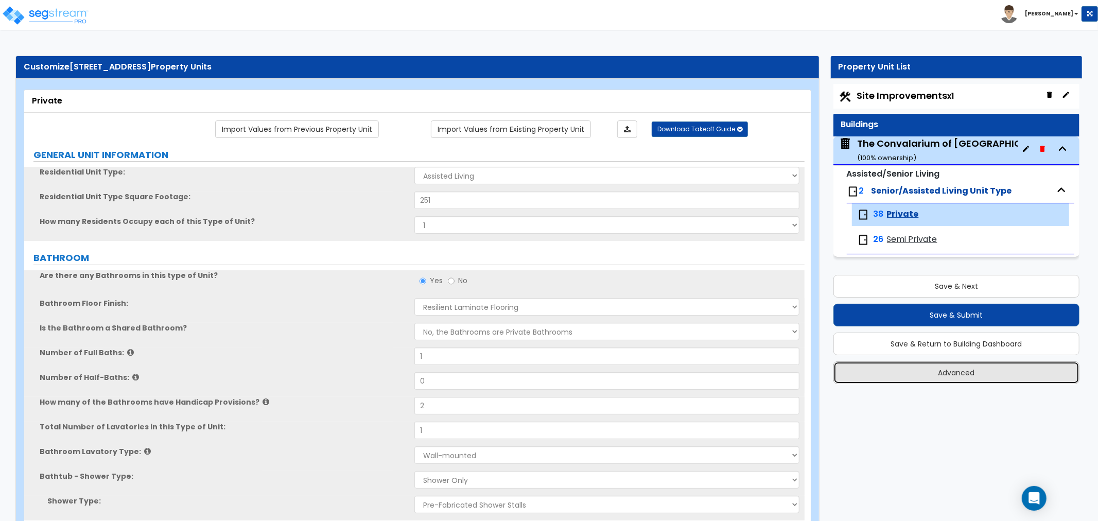
click at [956, 376] on button "Advanced" at bounding box center [957, 372] width 246 height 23
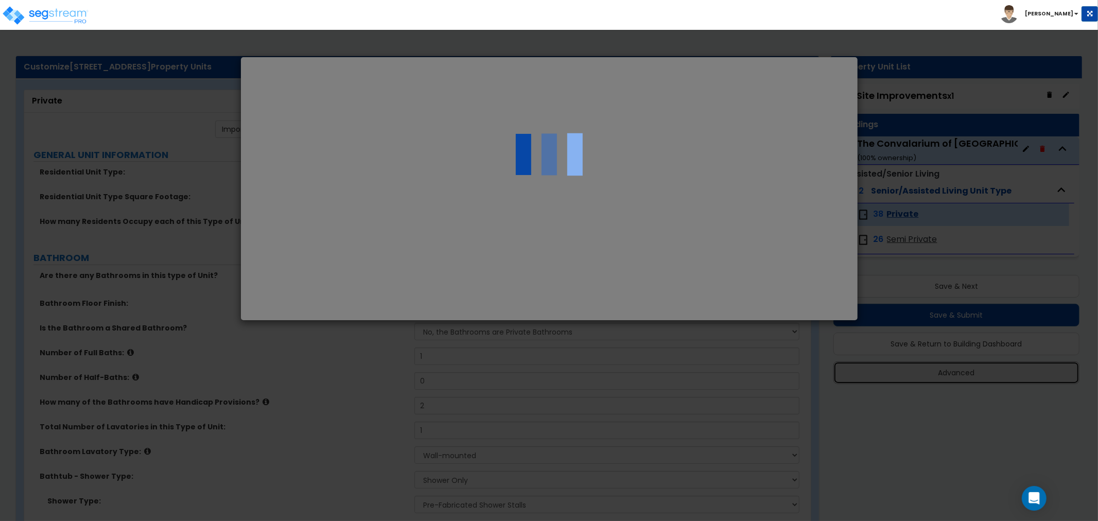
select select "OH"
select select "2025"
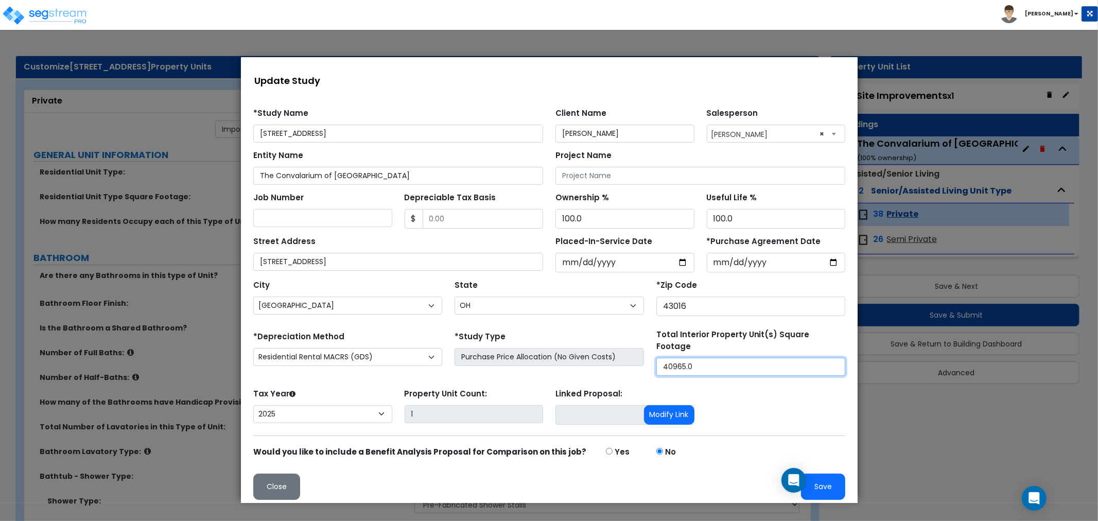
drag, startPoint x: 692, startPoint y: 357, endPoint x: 612, endPoint y: 361, distance: 79.4
click at [612, 361] on div "*Depreciation Method Commercial MACRS (GDS) Residential Rental MACRS (GDS) Comm…" at bounding box center [549, 352] width 605 height 47
type input "38,840"
click at [814, 487] on button "Save" at bounding box center [823, 486] width 44 height 26
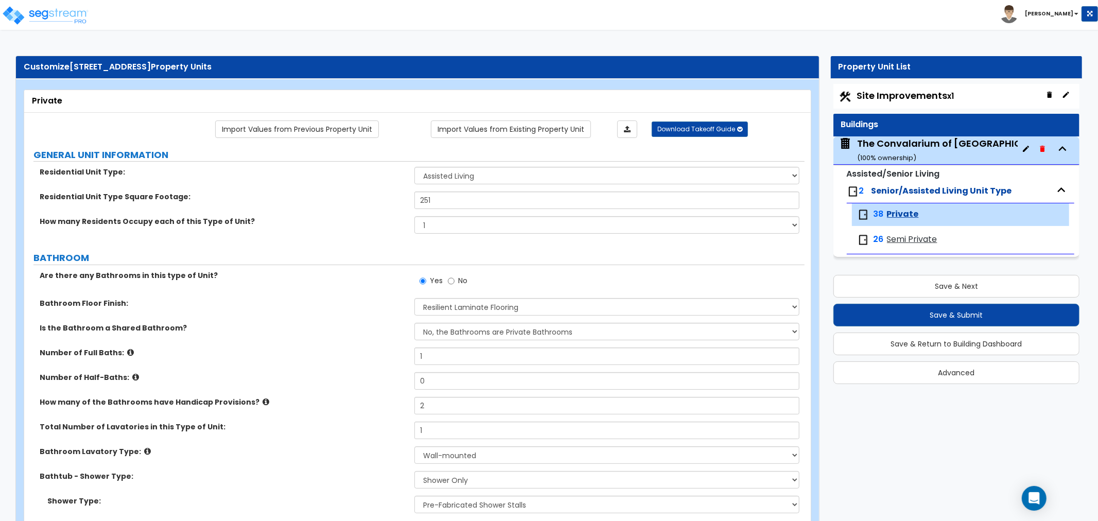
click at [315, 318] on div "Bathroom Floor Finish: None Tile Flooring Hardwood Flooring Resilient Laminate …" at bounding box center [414, 310] width 781 height 25
